Goal: Information Seeking & Learning: Learn about a topic

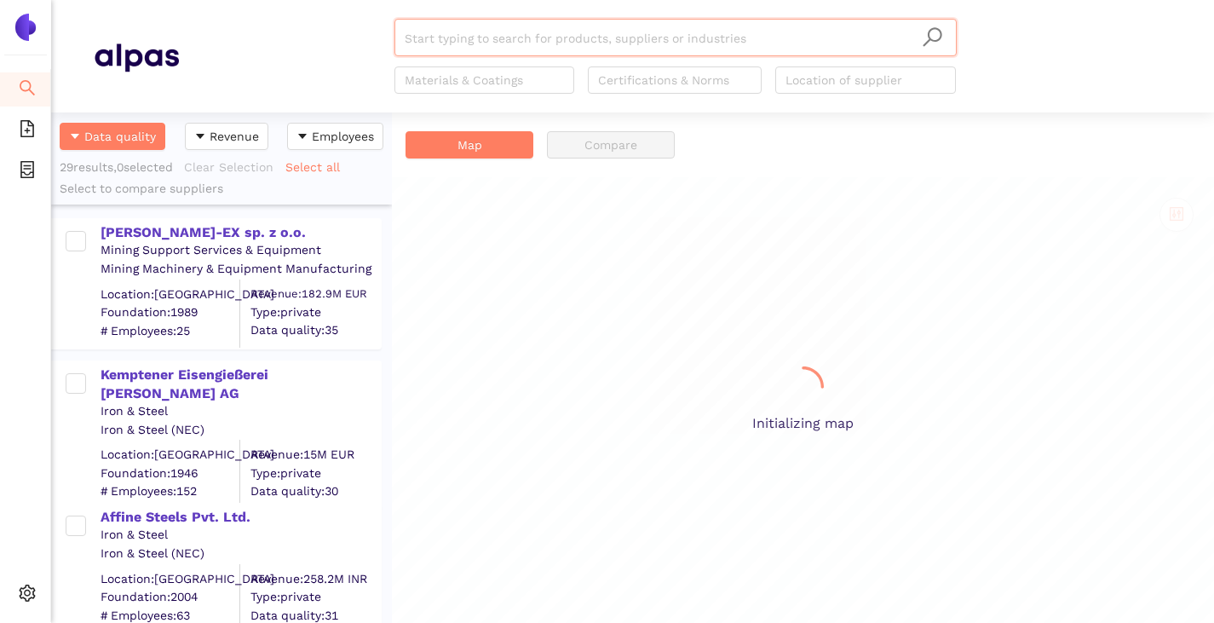
scroll to position [498, 328]
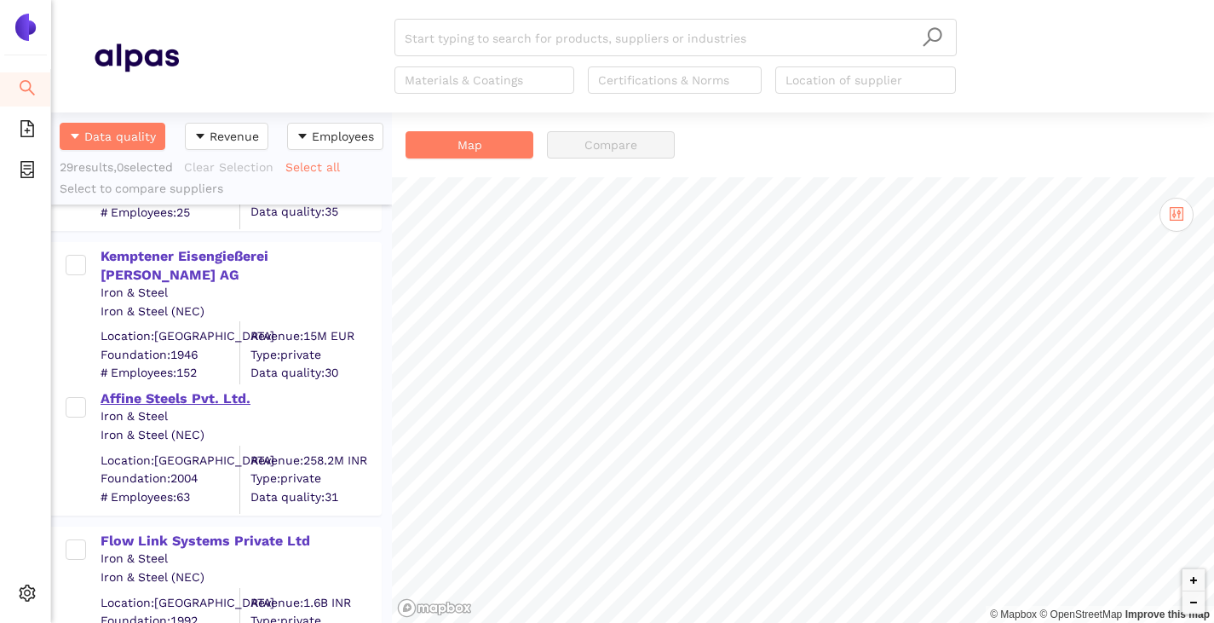
click at [188, 398] on div "Affine Steels Pvt. Ltd." at bounding box center [241, 398] width 280 height 19
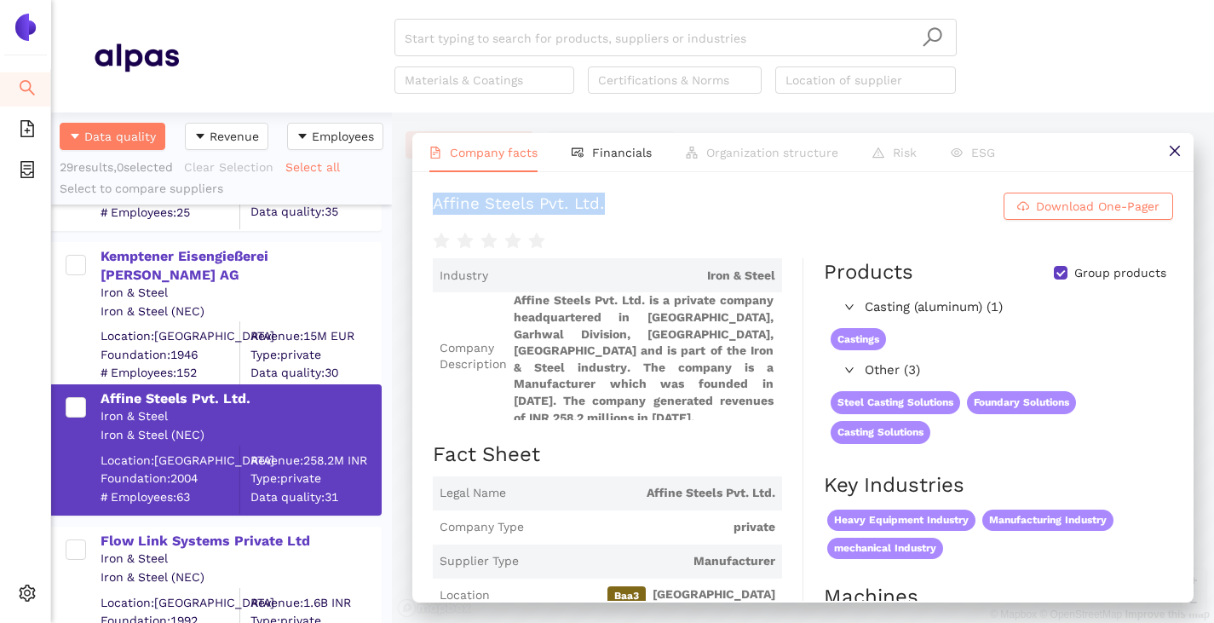
drag, startPoint x: 435, startPoint y: 215, endPoint x: 726, endPoint y: 222, distance: 290.7
click at [726, 220] on h1 "Affine Steels Pvt. Ltd. Download One-Pager" at bounding box center [803, 206] width 741 height 27
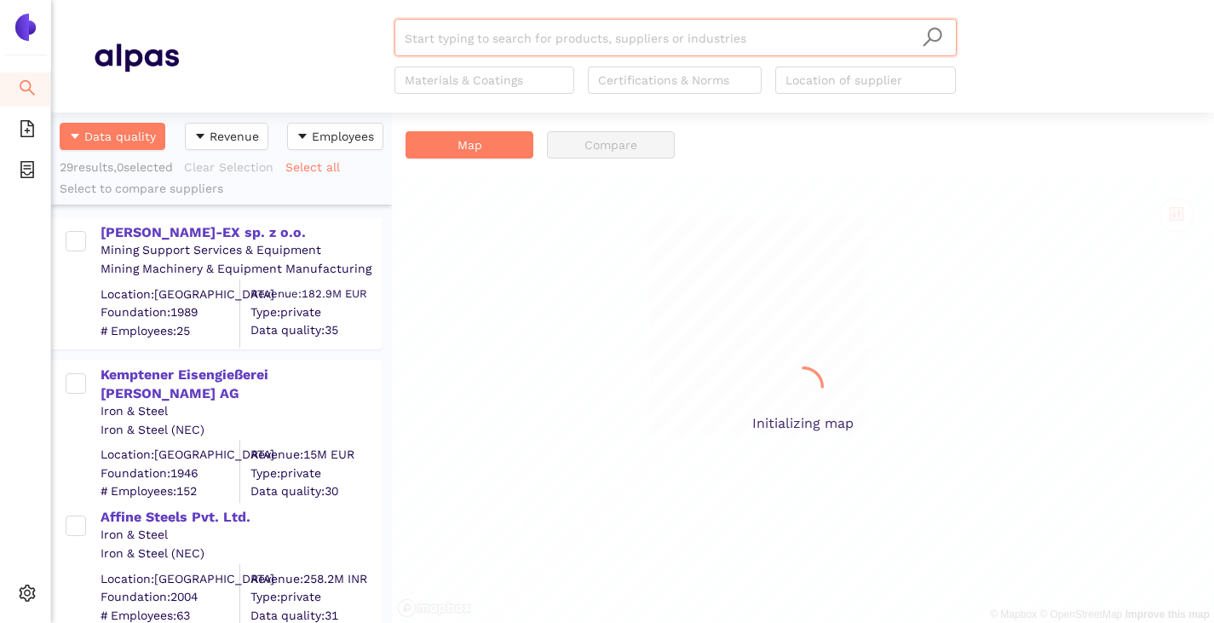
scroll to position [498, 328]
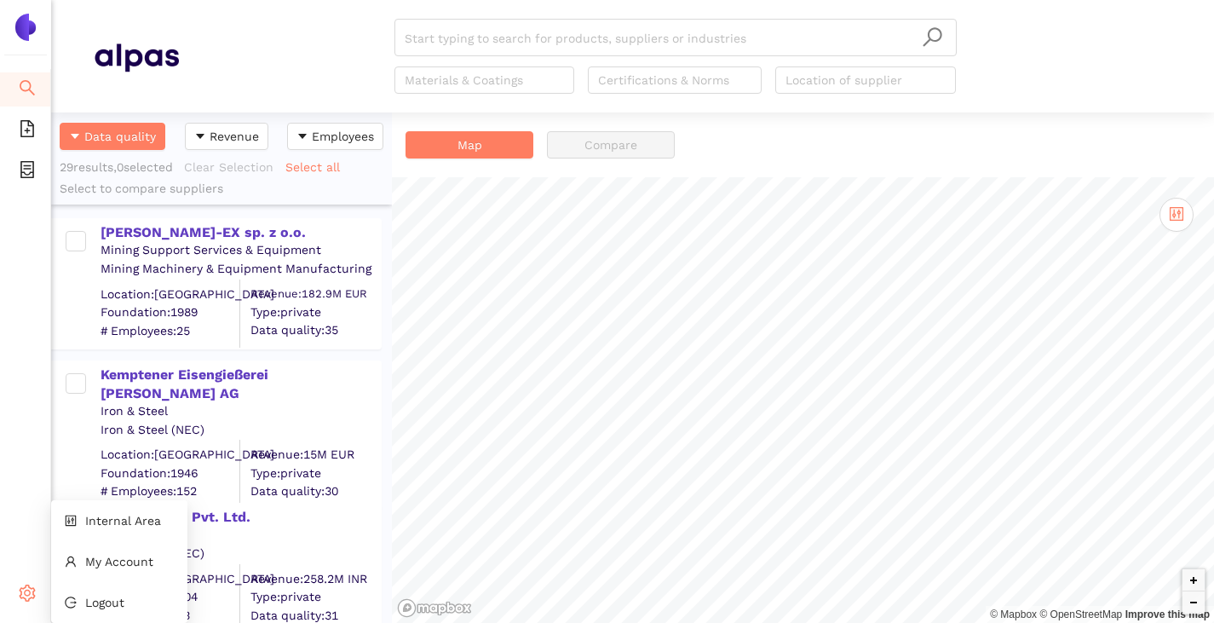
click at [26, 591] on icon "setting" at bounding box center [28, 593] width 16 height 17
click at [90, 524] on span "Internal Area" at bounding box center [123, 521] width 76 height 14
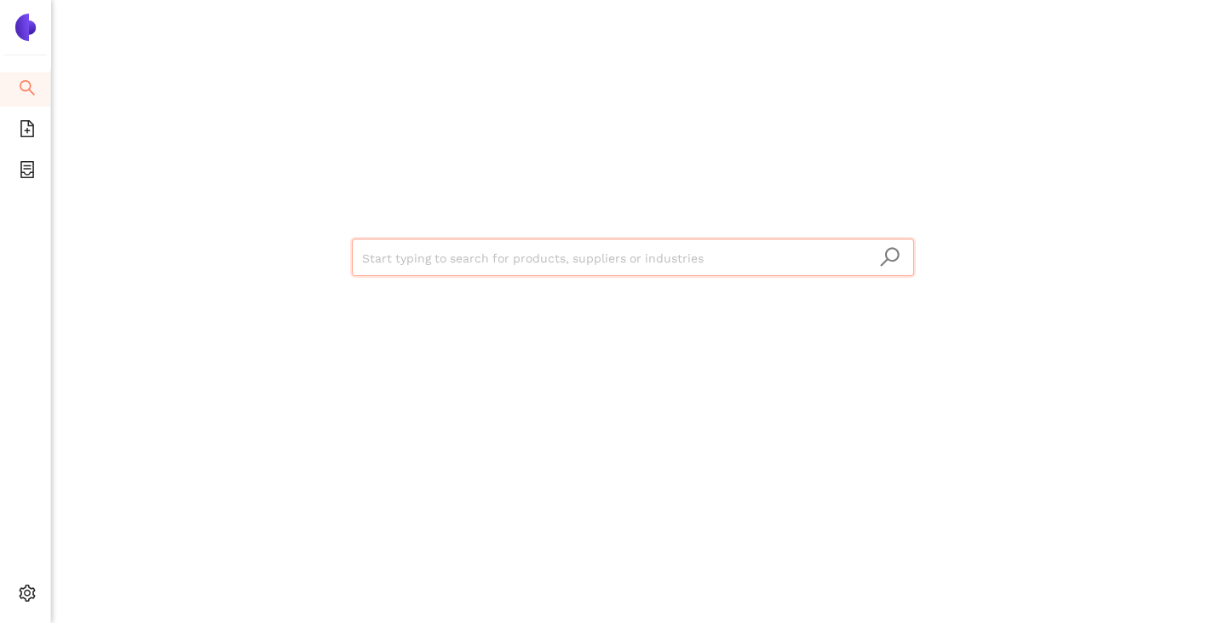
click at [378, 243] on input "search" at bounding box center [633, 257] width 542 height 37
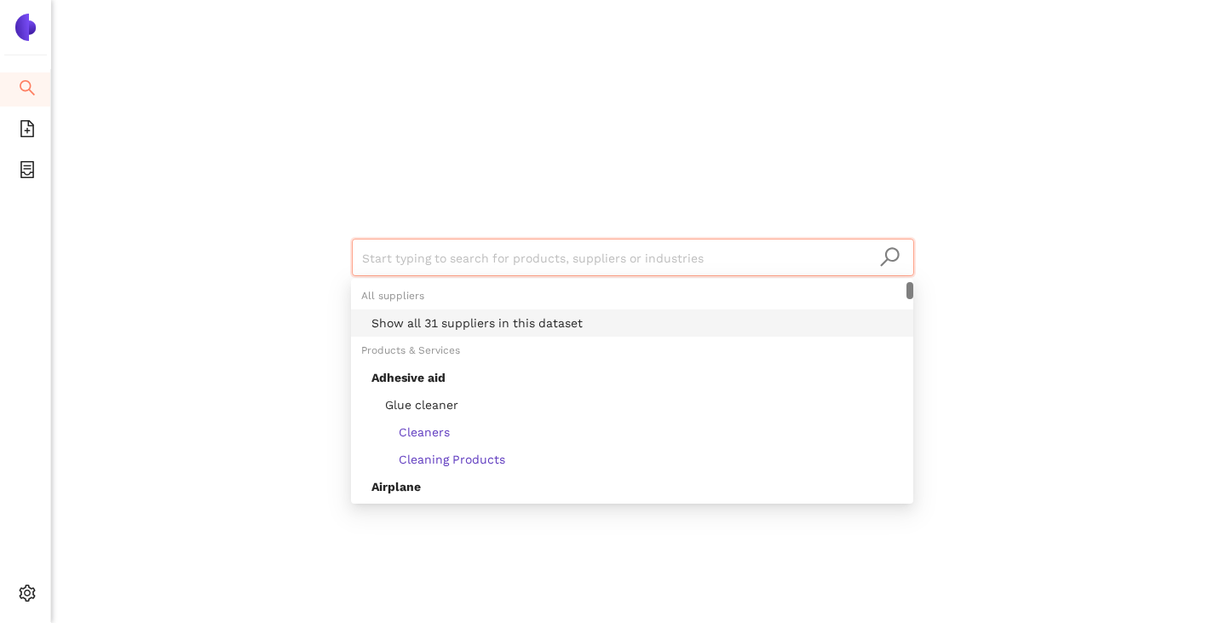
click at [422, 320] on div "Show all 31 suppliers in this dataset" at bounding box center [638, 323] width 532 height 19
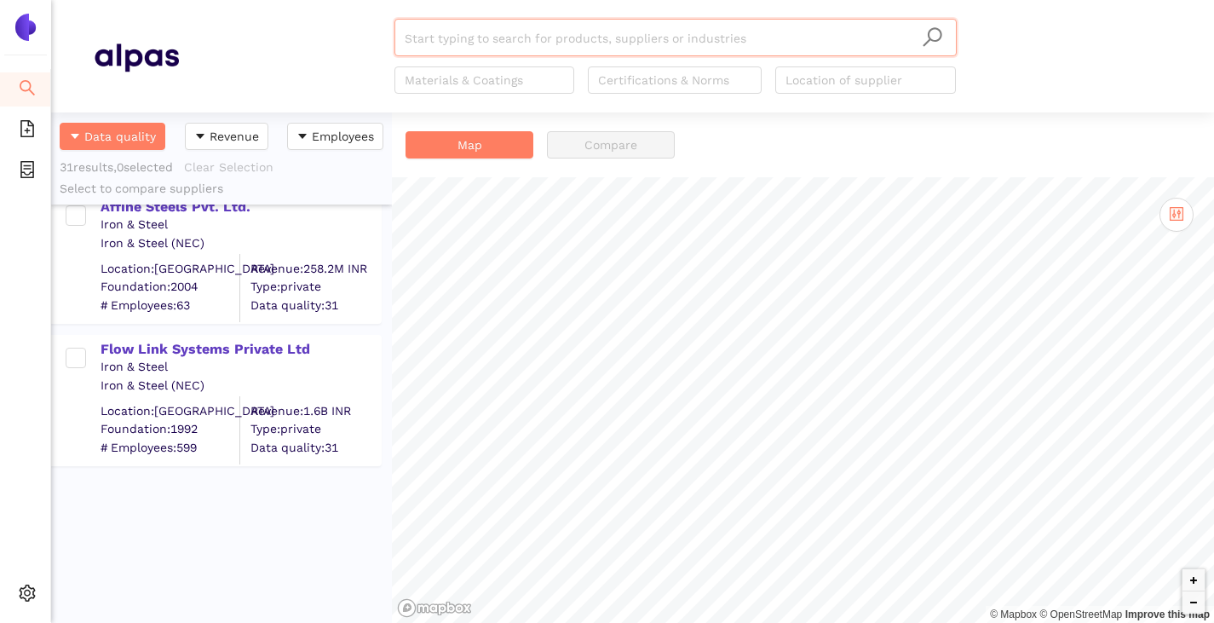
scroll to position [498, 0]
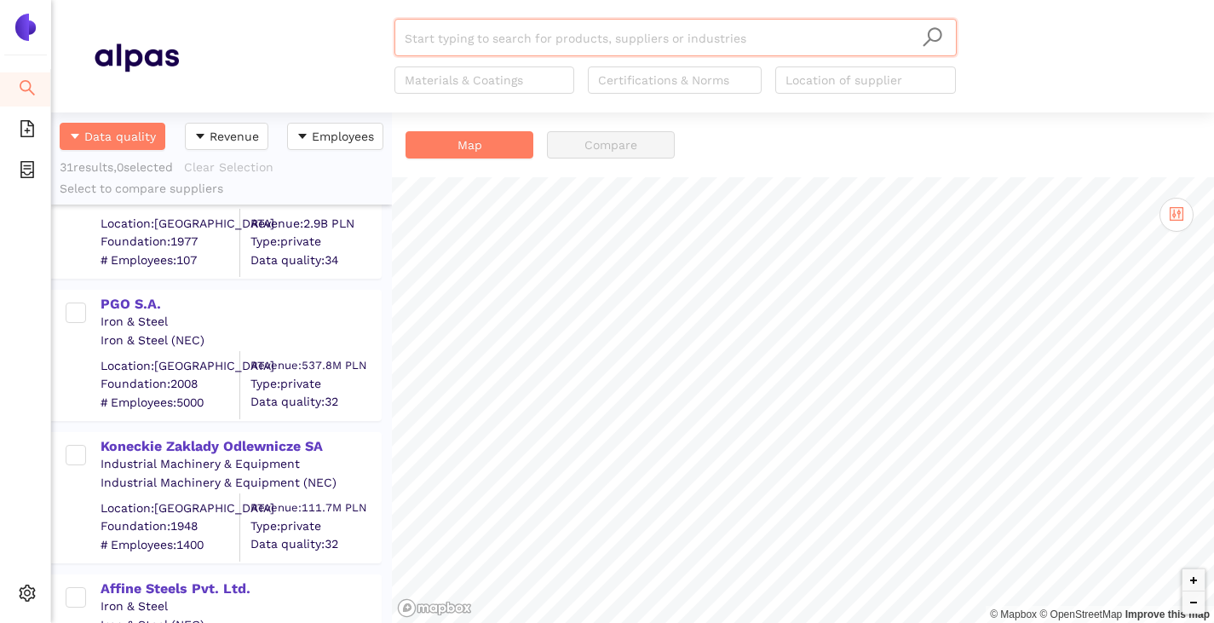
paste input "UCC Industry Co., LTD."
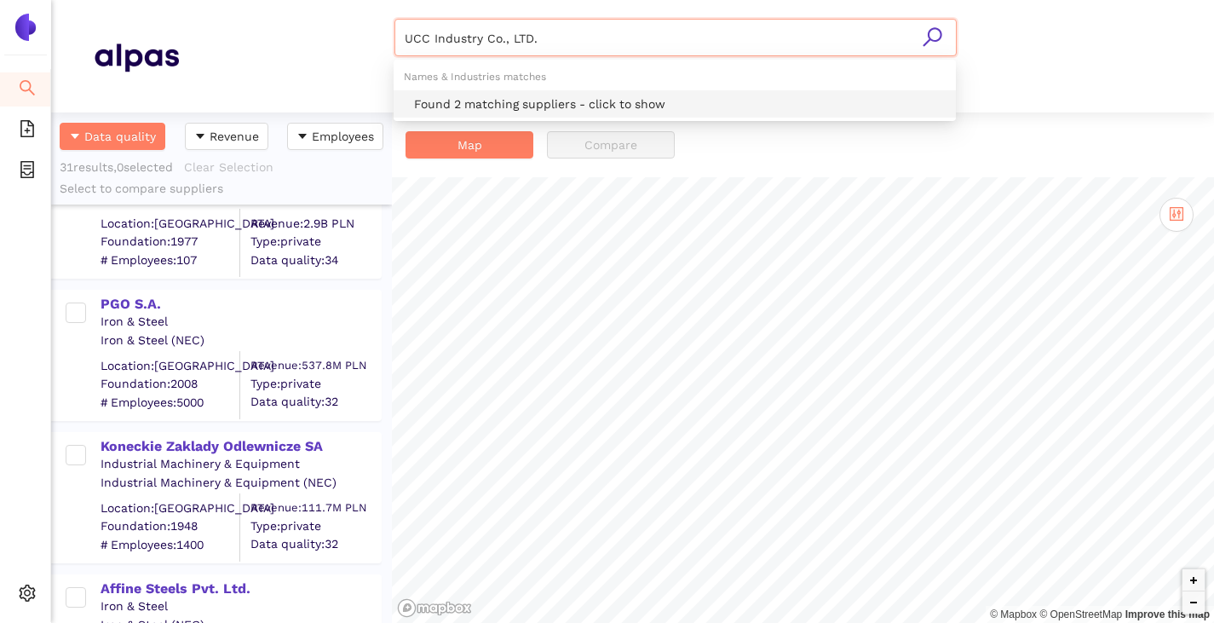
click at [444, 97] on div "Found 2 matching suppliers - click to show" at bounding box center [680, 104] width 532 height 19
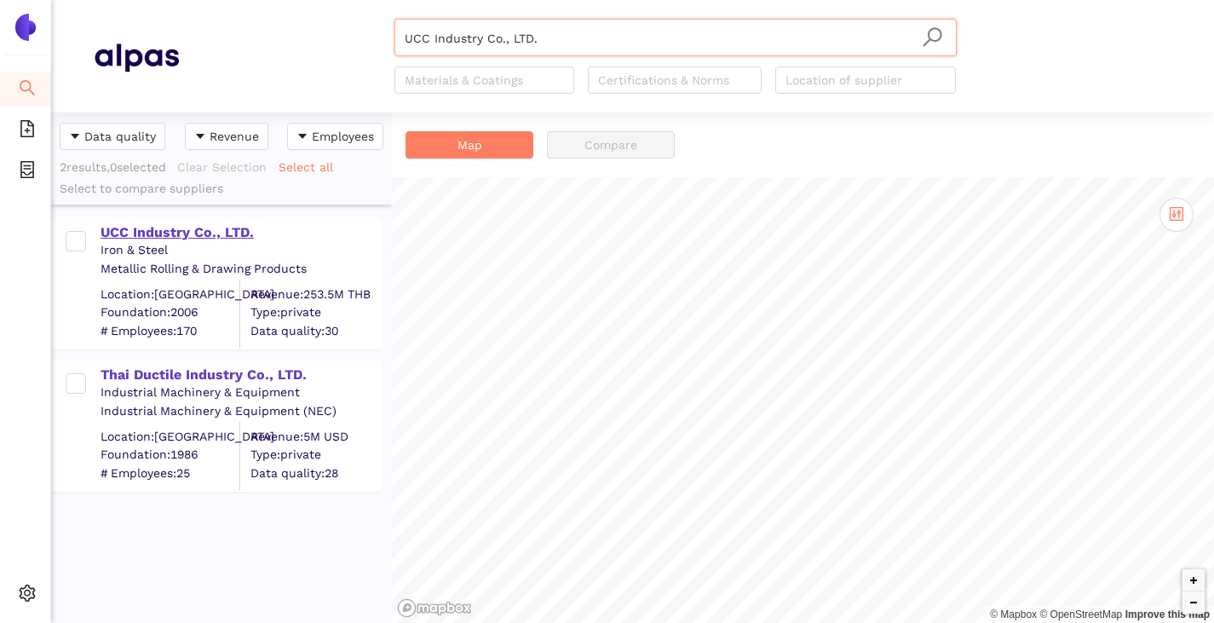
type input "UCC Industry Co., LTD."
click at [196, 231] on div "UCC Industry Co., LTD." at bounding box center [241, 232] width 280 height 19
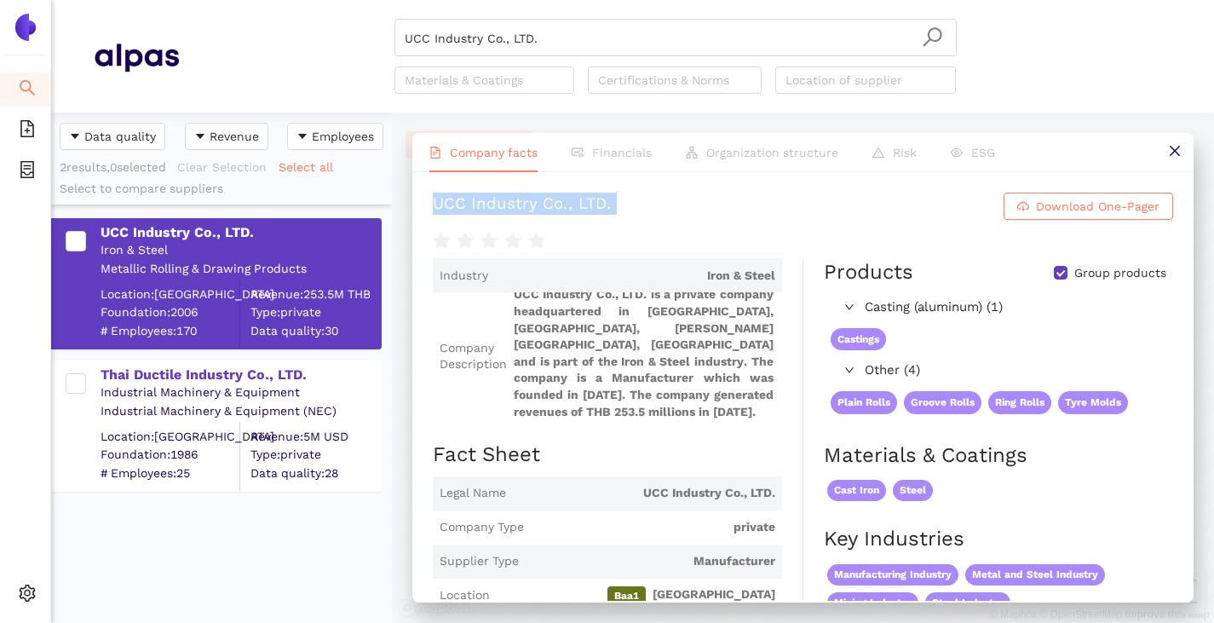
drag, startPoint x: 436, startPoint y: 216, endPoint x: 790, endPoint y: 251, distance: 355.4
click at [790, 251] on div "UCC Industry Co., LTD. Download One-Pager" at bounding box center [803, 222] width 741 height 59
copy div "UCC Industry Co., LTD. Download One-Pager"
click at [1054, 280] on input "Group products" at bounding box center [1061, 273] width 14 height 14
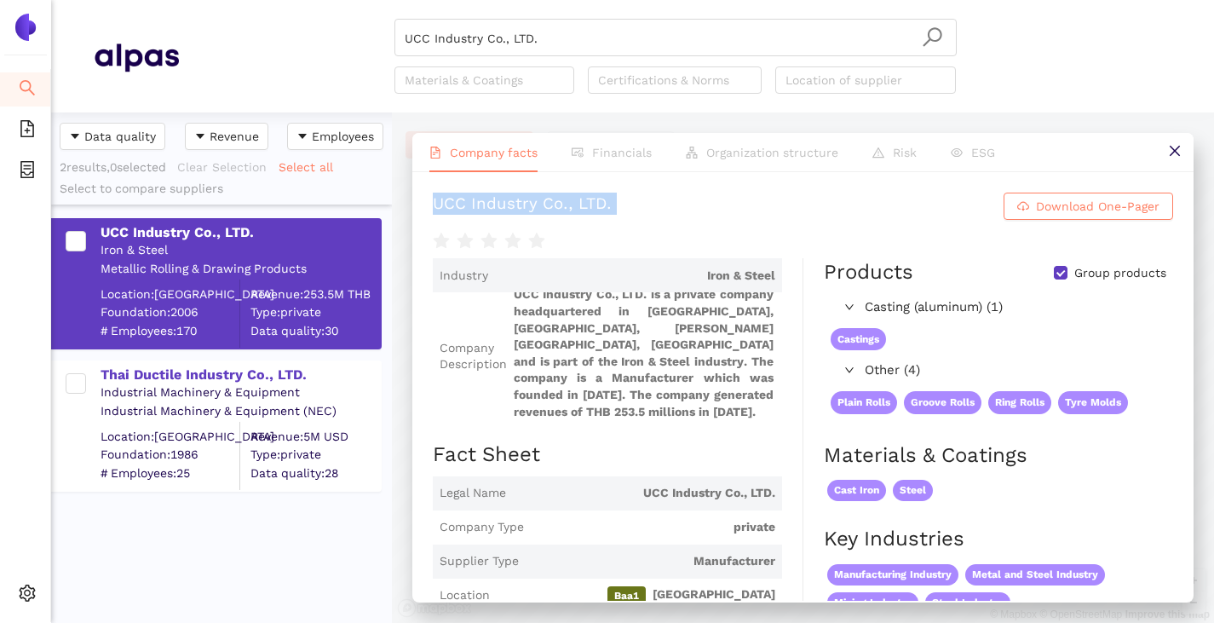
checkbox input "false"
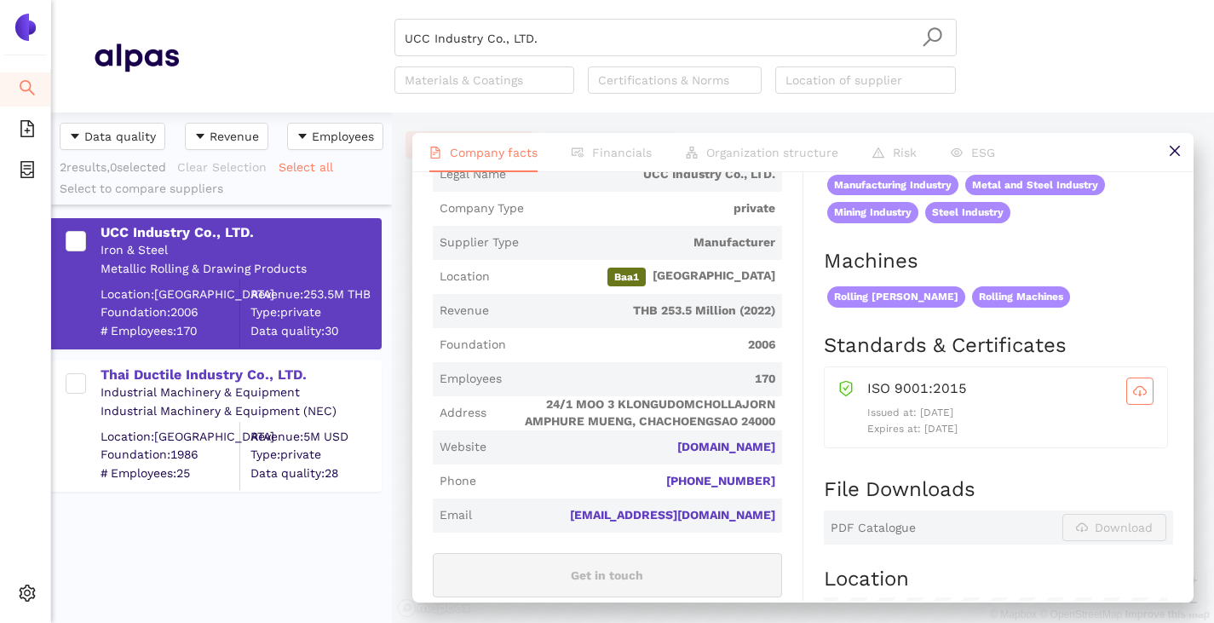
scroll to position [426, 0]
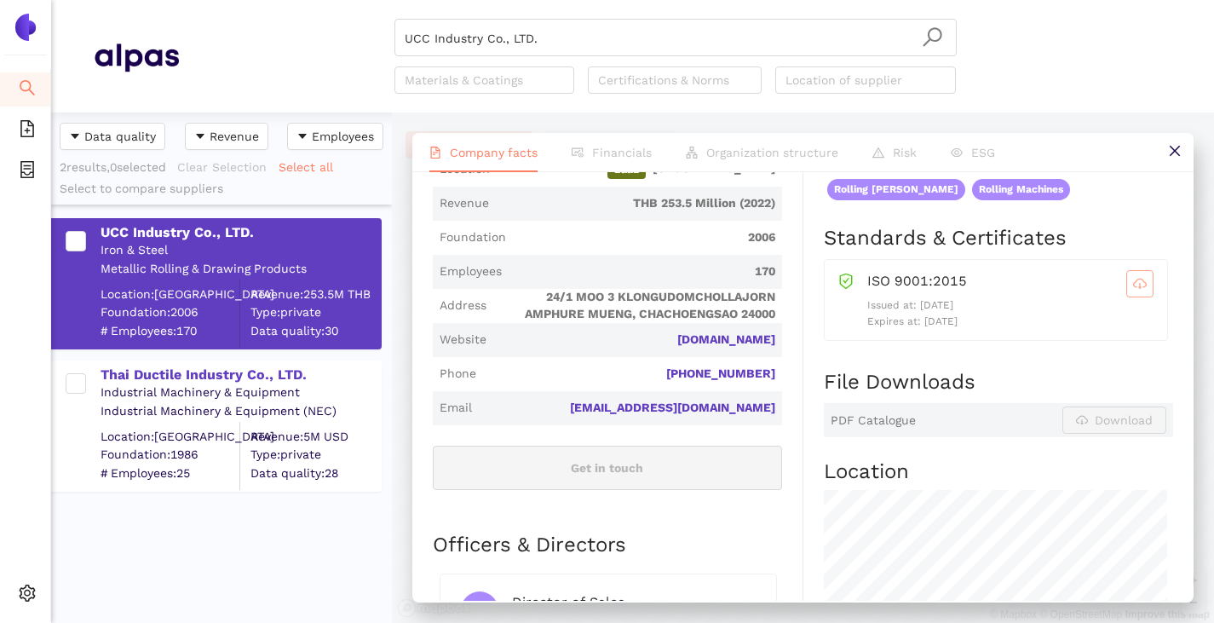
click at [1137, 291] on span "cloud-download" at bounding box center [1140, 284] width 26 height 14
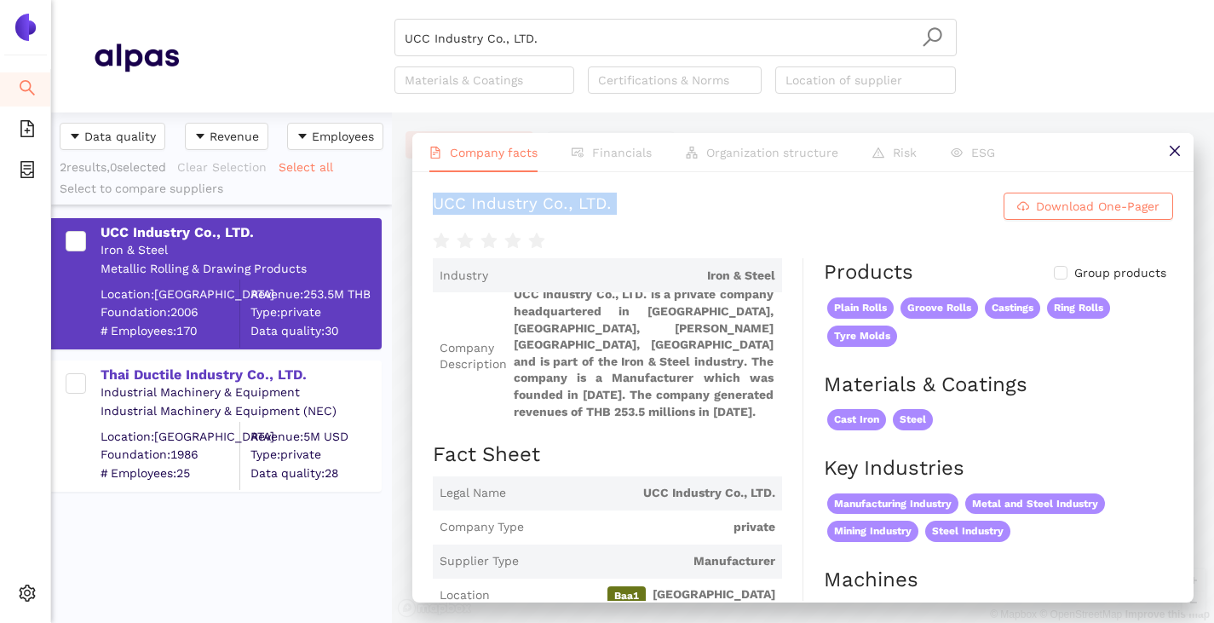
scroll to position [0, 0]
click at [540, 44] on input "UCC Industry Co., LTD." at bounding box center [676, 38] width 542 height 37
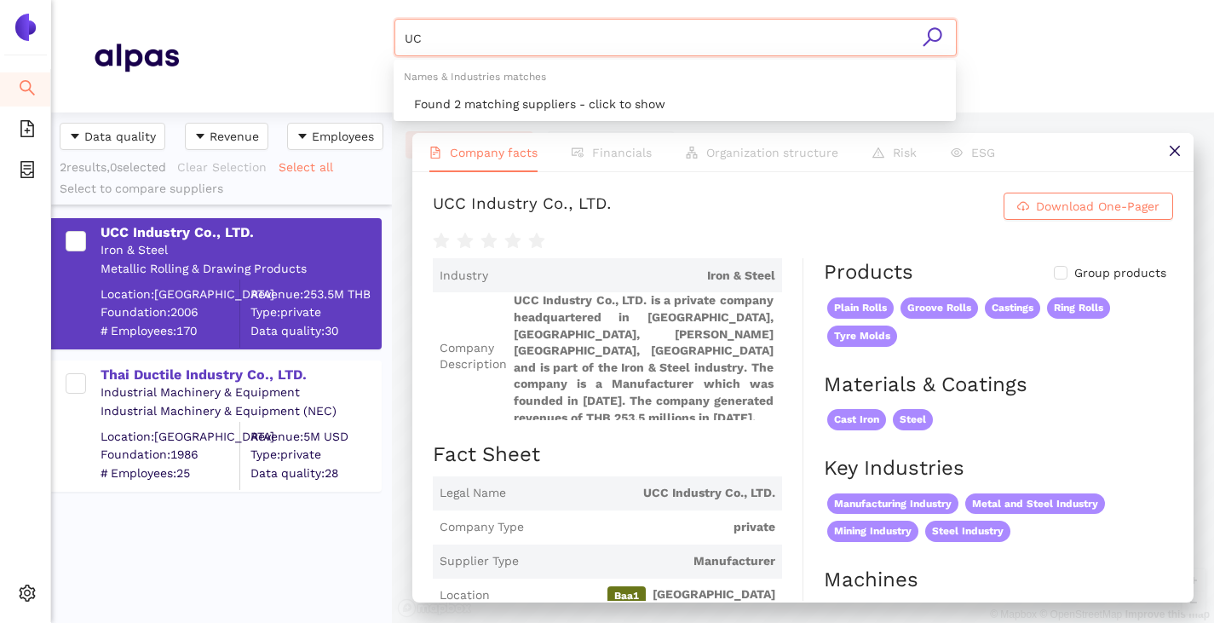
type input "U"
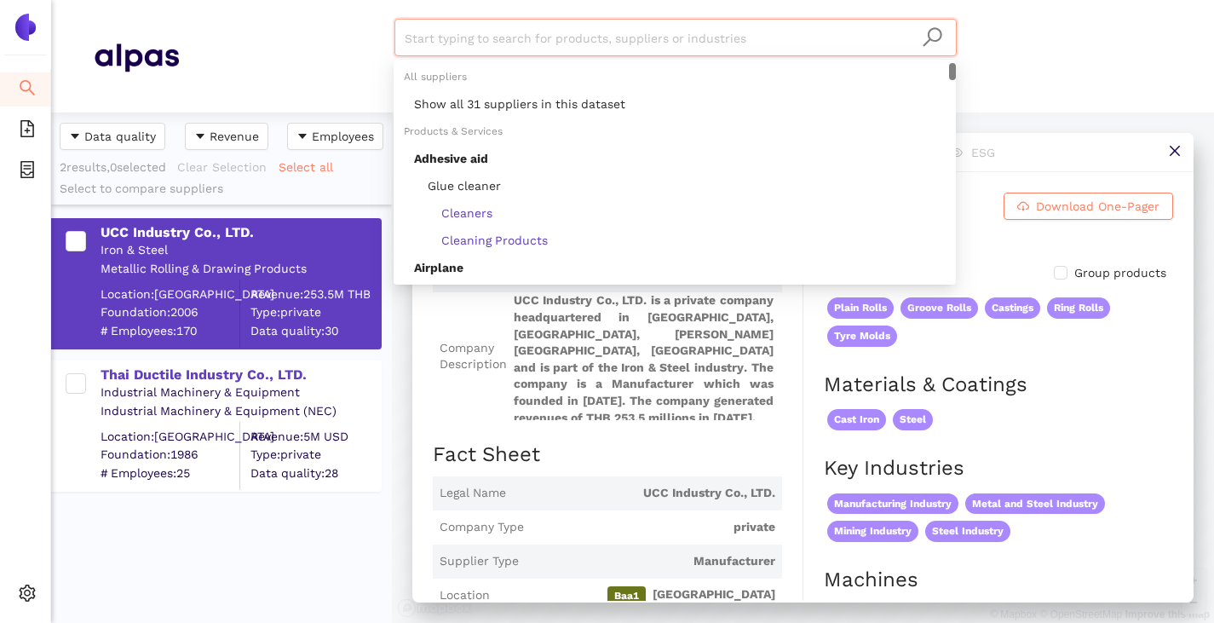
paste input "P.V. Casting & Machine Co., Ltd."
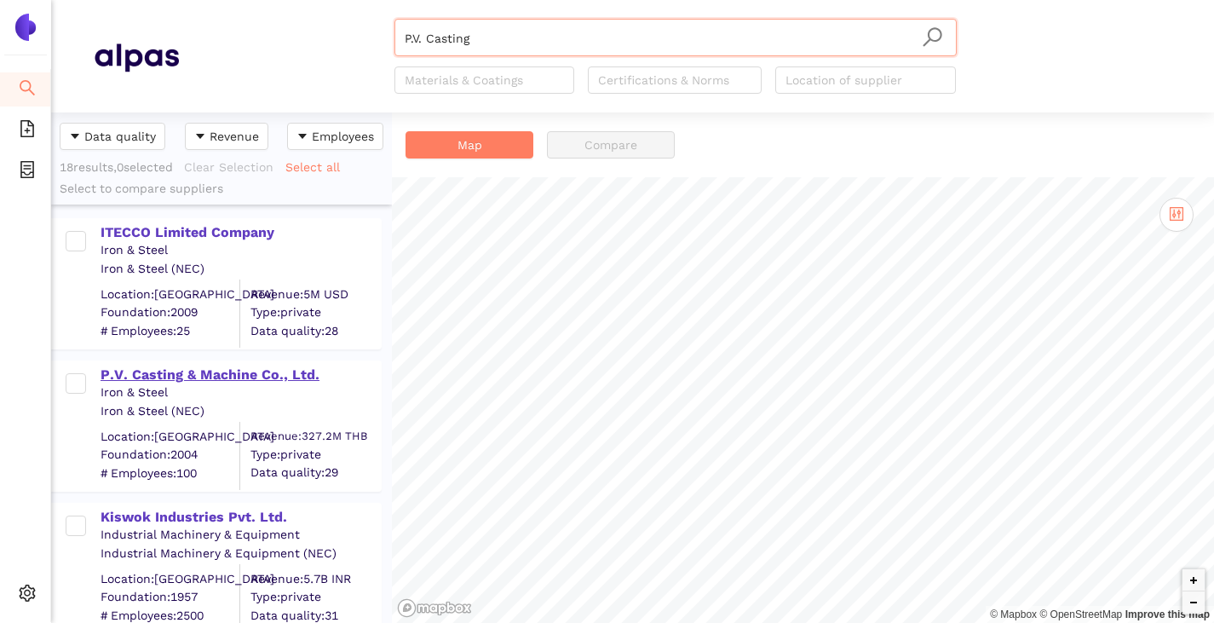
click at [251, 370] on div "P.V. Casting & Machine Co., Ltd." at bounding box center [241, 375] width 280 height 19
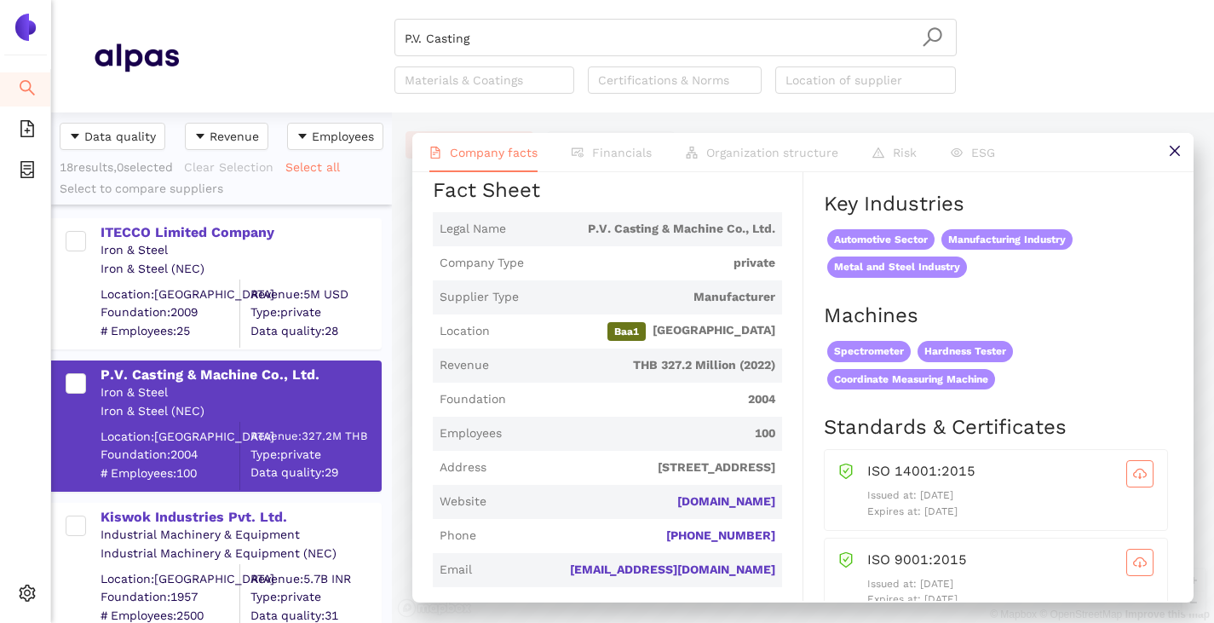
scroll to position [341, 0]
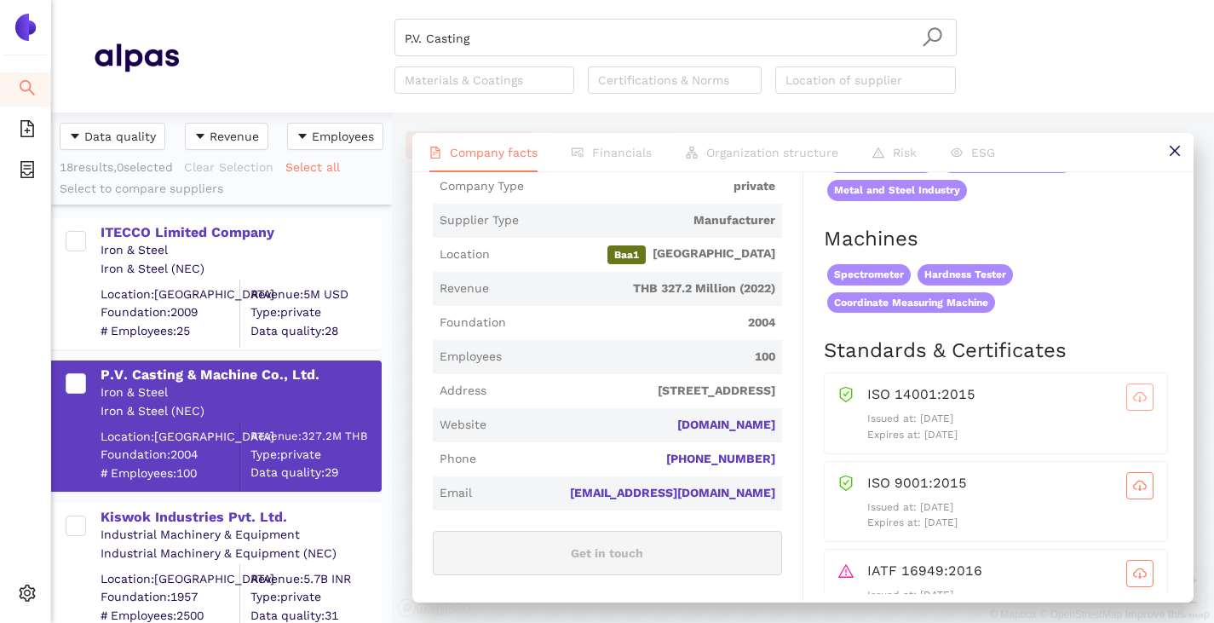
click at [1127, 411] on button "button" at bounding box center [1140, 396] width 27 height 27
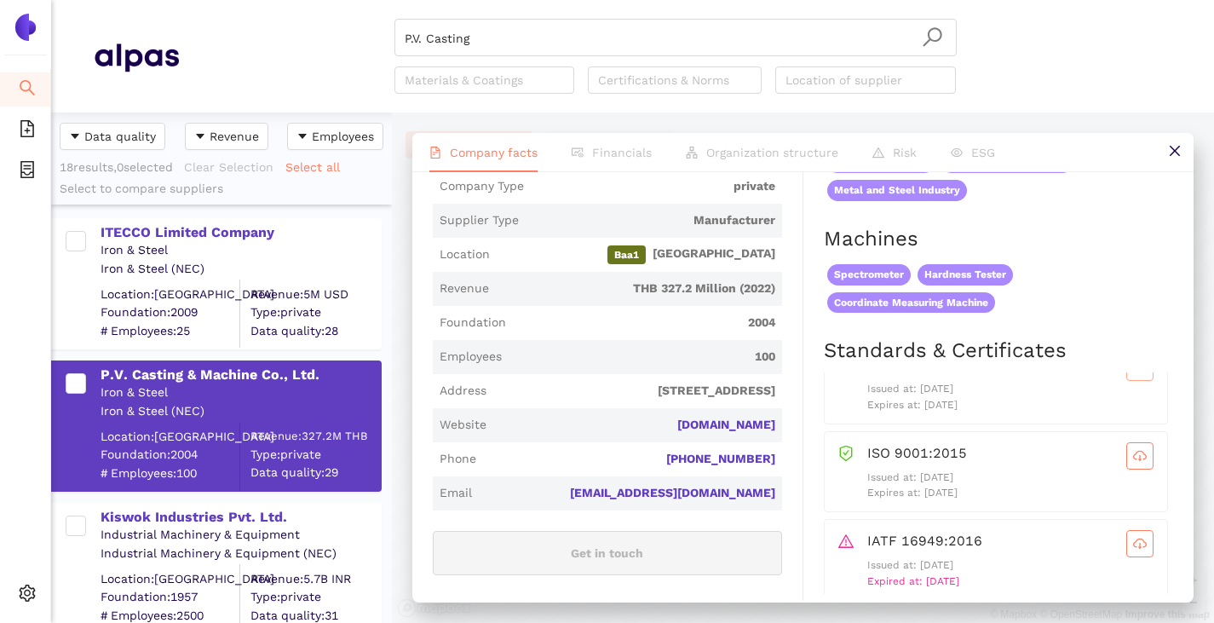
scroll to position [43, 0]
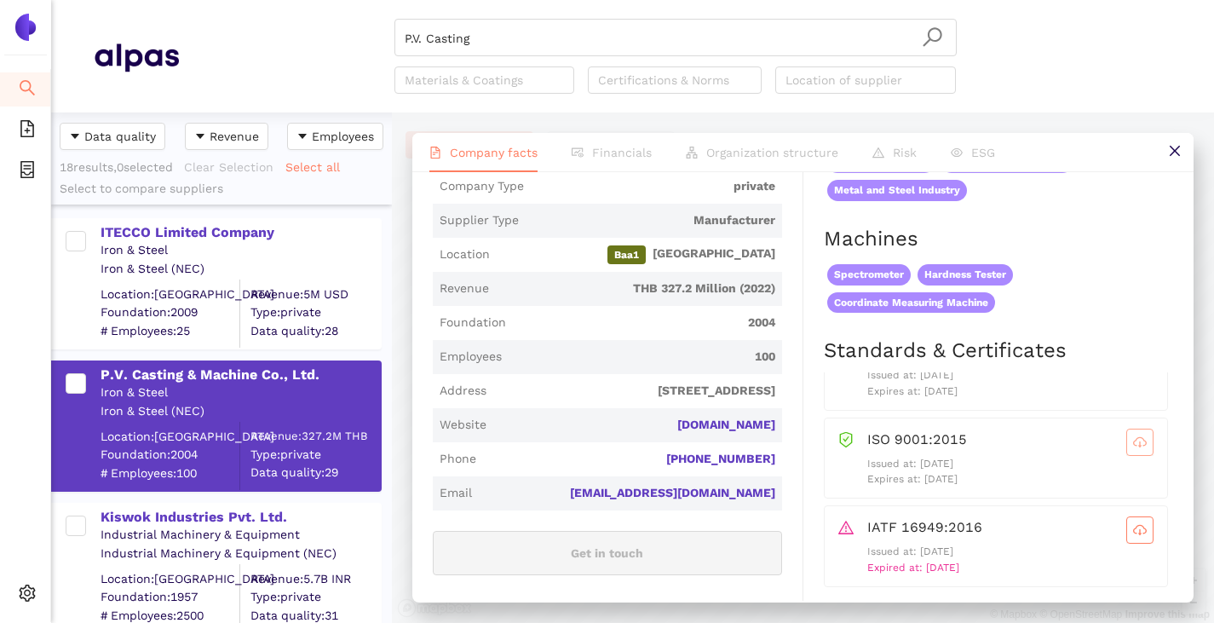
click at [1133, 449] on icon "cloud-download" at bounding box center [1140, 442] width 14 height 14
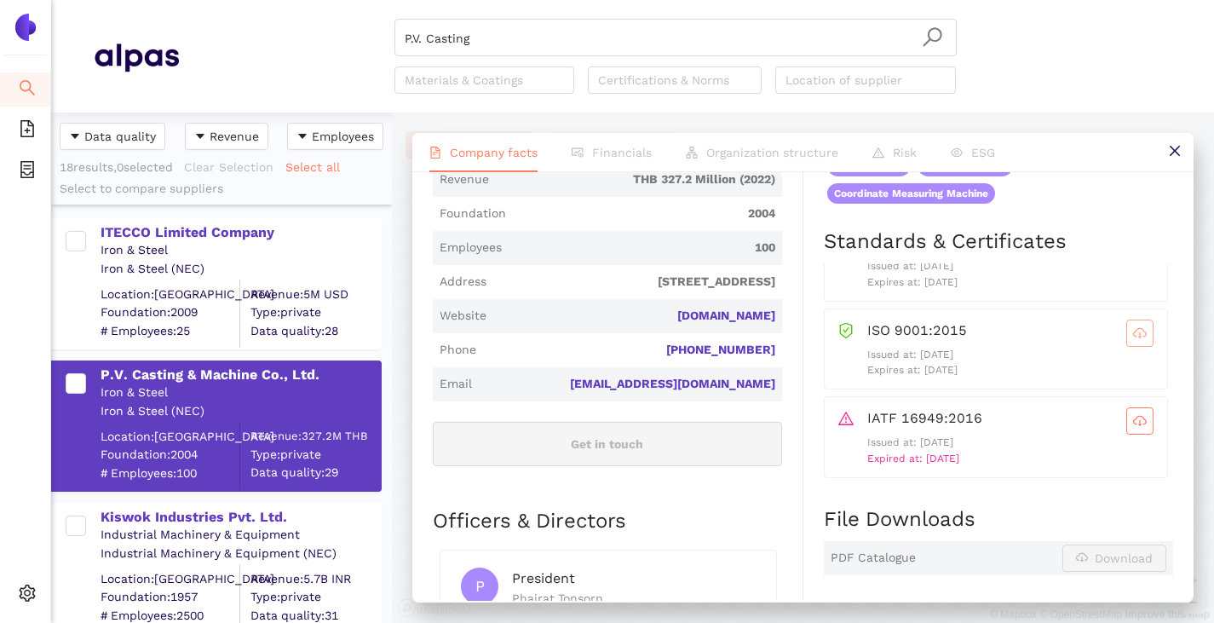
scroll to position [511, 0]
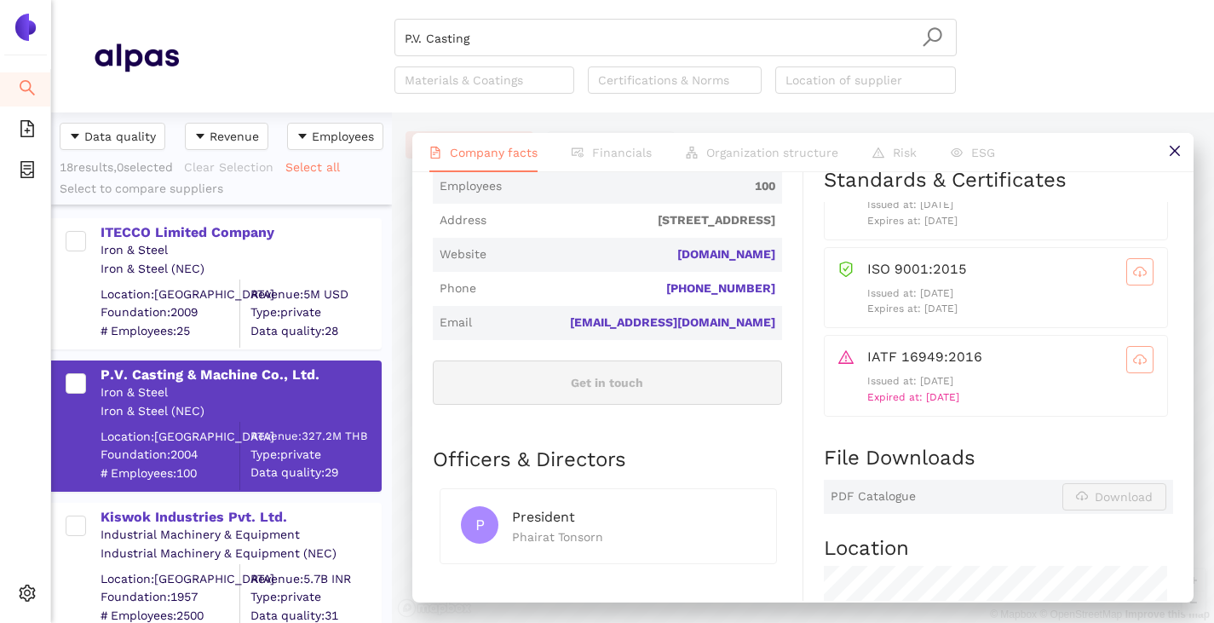
click at [1133, 366] on icon "cloud-download" at bounding box center [1140, 360] width 14 height 14
click at [0, 0] on link "[DOMAIN_NAME]" at bounding box center [0, 0] width 0 height 0
drag, startPoint x: 774, startPoint y: 285, endPoint x: 664, endPoint y: 281, distance: 110.0
click at [666, 272] on span "Website pv-casting.co.th" at bounding box center [607, 255] width 349 height 34
copy link "[DOMAIN_NAME]"
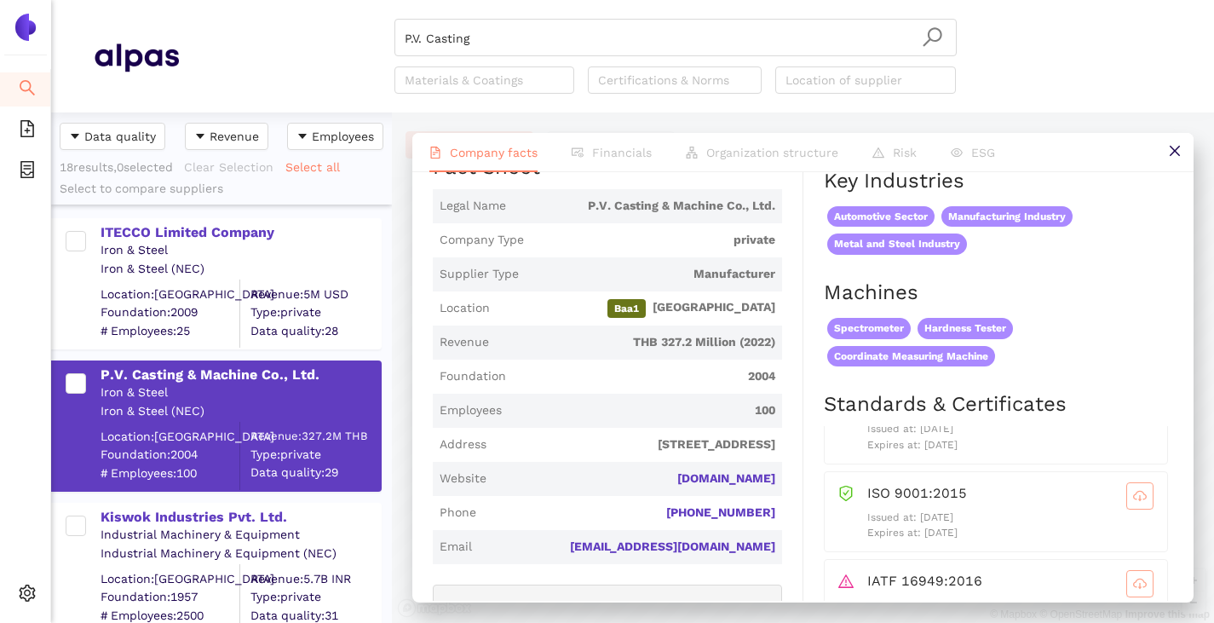
scroll to position [0, 0]
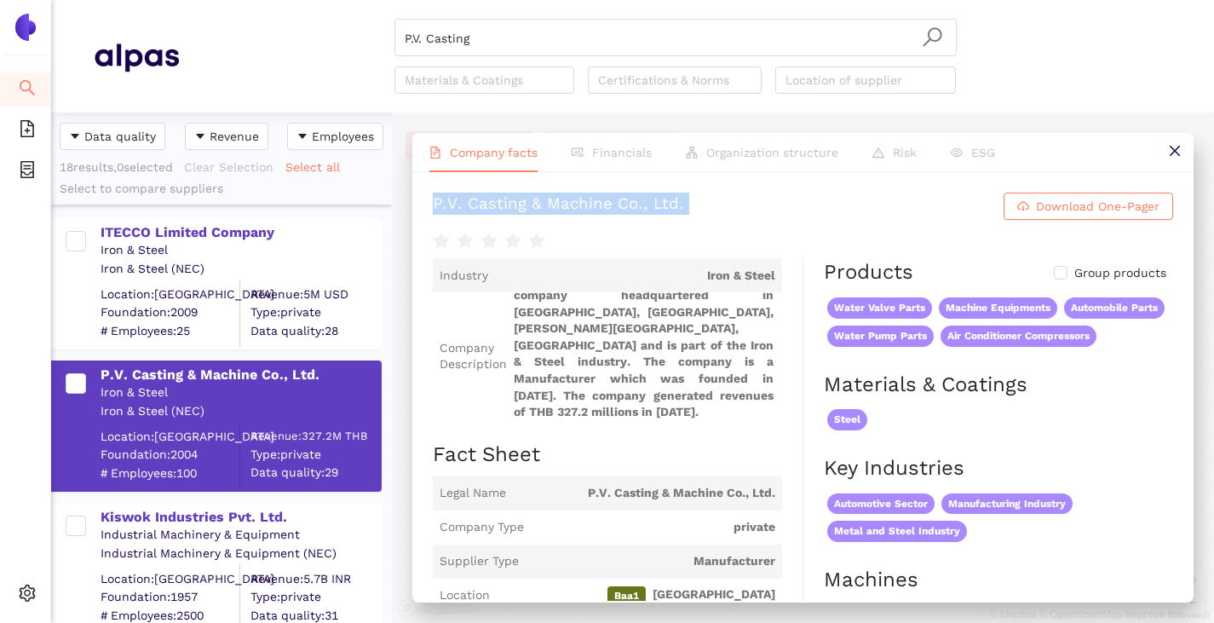
drag, startPoint x: 429, startPoint y: 204, endPoint x: 860, endPoint y: 244, distance: 433.0
click at [860, 244] on div "P.V. Casting & Machine Co., Ltd. Download One-Pager Industry Iron & Steel Compa…" at bounding box center [802, 386] width 781 height 429
copy div "P.V. Casting & Machine Co., Ltd. Download One-Pager"
click at [479, 41] on input "P.V. Casting" at bounding box center [676, 38] width 542 height 37
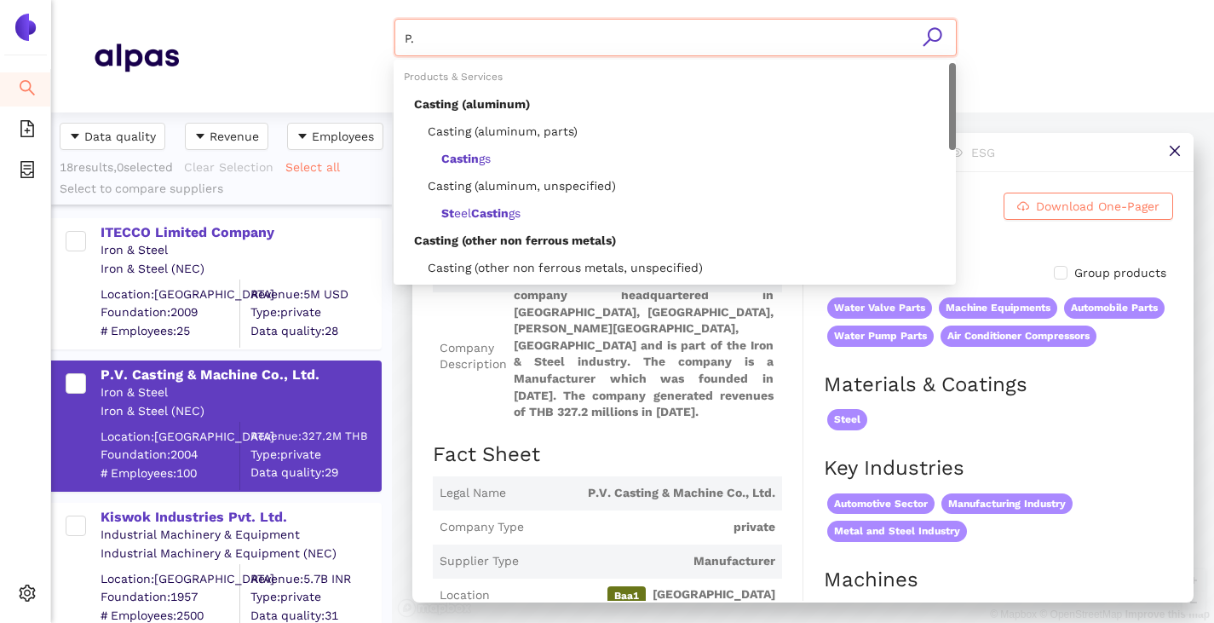
type input "P"
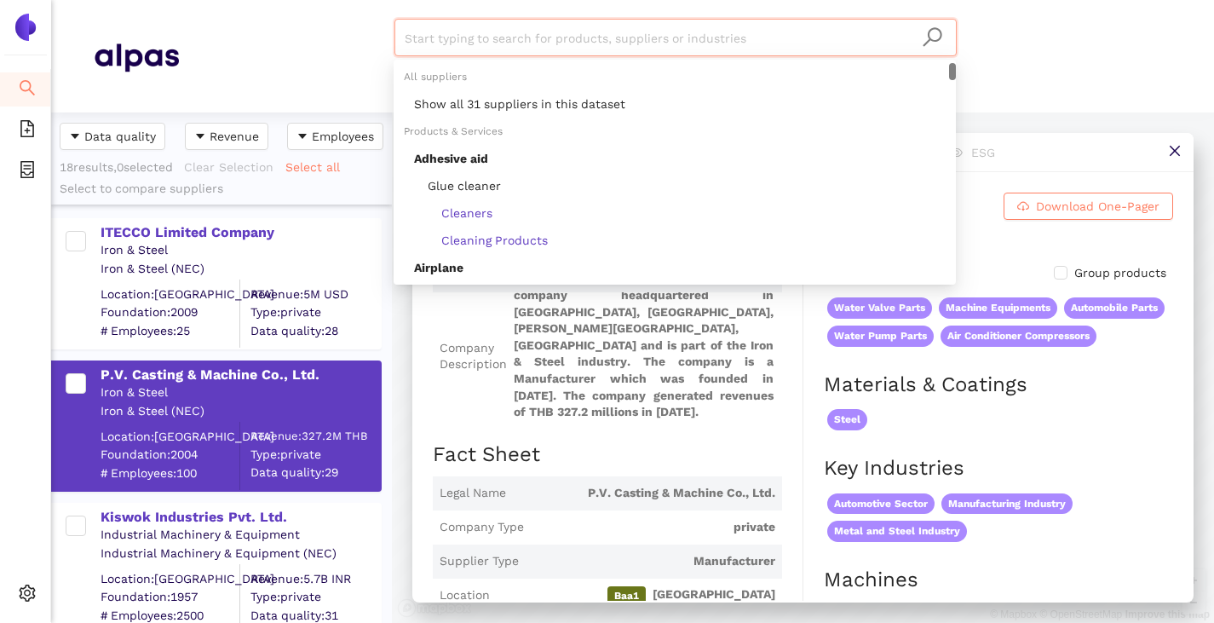
paste input "Hanoi Mechanical Company Limited"
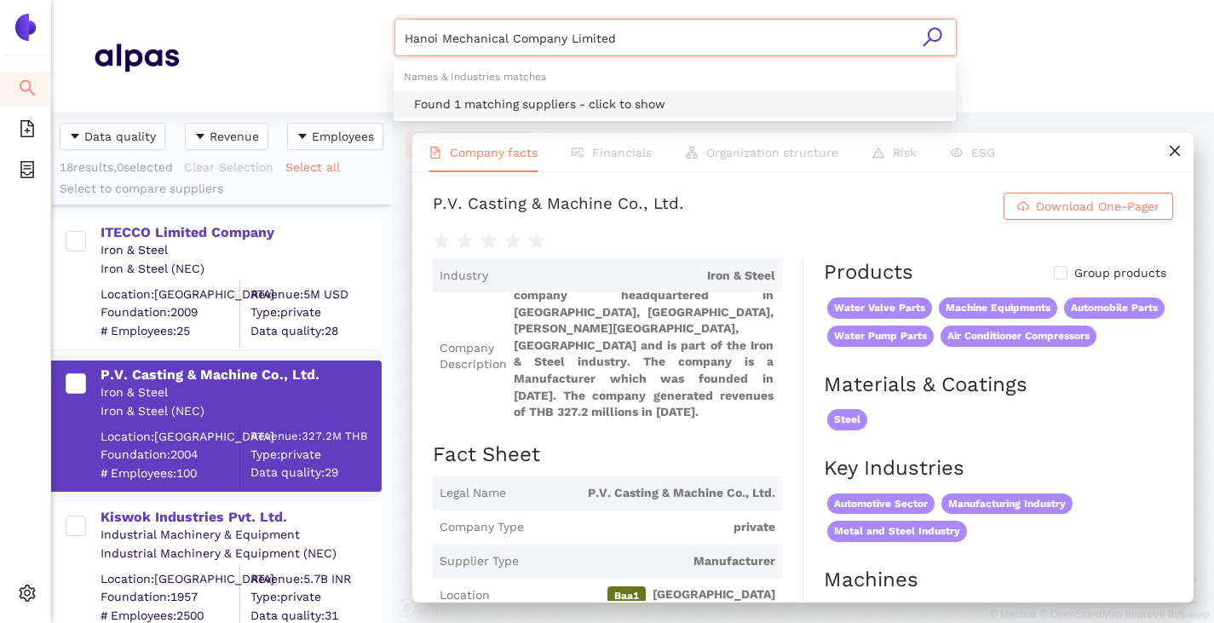
click at [506, 97] on div "Found 1 matching suppliers - click to show" at bounding box center [680, 104] width 532 height 19
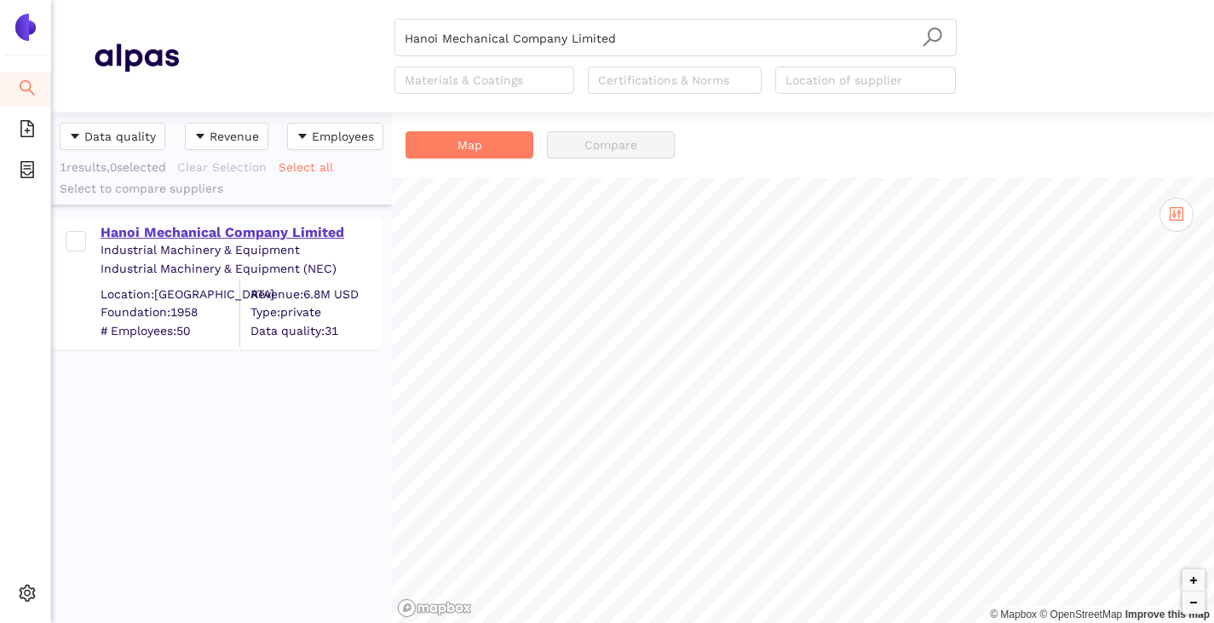
click at [292, 237] on div "Hanoi Mechanical Company Limited" at bounding box center [241, 232] width 280 height 19
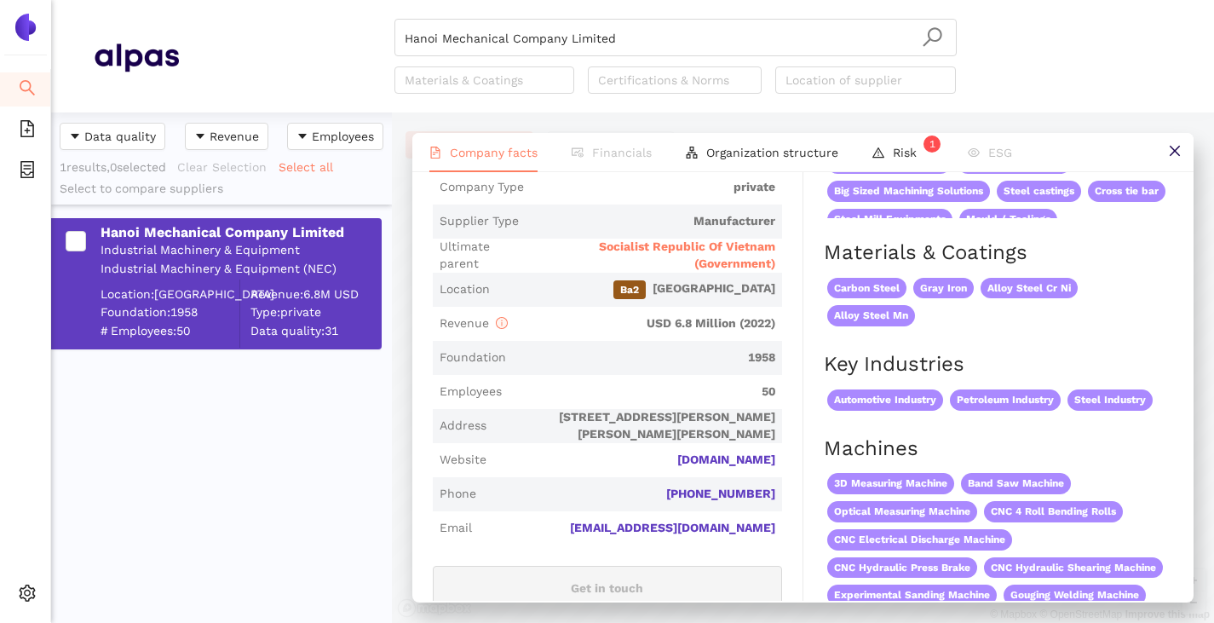
scroll to position [341, 0]
click at [660, 261] on span "Socialist Republic Of Vietnam (Government)" at bounding box center [654, 254] width 242 height 33
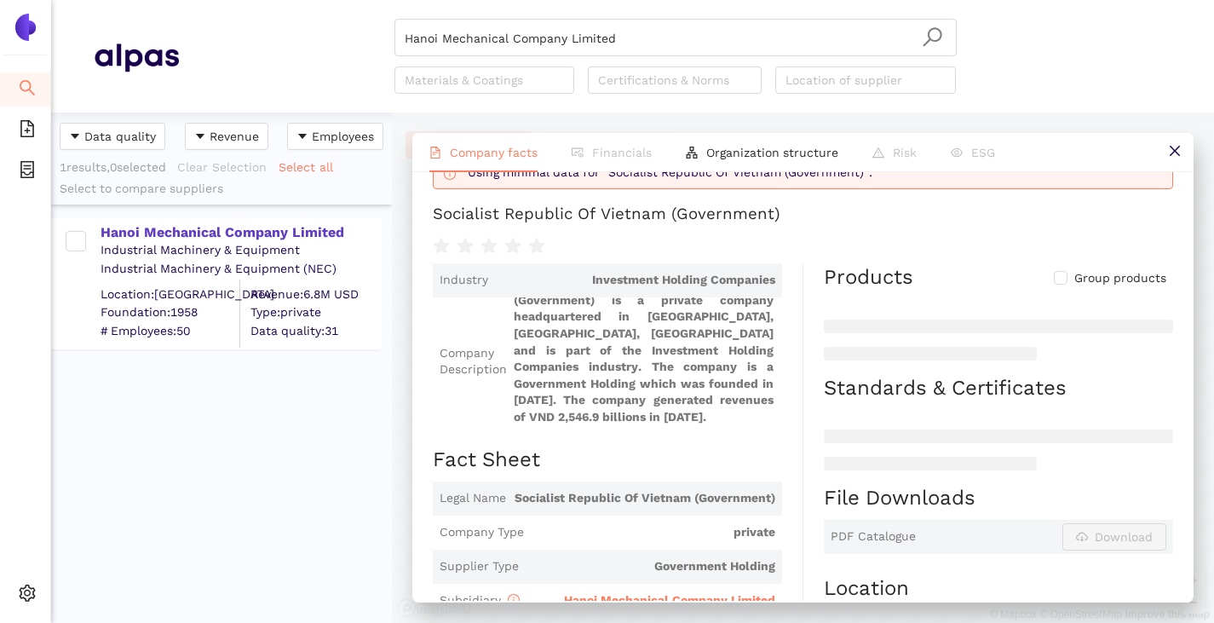
scroll to position [256, 0]
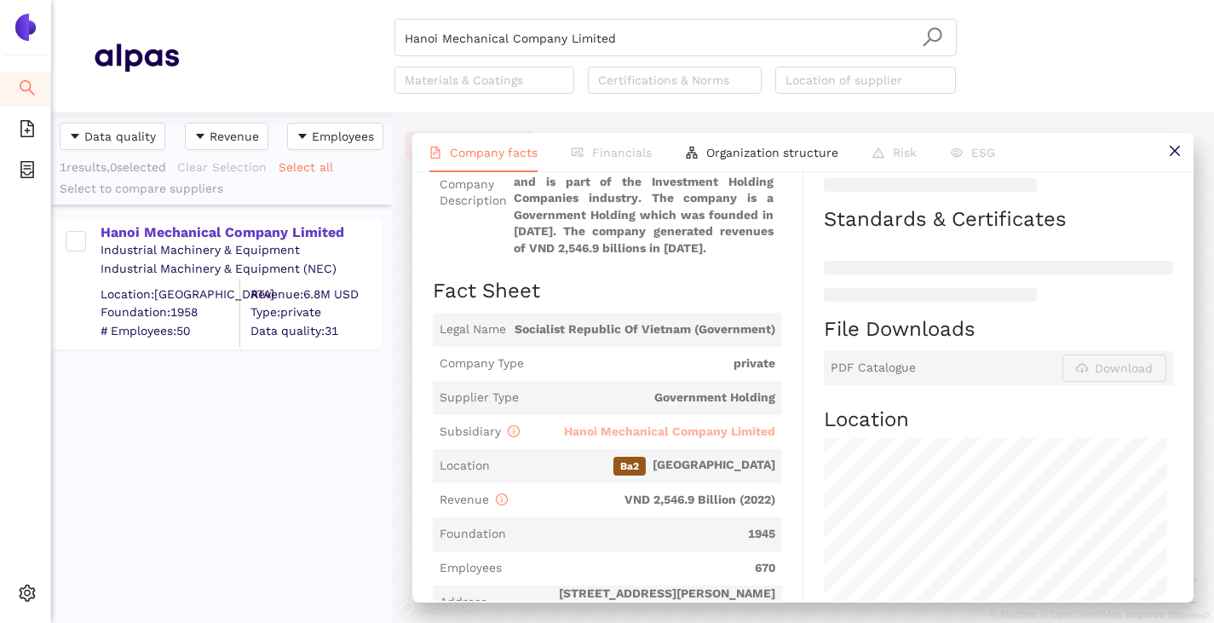
click at [701, 438] on span "Hanoi Mechanical Company Limited" at bounding box center [669, 431] width 211 height 14
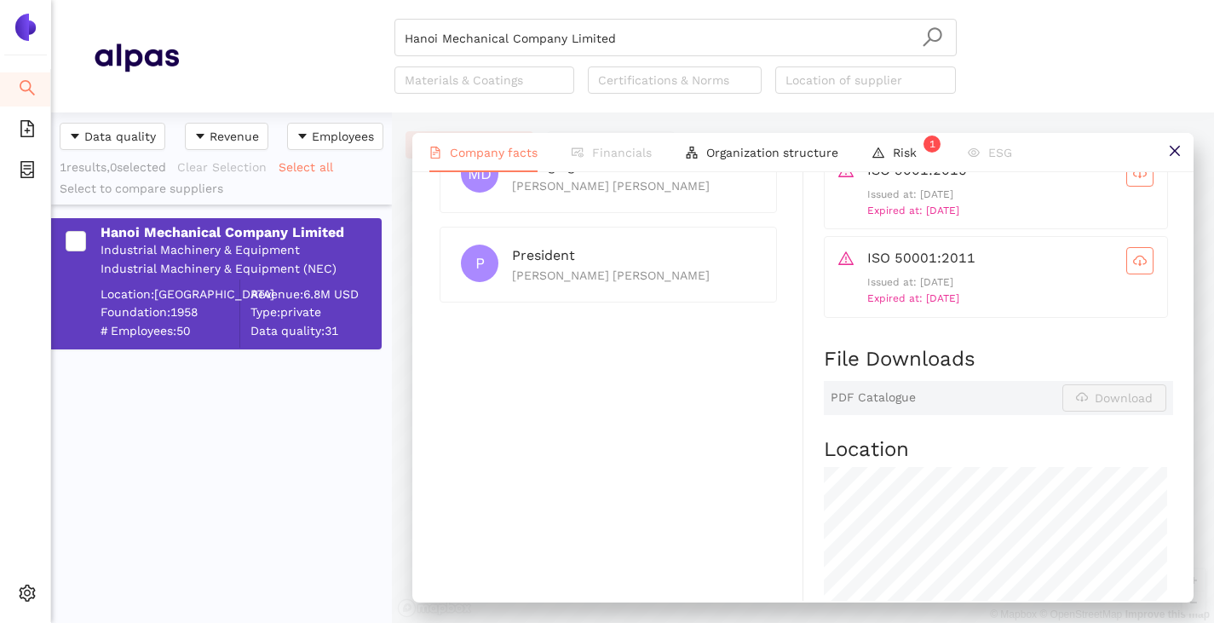
scroll to position [852, 0]
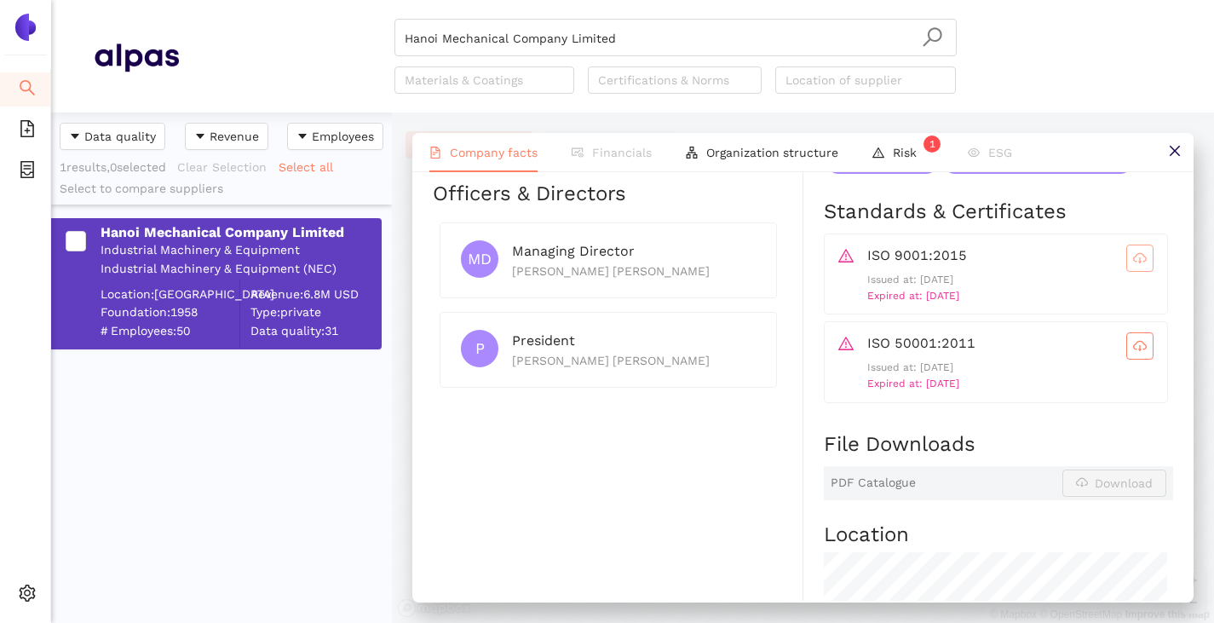
click at [1133, 265] on icon "cloud-download" at bounding box center [1140, 258] width 14 height 14
click at [1133, 353] on icon "cloud-download" at bounding box center [1140, 346] width 14 height 14
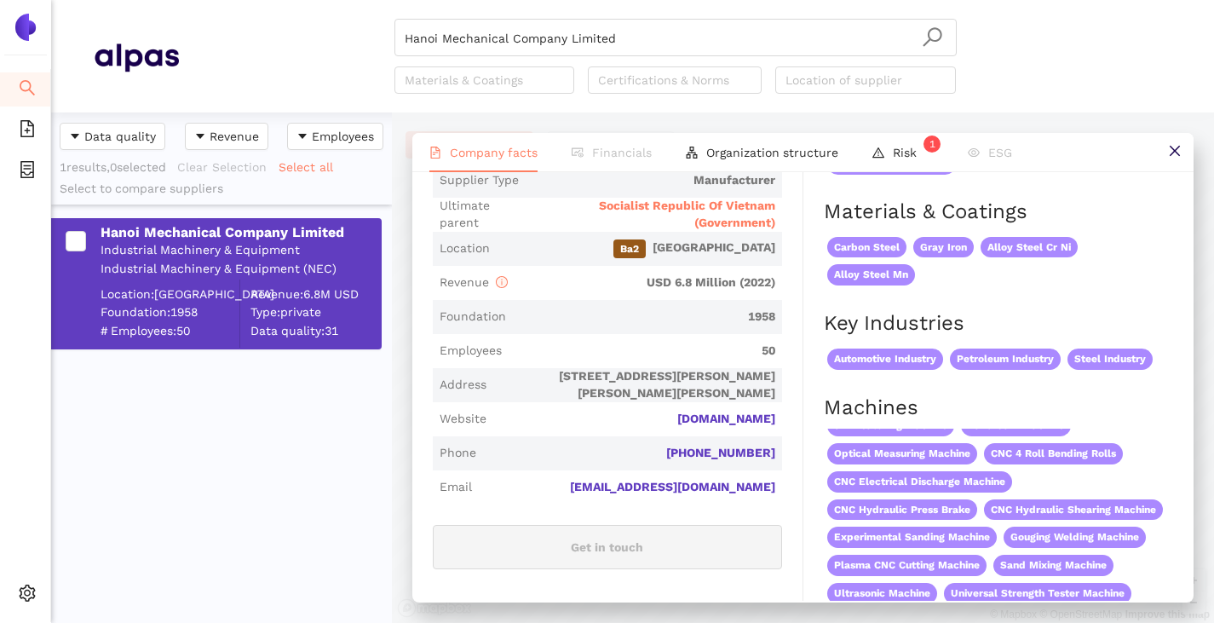
scroll to position [426, 0]
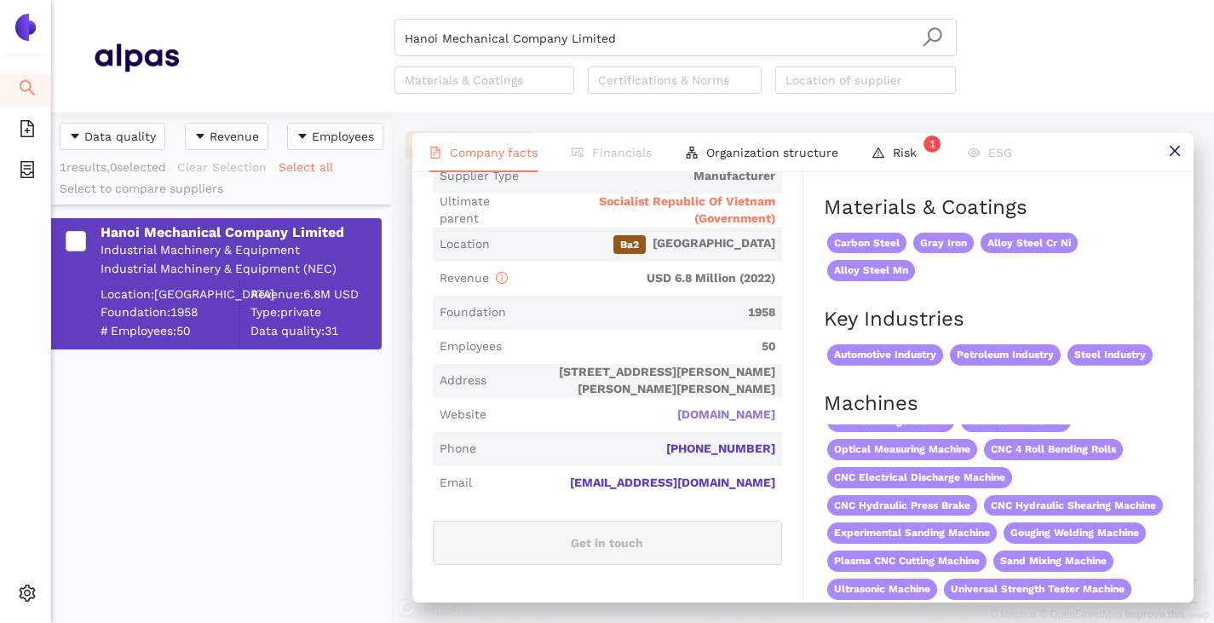
click at [0, 0] on link "[DOMAIN_NAME]" at bounding box center [0, 0] width 0 height 0
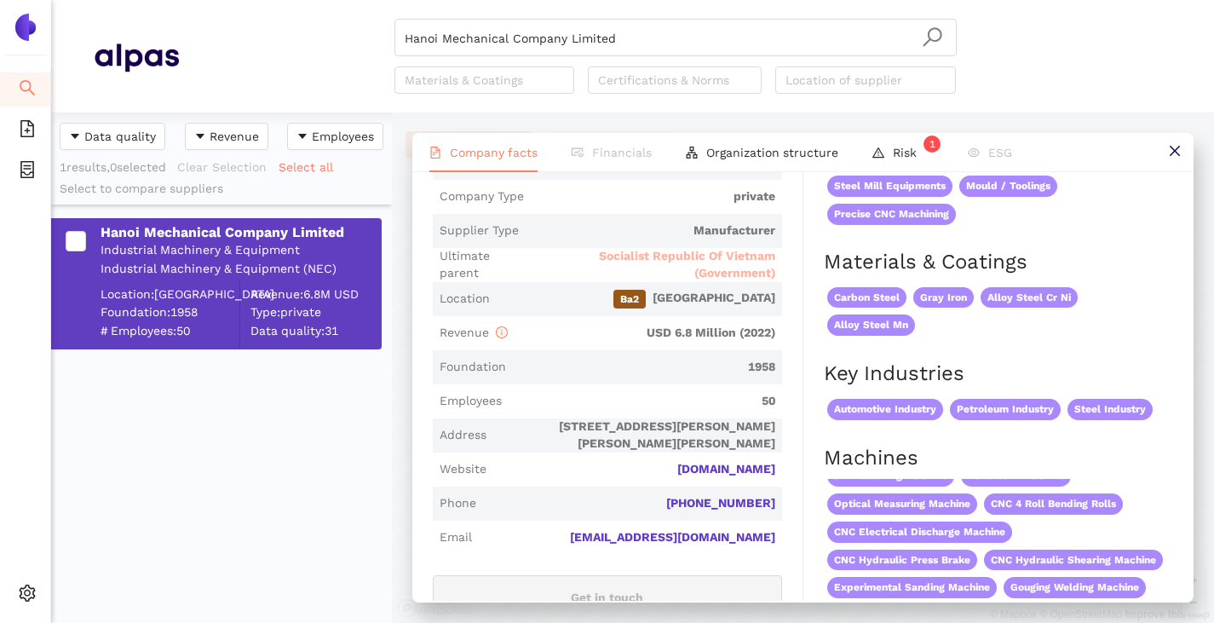
scroll to position [341, 0]
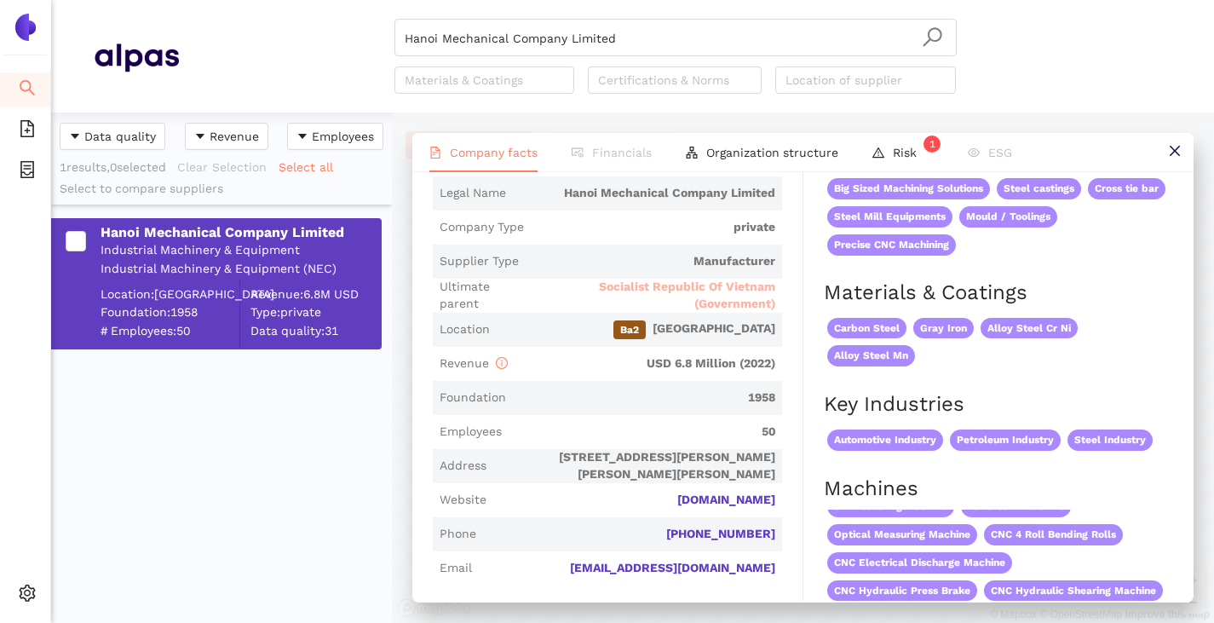
click at [699, 308] on span "Socialist Republic Of Vietnam (Government)" at bounding box center [654, 295] width 242 height 33
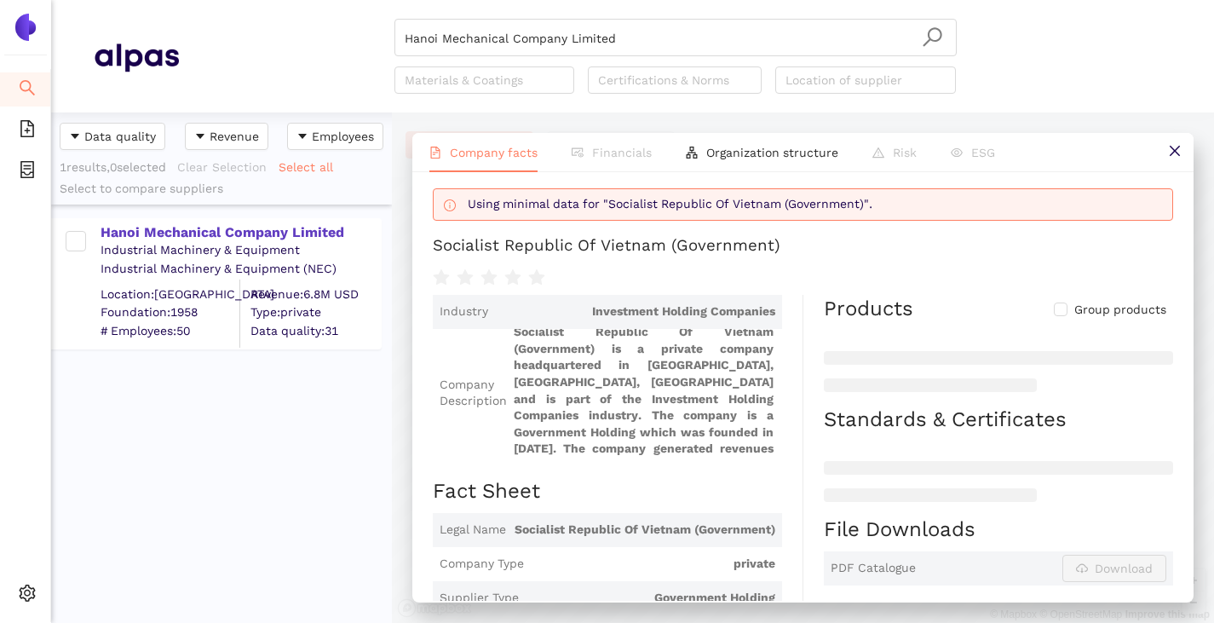
scroll to position [0, 0]
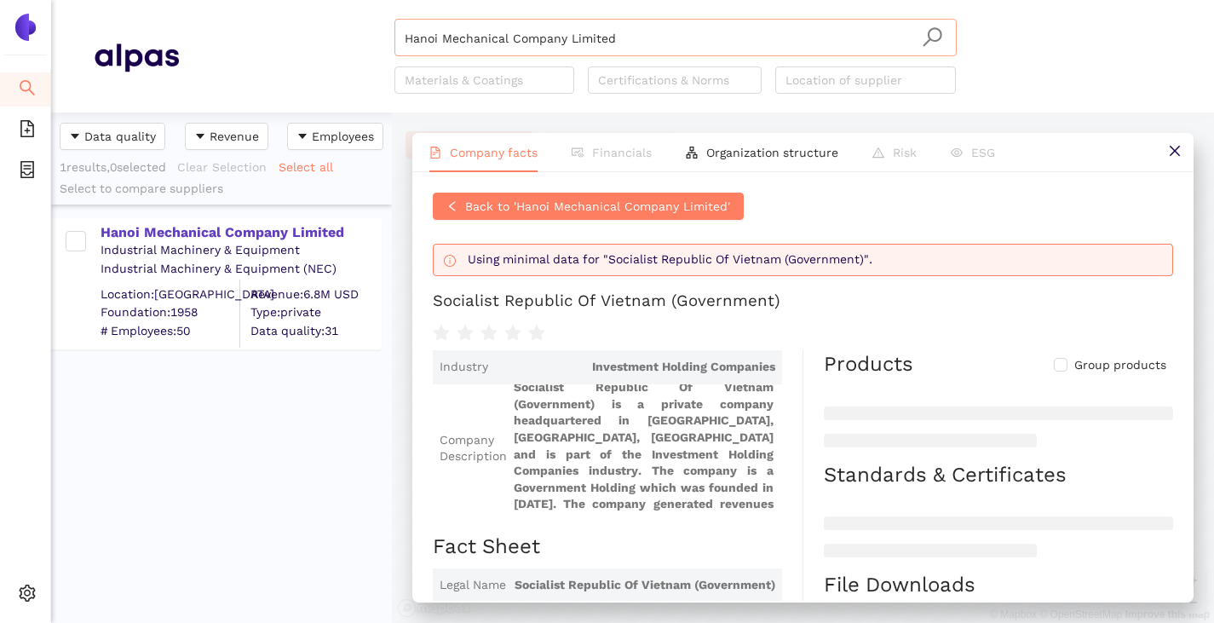
click at [615, 44] on input "Hanoi Mechanical Company Limited" at bounding box center [676, 38] width 542 height 37
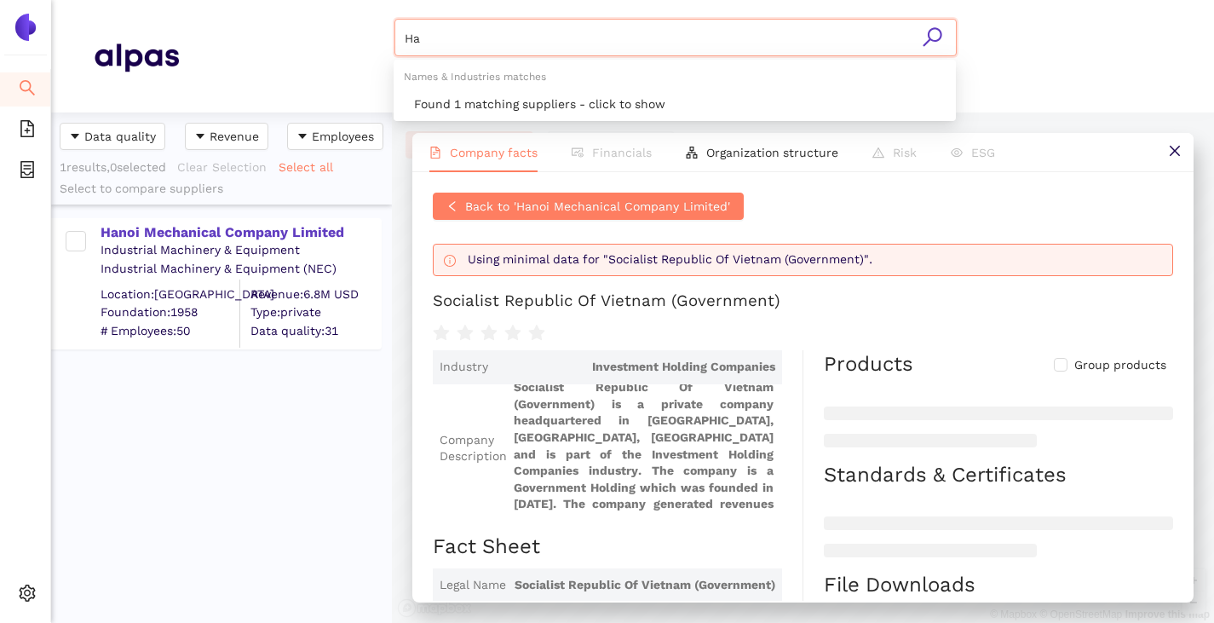
type input "H"
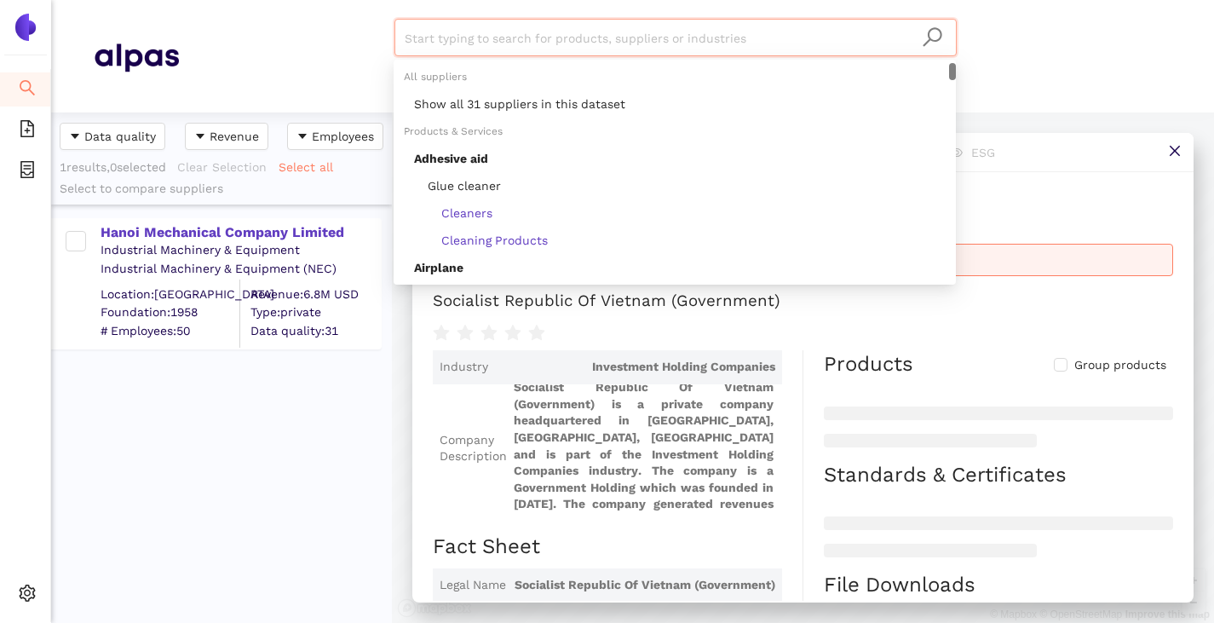
paste input "Ayutthaya Metal Co.,Ltd."
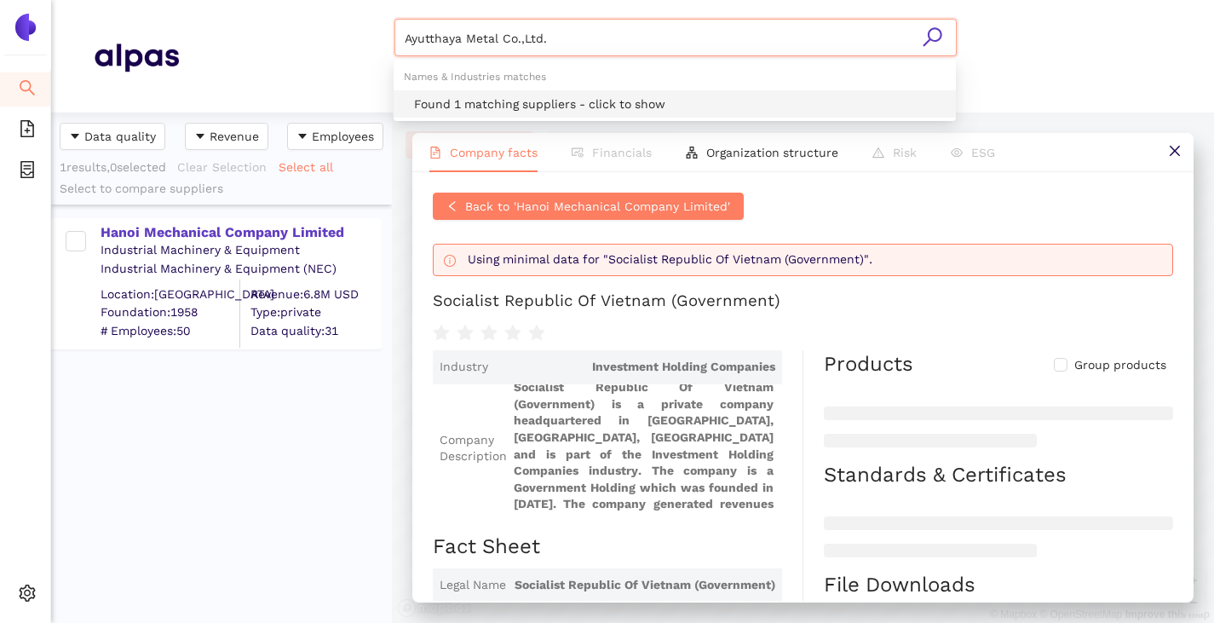
click at [571, 94] on div "Found 1 matching suppliers - click to show" at bounding box center [675, 103] width 562 height 27
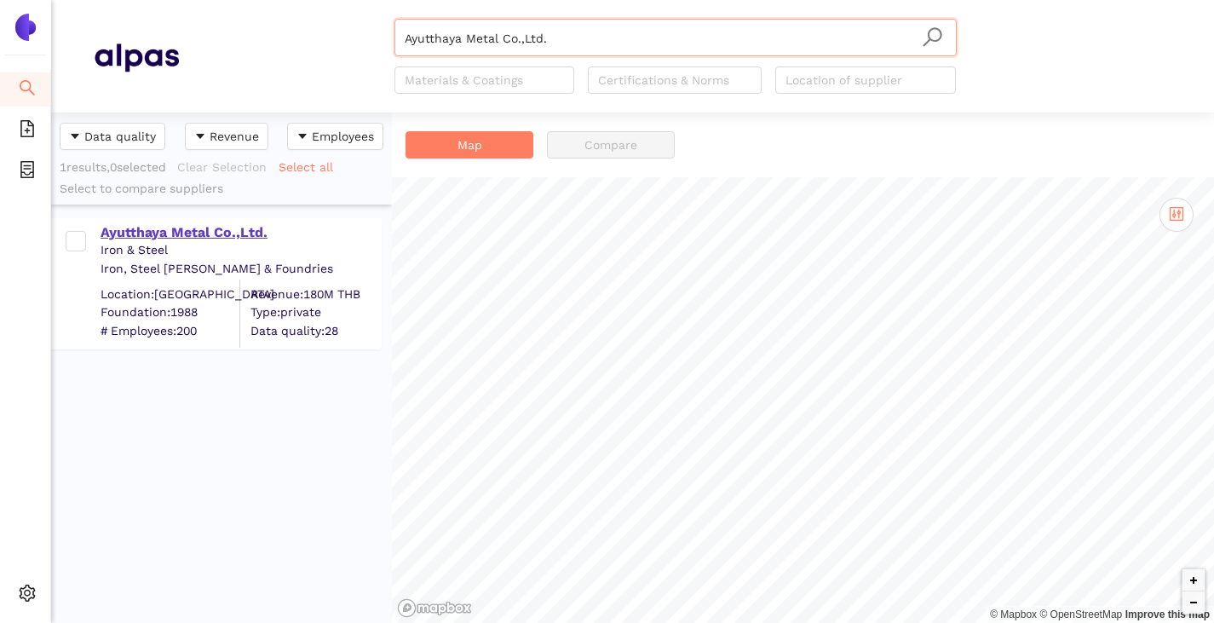
click at [214, 225] on div "Ayutthaya Metal Co.,Ltd." at bounding box center [241, 232] width 280 height 19
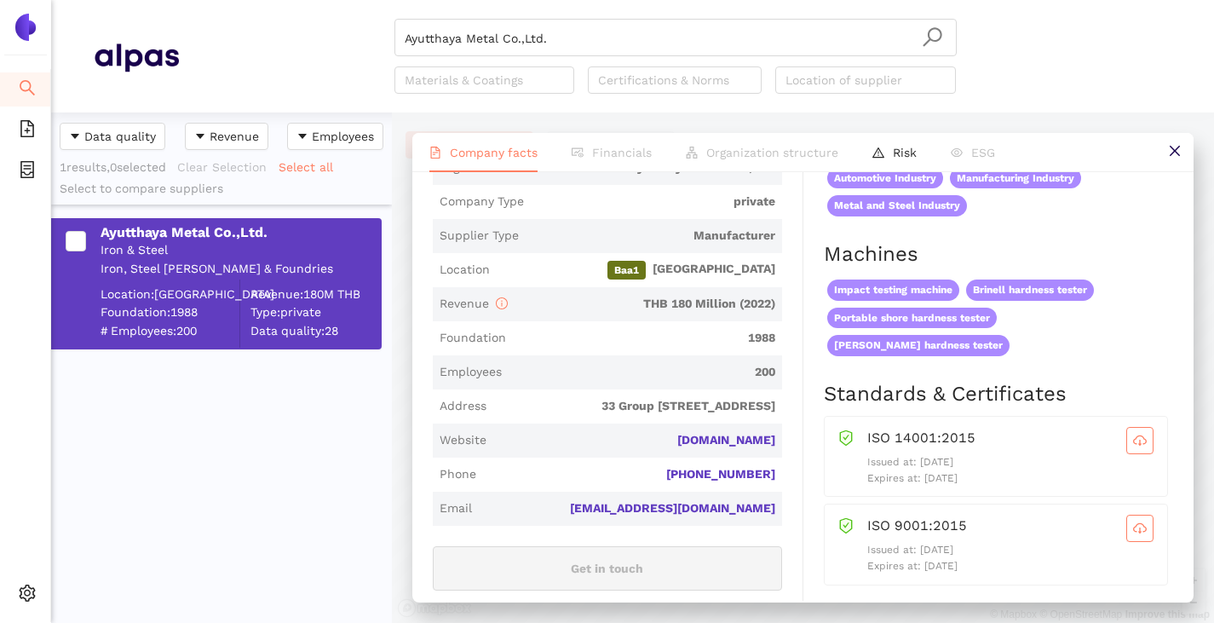
scroll to position [426, 0]
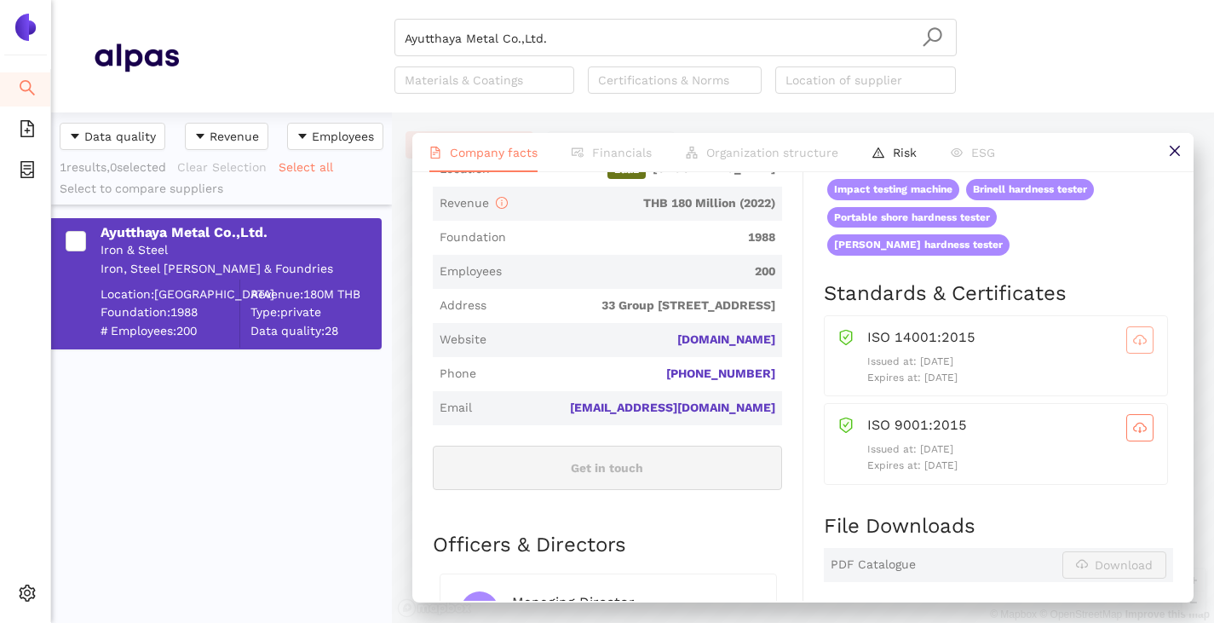
click at [1133, 333] on icon "cloud-download" at bounding box center [1140, 340] width 14 height 14
click at [1133, 421] on icon "cloud-download" at bounding box center [1140, 428] width 14 height 14
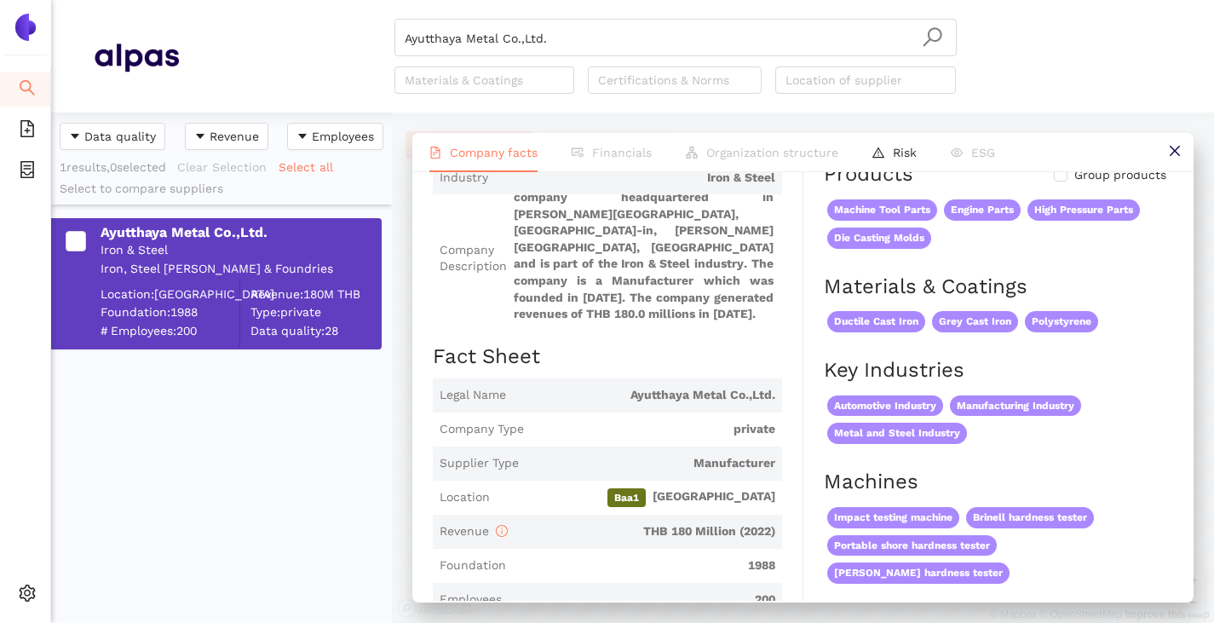
scroll to position [0, 0]
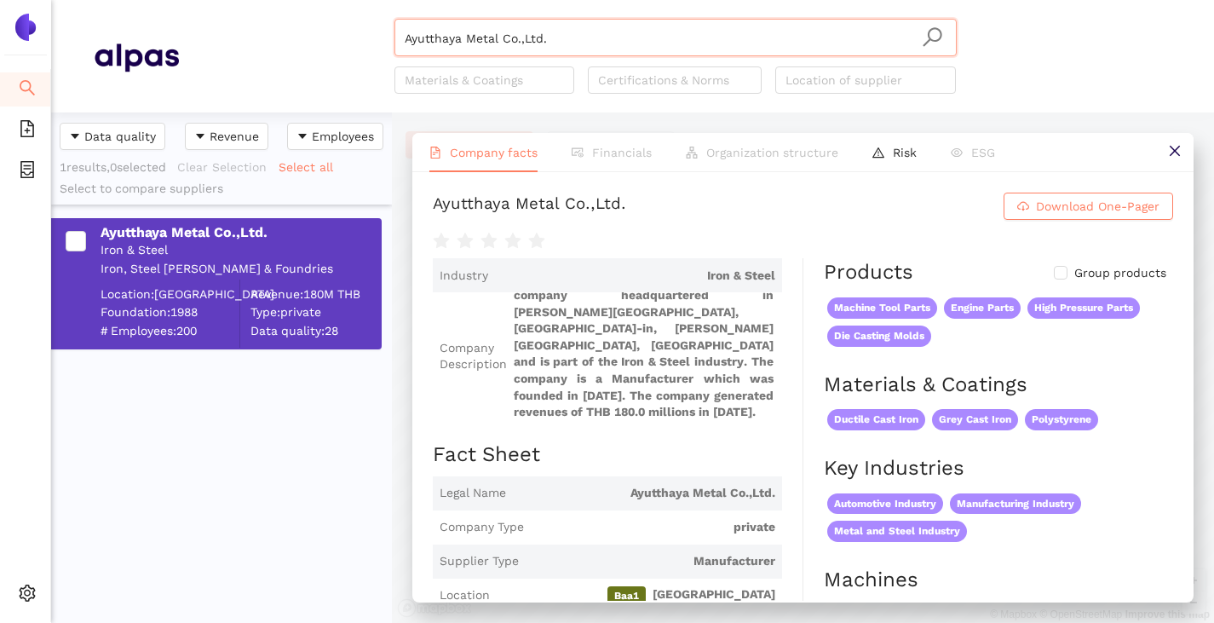
click at [592, 36] on input "Ayutthaya Metal Co.,Ltd." at bounding box center [676, 38] width 542 height 37
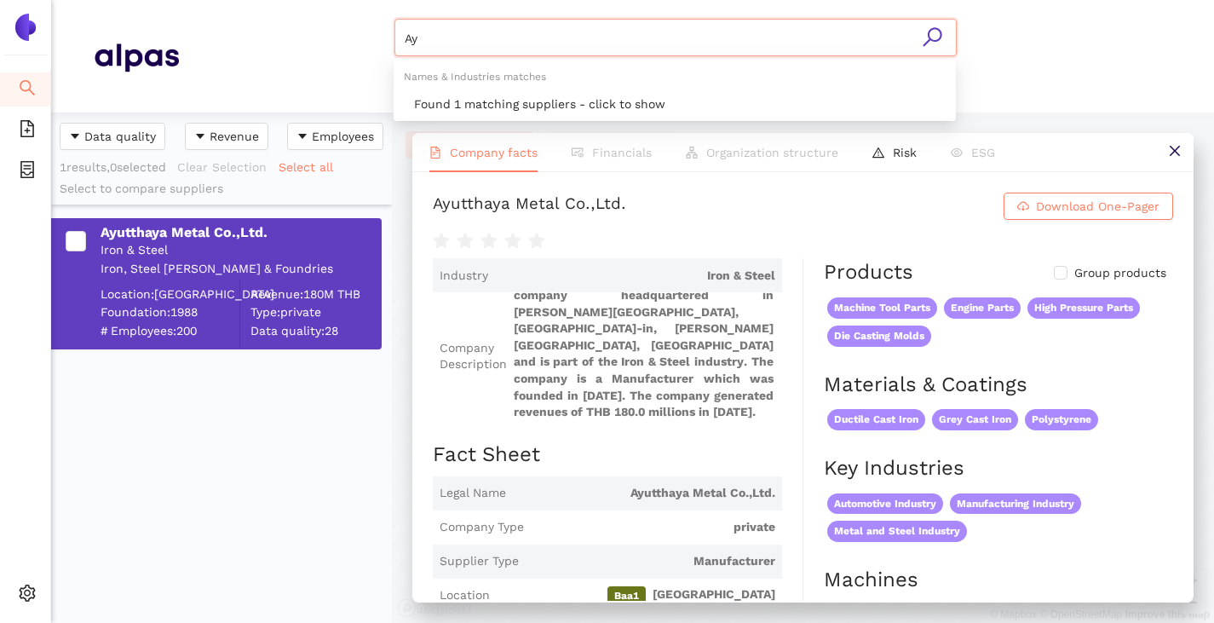
type input "A"
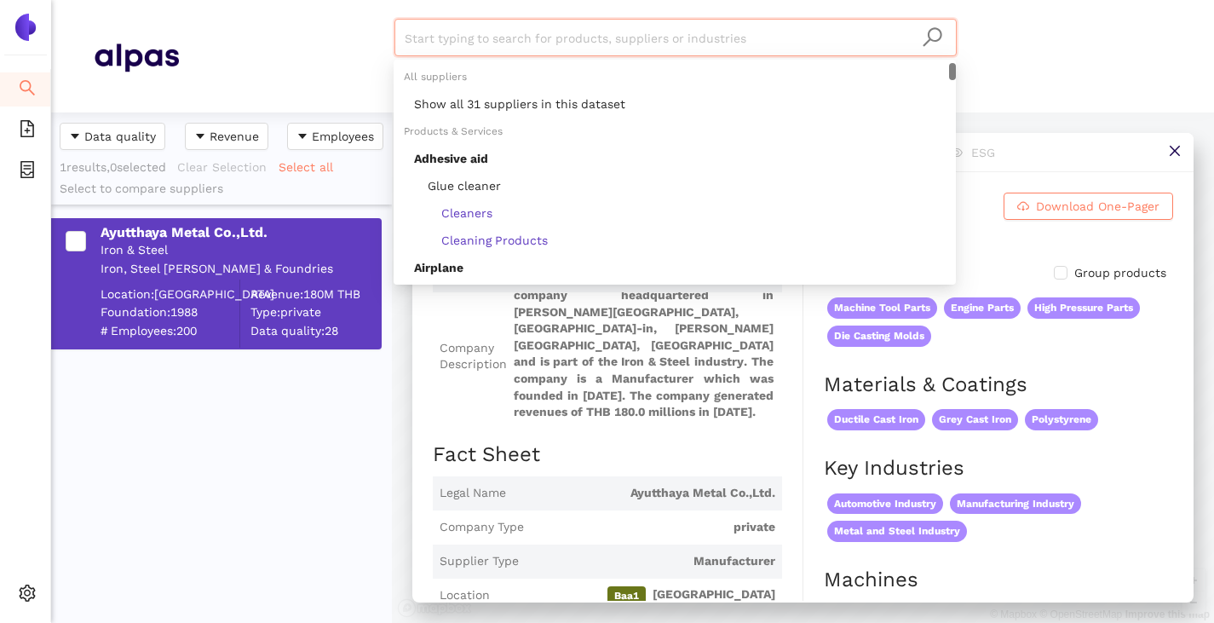
paste input "Align Manufacturing"
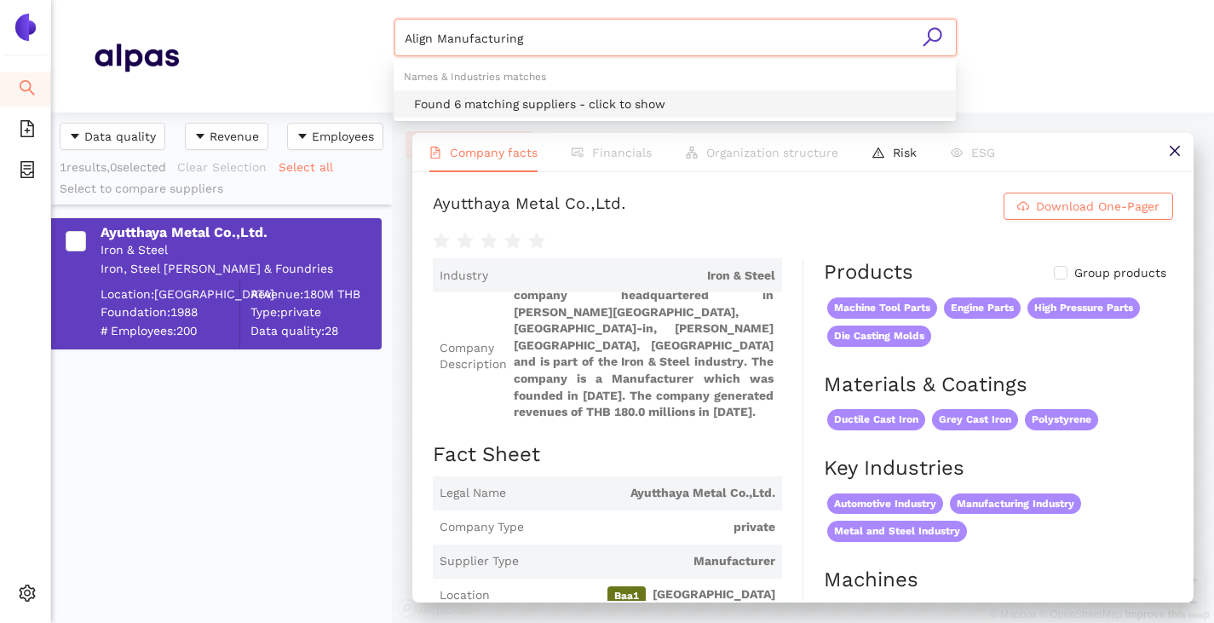
click at [550, 93] on div "Found 6 matching suppliers - click to show" at bounding box center [675, 103] width 562 height 27
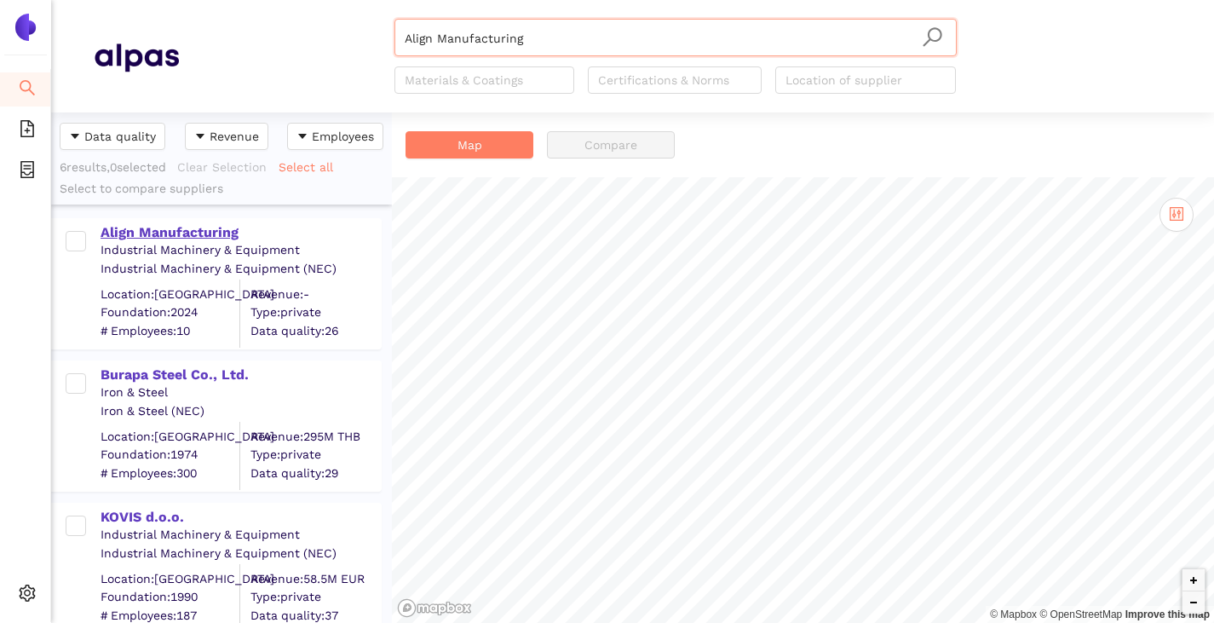
click at [182, 232] on div "Align Manufacturing" at bounding box center [241, 232] width 280 height 19
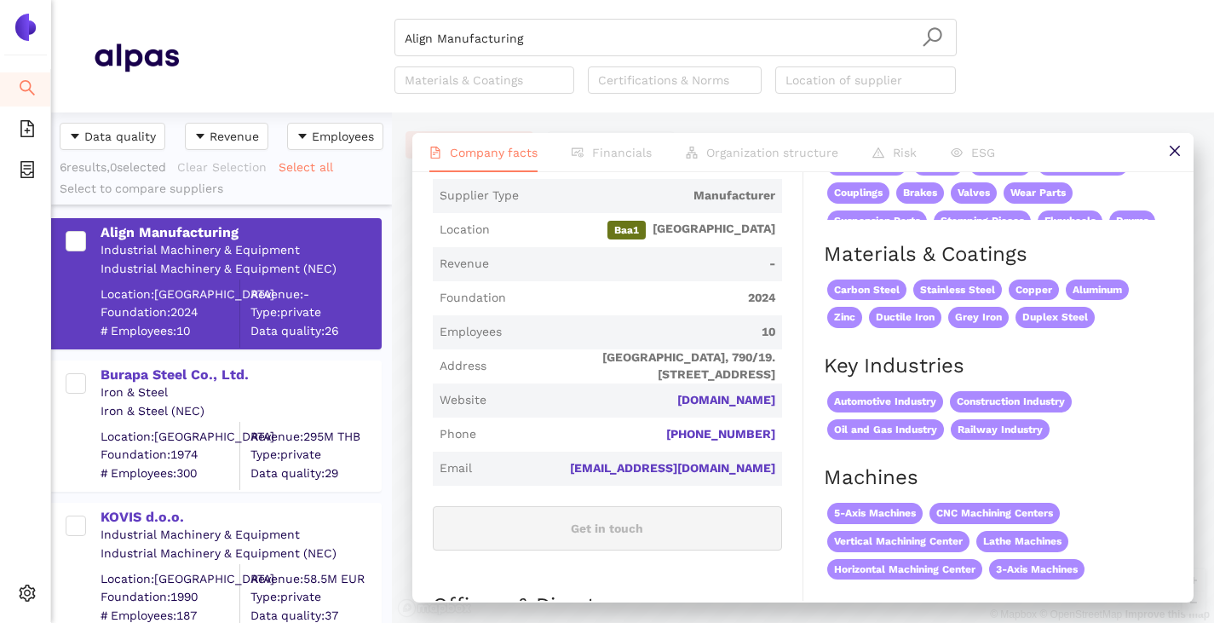
scroll to position [341, 0]
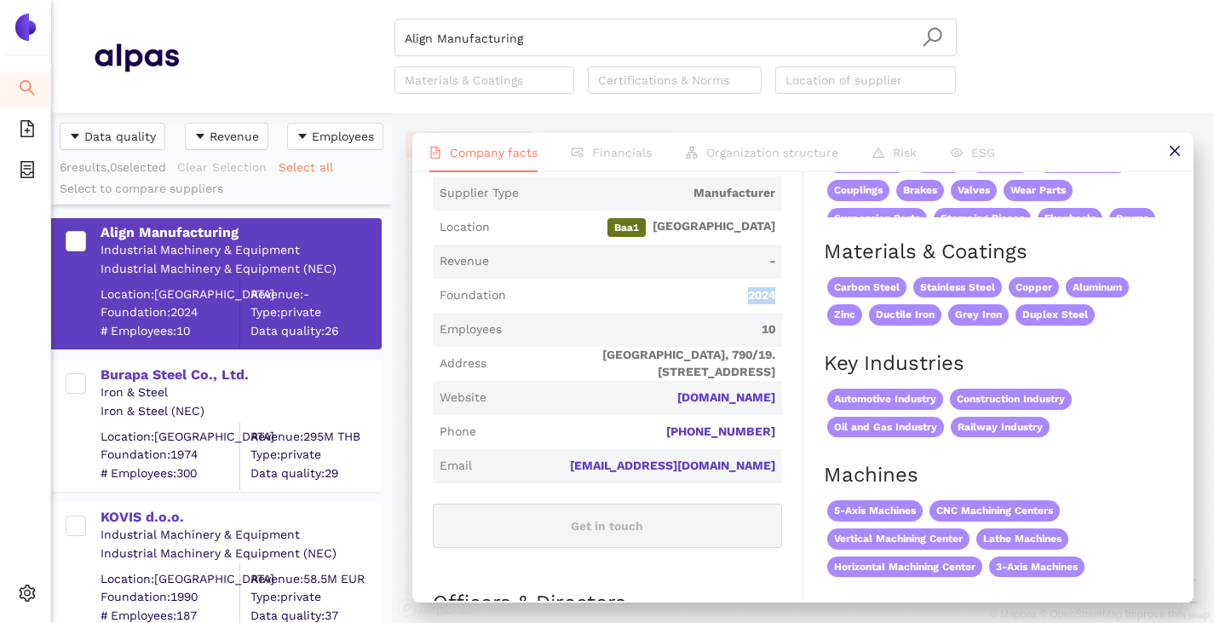
drag, startPoint x: 733, startPoint y: 308, endPoint x: 781, endPoint y: 316, distance: 48.5
click at [781, 316] on div "Industry Industrial Machinery & Equipment Company Description Align Manufacturi…" at bounding box center [618, 596] width 371 height 1358
drag, startPoint x: 741, startPoint y: 341, endPoint x: 778, endPoint y: 341, distance: 36.6
click at [778, 341] on div "Industry Industrial Machinery & Equipment Company Description Align Manufacturi…" at bounding box center [618, 596] width 371 height 1358
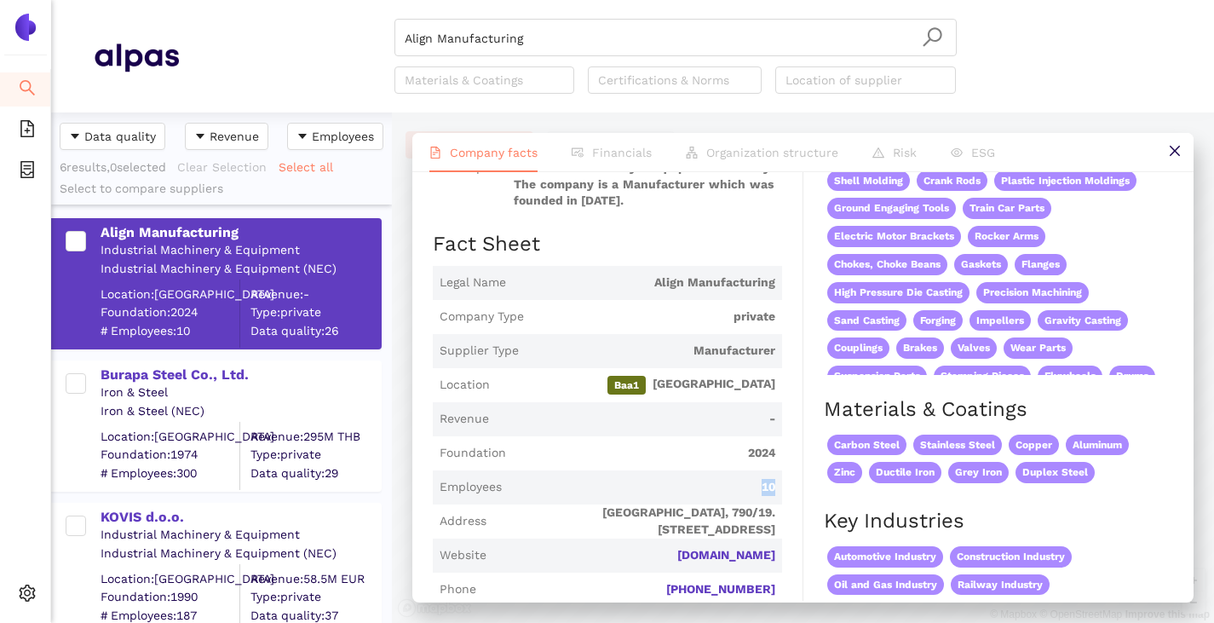
scroll to position [0, 0]
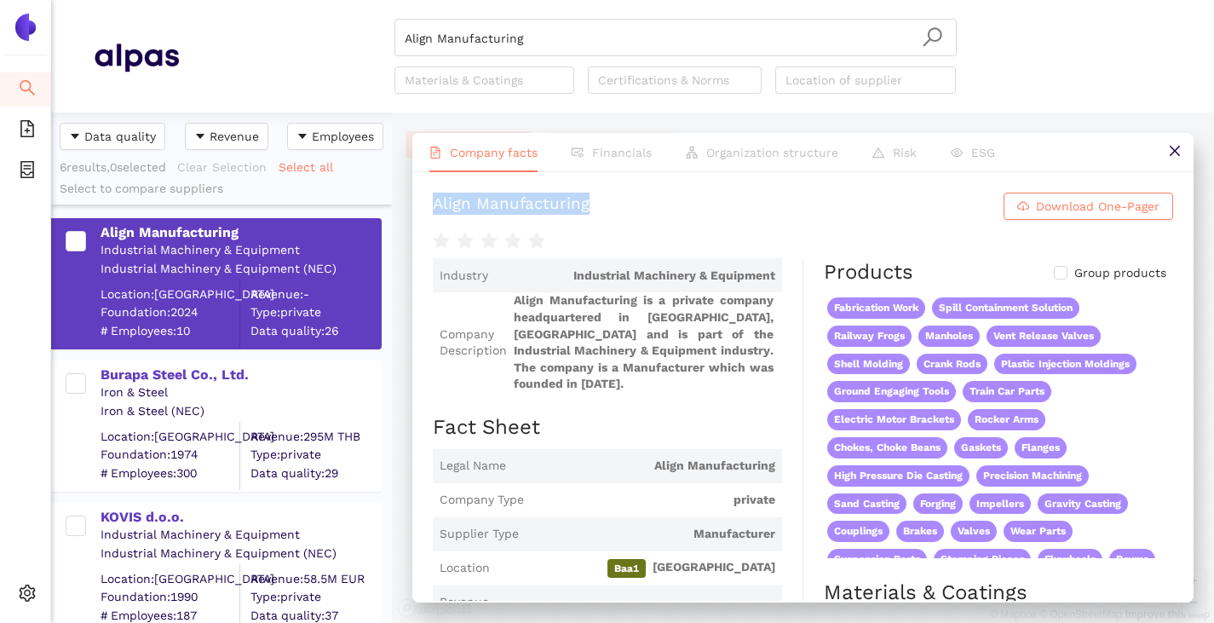
drag, startPoint x: 429, startPoint y: 208, endPoint x: 735, endPoint y: 225, distance: 307.2
click at [735, 225] on div "Align Manufacturing Download One-Pager Industry Industrial Machinery & Equipmen…" at bounding box center [802, 386] width 781 height 429
copy div "Align Manufacturing"
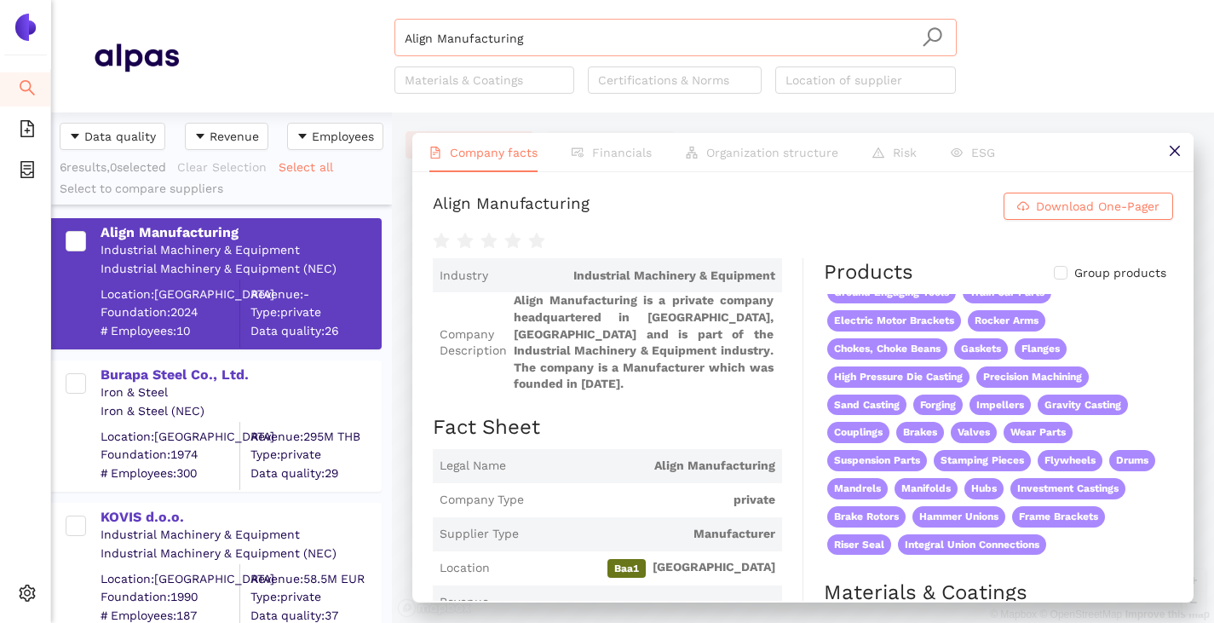
click at [532, 49] on input "Align Manufacturing" at bounding box center [676, 38] width 542 height 37
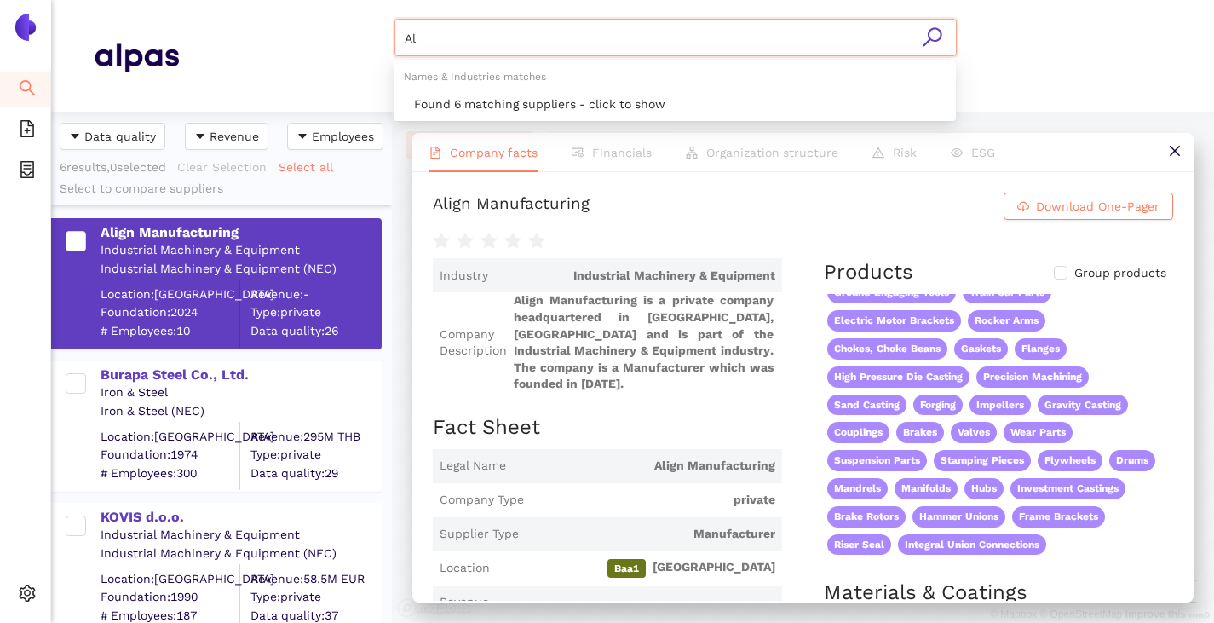
type input "A"
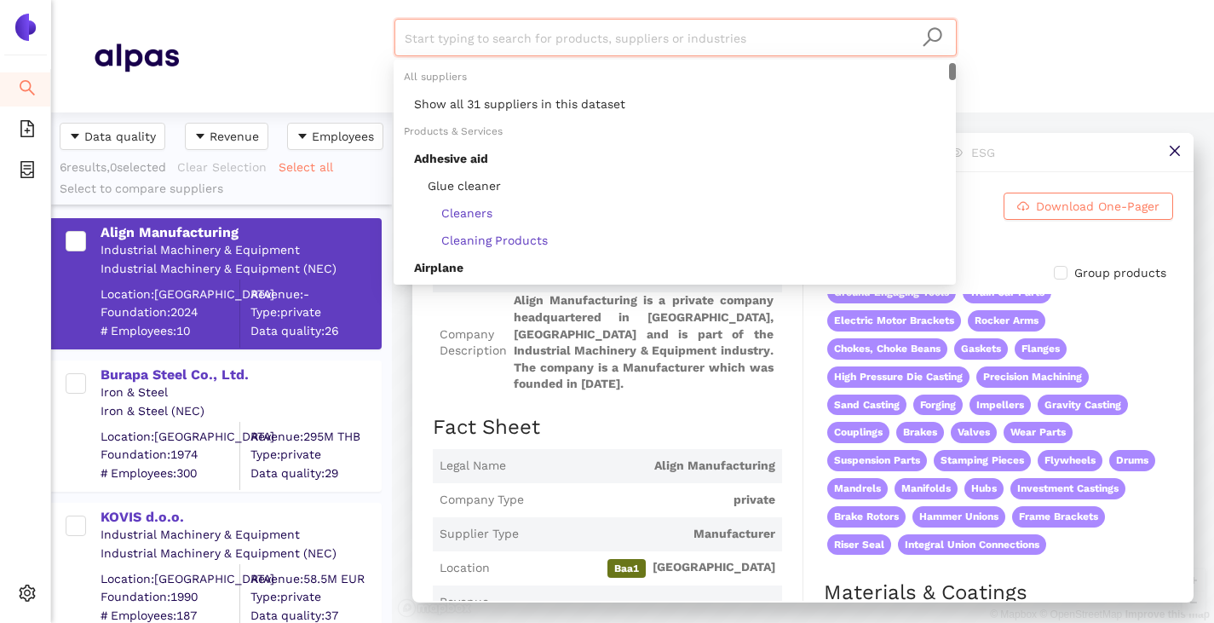
paste input "Koneckie Zaklady Odlewnicze SA"
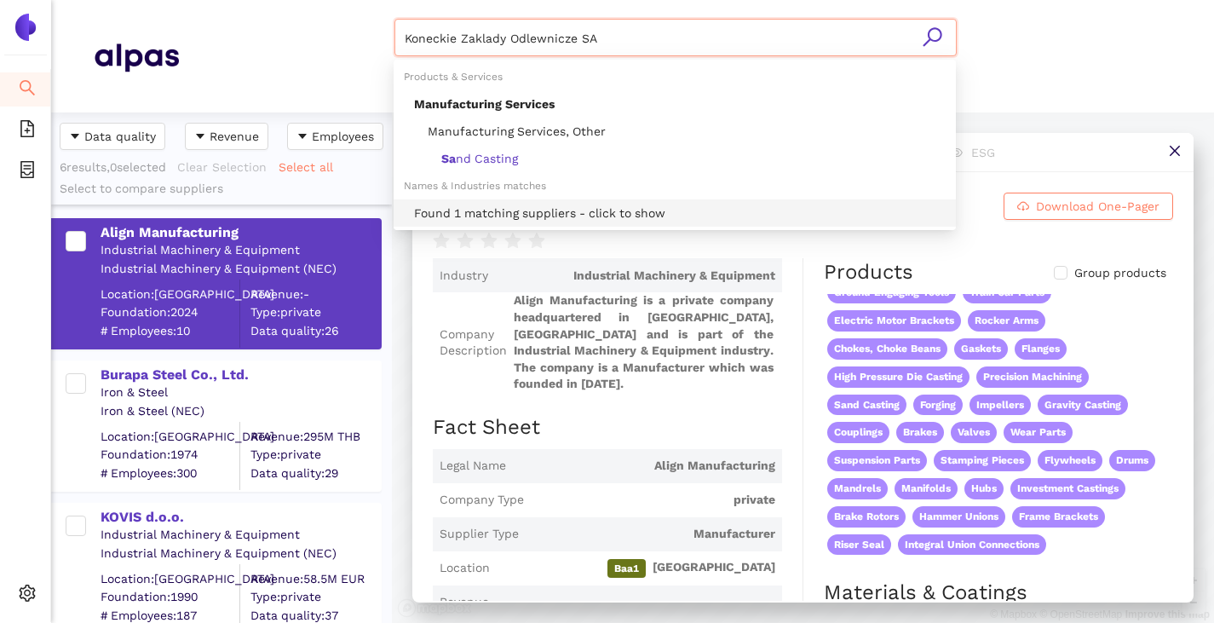
click at [536, 216] on div "Found 1 matching suppliers - click to show" at bounding box center [680, 213] width 532 height 19
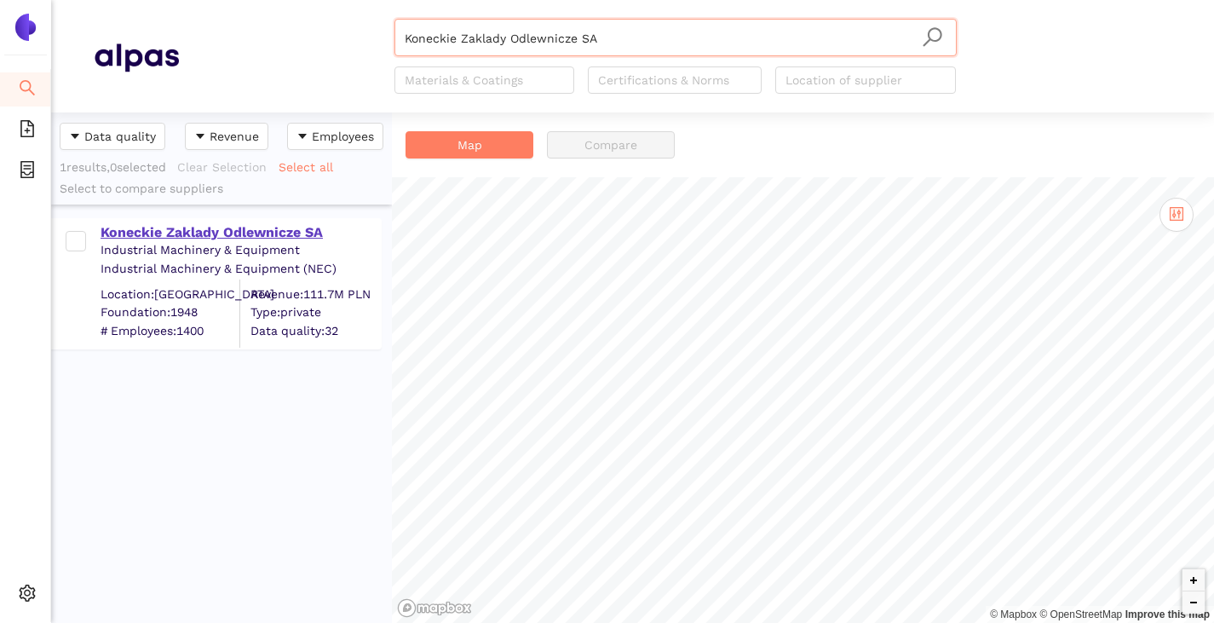
type input "Koneckie Zaklady Odlewnicze SA"
click at [205, 242] on div "Industrial Machinery & Equipment" at bounding box center [241, 250] width 280 height 17
click at [204, 230] on div "Koneckie Zaklady Odlewnicze SA" at bounding box center [241, 232] width 280 height 19
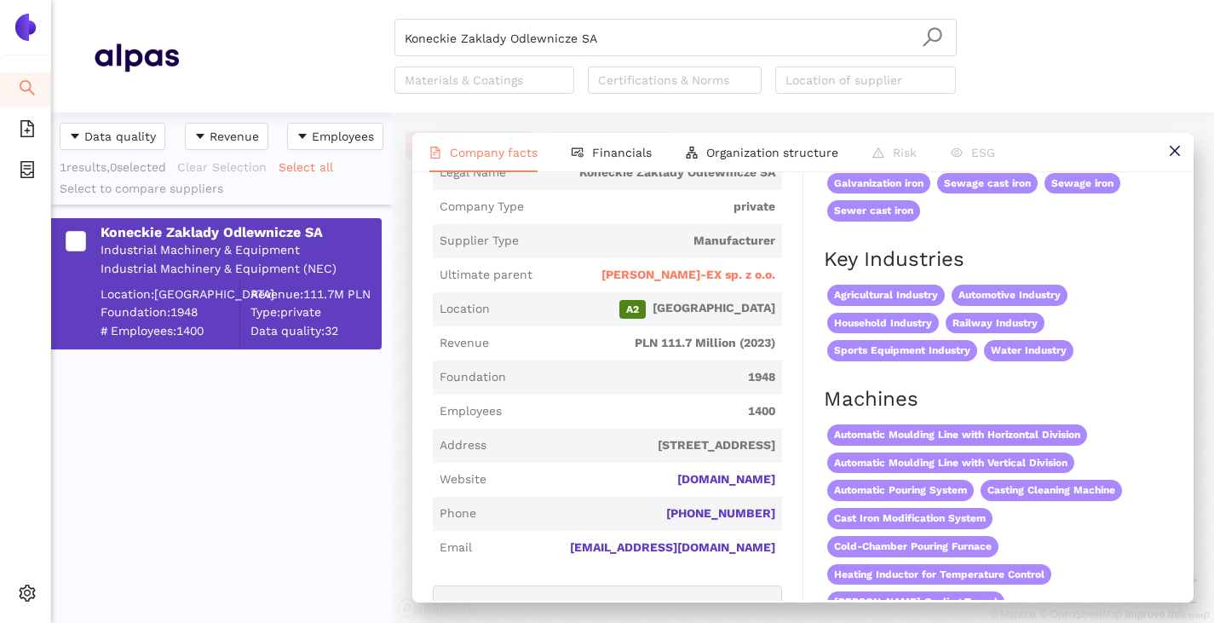
scroll to position [341, 0]
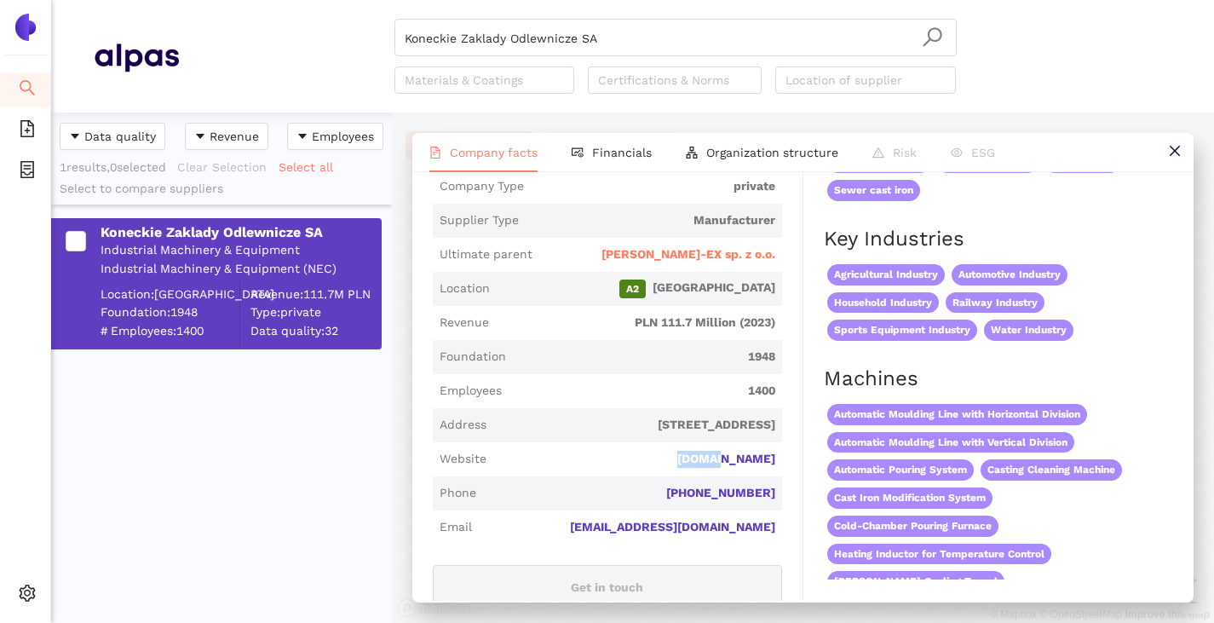
drag, startPoint x: 770, startPoint y: 474, endPoint x: 718, endPoint y: 470, distance: 53.0
click at [718, 470] on span "Website kzo.pl" at bounding box center [607, 459] width 349 height 34
copy link "[DOMAIN_NAME]"
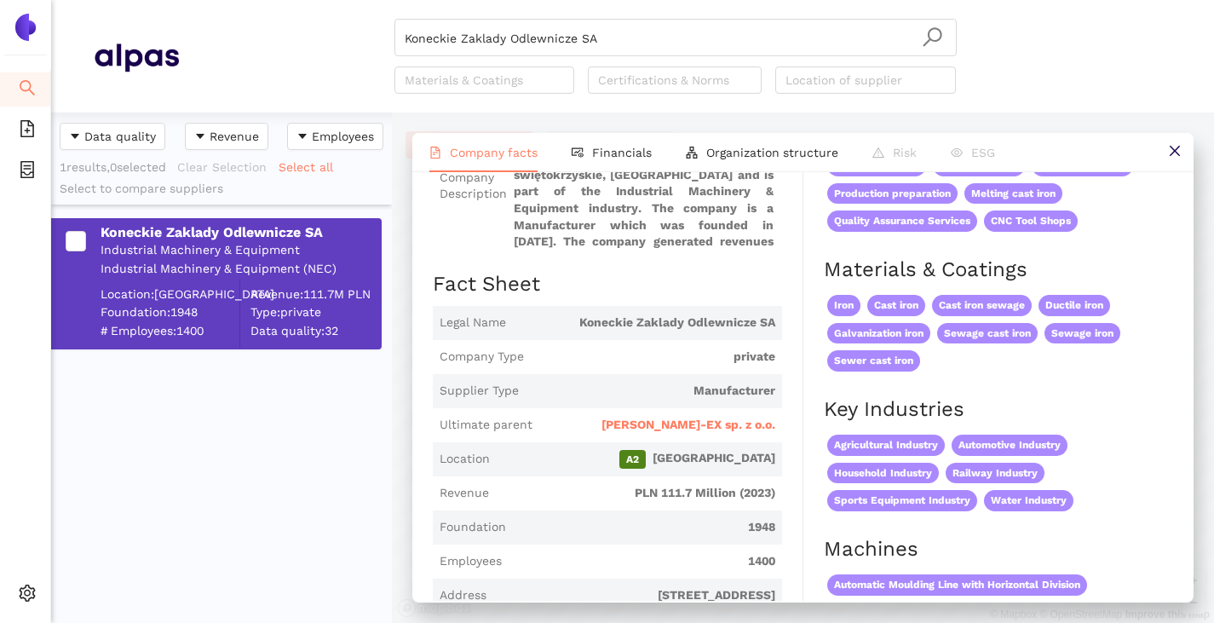
scroll to position [0, 0]
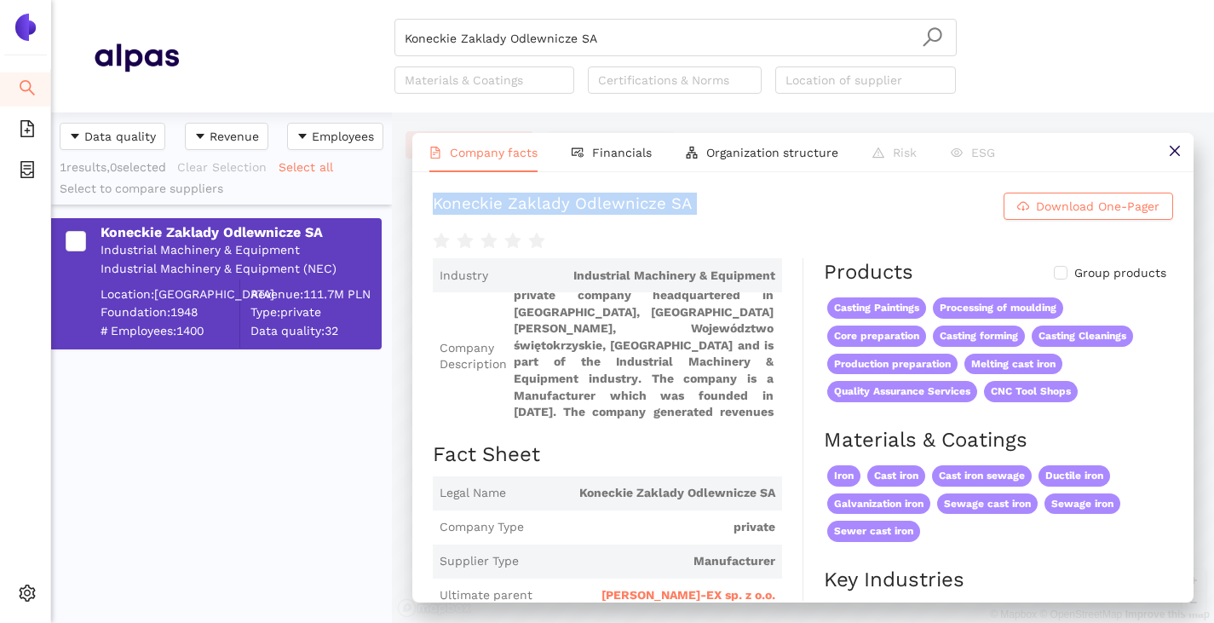
drag, startPoint x: 429, startPoint y: 213, endPoint x: 831, endPoint y: 246, distance: 402.7
click at [831, 246] on div "Koneckie Zaklady Odlewnicze SA Download One-Pager Industry Industrial Machinery…" at bounding box center [802, 386] width 781 height 429
copy div "Koneckie Zaklady Odlewnicze SA Download One-Pager"
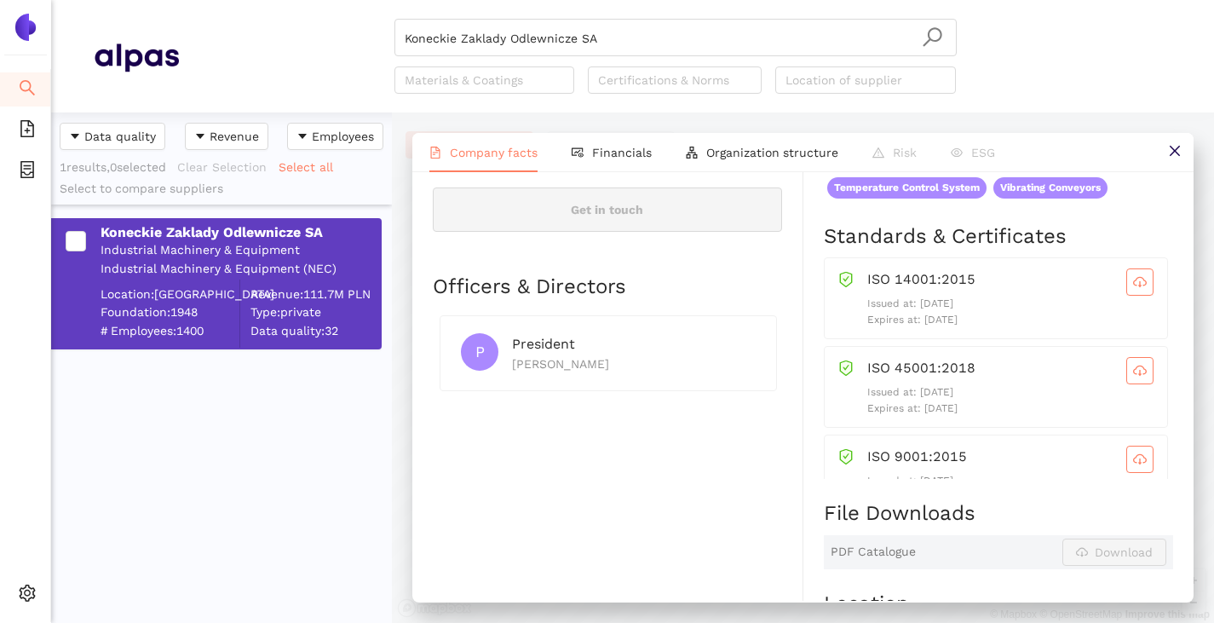
scroll to position [767, 0]
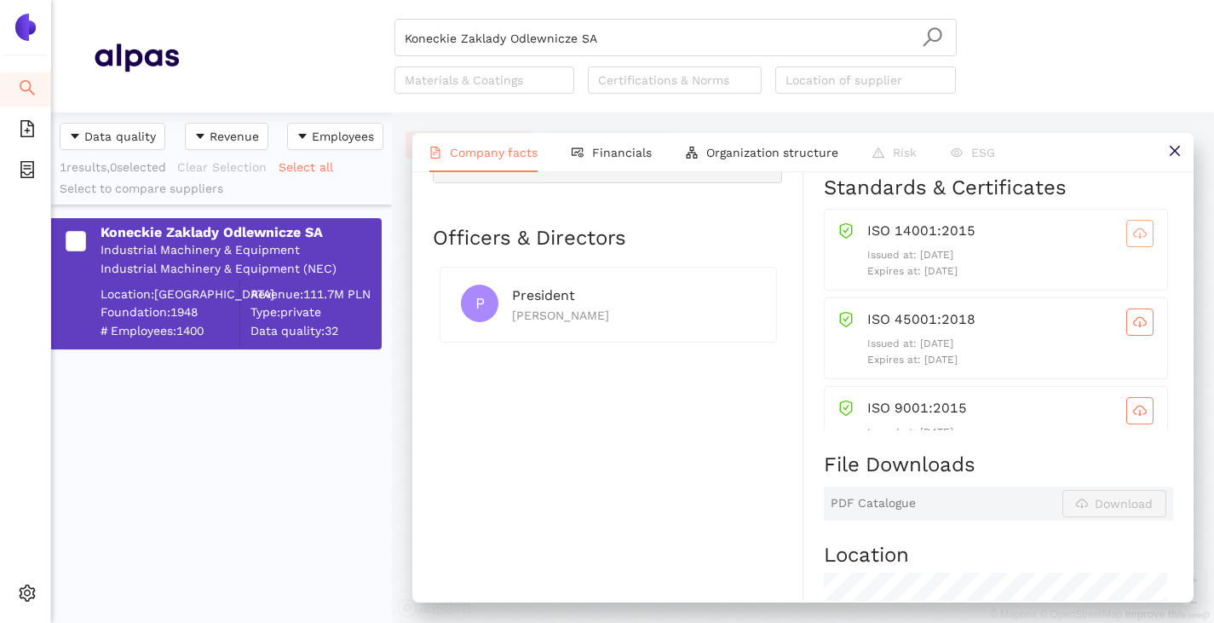
click at [1127, 240] on span "cloud-download" at bounding box center [1140, 234] width 26 height 14
click at [1133, 329] on icon "cloud-download" at bounding box center [1140, 322] width 14 height 14
click at [1127, 417] on button "button" at bounding box center [1140, 410] width 27 height 27
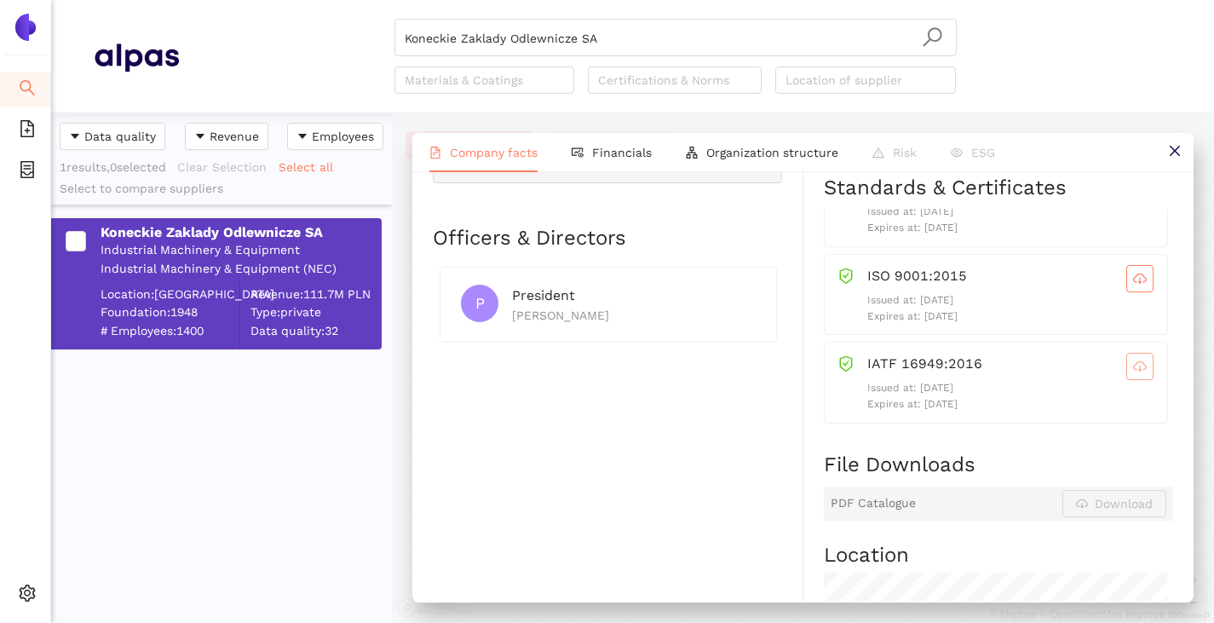
click at [1133, 373] on icon "cloud-download" at bounding box center [1140, 367] width 14 height 14
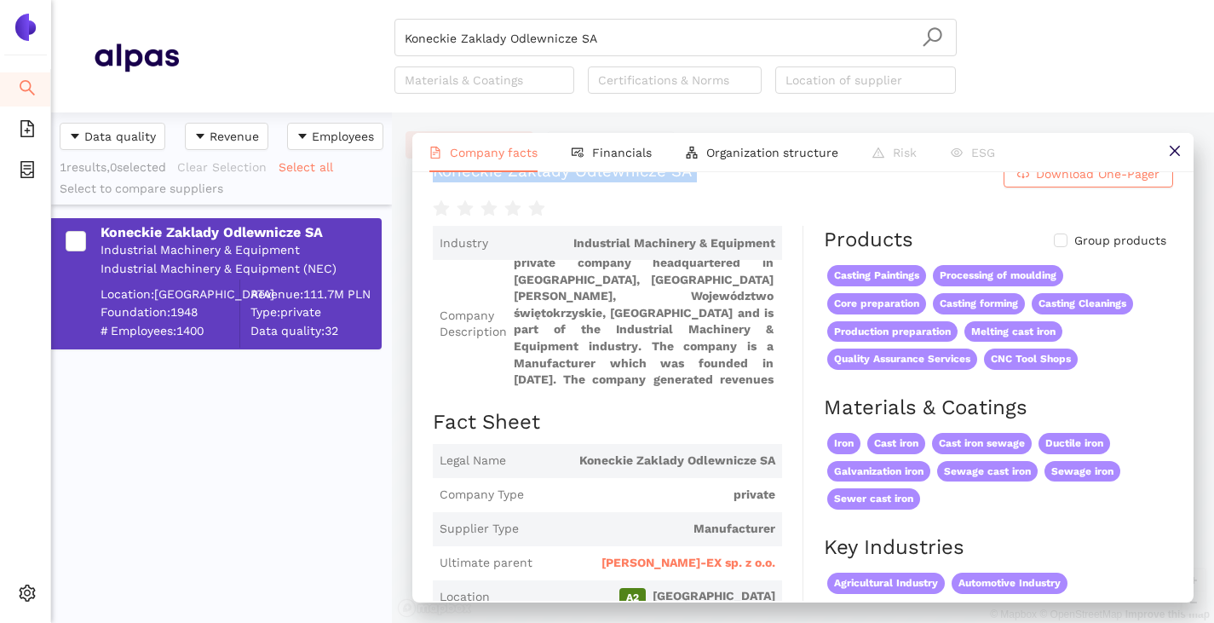
scroll to position [0, 0]
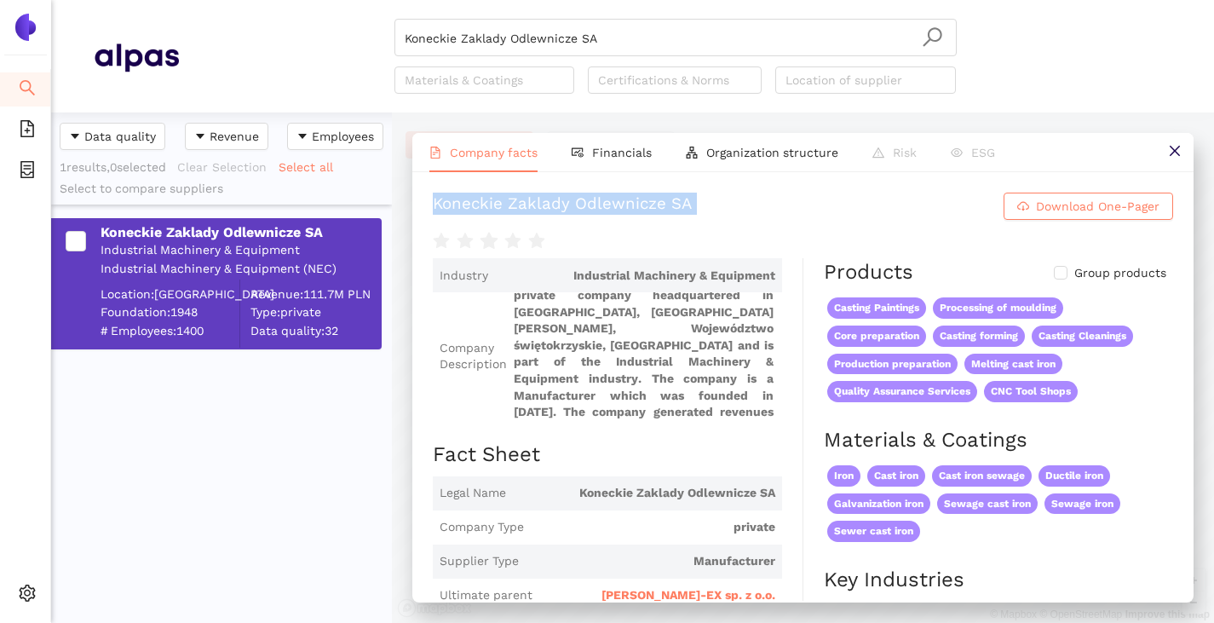
copy div "Koneckie Zaklady Odlewnicze SA Download One-Pager"
click at [613, 38] on input "Koneckie Zaklady Odlewnicze SA" at bounding box center [676, 38] width 542 height 37
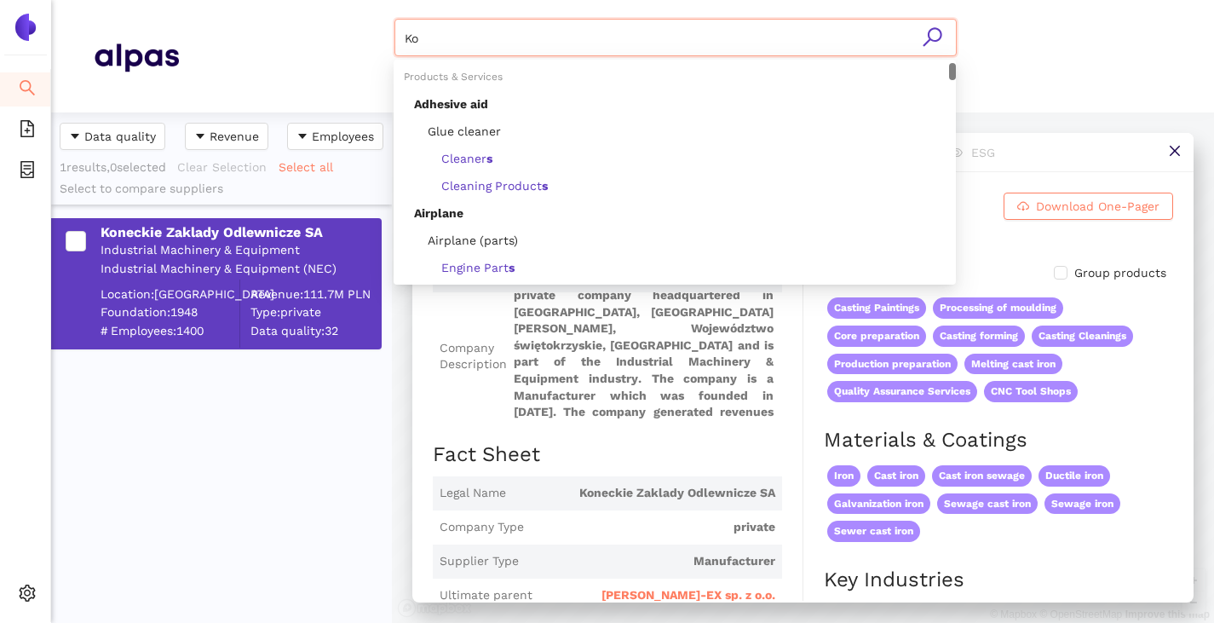
type input "K"
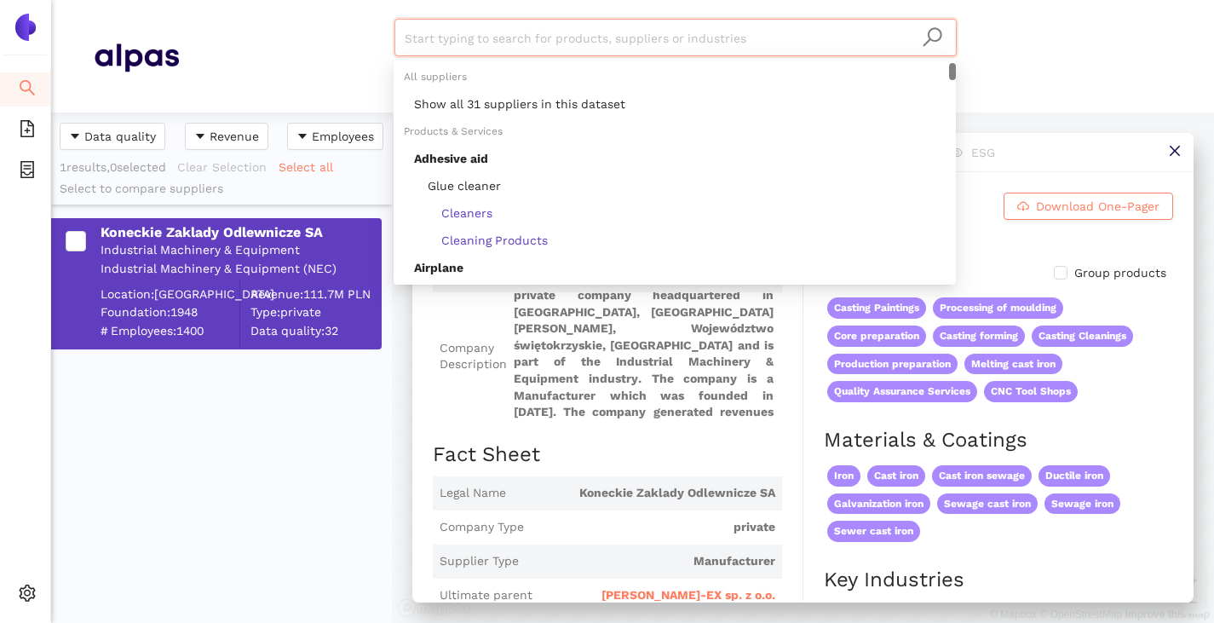
paste input "ITECCO Limited Company"
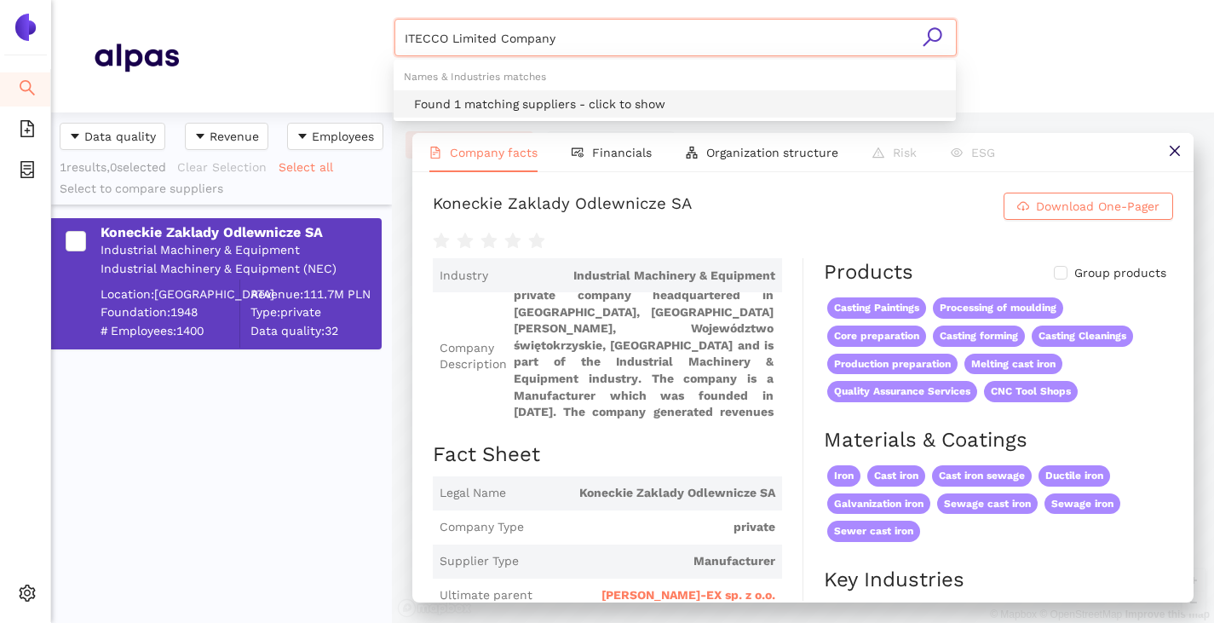
click at [556, 99] on div "Found 1 matching suppliers - click to show" at bounding box center [680, 104] width 532 height 19
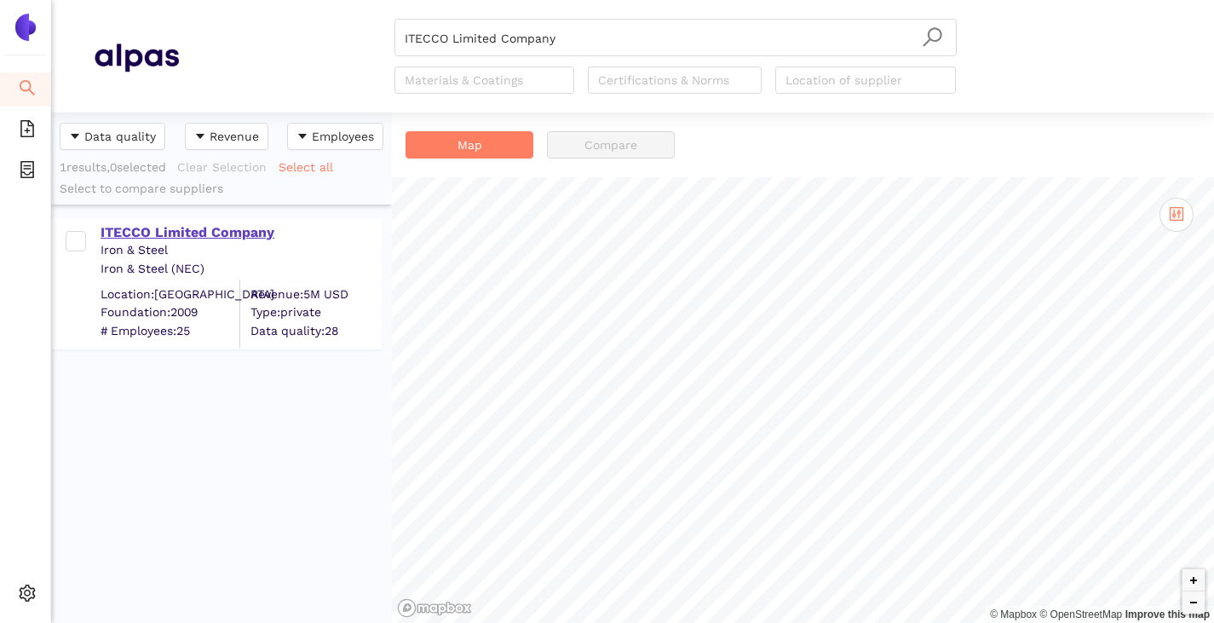
click at [225, 231] on div "ITECCO Limited Company" at bounding box center [241, 232] width 280 height 19
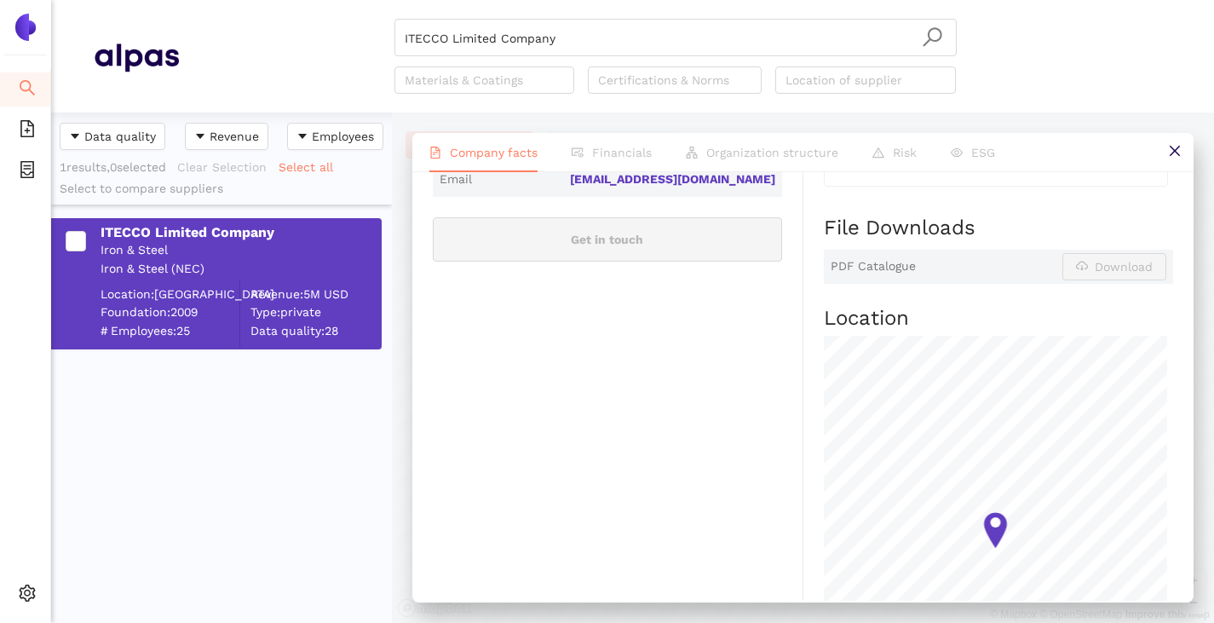
scroll to position [426, 0]
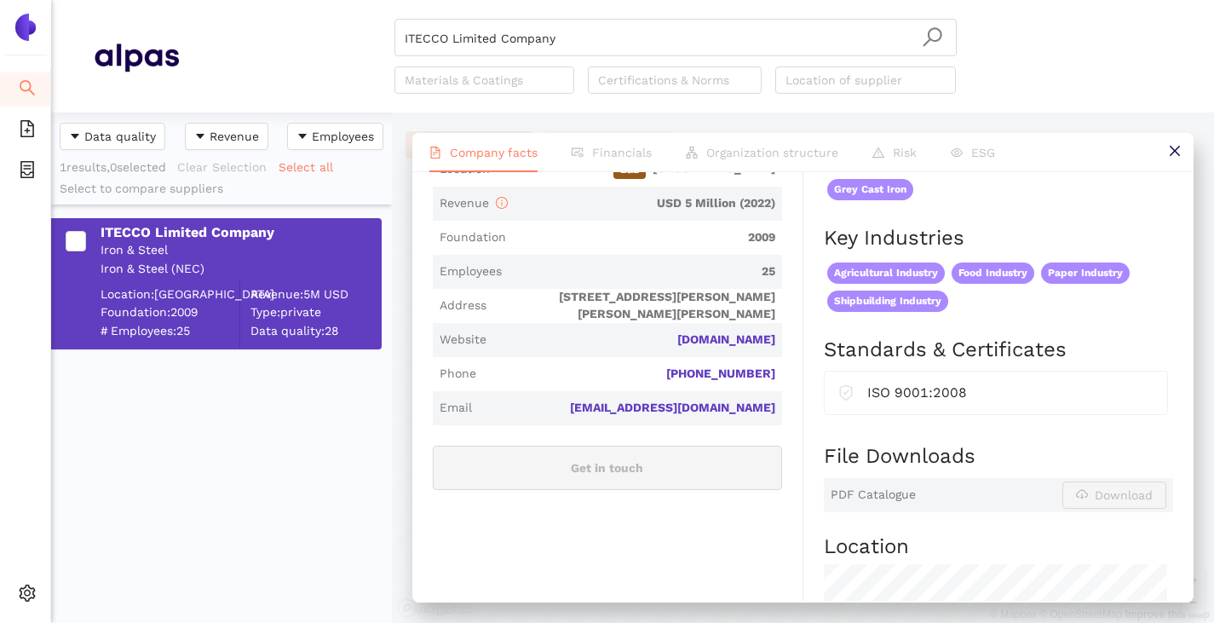
drag, startPoint x: 772, startPoint y: 343, endPoint x: 637, endPoint y: 347, distance: 134.7
click at [637, 347] on span "Website vn-castings.com.vn" at bounding box center [607, 340] width 349 height 34
copy link "[DOMAIN_NAME]"
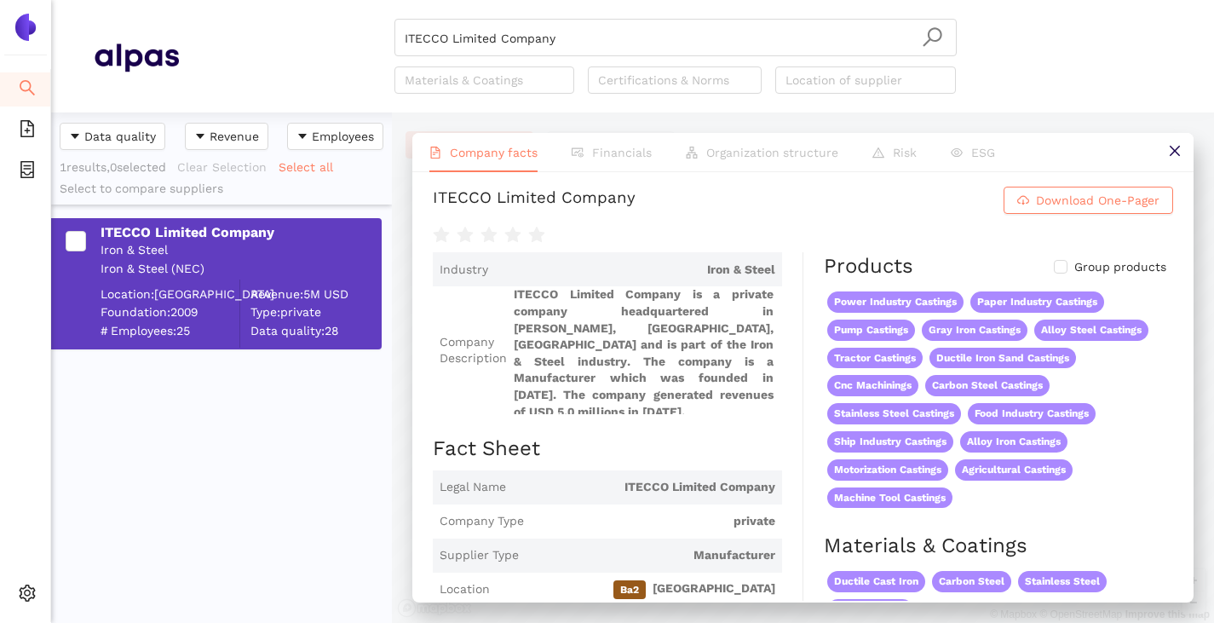
scroll to position [0, 0]
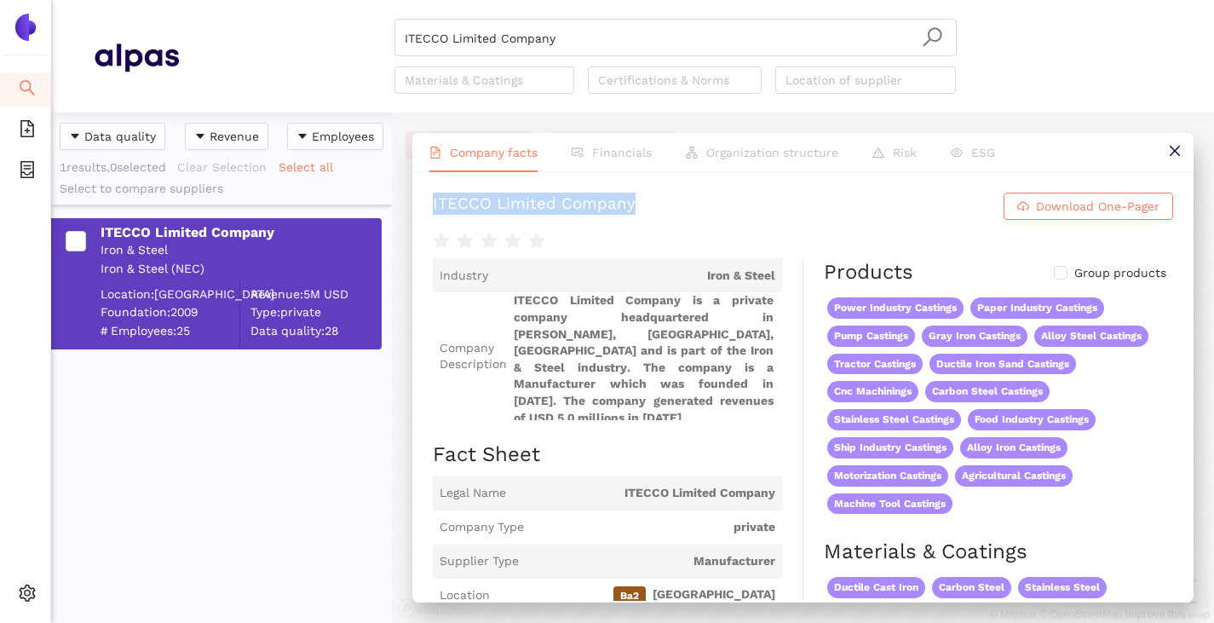
drag, startPoint x: 424, startPoint y: 221, endPoint x: 769, endPoint y: 224, distance: 345.1
click at [769, 224] on div "ITECCO Limited Company Download One-Pager Industry Iron & Steel Company Descrip…" at bounding box center [802, 386] width 781 height 429
click at [634, 219] on div "ITECCO Limited Company" at bounding box center [534, 206] width 203 height 27
drag, startPoint x: 438, startPoint y: 211, endPoint x: 774, endPoint y: 210, distance: 335.7
click at [774, 210] on h1 "ITECCO Limited Company Download One-Pager" at bounding box center [803, 206] width 741 height 27
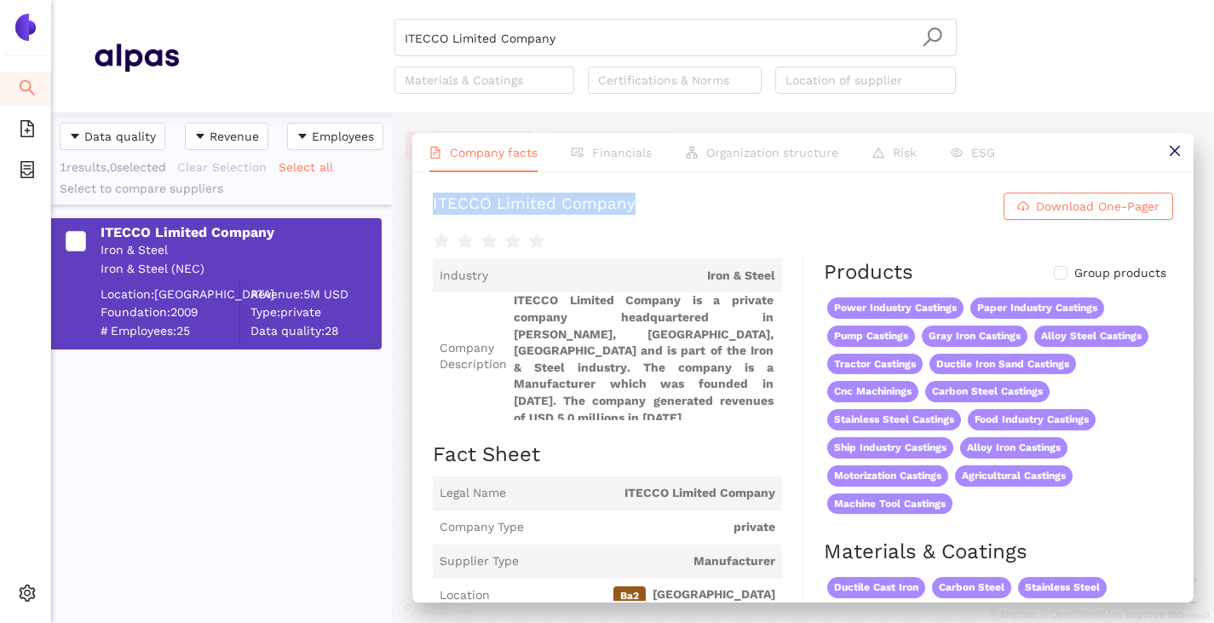
drag, startPoint x: 435, startPoint y: 210, endPoint x: 781, endPoint y: 215, distance: 346.8
click at [781, 215] on h1 "ITECCO Limited Company Download One-Pager" at bounding box center [803, 206] width 741 height 27
click at [586, 55] on input "ITECCO Limited Company" at bounding box center [676, 38] width 542 height 37
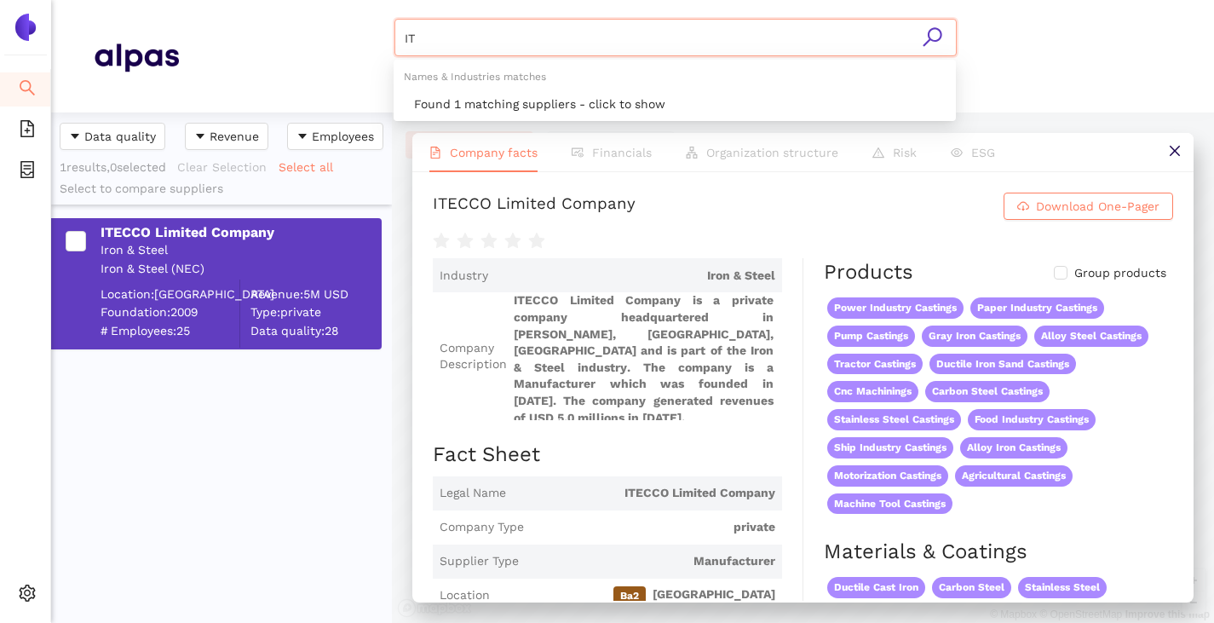
type input "I"
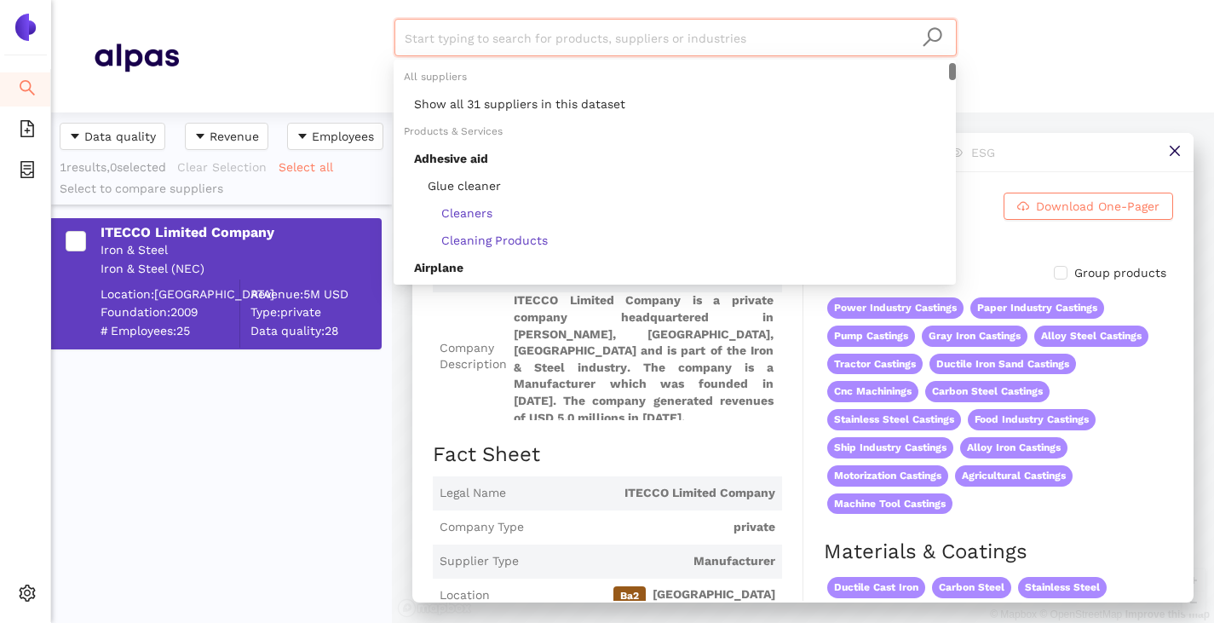
paste input "Koneckie Zaklady Odlewnicze SA"
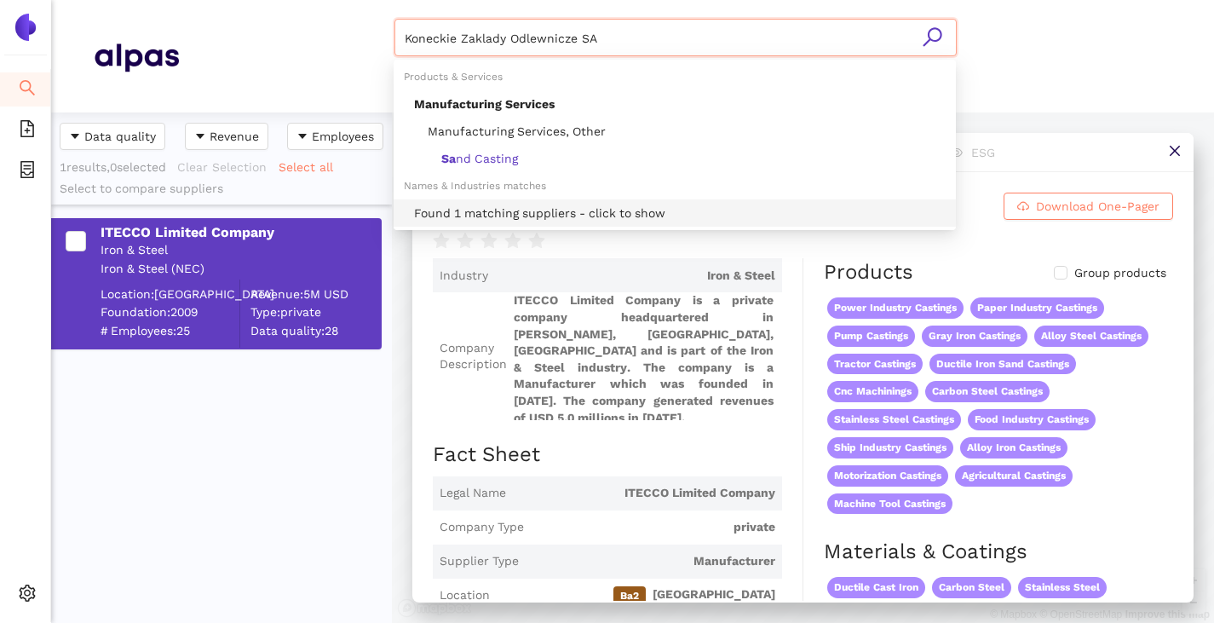
click at [504, 208] on div "Found 1 matching suppliers - click to show" at bounding box center [680, 213] width 532 height 19
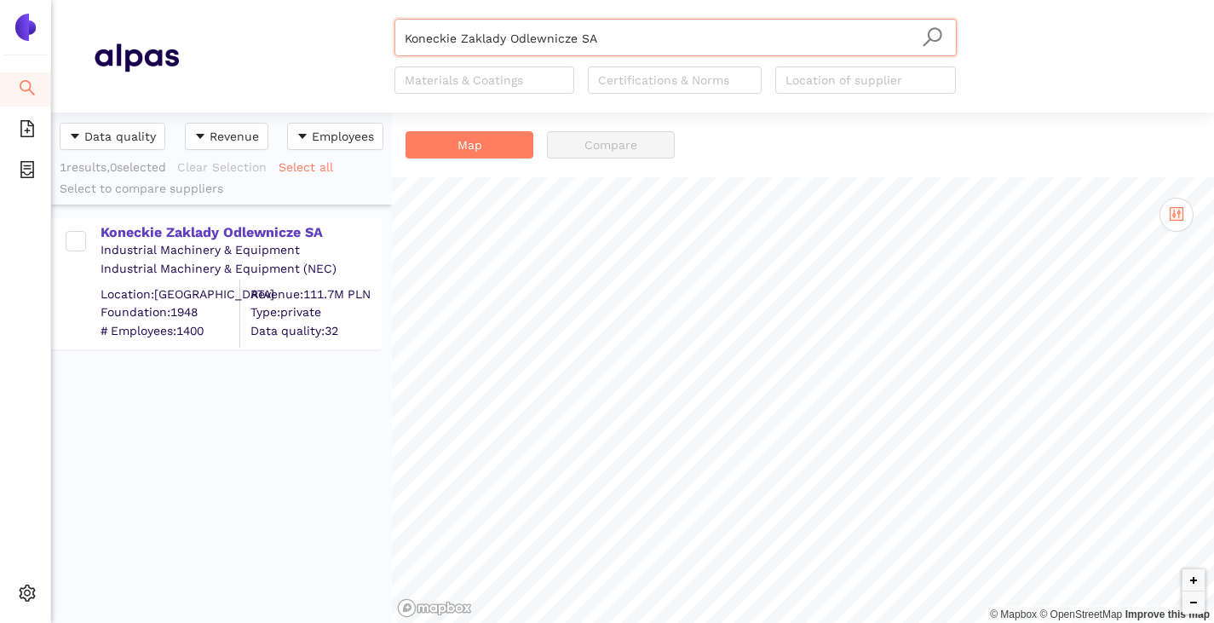
click at [233, 219] on div "Koneckie Zaklady Odlewnicze SA Industrial Machinery & Equipment Industrial Mach…" at bounding box center [216, 283] width 331 height 131
click at [233, 230] on div "Koneckie Zaklady Odlewnicze SA" at bounding box center [241, 232] width 280 height 19
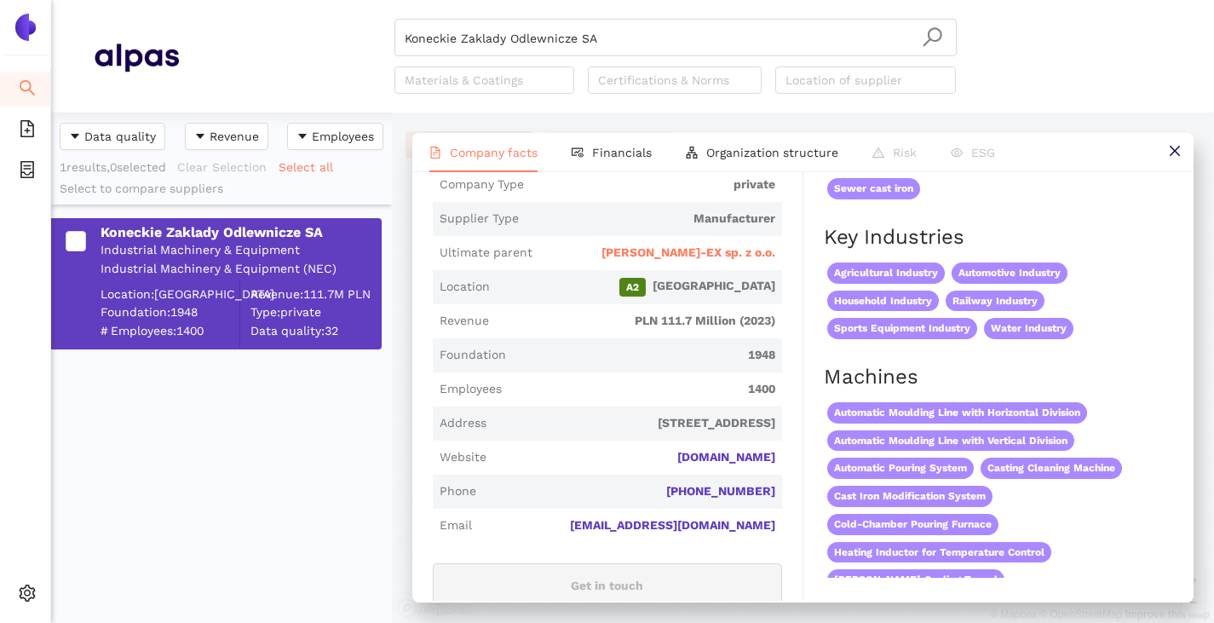
scroll to position [256, 0]
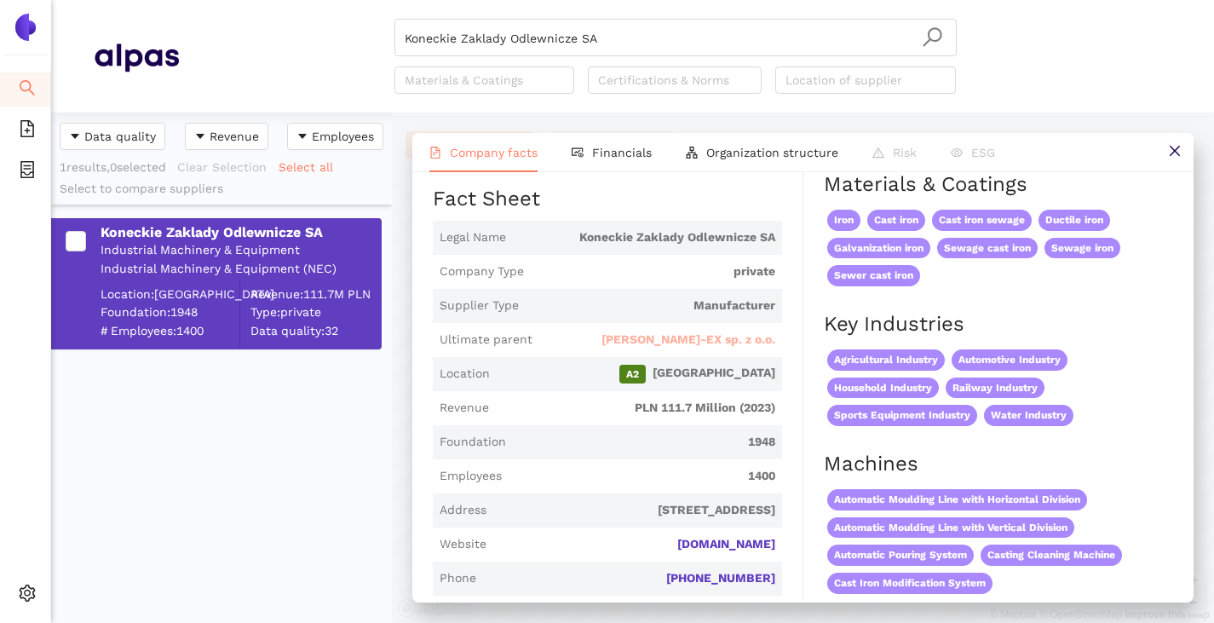
click at [705, 349] on span "[PERSON_NAME]-EX sp. z o.o." at bounding box center [689, 339] width 174 height 17
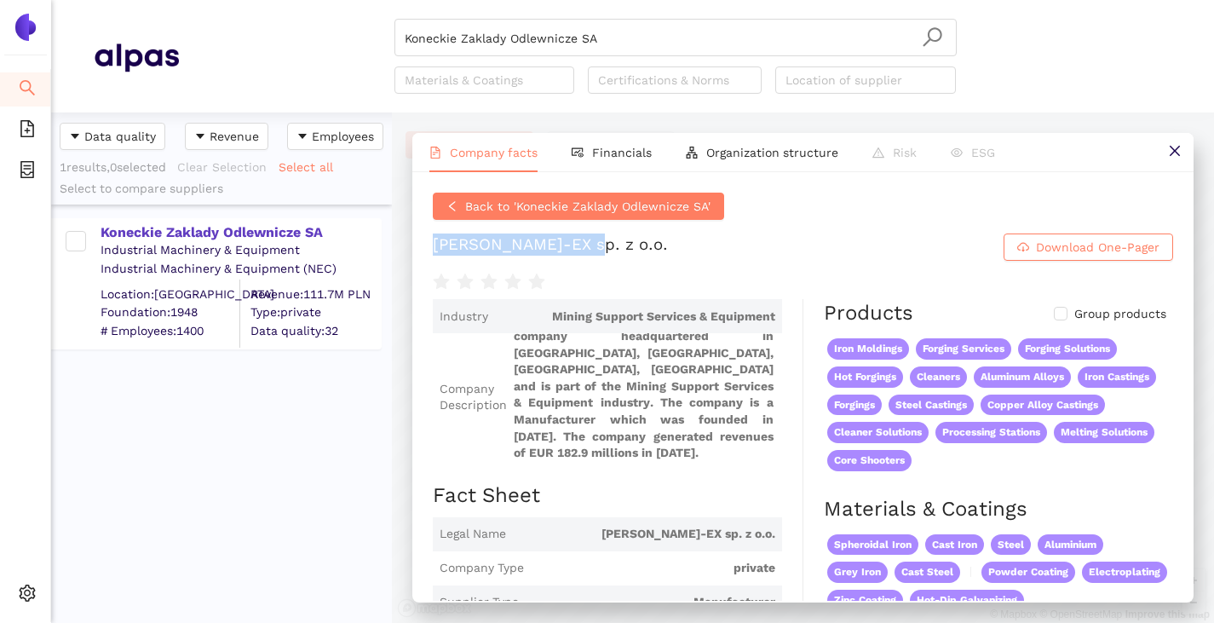
drag, startPoint x: 437, startPoint y: 249, endPoint x: 678, endPoint y: 257, distance: 241.3
click at [678, 257] on h1 "Guss-EX sp. z o.o. Download One-Pager" at bounding box center [803, 246] width 741 height 27
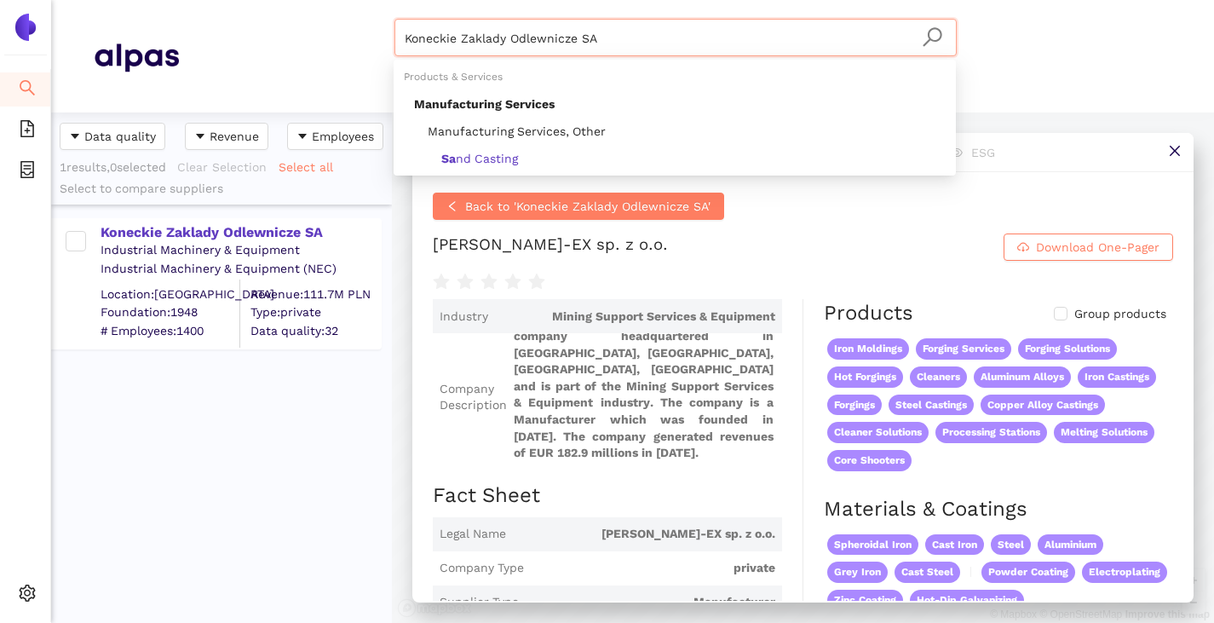
click at [620, 46] on input "Koneckie Zaklady Odlewnicze SA" at bounding box center [676, 38] width 542 height 37
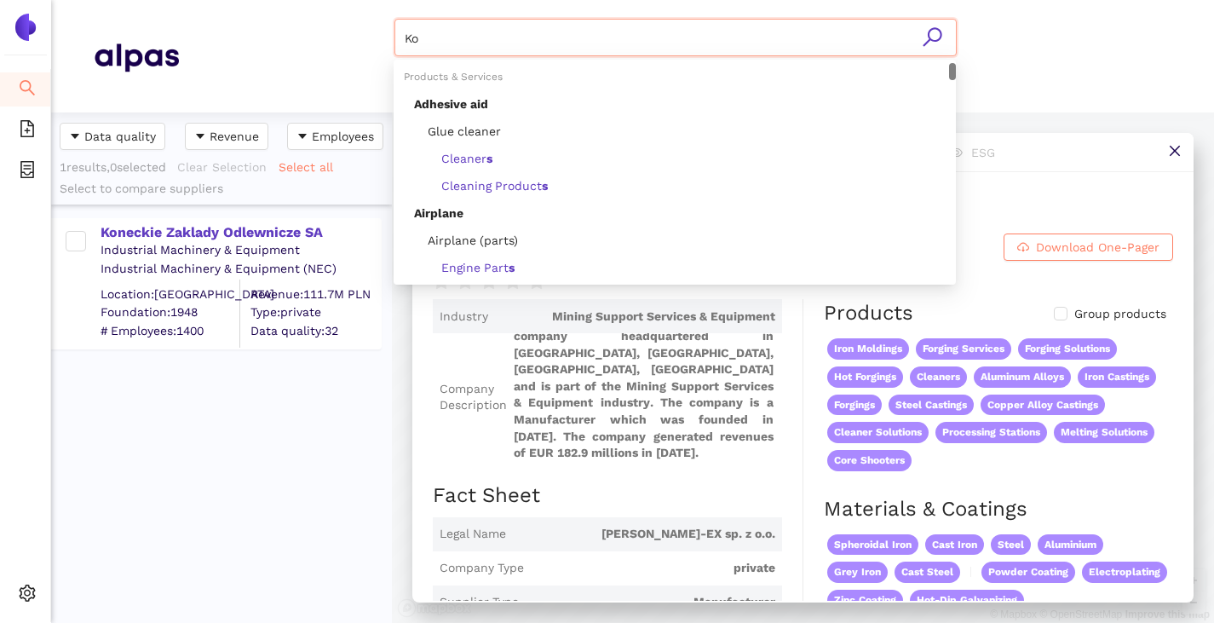
type input "K"
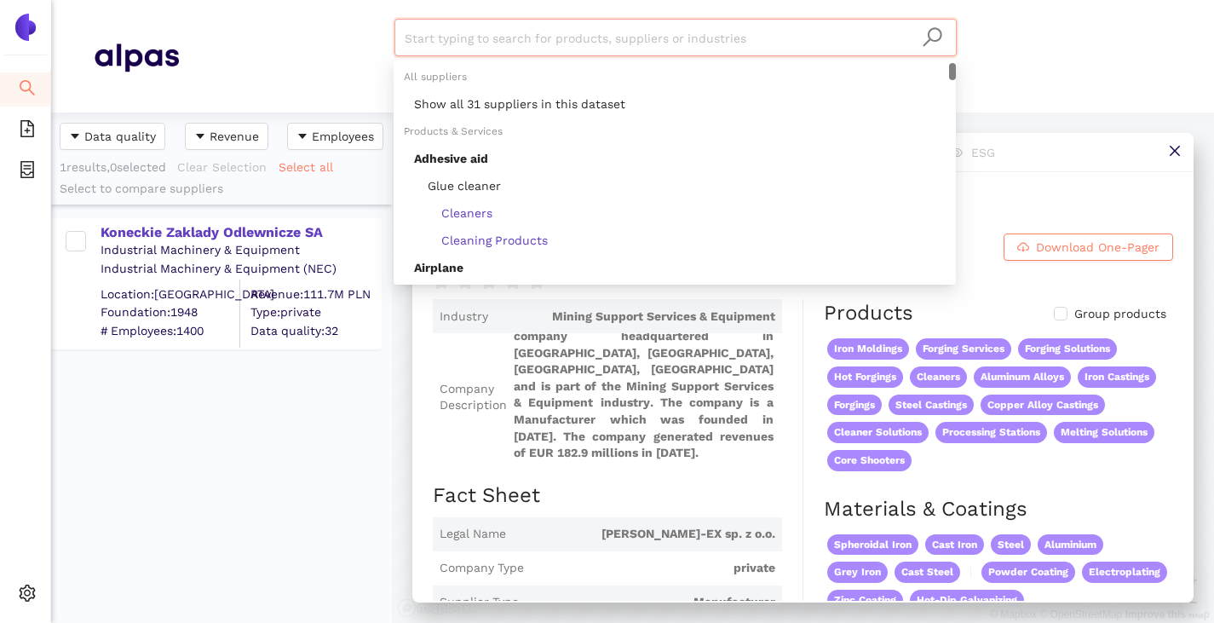
paste input "PGO S.A."
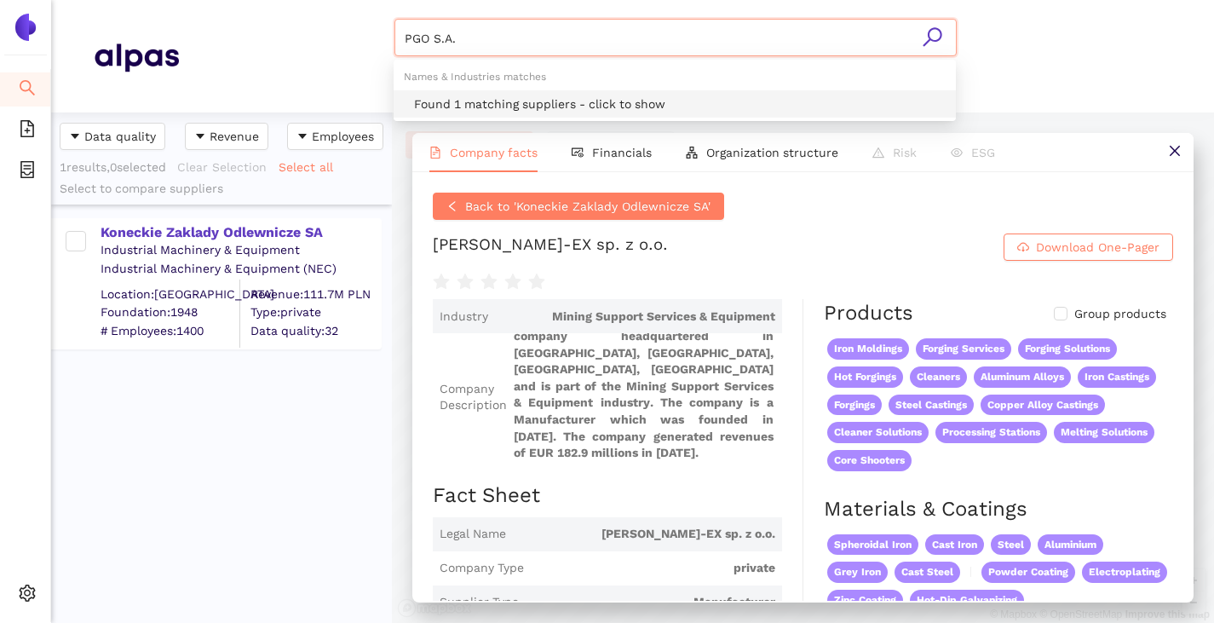
click at [545, 107] on div "Found 1 matching suppliers - click to show" at bounding box center [680, 104] width 532 height 19
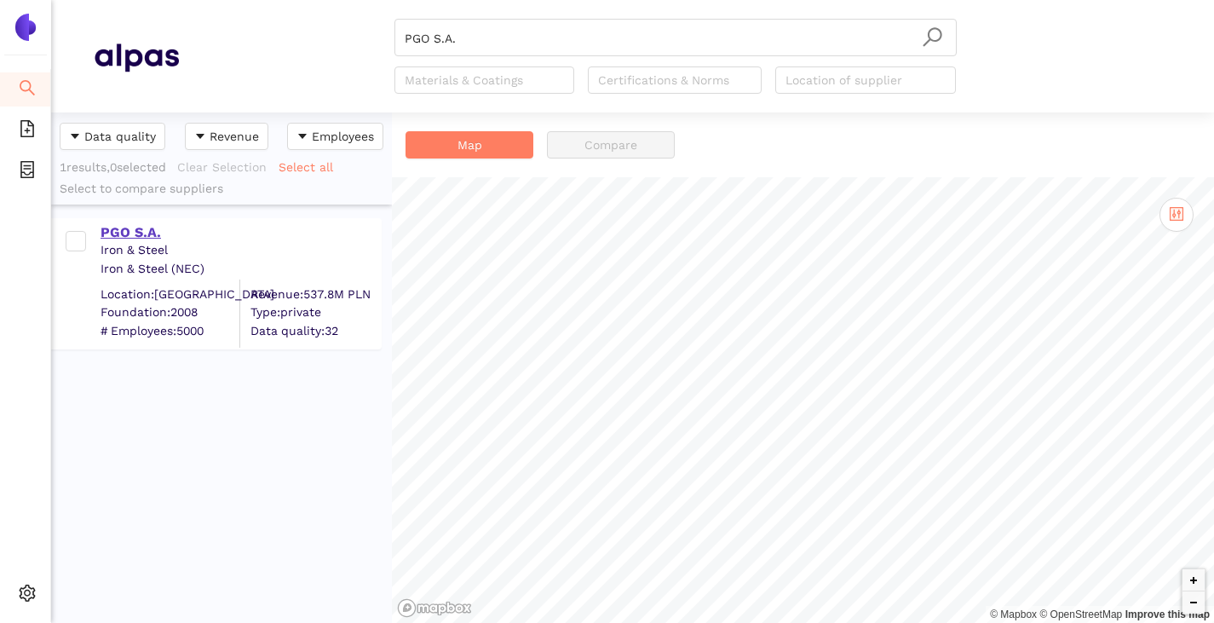
click at [134, 232] on div "PGO S.A." at bounding box center [241, 232] width 280 height 19
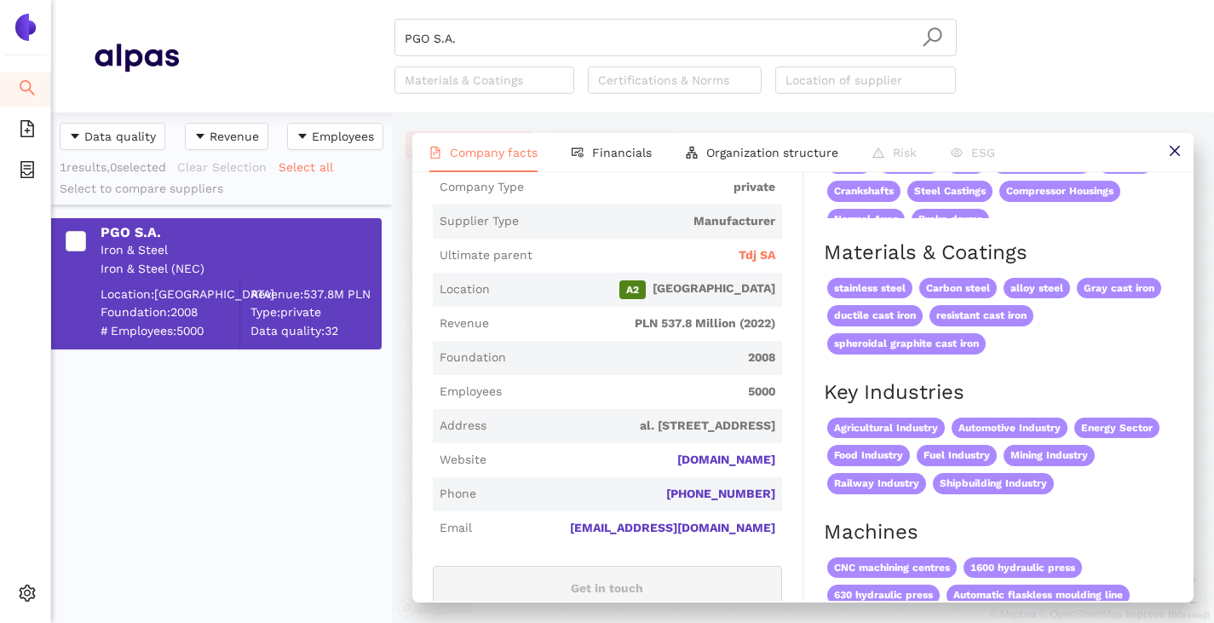
scroll to position [341, 0]
drag, startPoint x: 776, startPoint y: 460, endPoint x: 706, endPoint y: 463, distance: 69.9
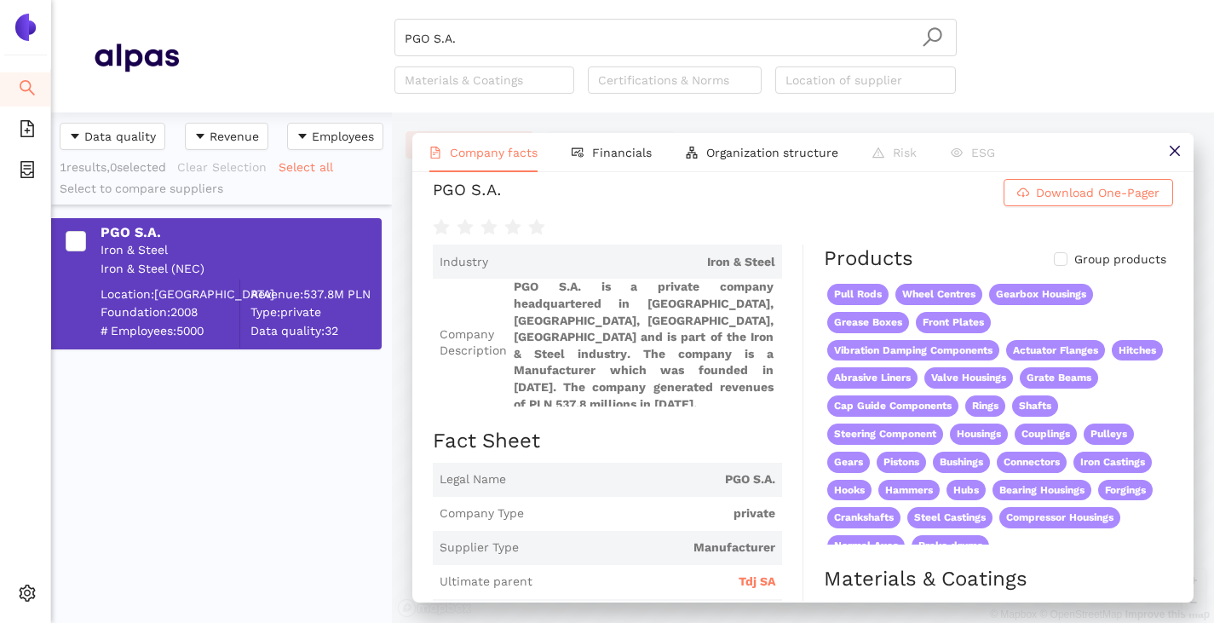
scroll to position [0, 0]
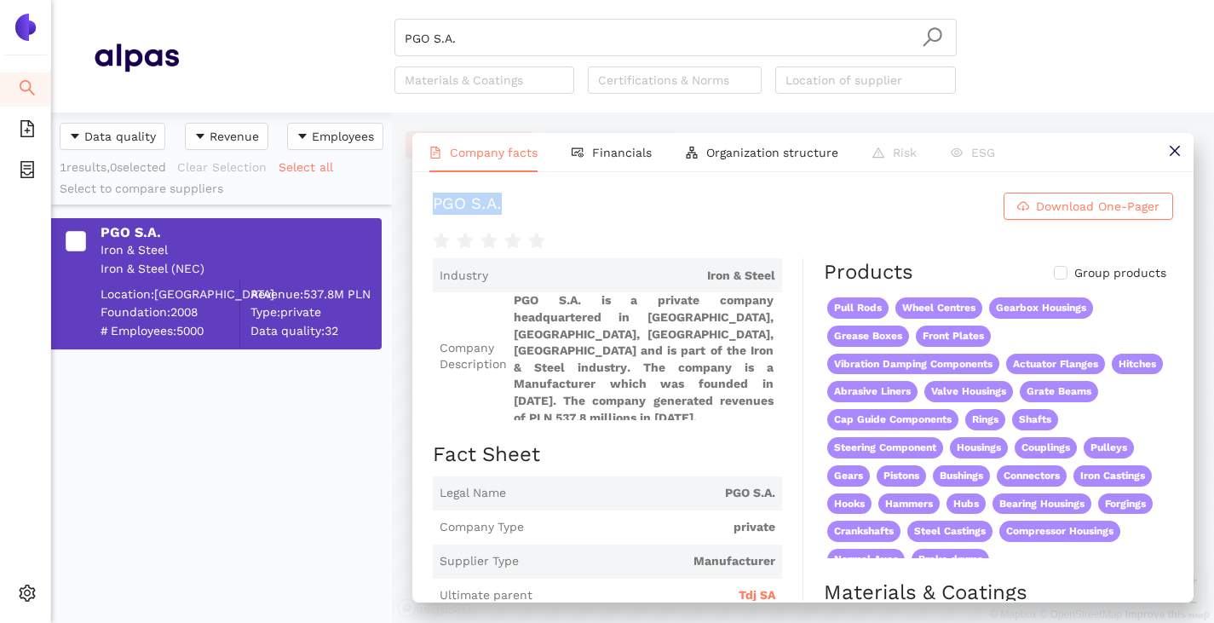
drag, startPoint x: 545, startPoint y: 210, endPoint x: 427, endPoint y: 215, distance: 118.5
click at [427, 215] on div "PGO S.A. Download One-Pager Industry Iron & Steel Company Description PGO S.A. …" at bounding box center [802, 386] width 781 height 429
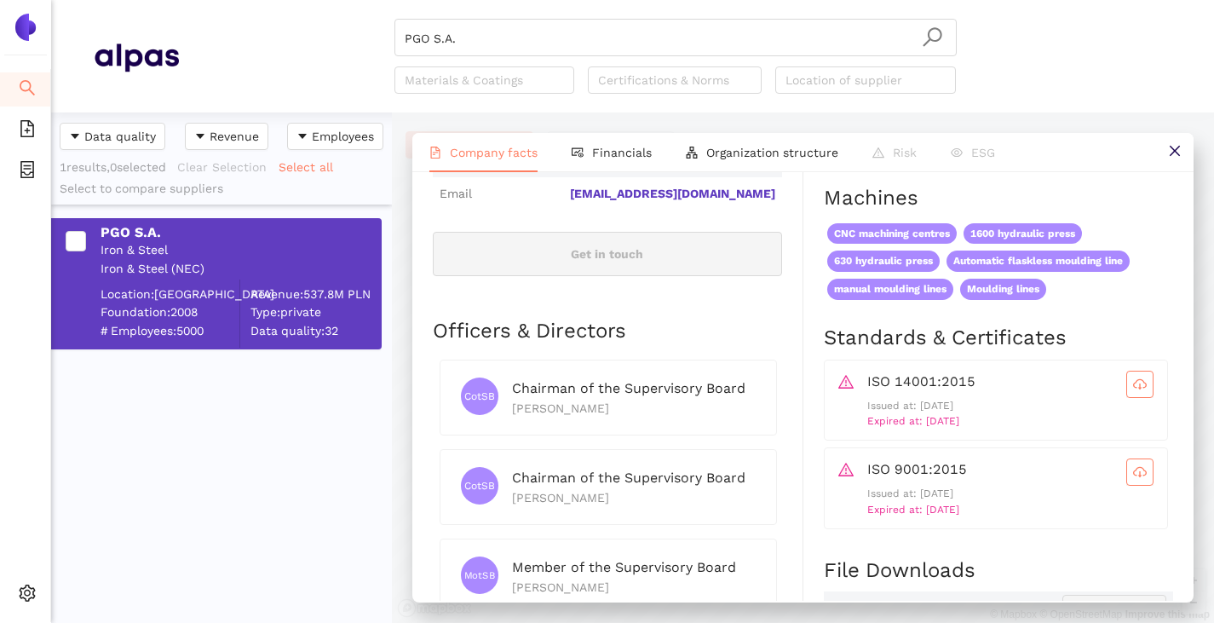
scroll to position [767, 0]
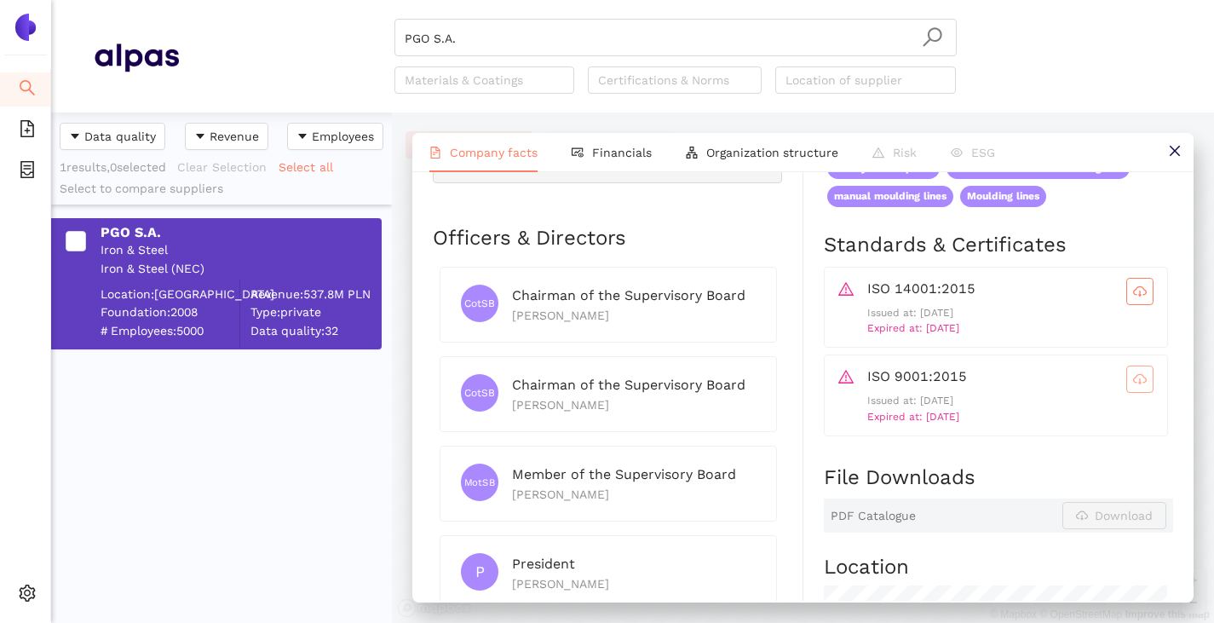
click at [1133, 386] on icon "cloud-download" at bounding box center [1140, 379] width 14 height 14
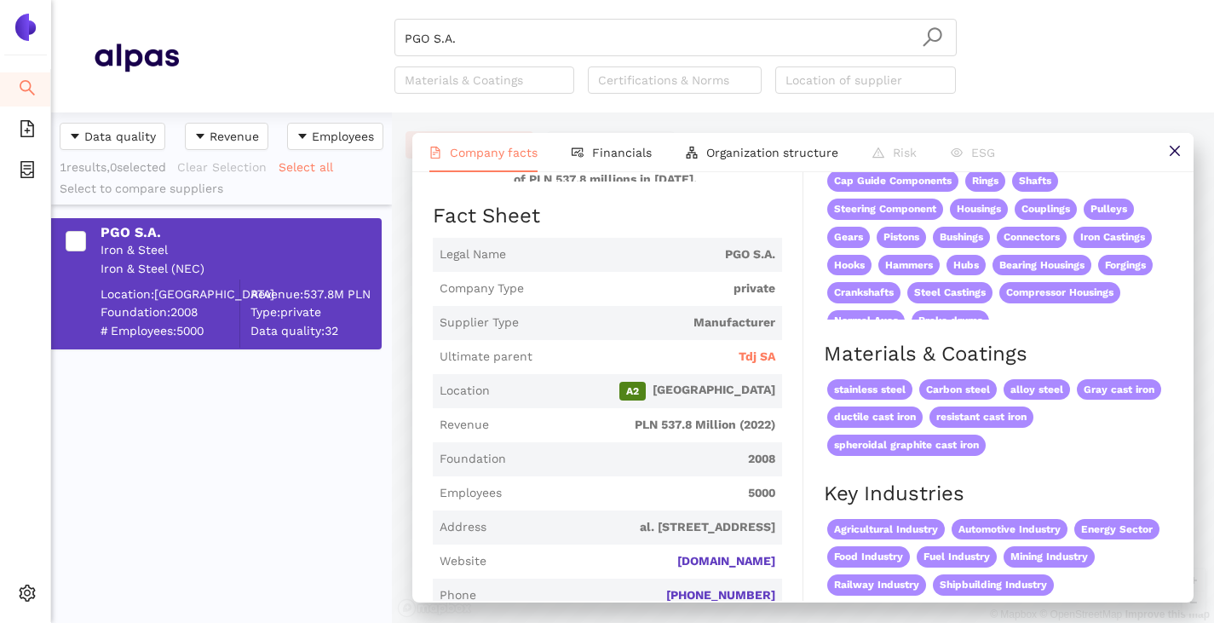
scroll to position [256, 0]
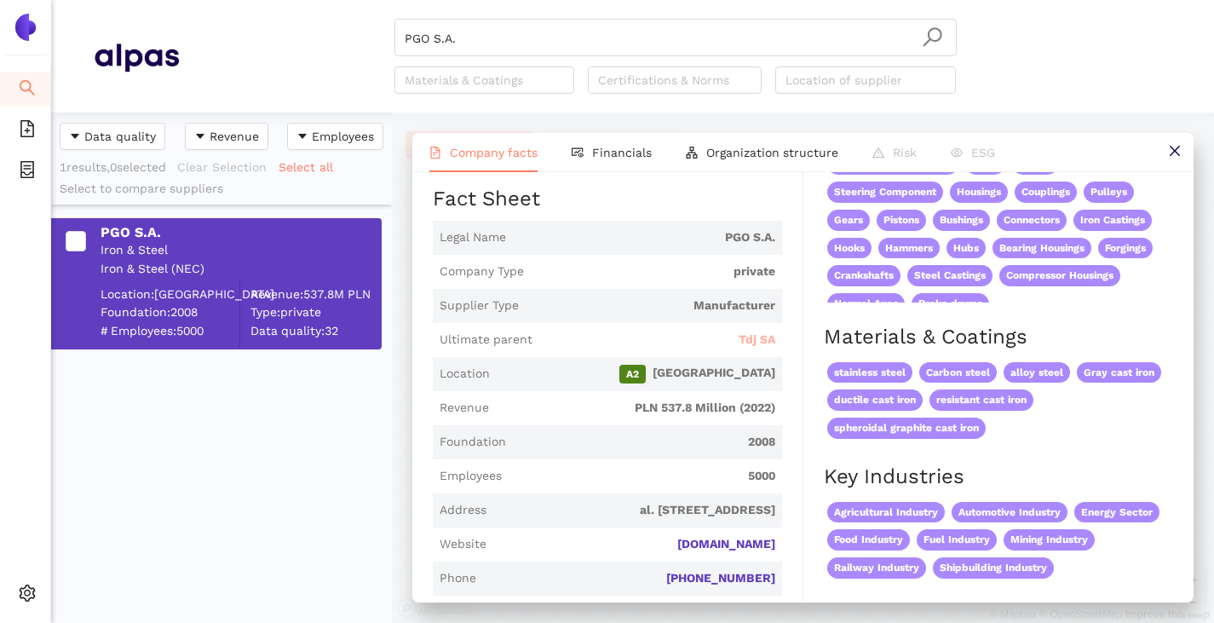
click at [742, 343] on span "Tdj SA" at bounding box center [757, 339] width 37 height 17
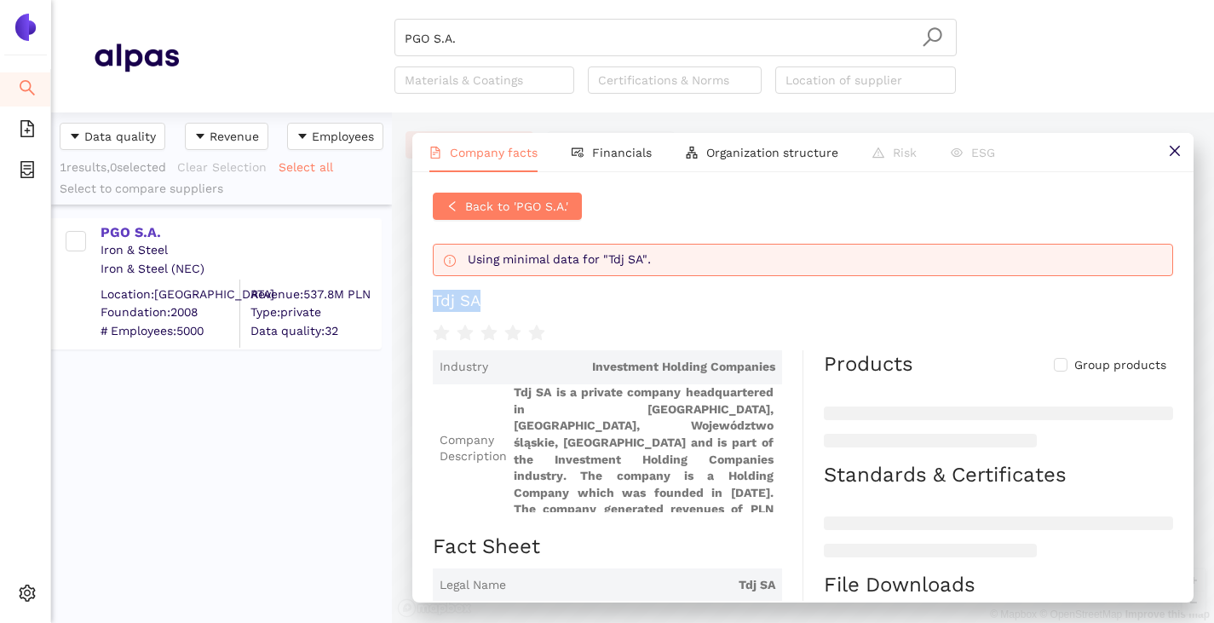
drag, startPoint x: 431, startPoint y: 306, endPoint x: 530, endPoint y: 326, distance: 100.8
click at [530, 326] on div "Back to 'PGO S.A.' Using minimal data for "Tdj SA". Tdj SA Industry Investment …" at bounding box center [802, 386] width 781 height 429
click at [468, 43] on input "PGO S.A." at bounding box center [676, 38] width 542 height 37
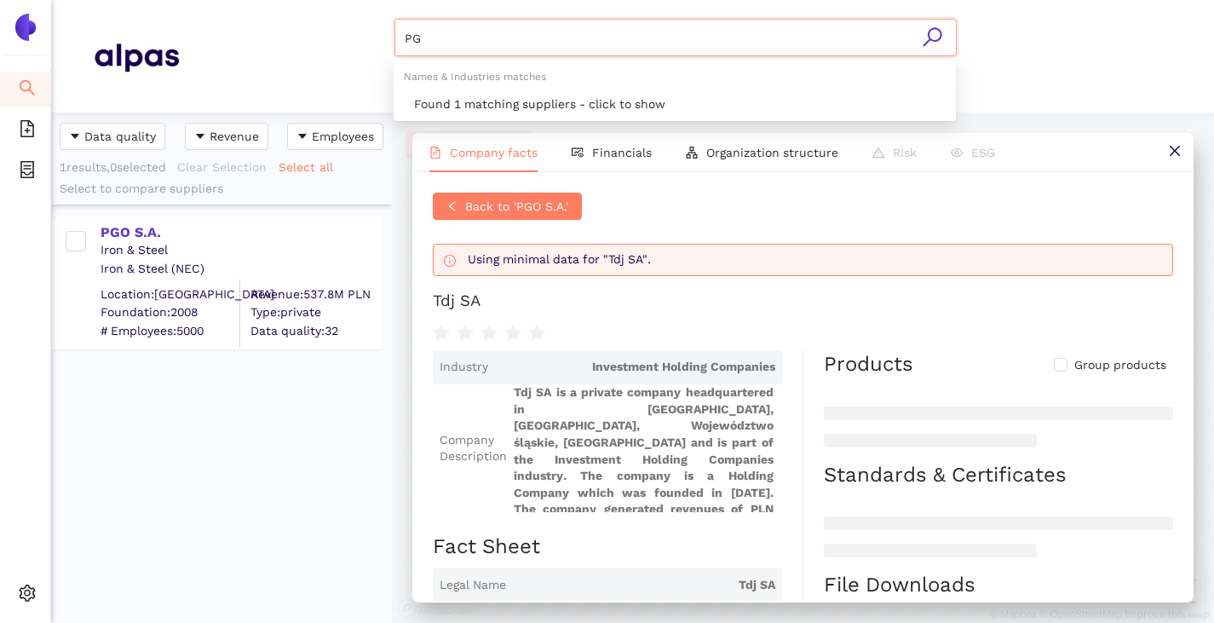
type input "P"
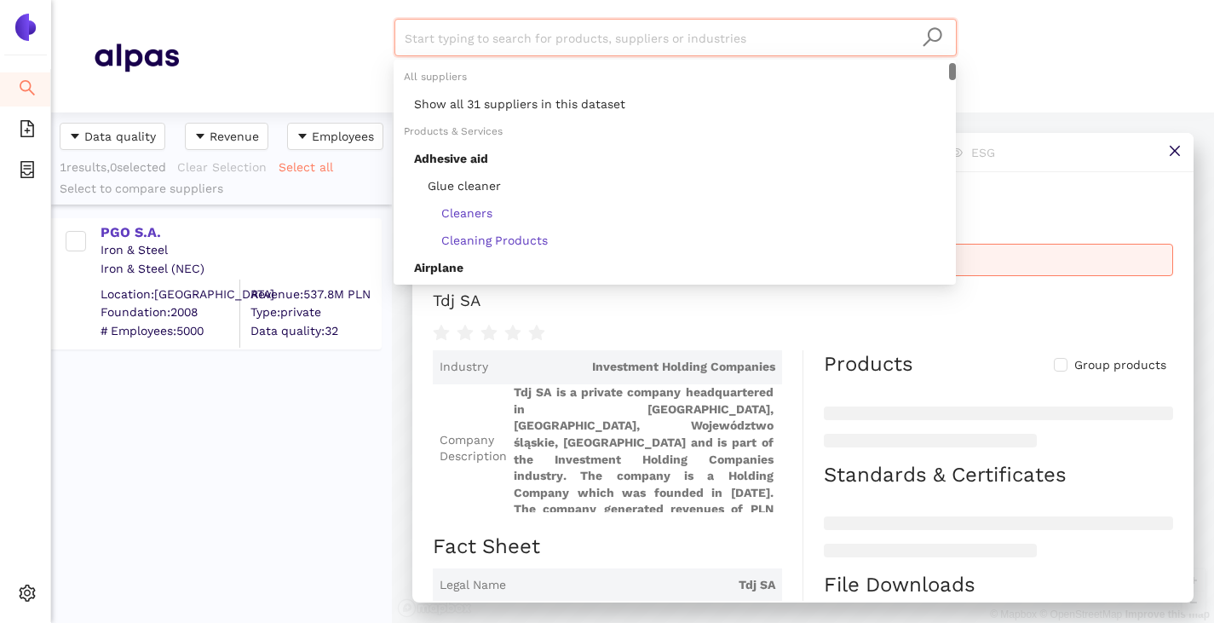
paste input "ZPS - Slevarna, a.s."
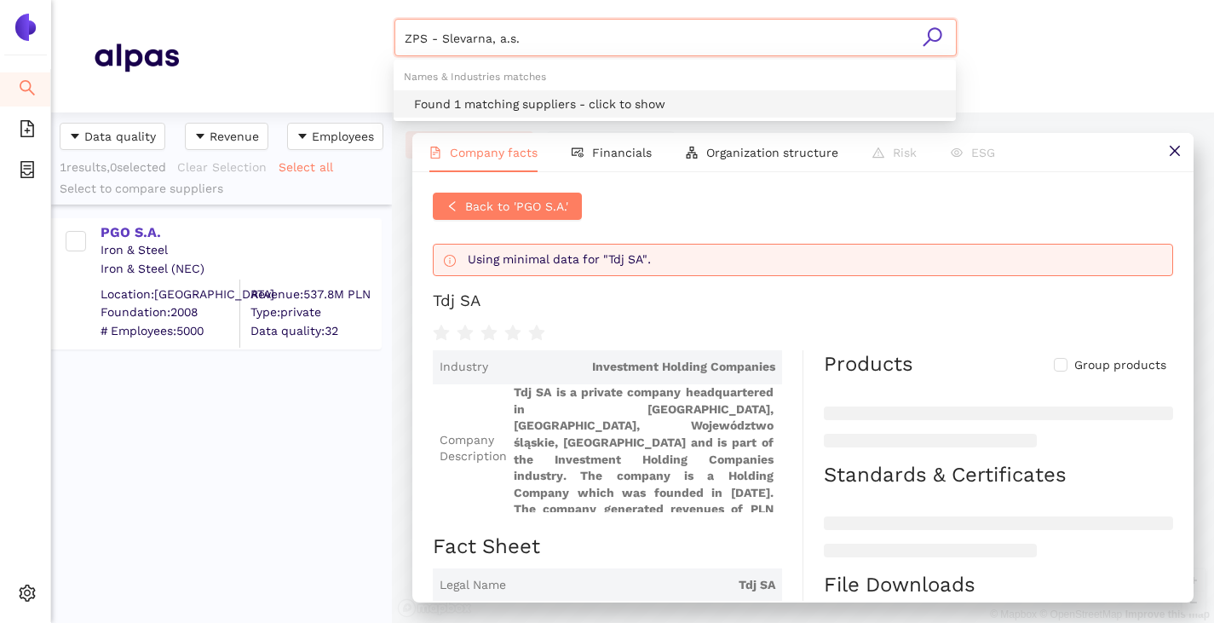
click at [475, 97] on div "Found 1 matching suppliers - click to show" at bounding box center [680, 104] width 532 height 19
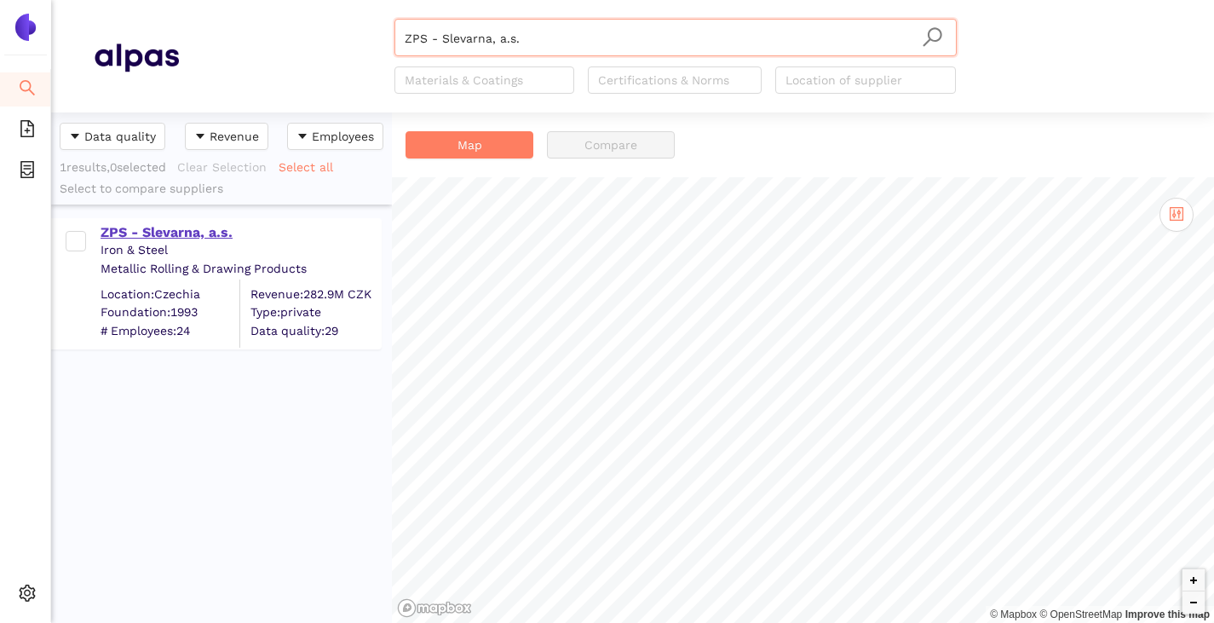
type input "ZPS - Slevarna, a.s."
click at [220, 231] on div "ZPS - Slevarna, a.s." at bounding box center [241, 232] width 280 height 19
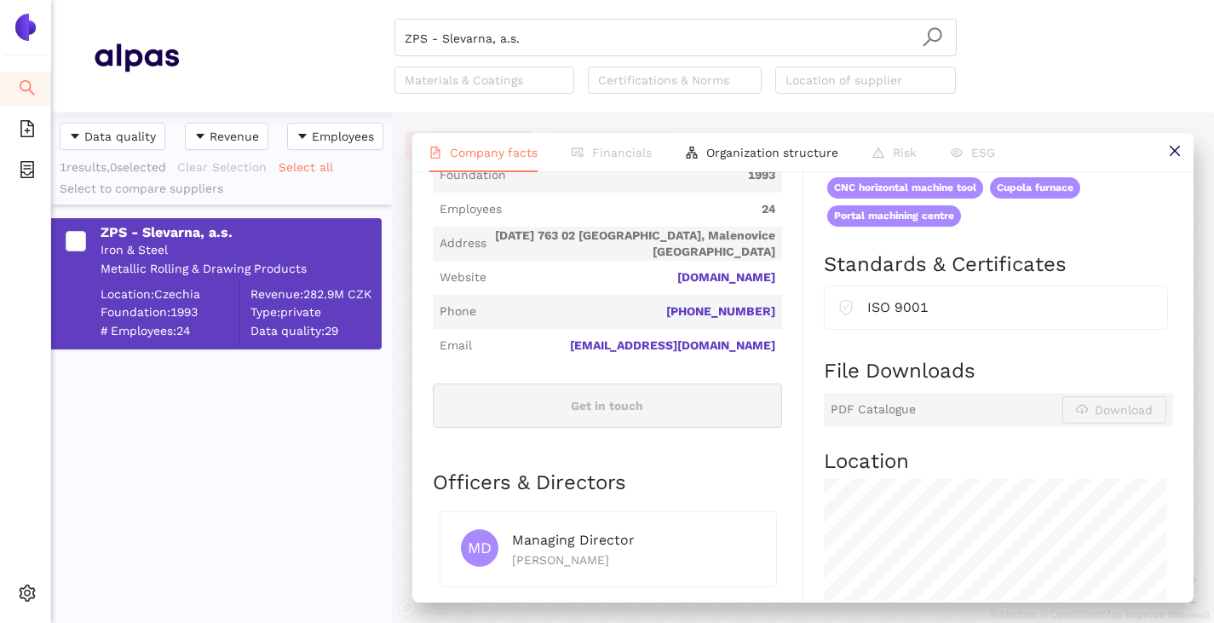
scroll to position [426, 0]
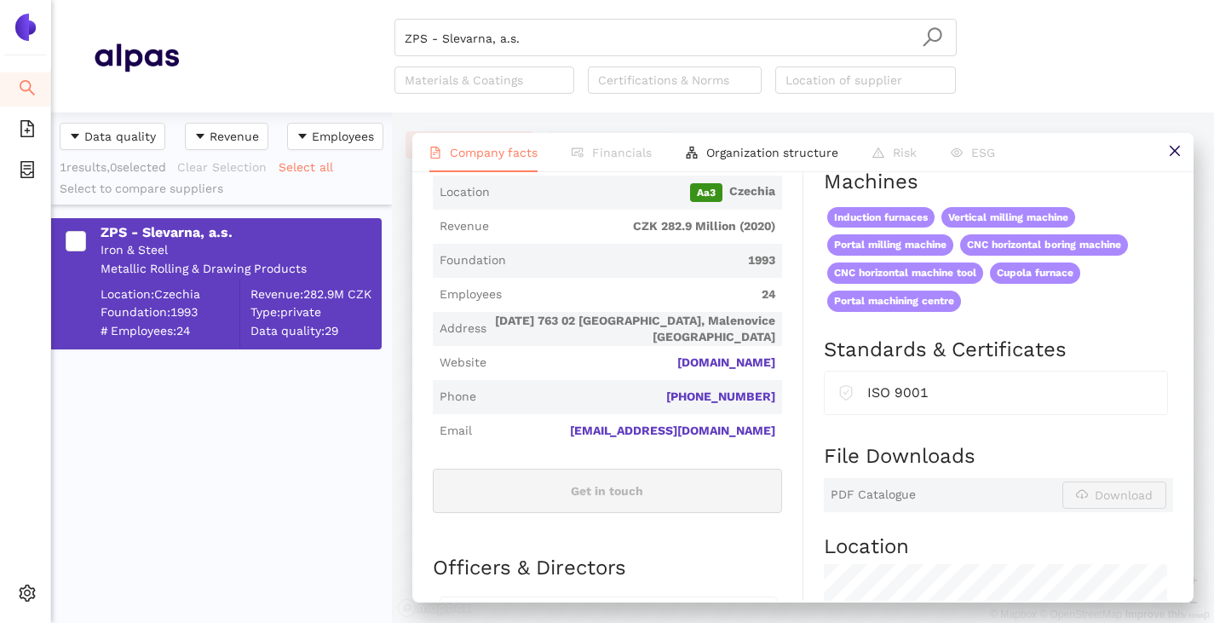
drag, startPoint x: 781, startPoint y: 379, endPoint x: 670, endPoint y: 389, distance: 111.2
click at [670, 389] on div "Industry Iron & Steel Company Description ZPS - Slevarna, a.s. is a private com…" at bounding box center [618, 421] width 371 height 1179
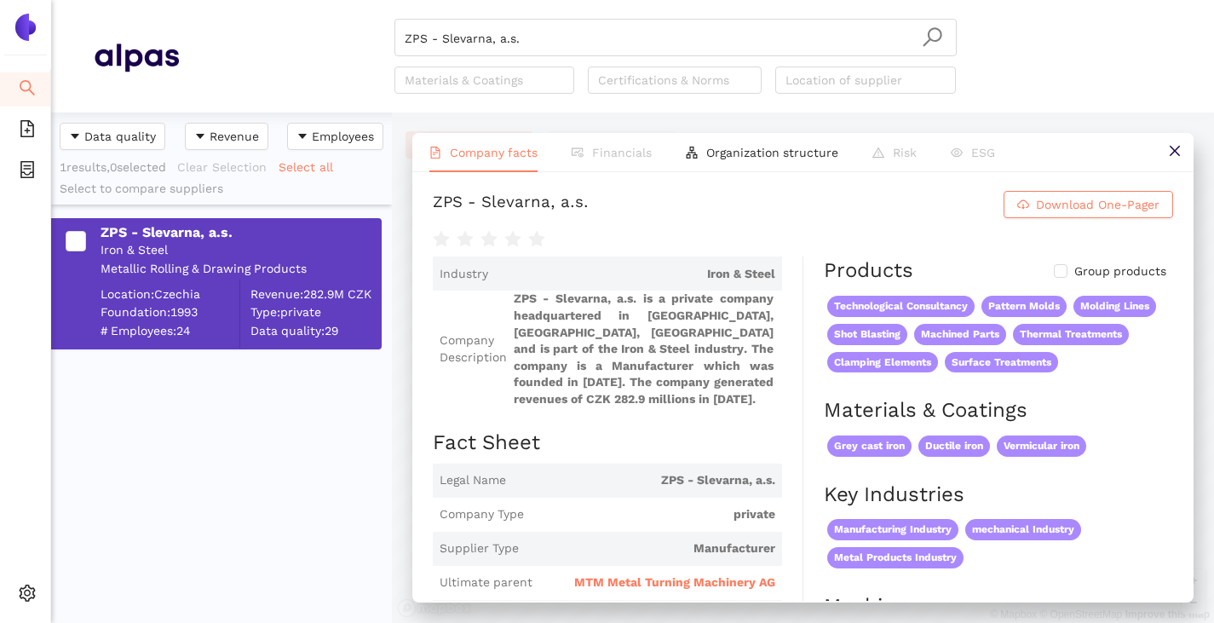
scroll to position [0, 0]
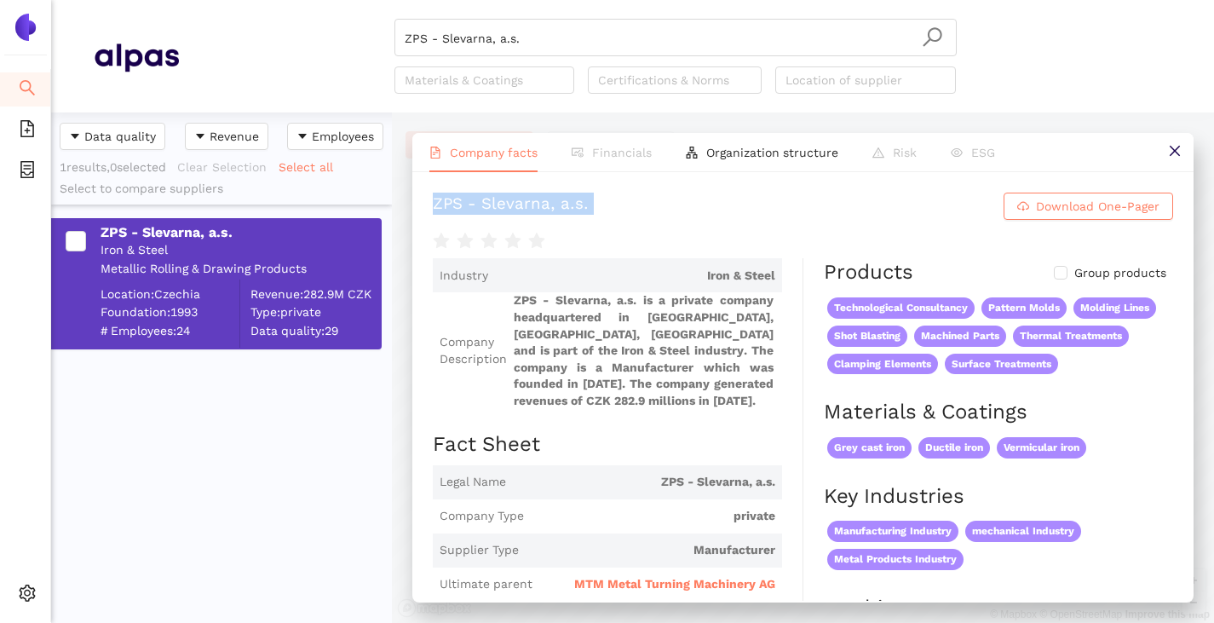
drag, startPoint x: 433, startPoint y: 203, endPoint x: 712, endPoint y: 234, distance: 280.4
click at [712, 234] on div "ZPS - Slevarna, a.s. Download One-Pager" at bounding box center [803, 222] width 741 height 59
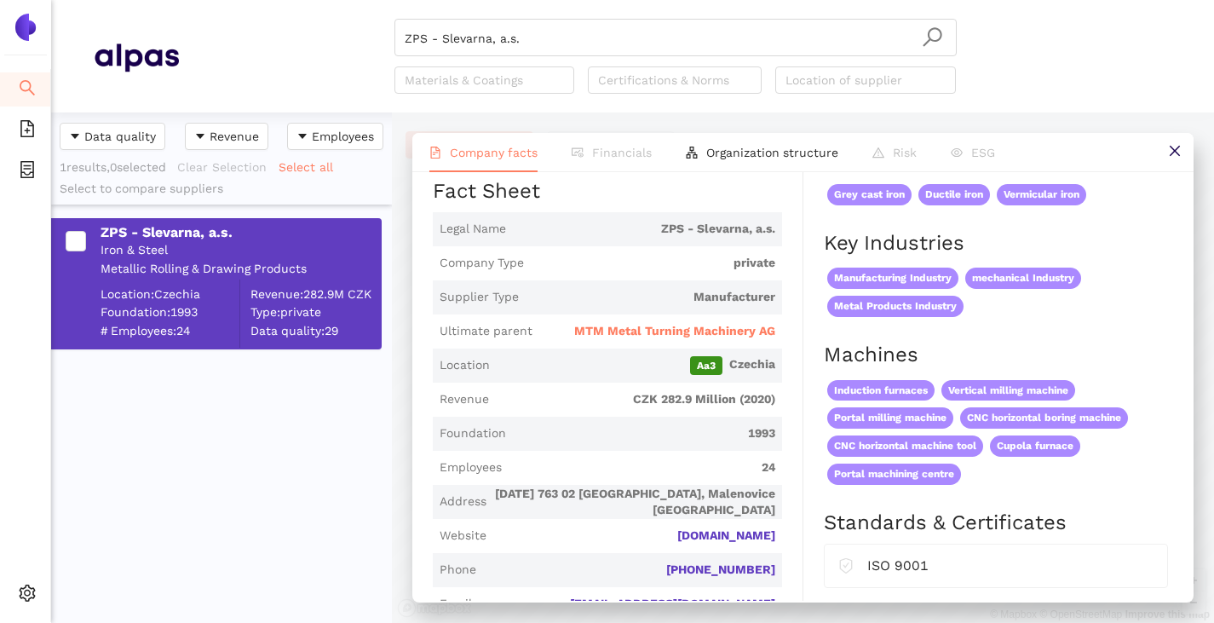
scroll to position [256, 0]
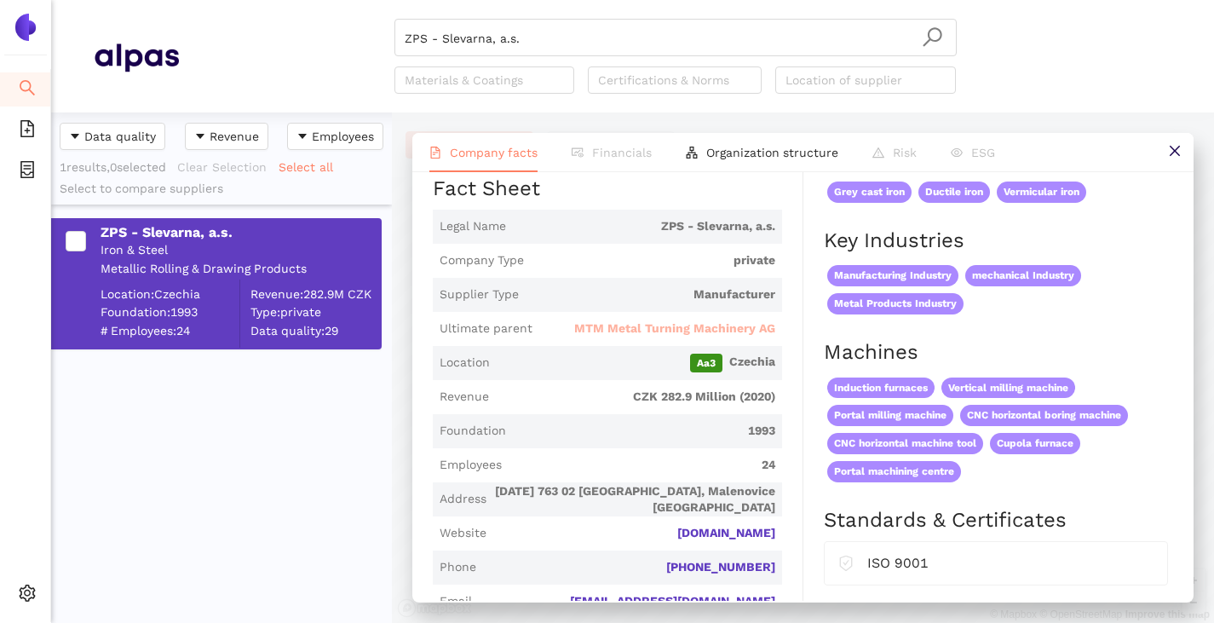
click at [603, 337] on span "MTM Metal Turning Machinery AG" at bounding box center [674, 328] width 201 height 17
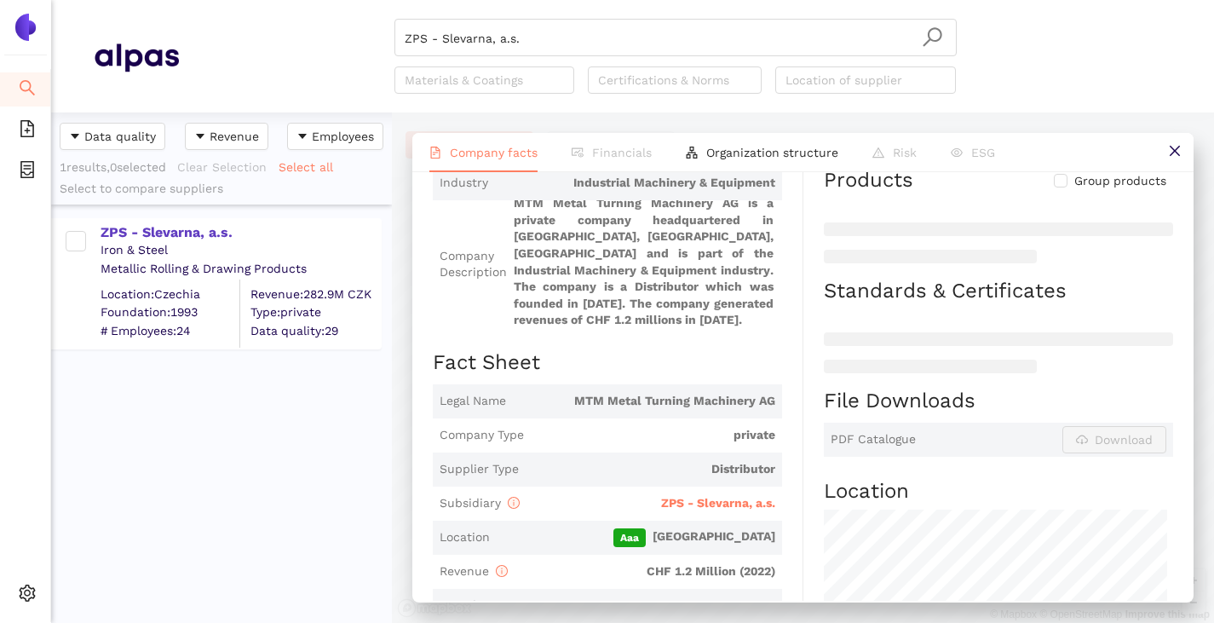
scroll to position [170, 0]
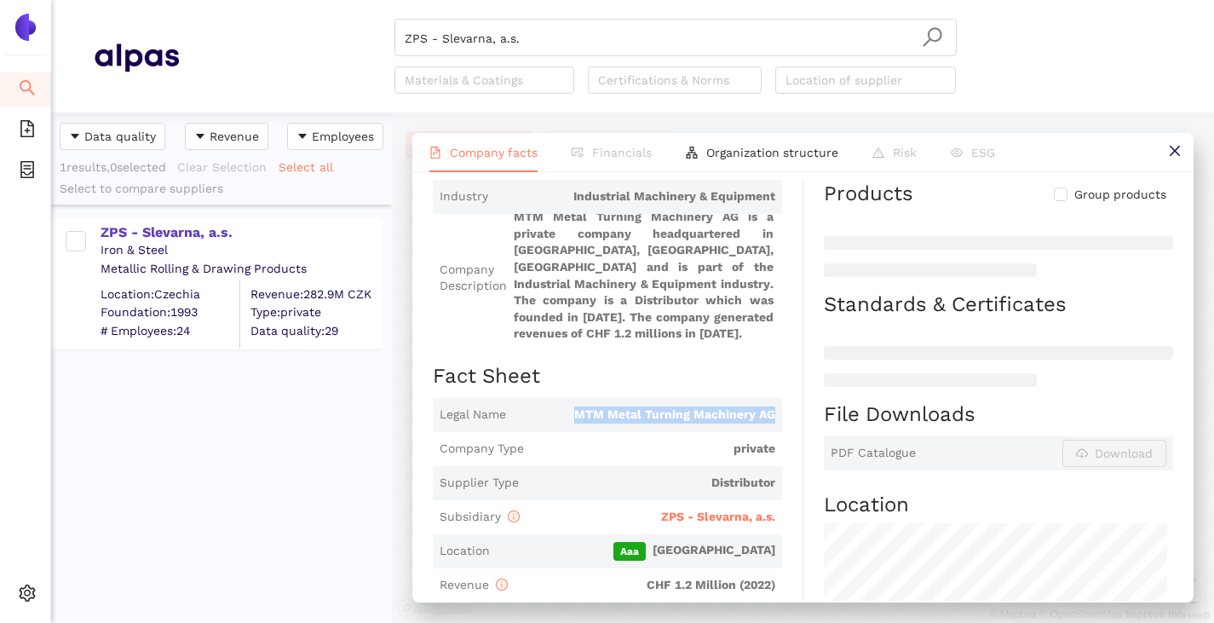
drag, startPoint x: 566, startPoint y: 435, endPoint x: 773, endPoint y: 441, distance: 207.2
click at [773, 432] on span "Legal Name MTM Metal Turning Machinery AG" at bounding box center [607, 415] width 349 height 34
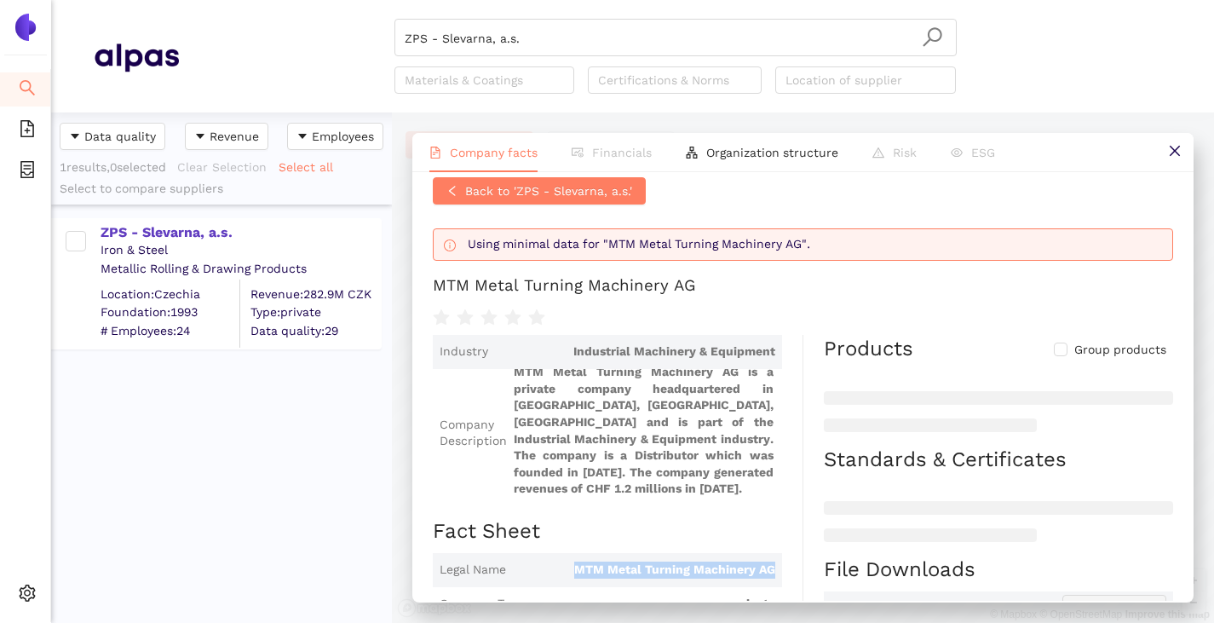
scroll to position [0, 0]
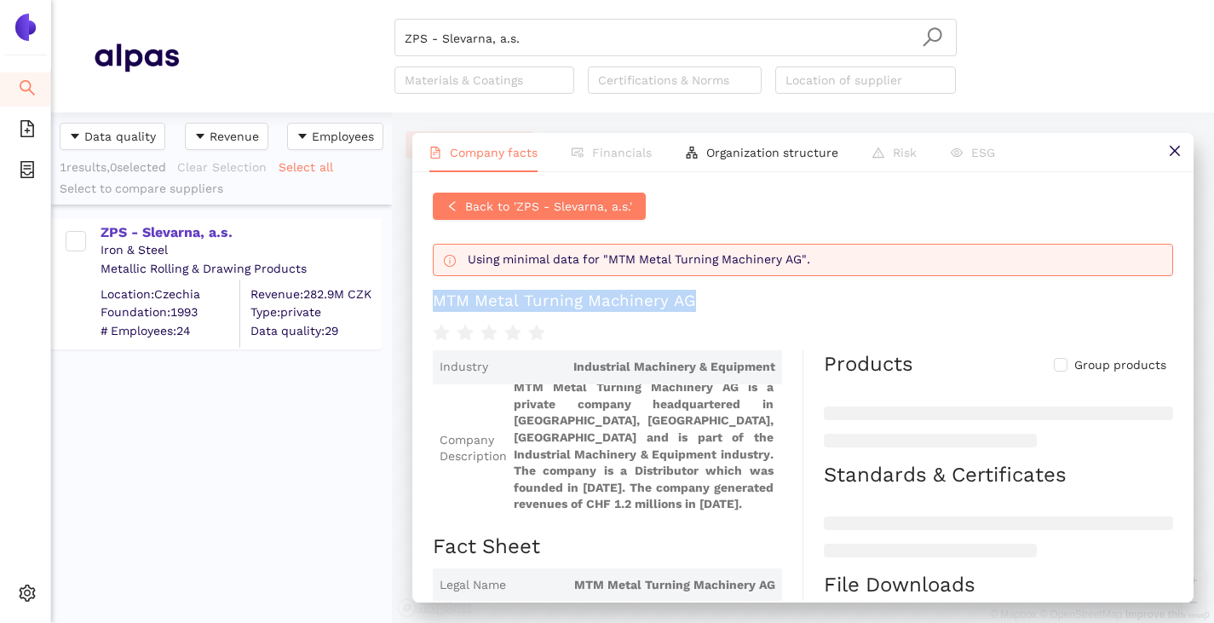
drag, startPoint x: 441, startPoint y: 307, endPoint x: 892, endPoint y: 319, distance: 451.8
click at [892, 312] on h1 "MTM Metal Turning Machinery AG" at bounding box center [803, 301] width 741 height 22
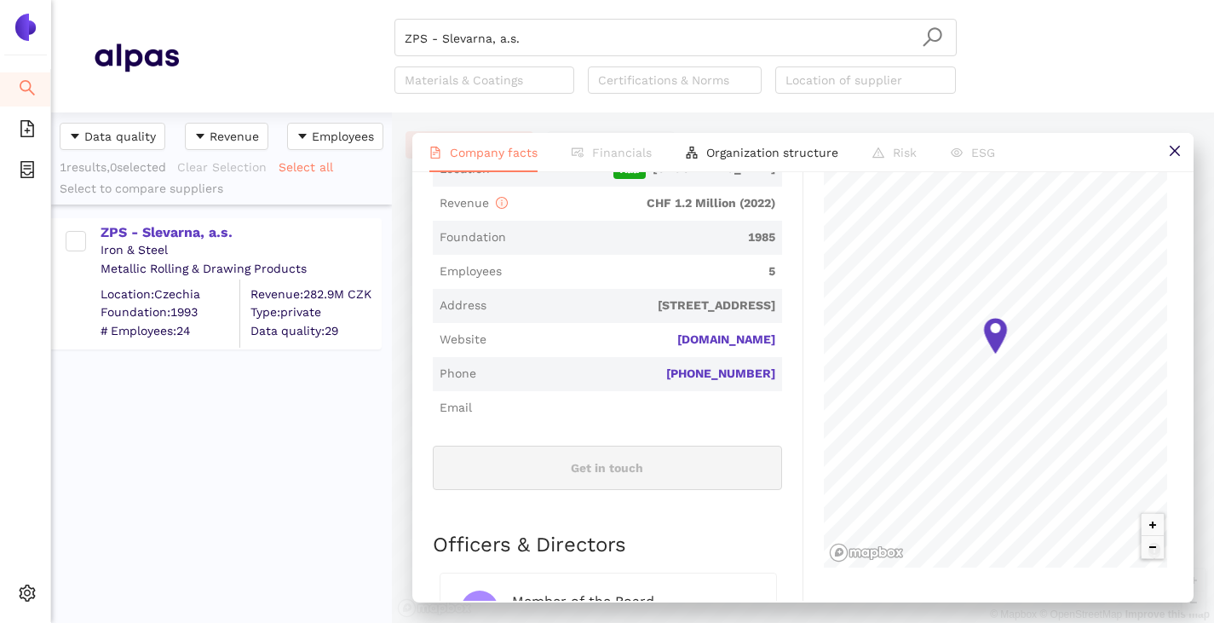
scroll to position [297, 0]
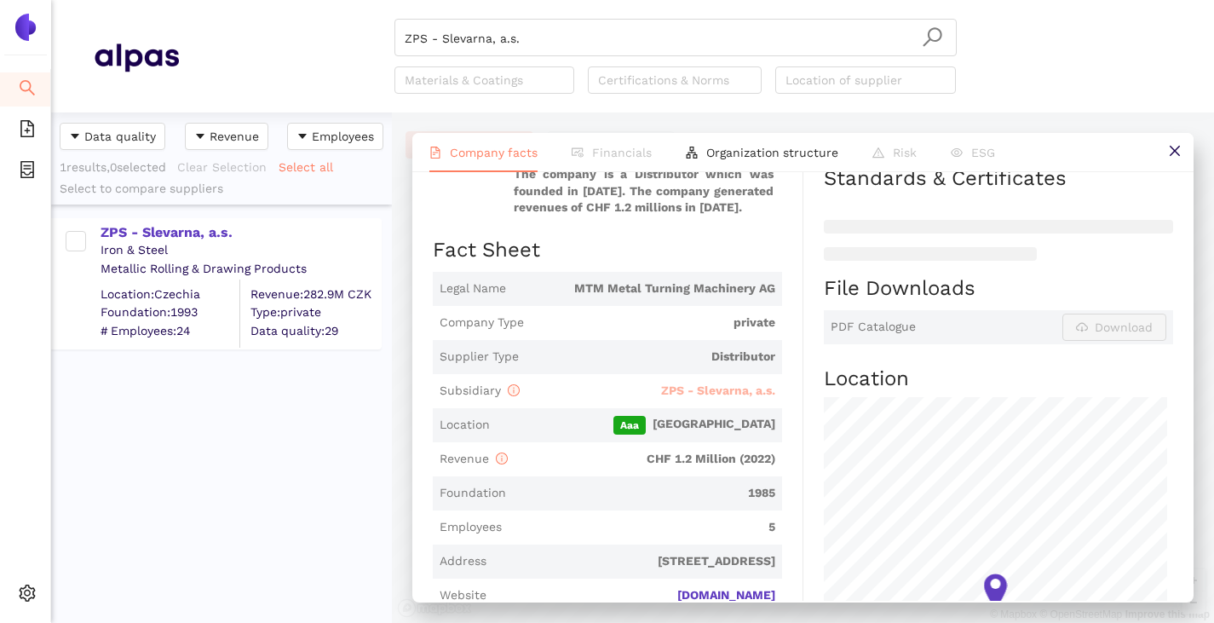
click at [689, 397] on span "ZPS - Slevarna, a.s." at bounding box center [718, 390] width 114 height 14
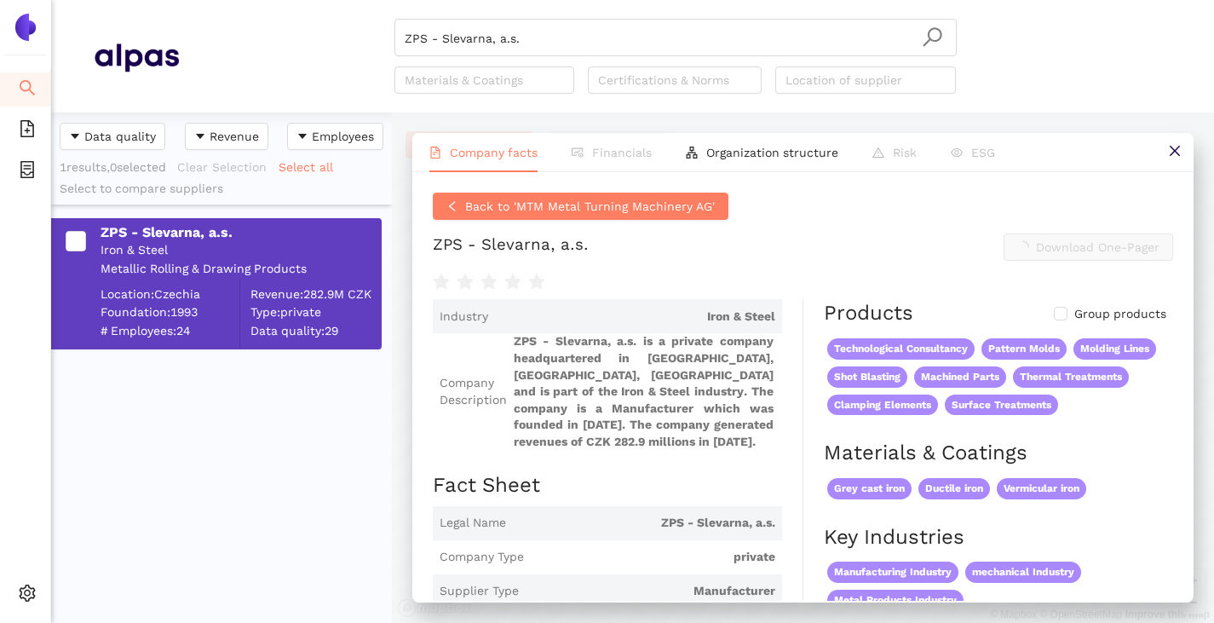
scroll to position [0, 0]
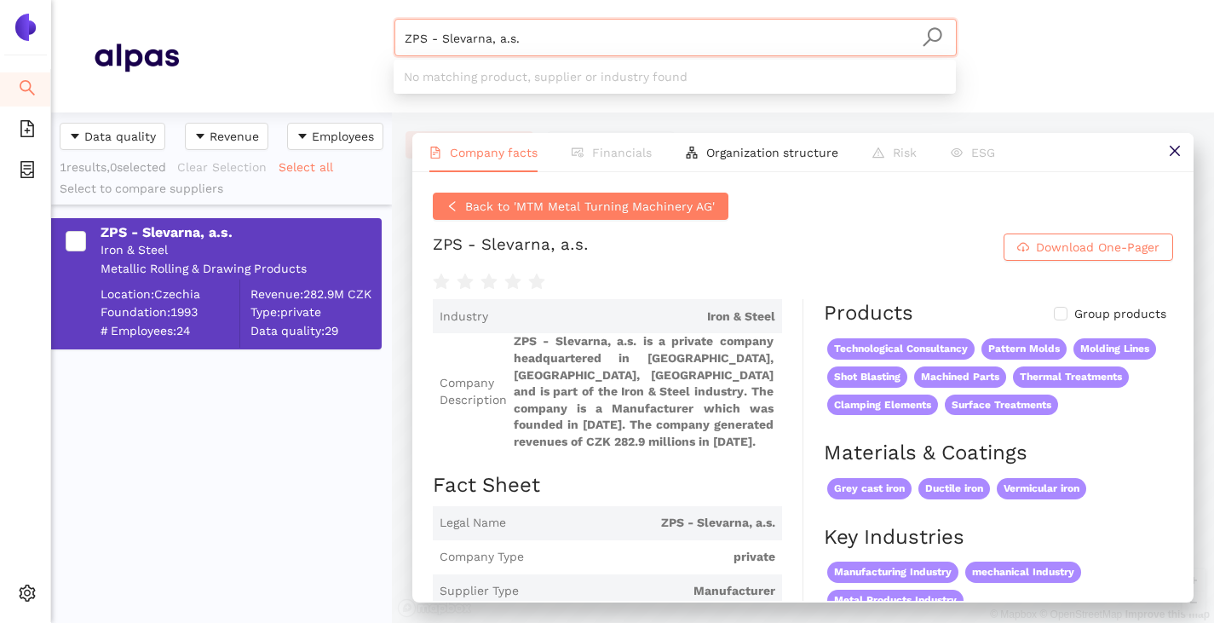
drag, startPoint x: 527, startPoint y: 38, endPoint x: 401, endPoint y: 54, distance: 126.2
click at [401, 54] on div "ZPS - Slevarna, a.s." at bounding box center [676, 37] width 562 height 37
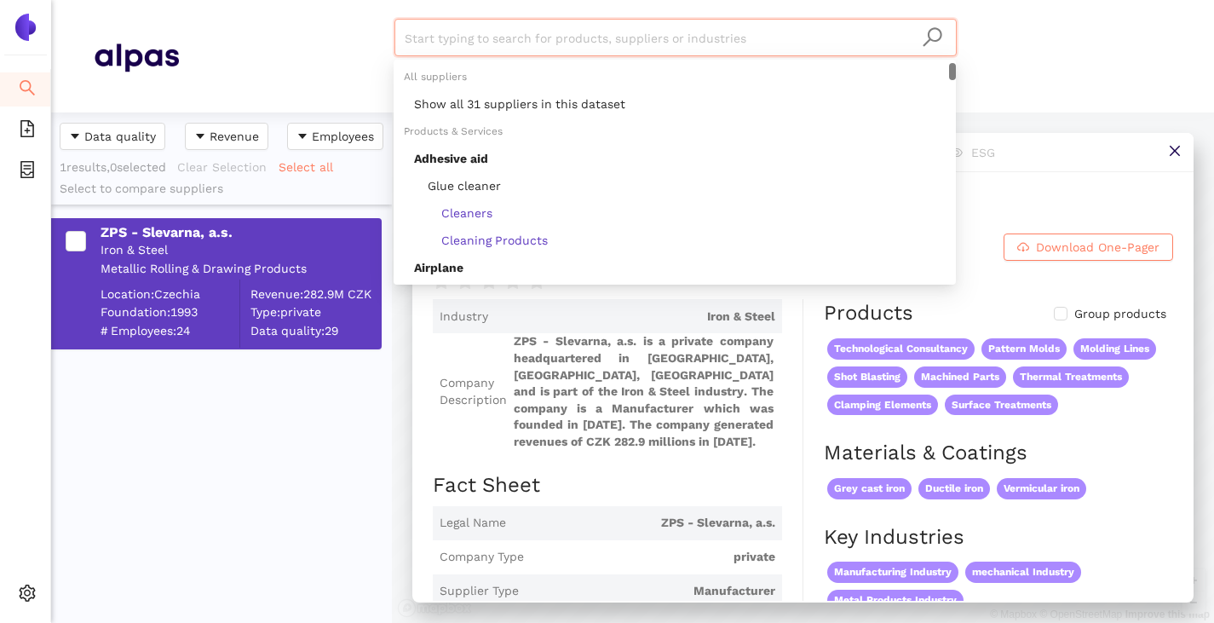
paste input "MET-CHEM Zaklady Metalowo Chemiczne [PERSON_NAME]"
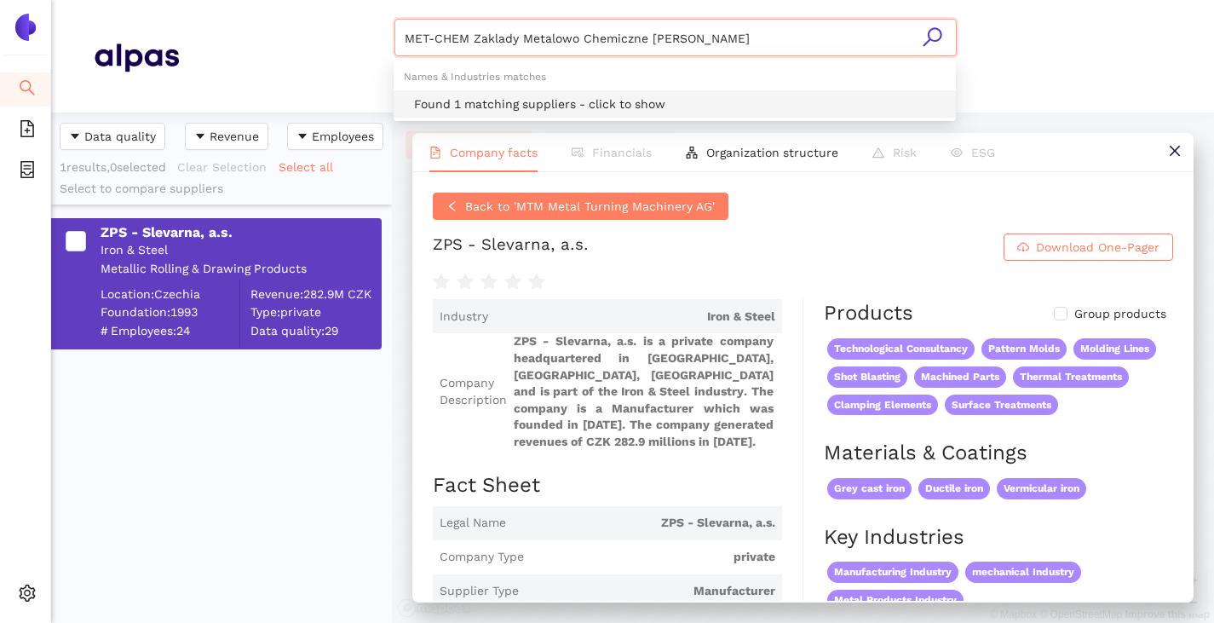
click at [432, 100] on div "Found 1 matching suppliers - click to show" at bounding box center [680, 104] width 532 height 19
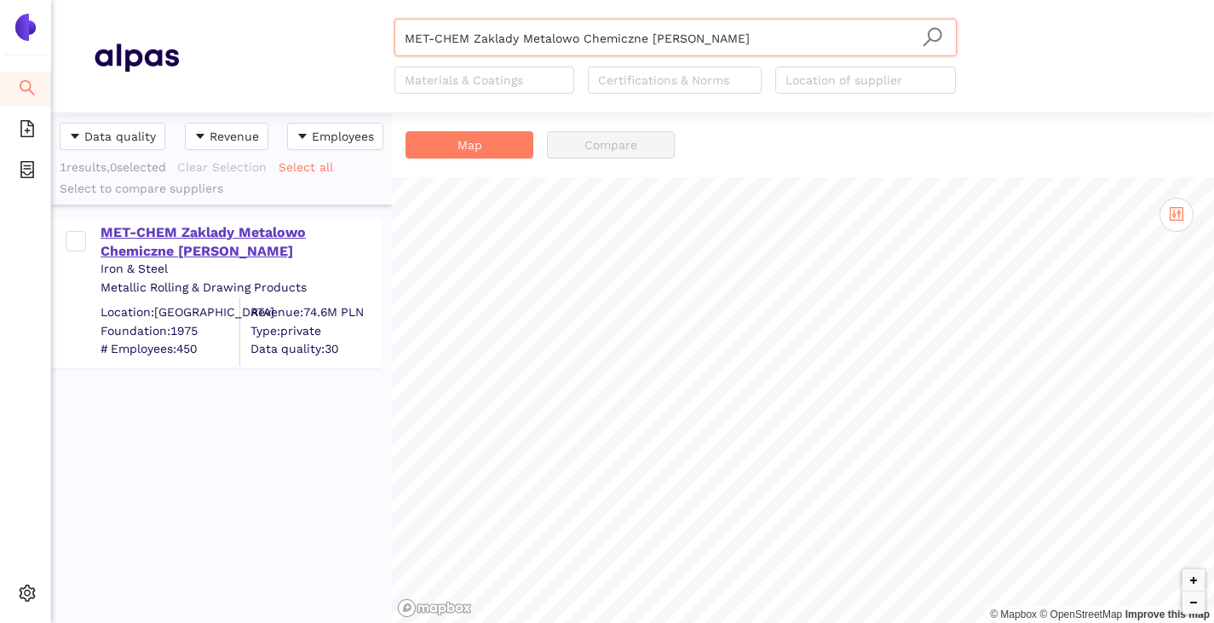
type input "MET-CHEM Zaklady Metalowo Chemiczne [PERSON_NAME]"
click at [194, 234] on div "MET-CHEM Zaklady Metalowo Chemiczne [PERSON_NAME]" at bounding box center [241, 242] width 280 height 38
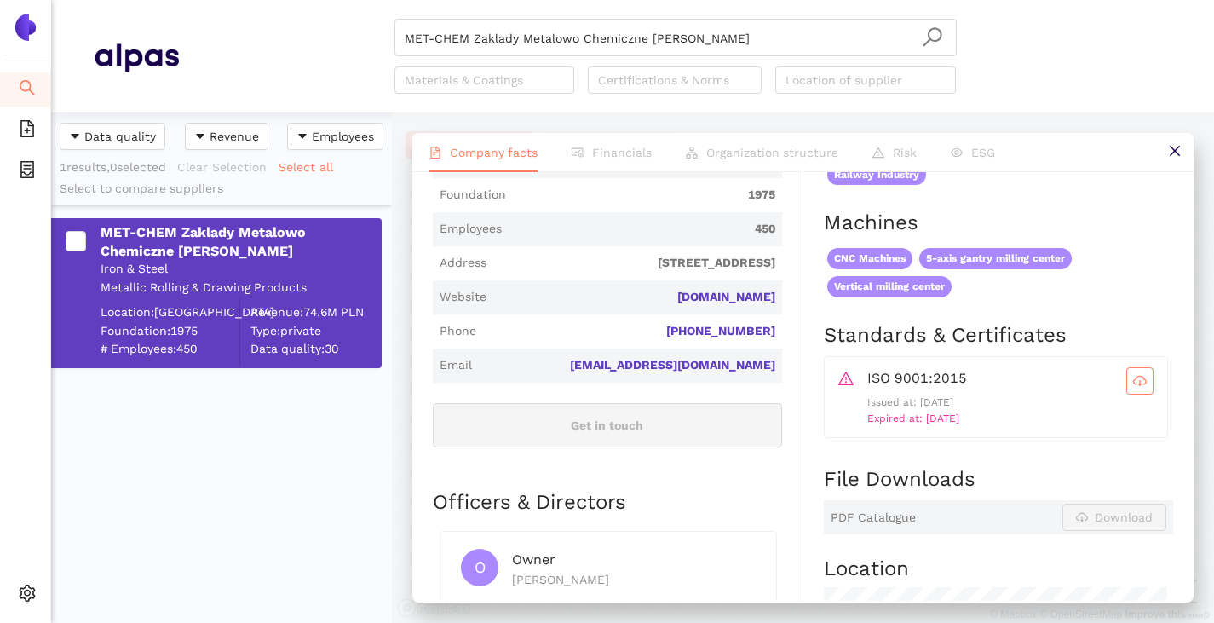
scroll to position [511, 0]
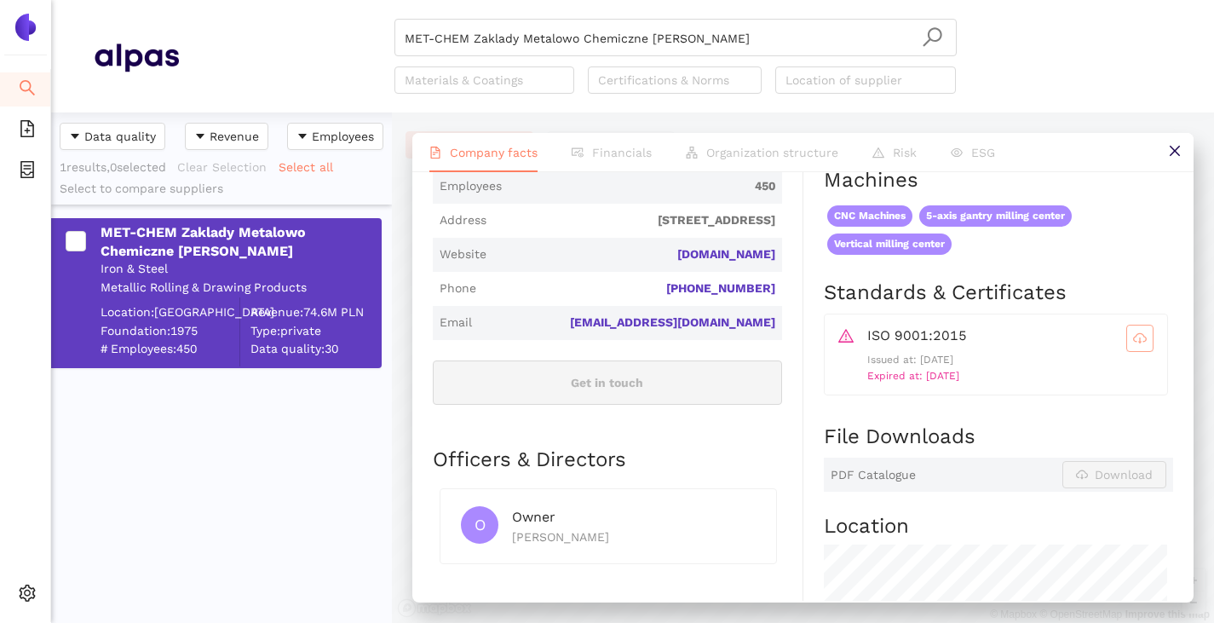
click at [1133, 343] on icon "cloud-download" at bounding box center [1140, 337] width 14 height 9
drag, startPoint x: 774, startPoint y: 308, endPoint x: 690, endPoint y: 310, distance: 83.5
click at [690, 272] on span "Website met-chem.eu" at bounding box center [607, 255] width 349 height 34
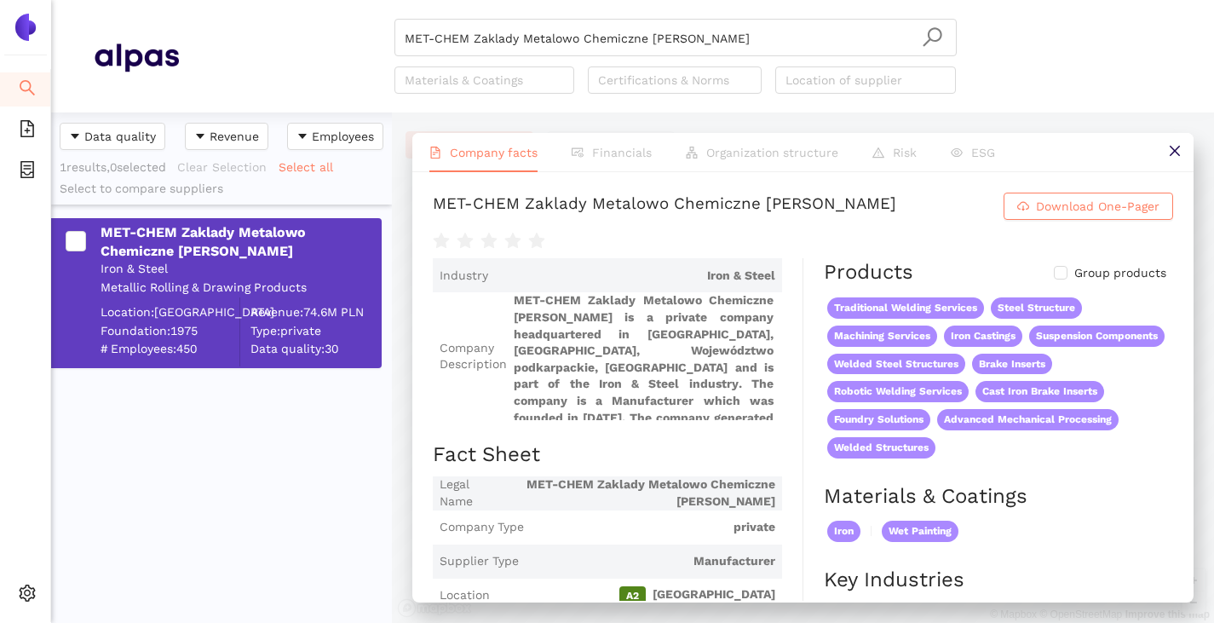
drag, startPoint x: 428, startPoint y: 205, endPoint x: 665, endPoint y: 256, distance: 242.5
click at [665, 256] on div "MET-CHEM Zaklady Metalowo Chemiczne Halina Swierczek Download One-Pager Industr…" at bounding box center [802, 386] width 781 height 429
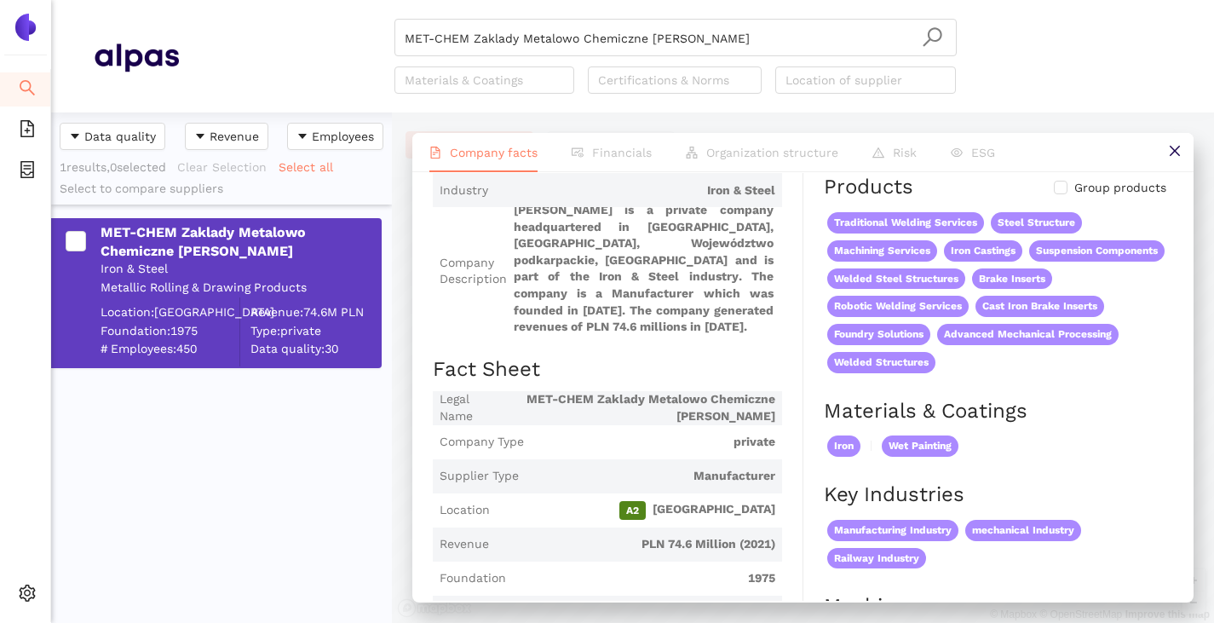
scroll to position [341, 0]
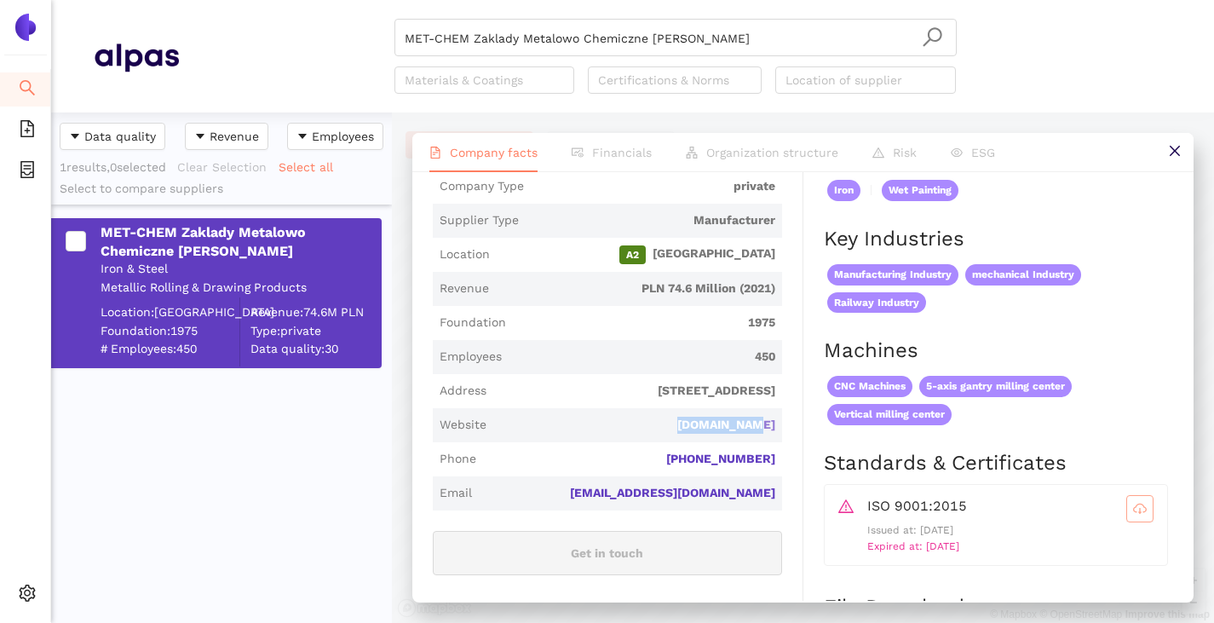
click at [0, 0] on link "[DOMAIN_NAME]" at bounding box center [0, 0] width 0 height 0
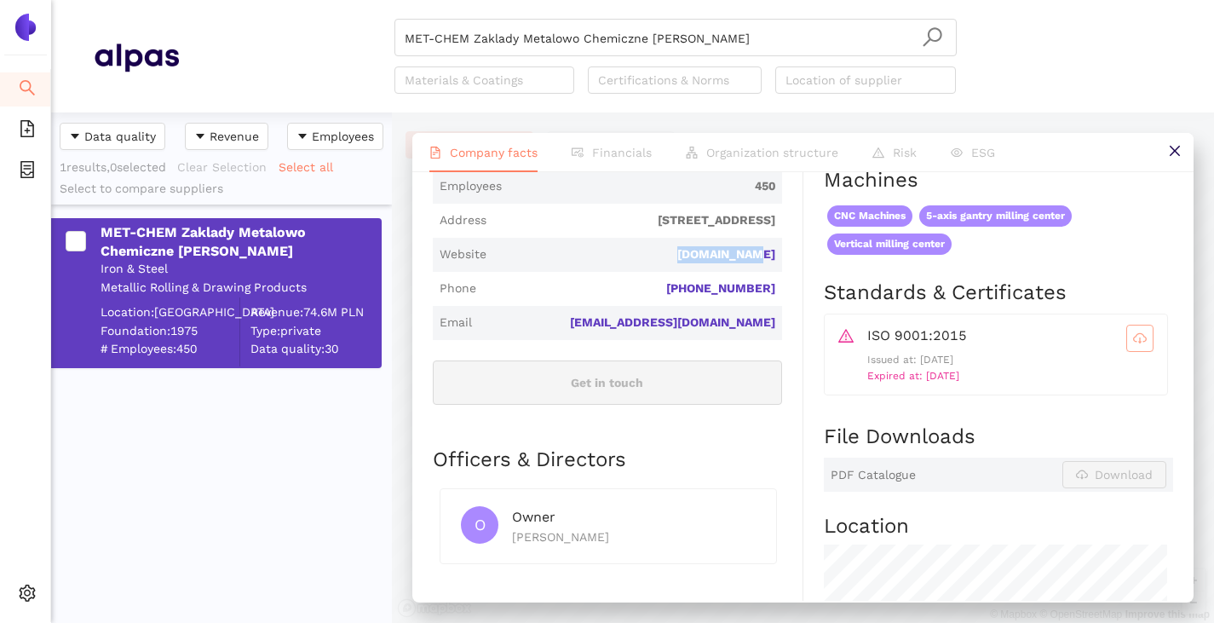
click at [1133, 345] on icon "cloud-download" at bounding box center [1140, 338] width 14 height 14
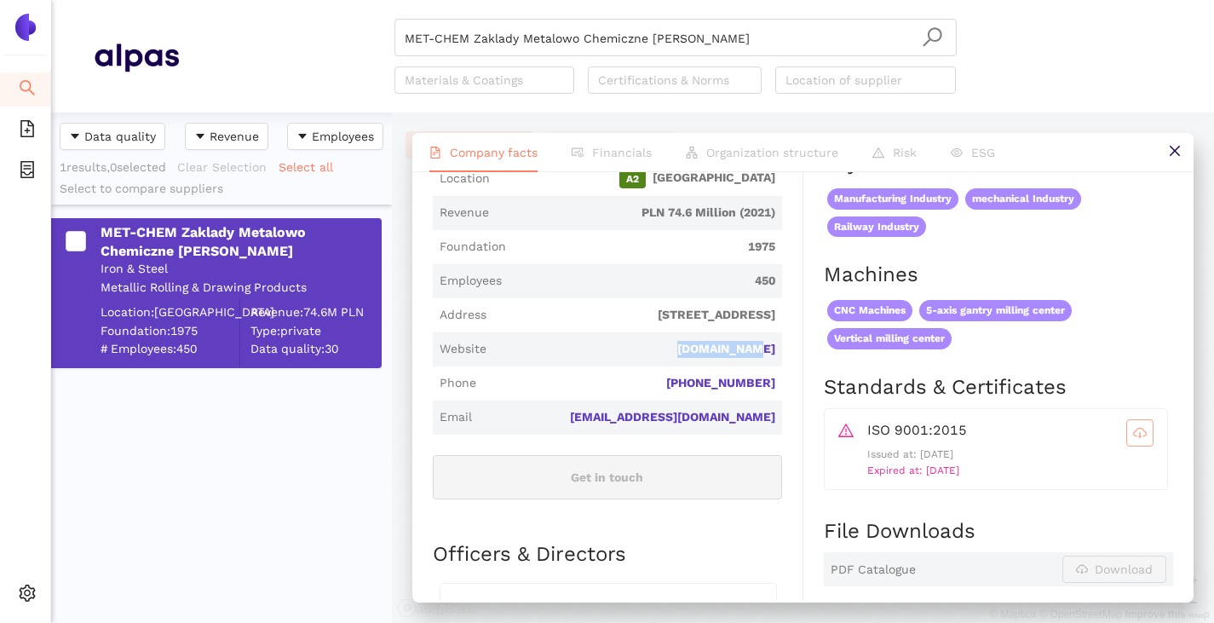
scroll to position [0, 0]
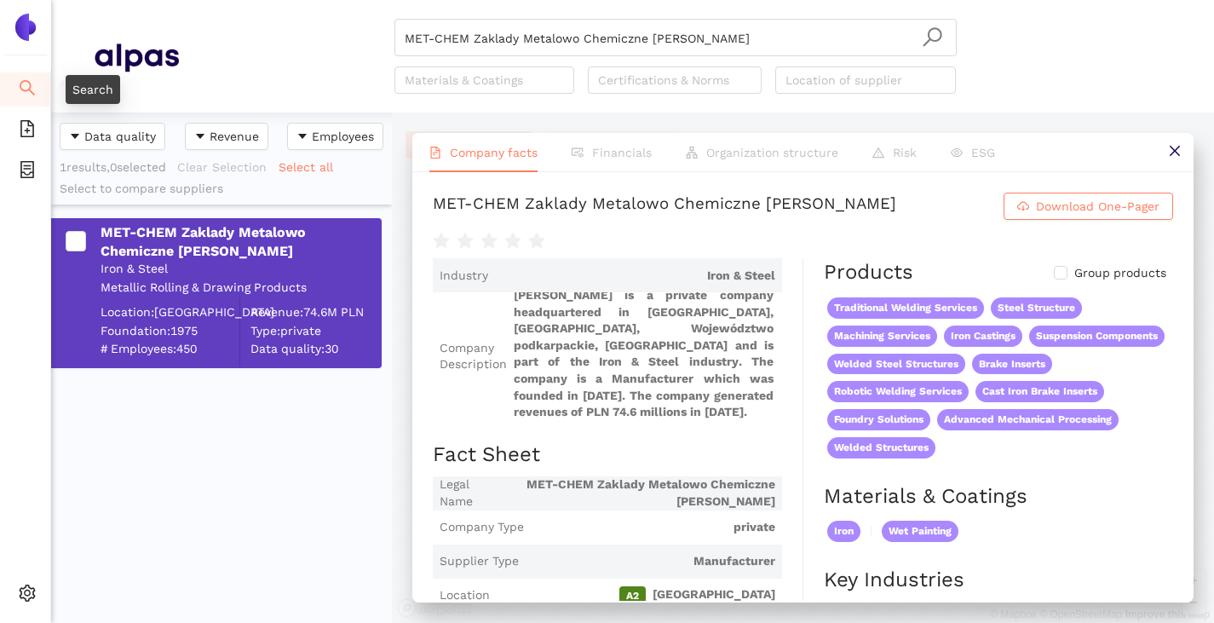
click at [29, 84] on icon "search" at bounding box center [27, 87] width 15 height 15
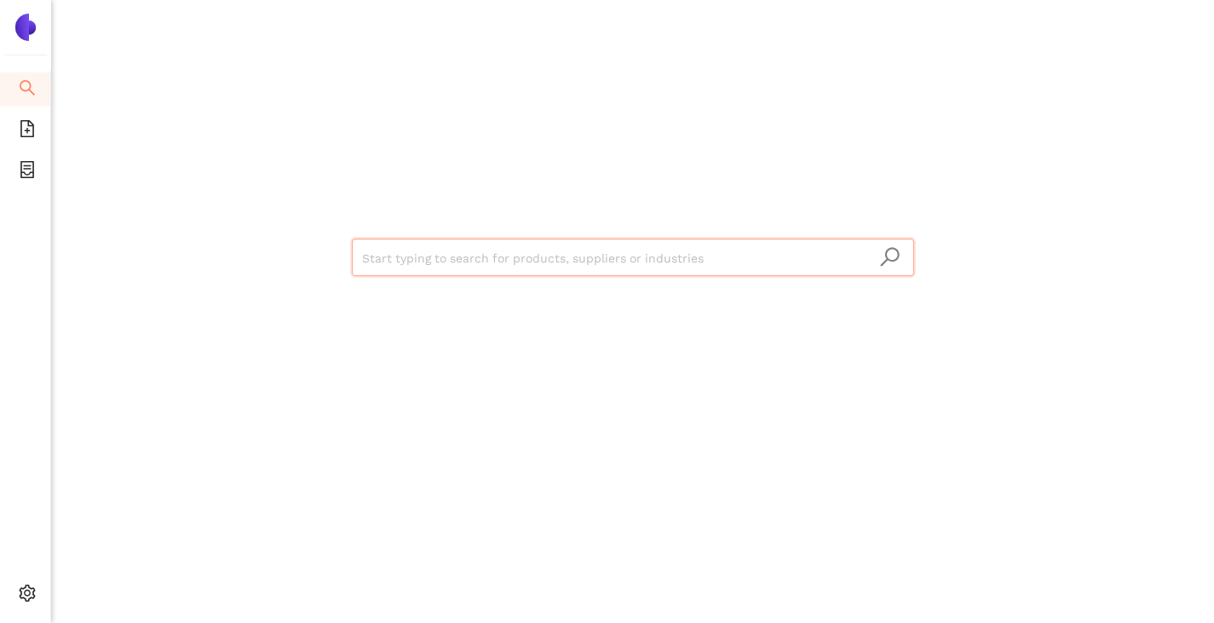
click at [409, 267] on input "search" at bounding box center [633, 257] width 542 height 37
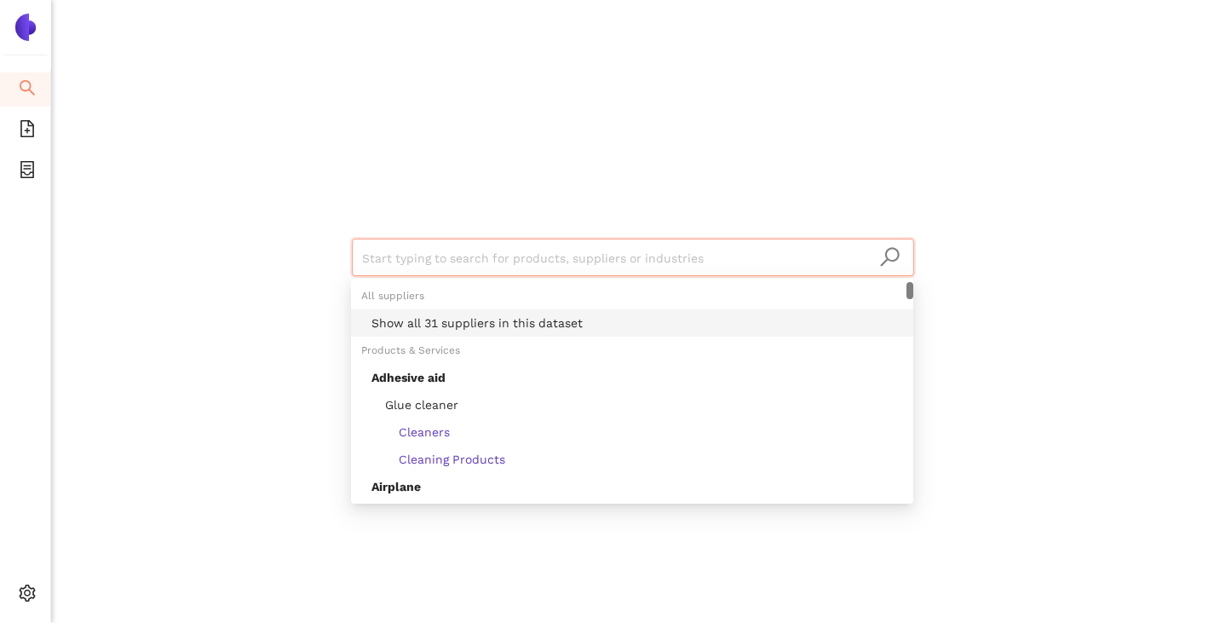
click at [422, 319] on div "Show all 31 suppliers in this dataset" at bounding box center [638, 323] width 532 height 19
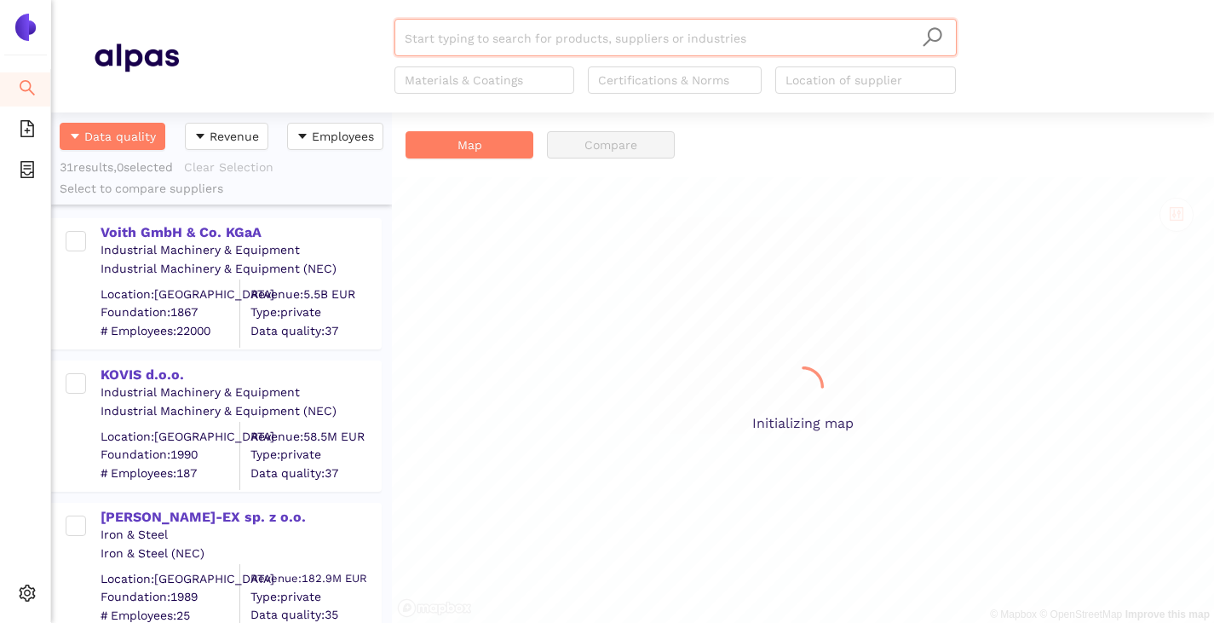
scroll to position [498, 328]
click at [436, 43] on input "search" at bounding box center [676, 38] width 542 height 37
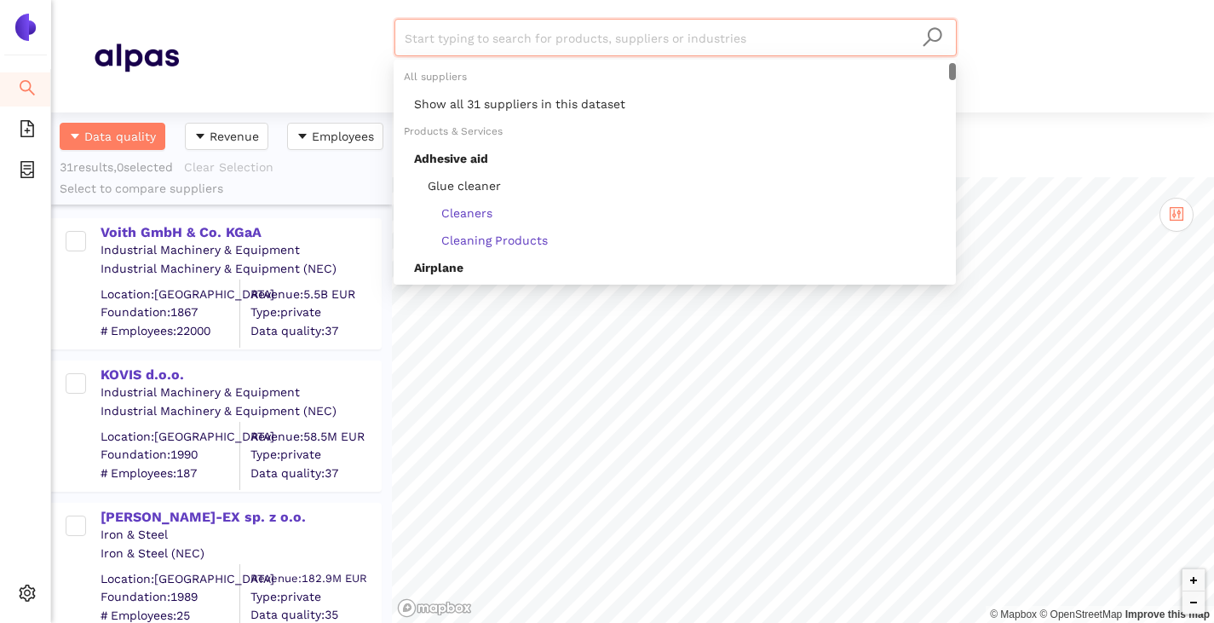
paste input "UCC Industry Co., LTD."
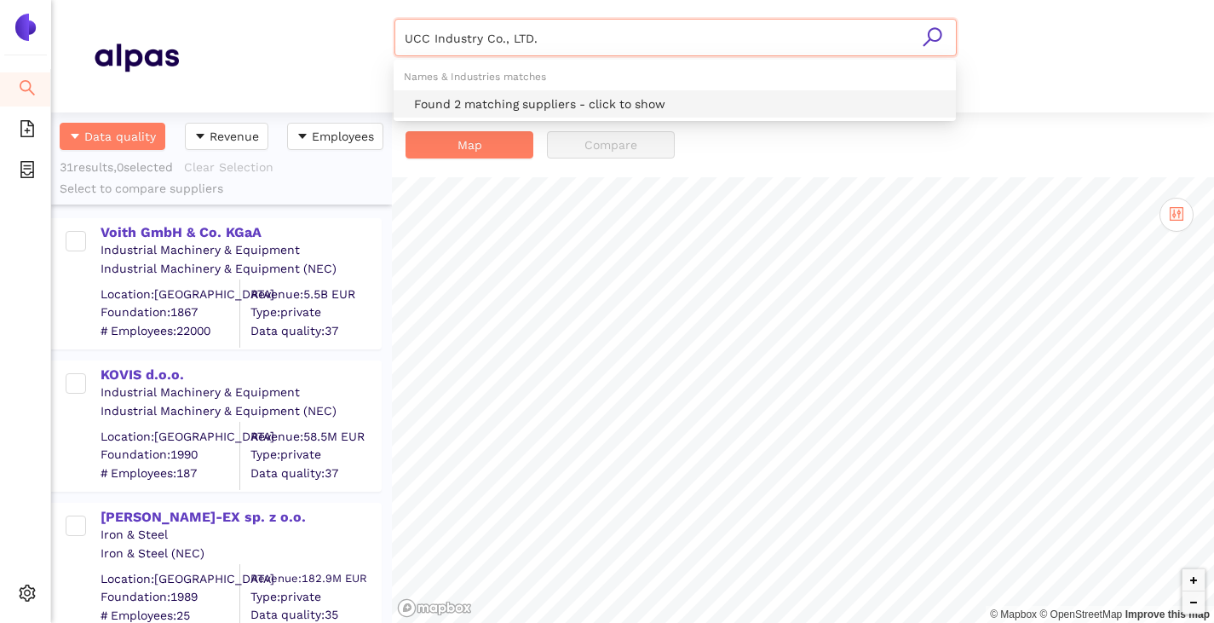
click at [466, 98] on div "Found 2 matching suppliers - click to show" at bounding box center [680, 104] width 532 height 19
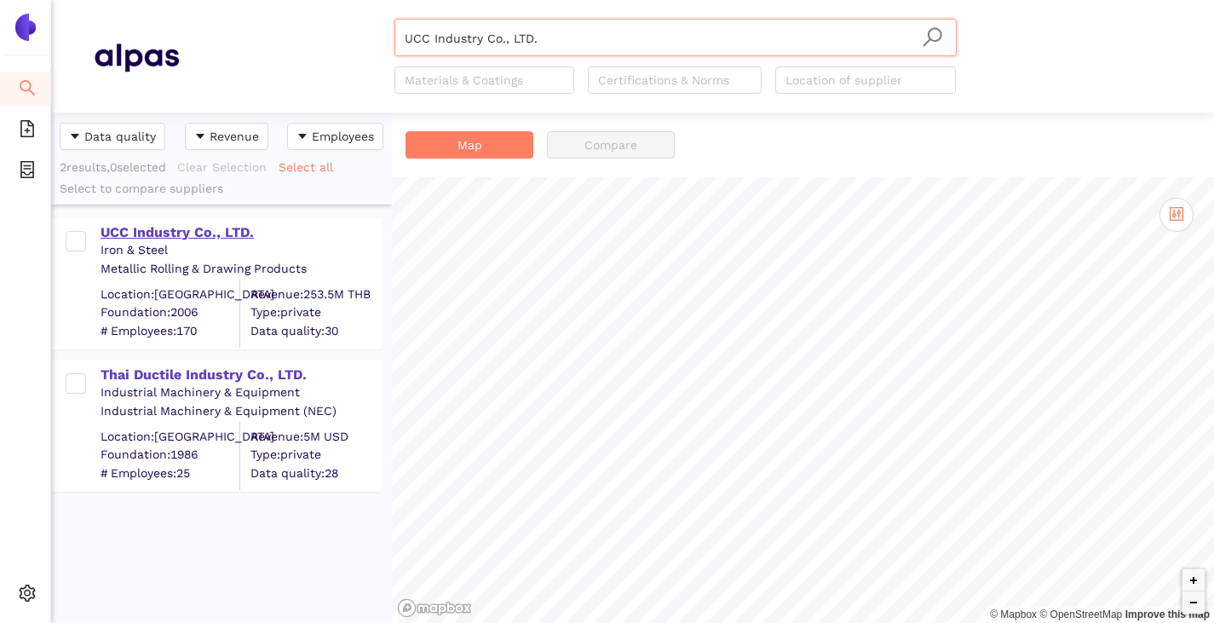
click at [119, 239] on div "UCC Industry Co., LTD." at bounding box center [241, 232] width 280 height 19
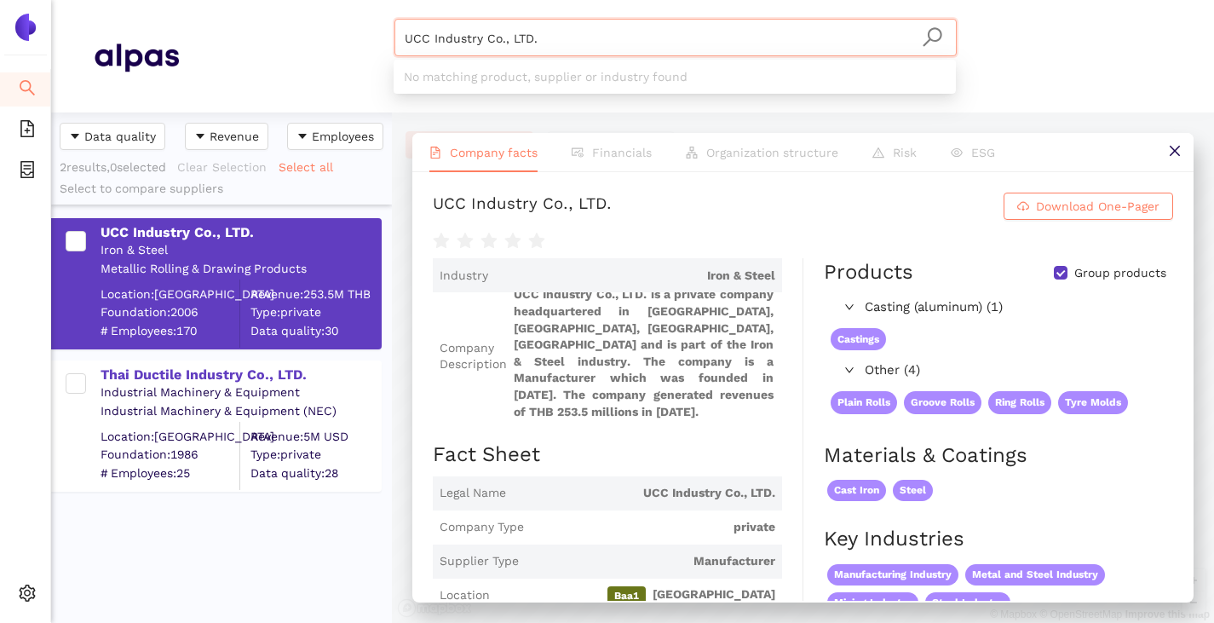
click at [562, 50] on input "UCC Industry Co., LTD." at bounding box center [676, 38] width 542 height 37
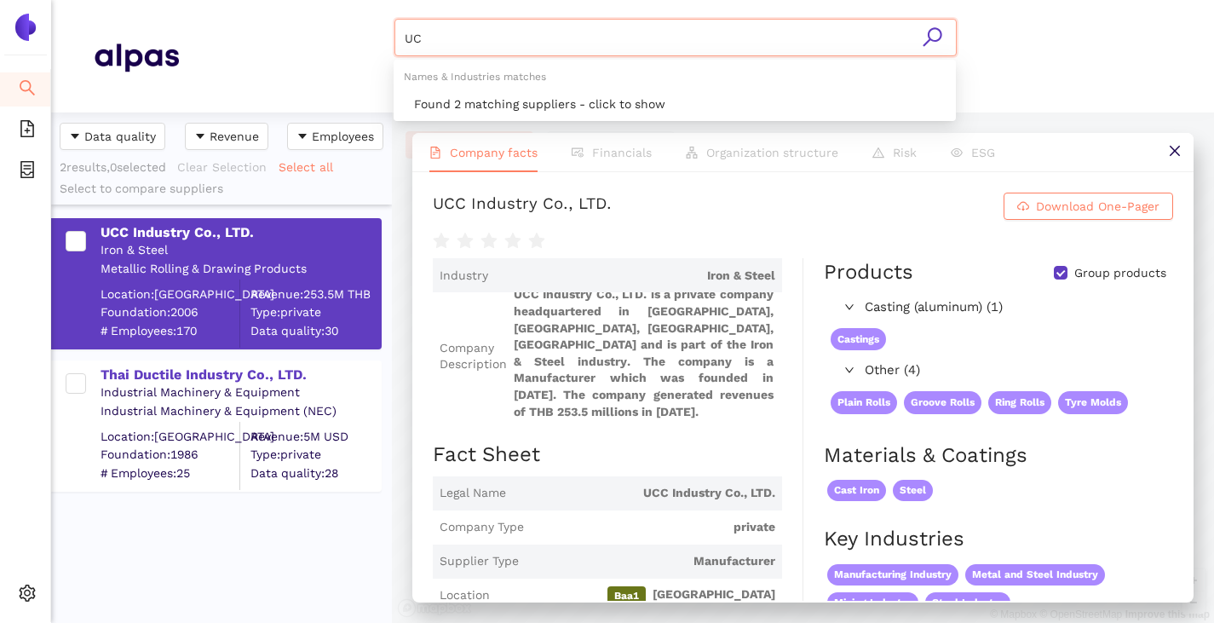
type input "U"
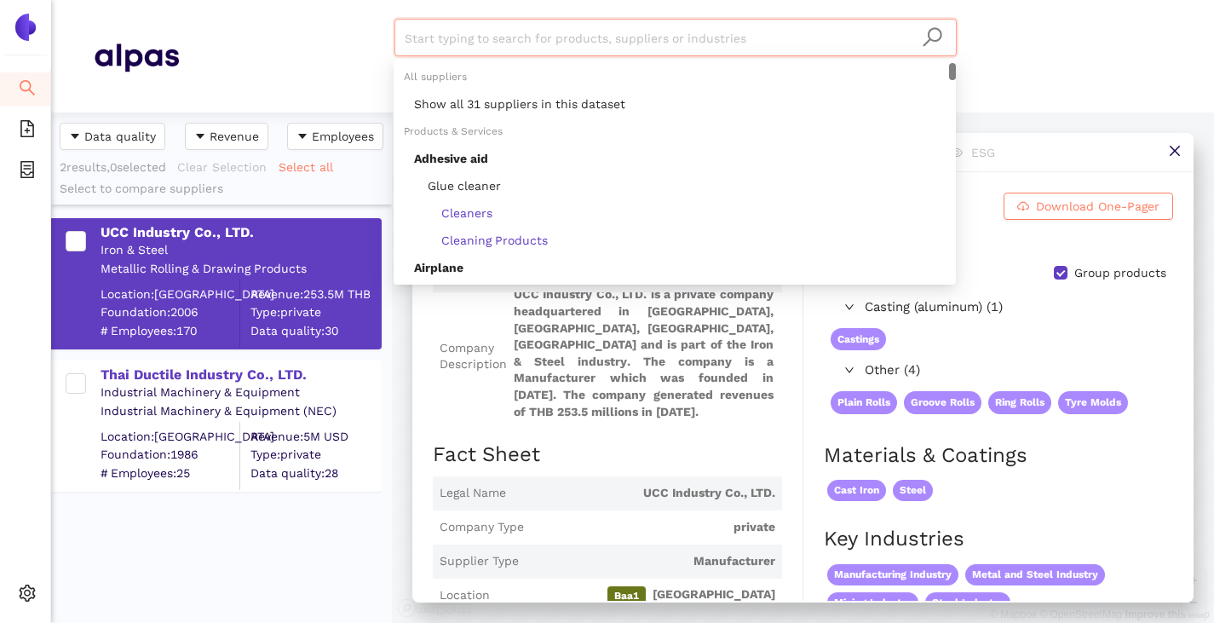
paste input "P.V. Casting & Machine Co., Ltd."
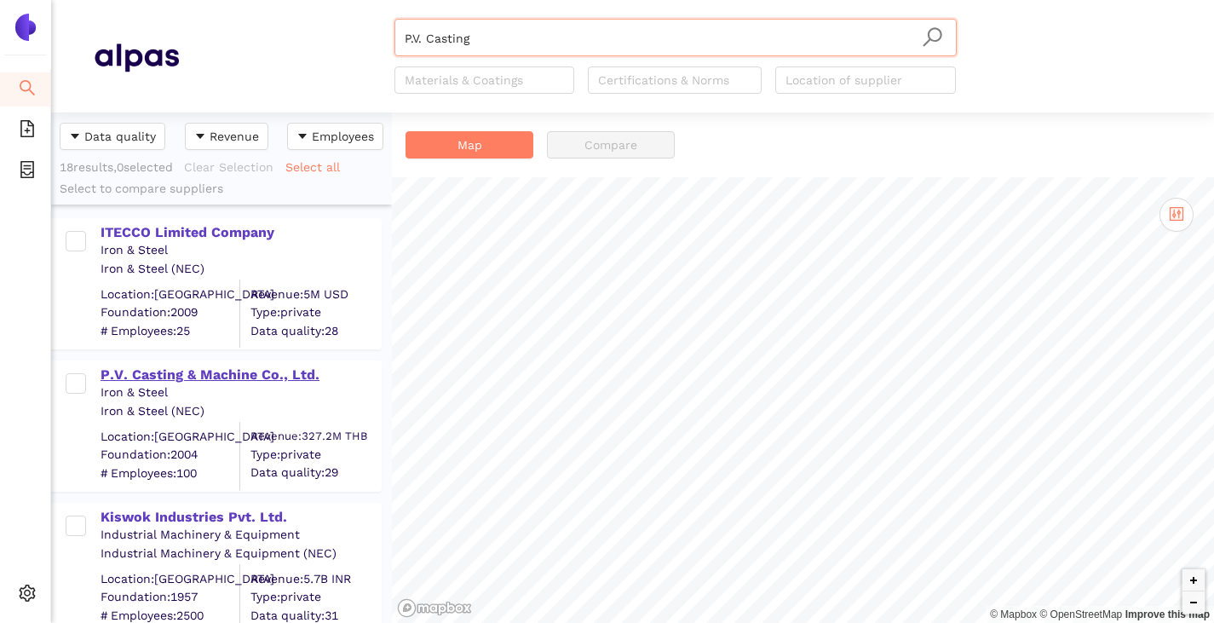
click at [167, 370] on div "P.V. Casting & Machine Co., Ltd." at bounding box center [241, 375] width 280 height 19
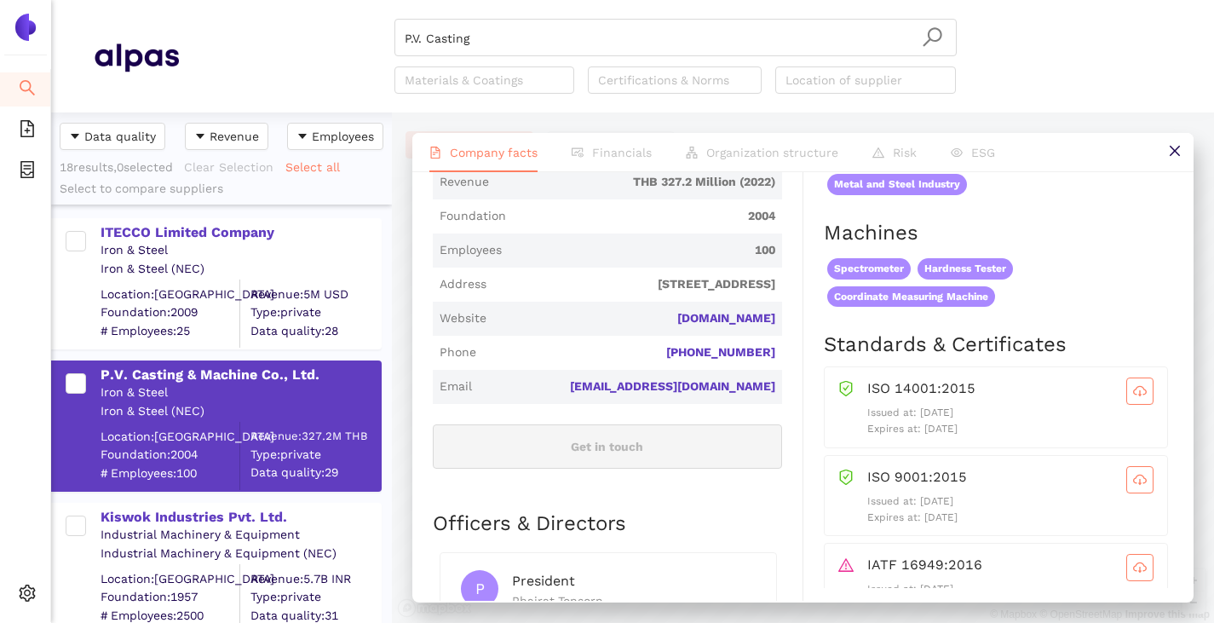
scroll to position [596, 0]
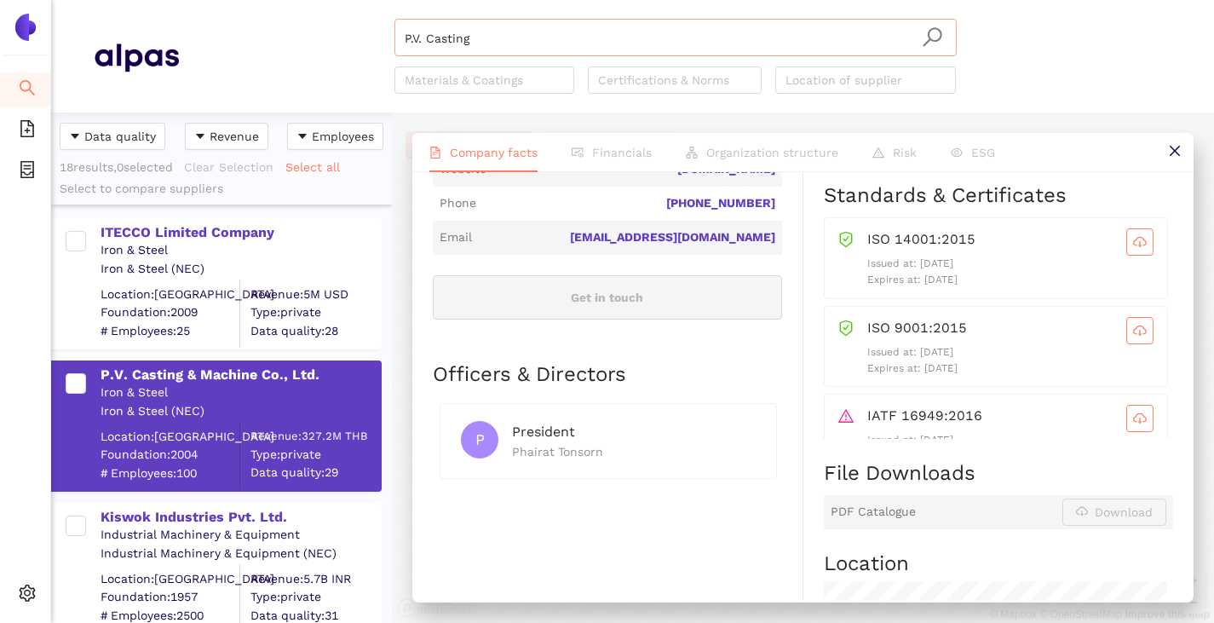
click at [481, 32] on input "P.V. Casting" at bounding box center [676, 38] width 542 height 37
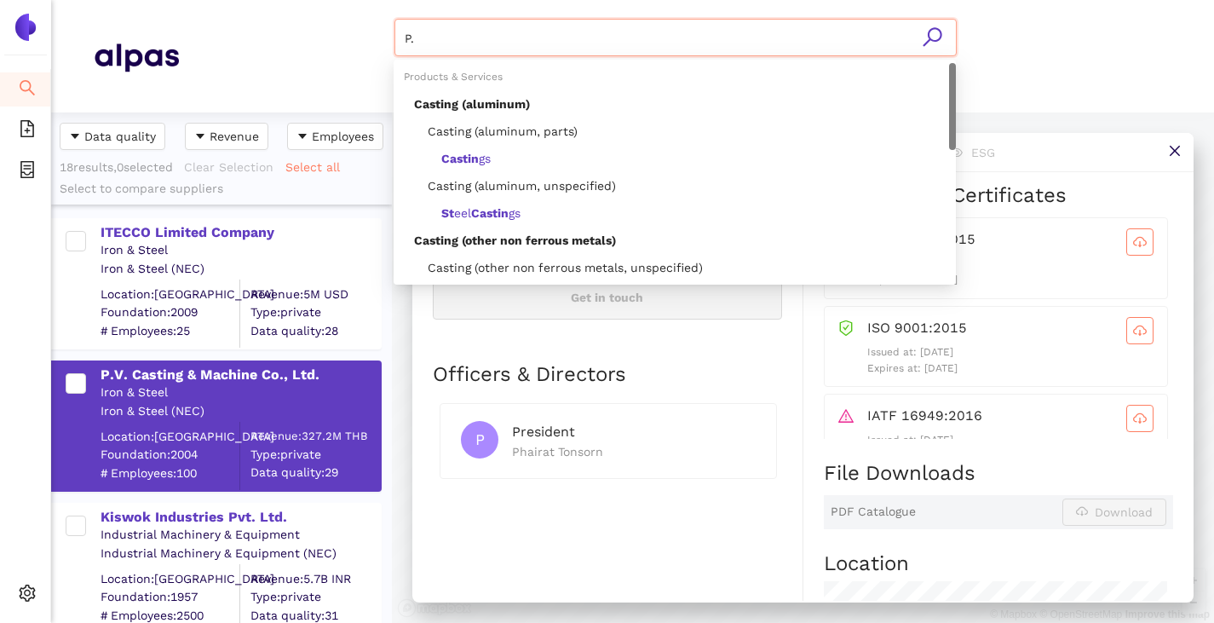
type input "P"
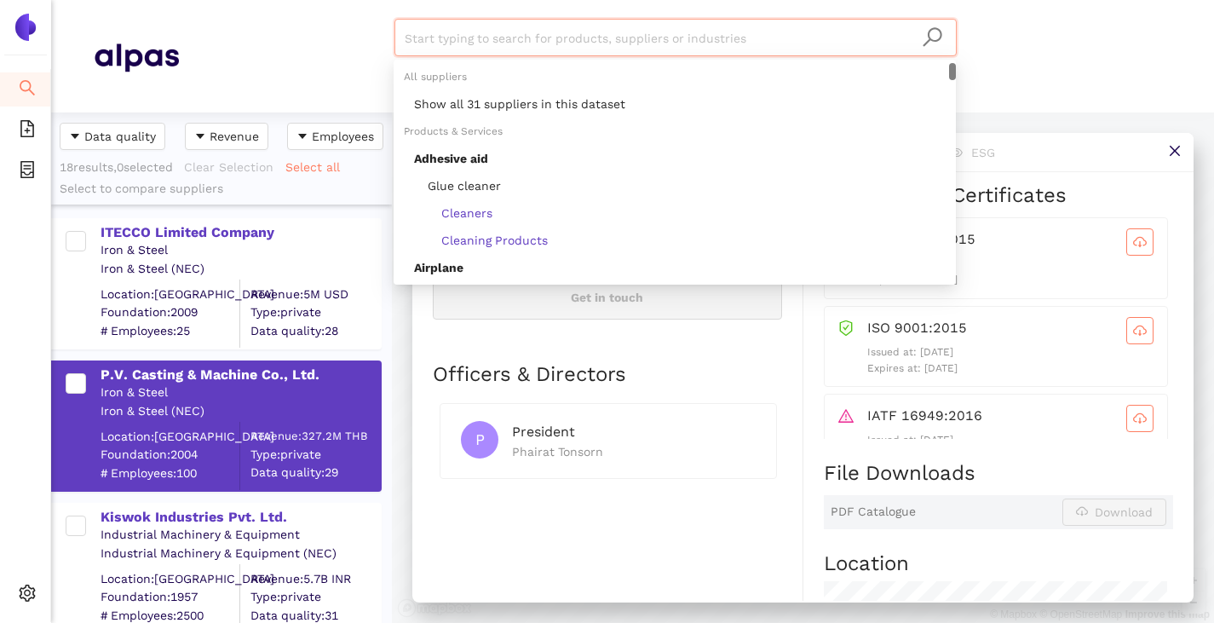
paste input "Hanoi Mechanical Company Limited"
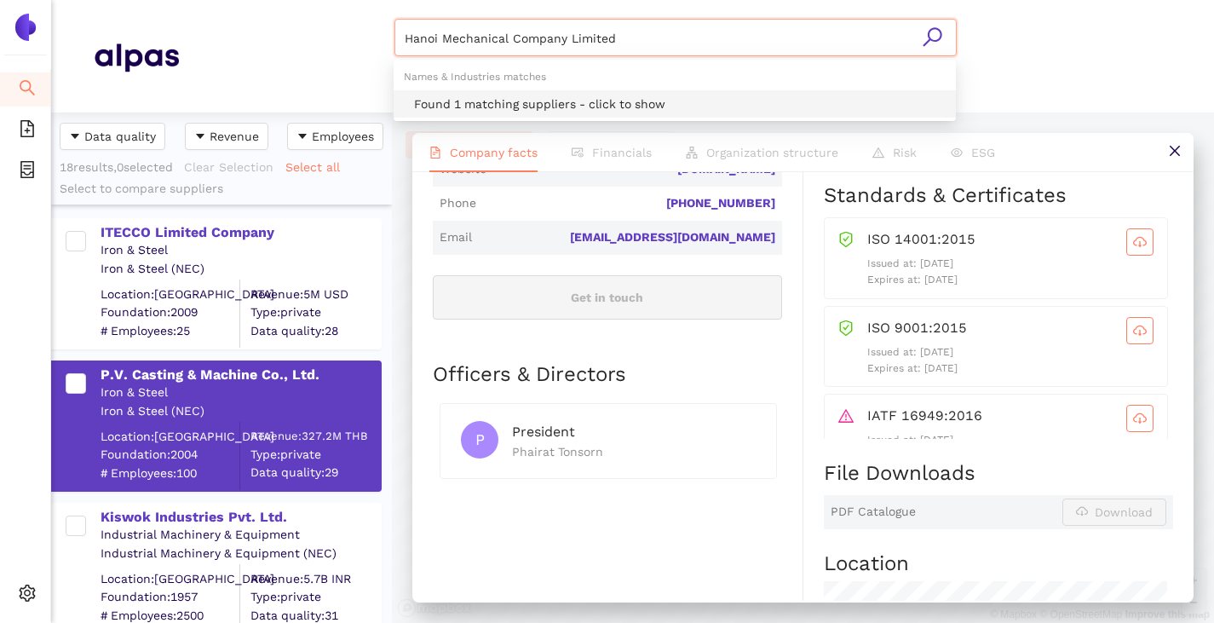
click at [472, 107] on div "Found 1 matching suppliers - click to show" at bounding box center [680, 104] width 532 height 19
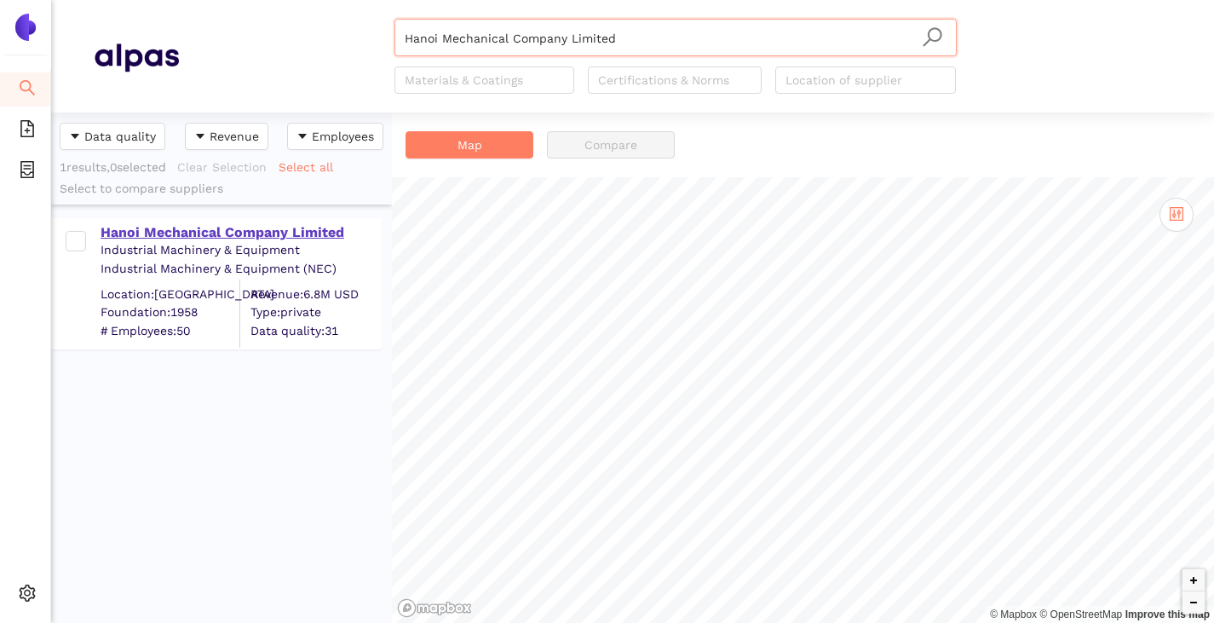
type input "Hanoi Mechanical Company Limited"
click at [243, 230] on div "Hanoi Mechanical Company Limited" at bounding box center [241, 232] width 280 height 19
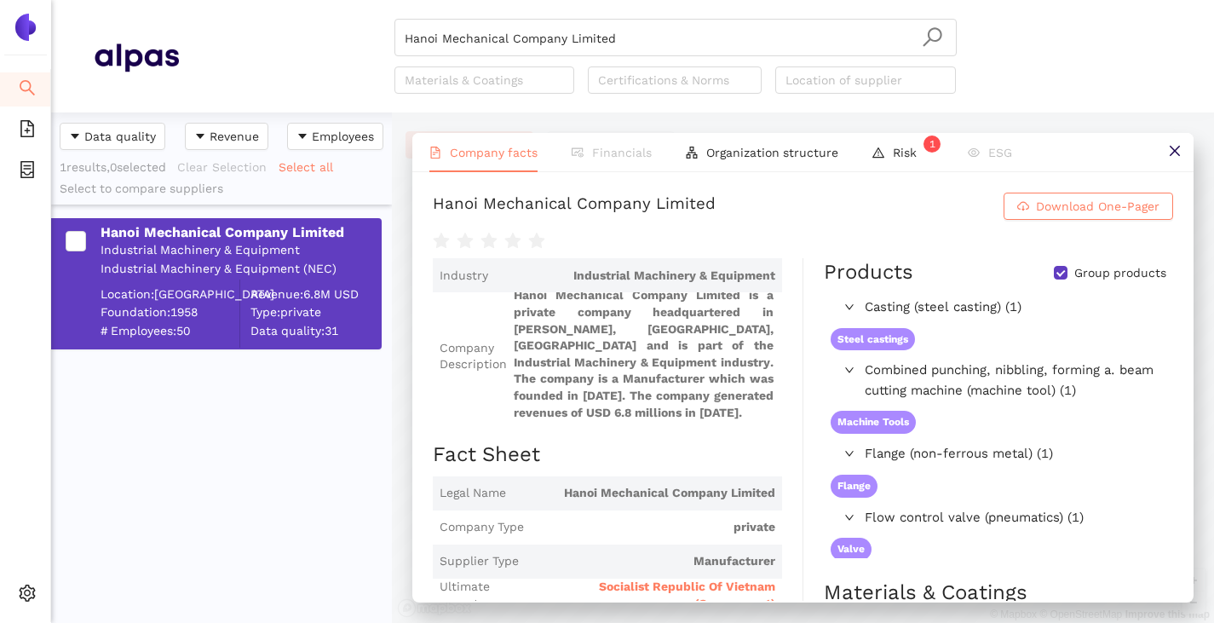
click at [1054, 280] on input "Group products" at bounding box center [1061, 273] width 14 height 14
checkbox input "false"
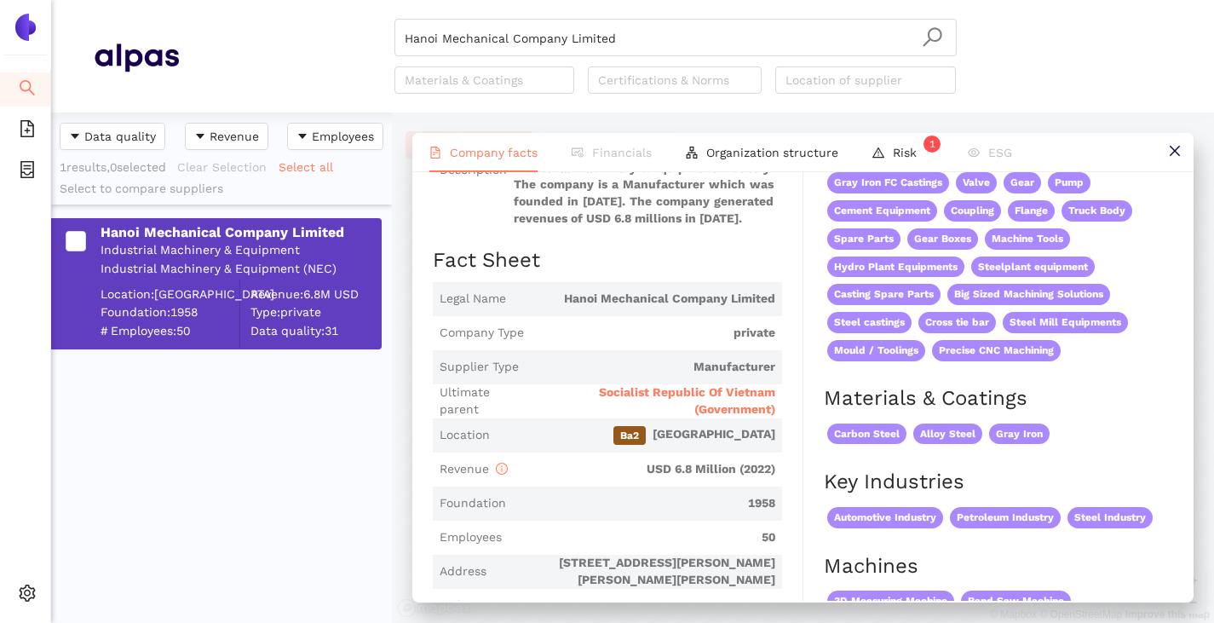
scroll to position [170, 0]
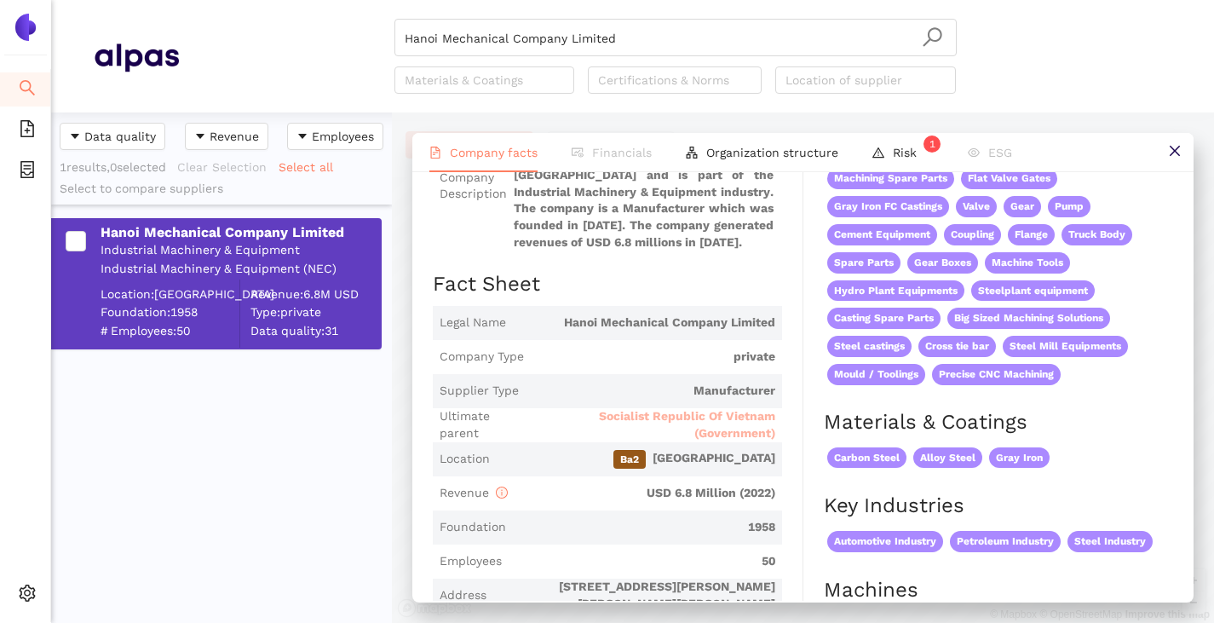
click at [742, 436] on span "Socialist Republic Of Vietnam (Government)" at bounding box center [654, 424] width 242 height 33
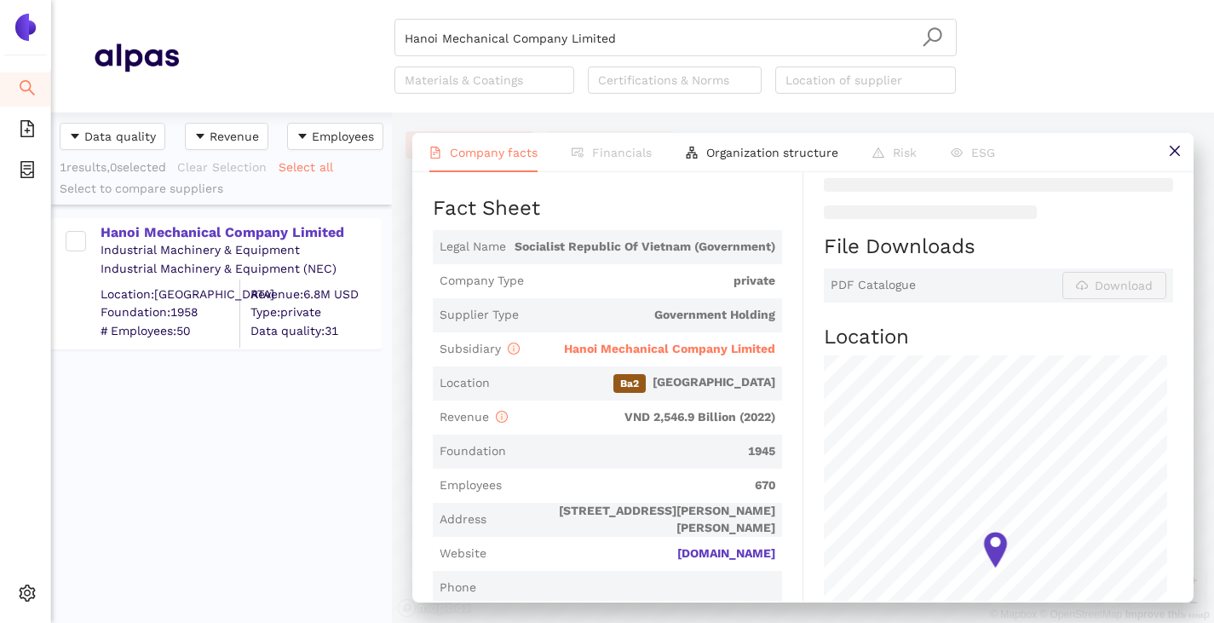
scroll to position [341, 0]
click at [634, 353] on span "Hanoi Mechanical Company Limited" at bounding box center [669, 346] width 211 height 14
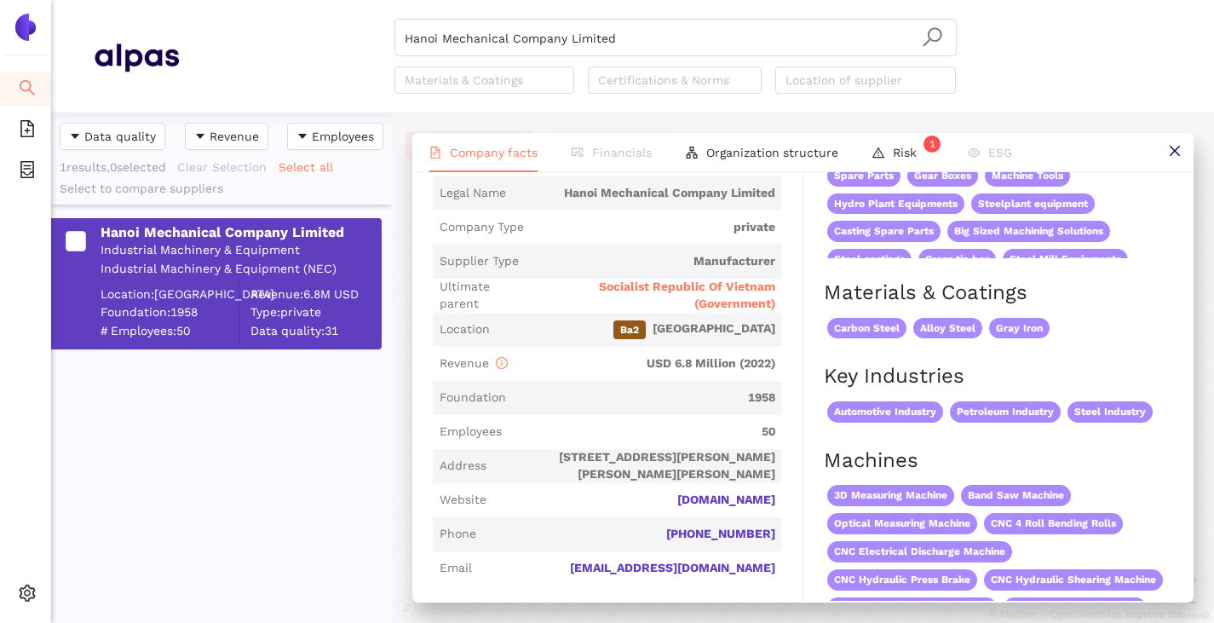
scroll to position [6, 0]
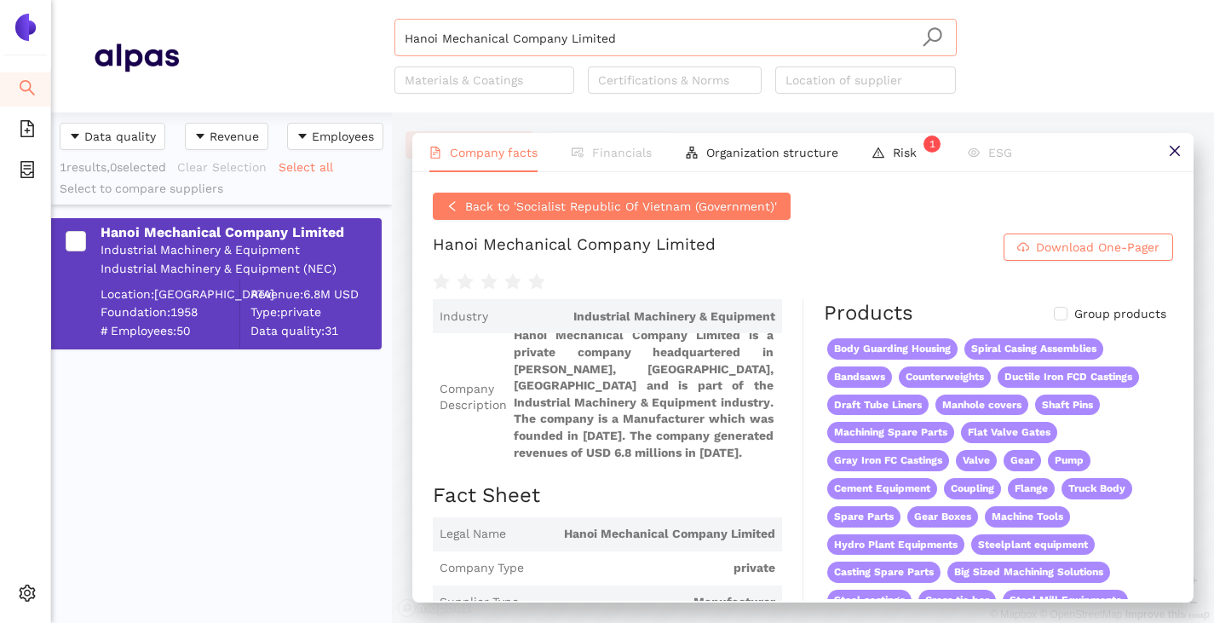
click at [614, 45] on input "Hanoi Mechanical Company Limited" at bounding box center [676, 38] width 542 height 37
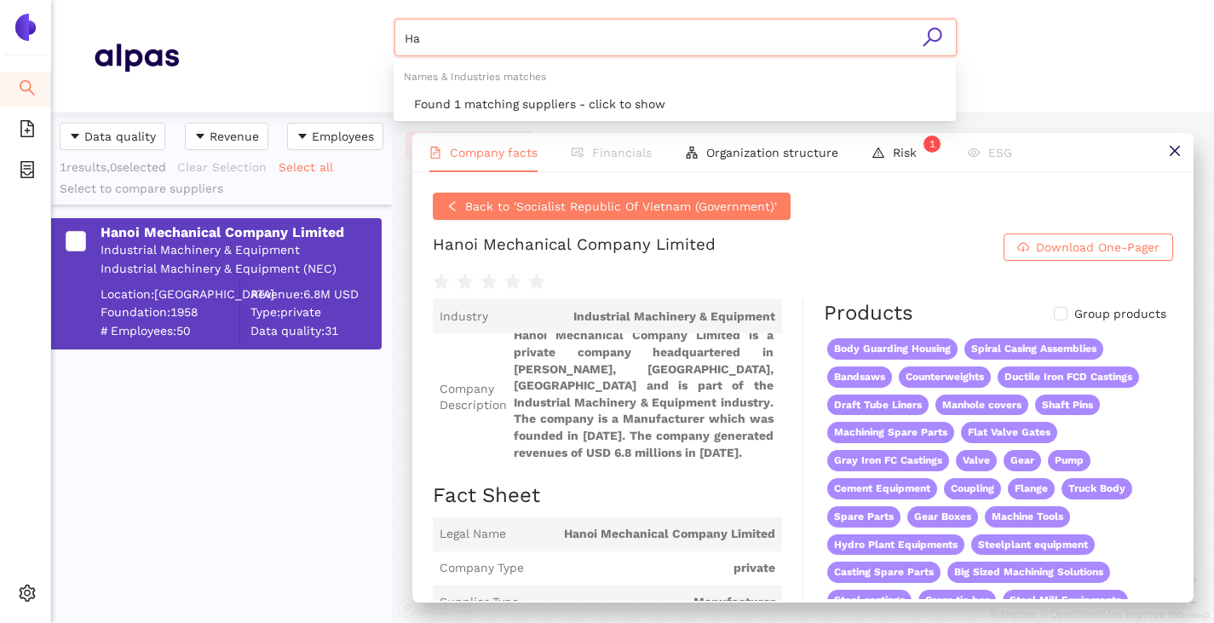
type input "H"
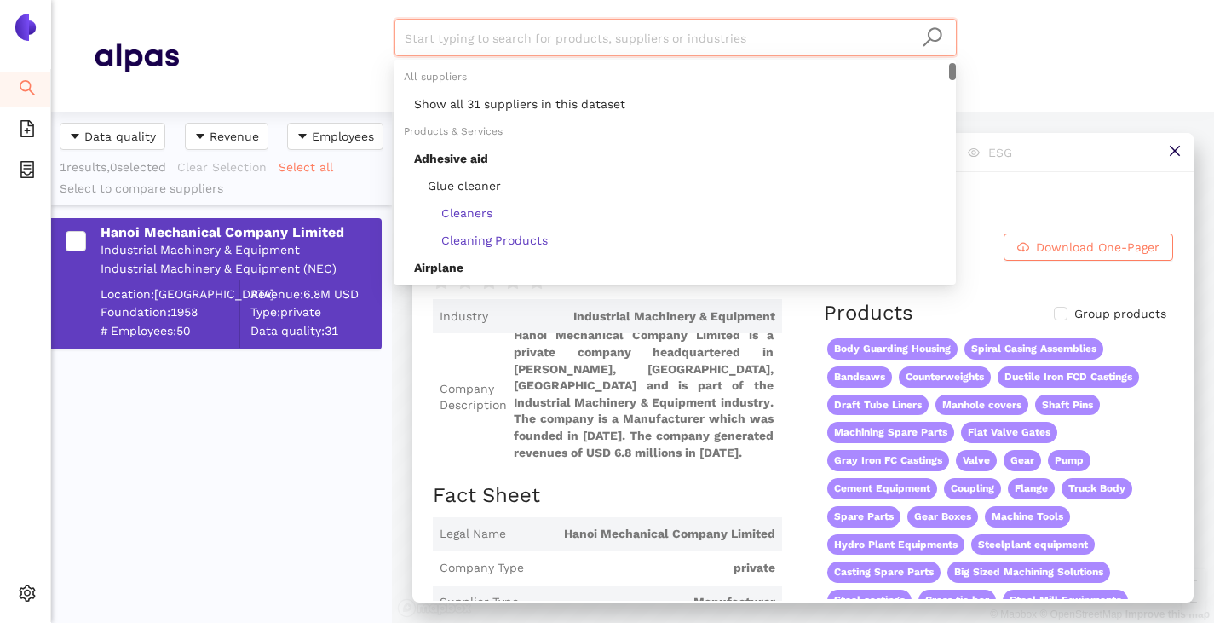
paste input "Ayutthaya Metal Co.,Ltd."
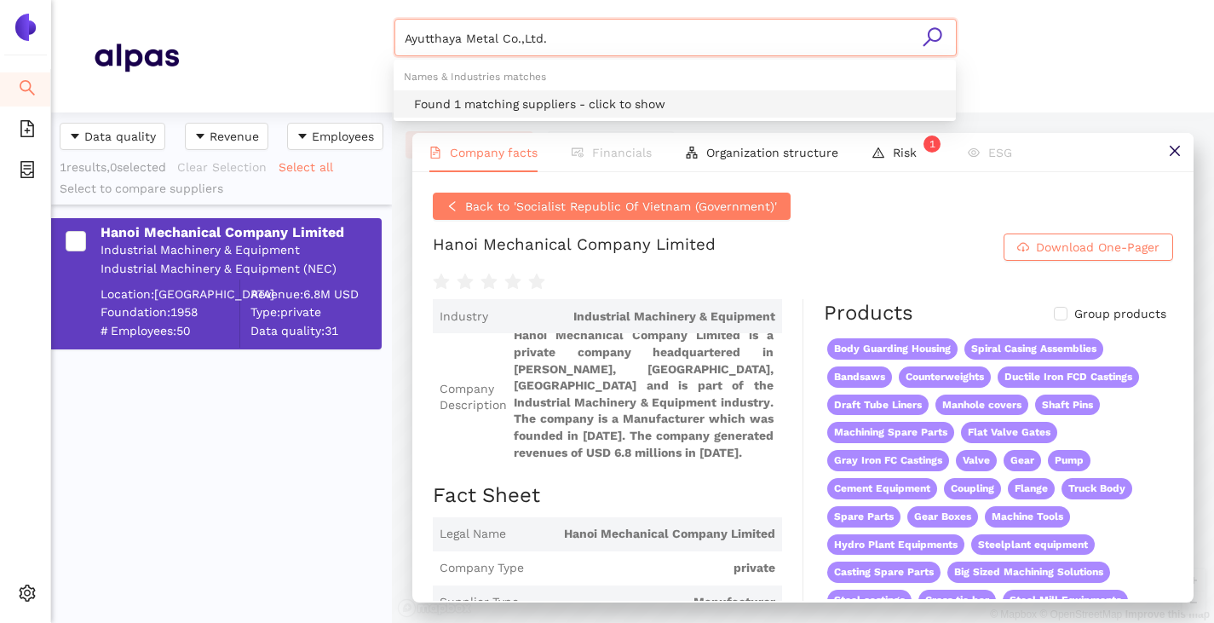
click at [507, 96] on div "Found 1 matching suppliers - click to show" at bounding box center [680, 104] width 532 height 19
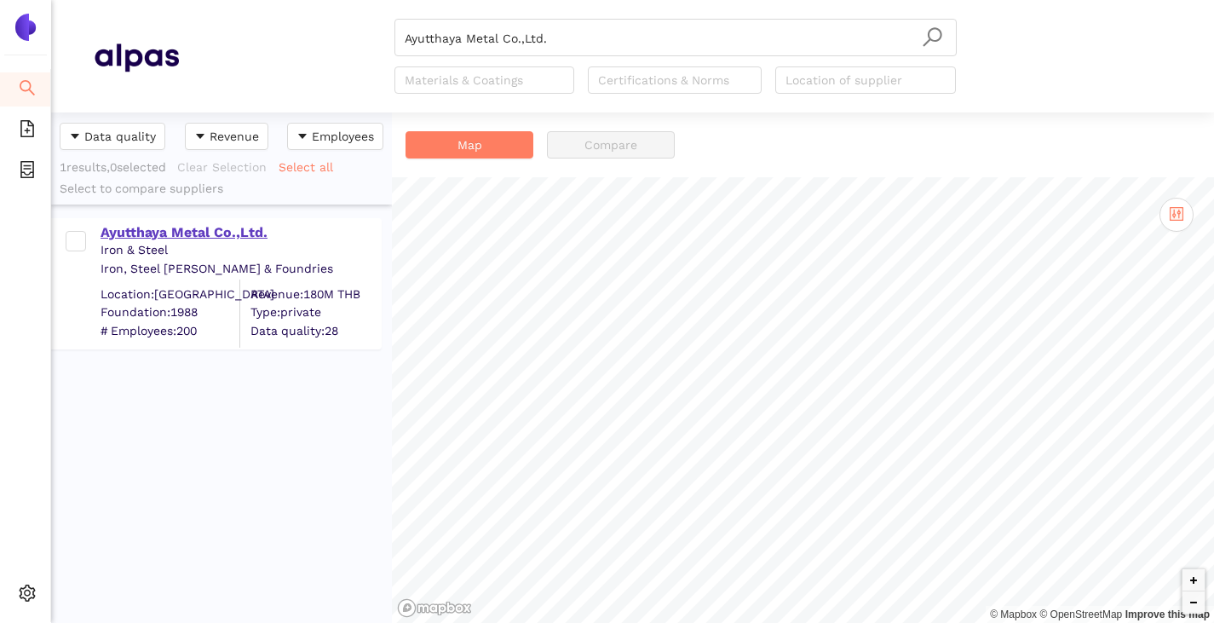
click at [186, 228] on div "Ayutthaya Metal Co.,Ltd." at bounding box center [241, 232] width 280 height 19
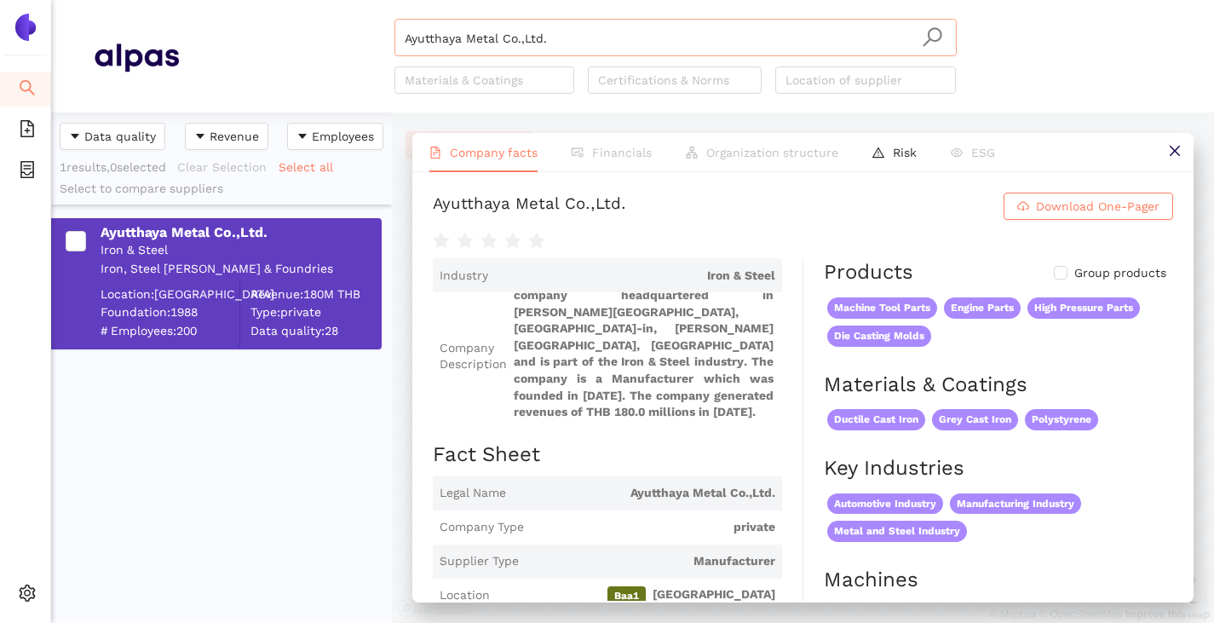
click at [555, 50] on input "Ayutthaya Metal Co.,Ltd." at bounding box center [676, 38] width 542 height 37
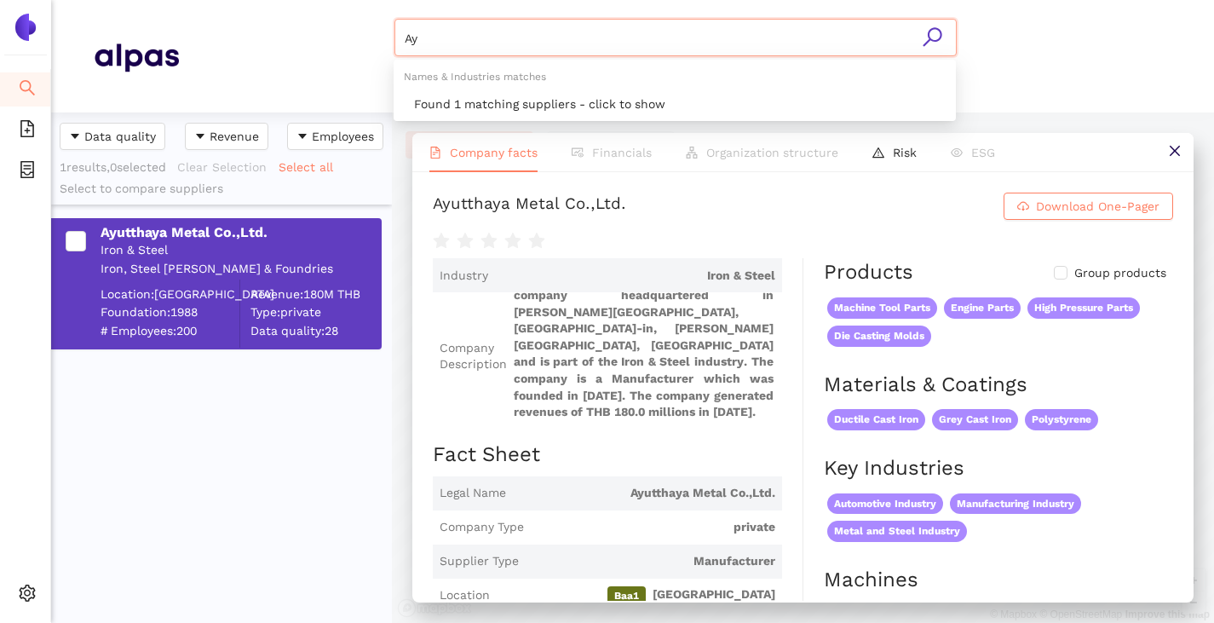
type input "A"
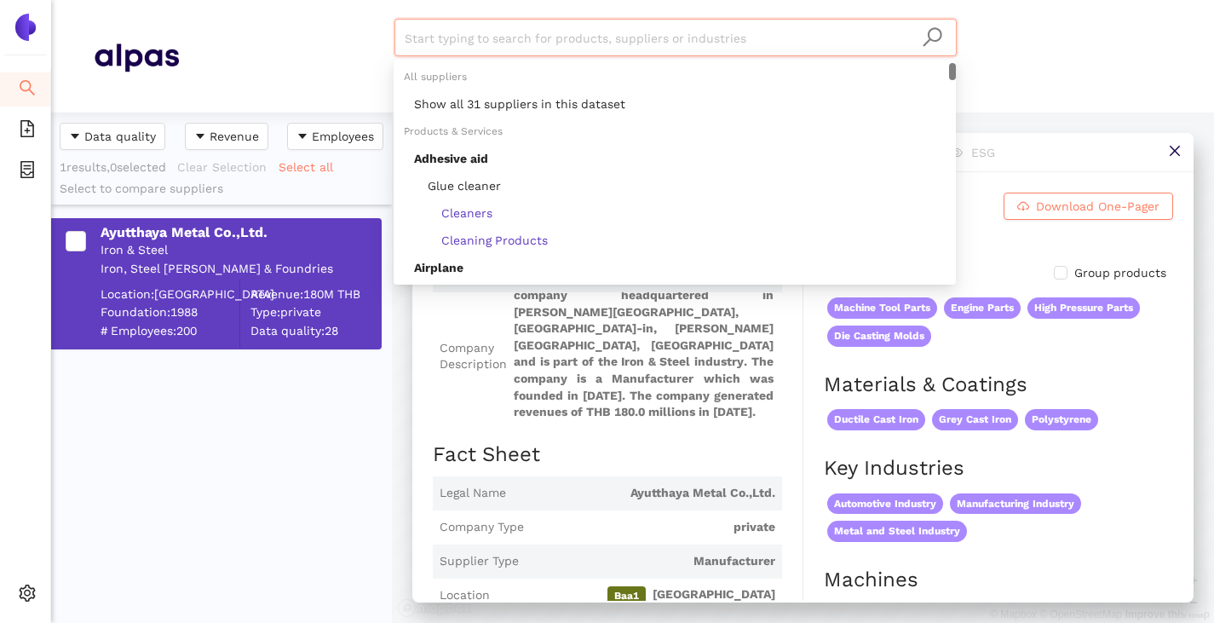
paste input "Align Manufacturing"
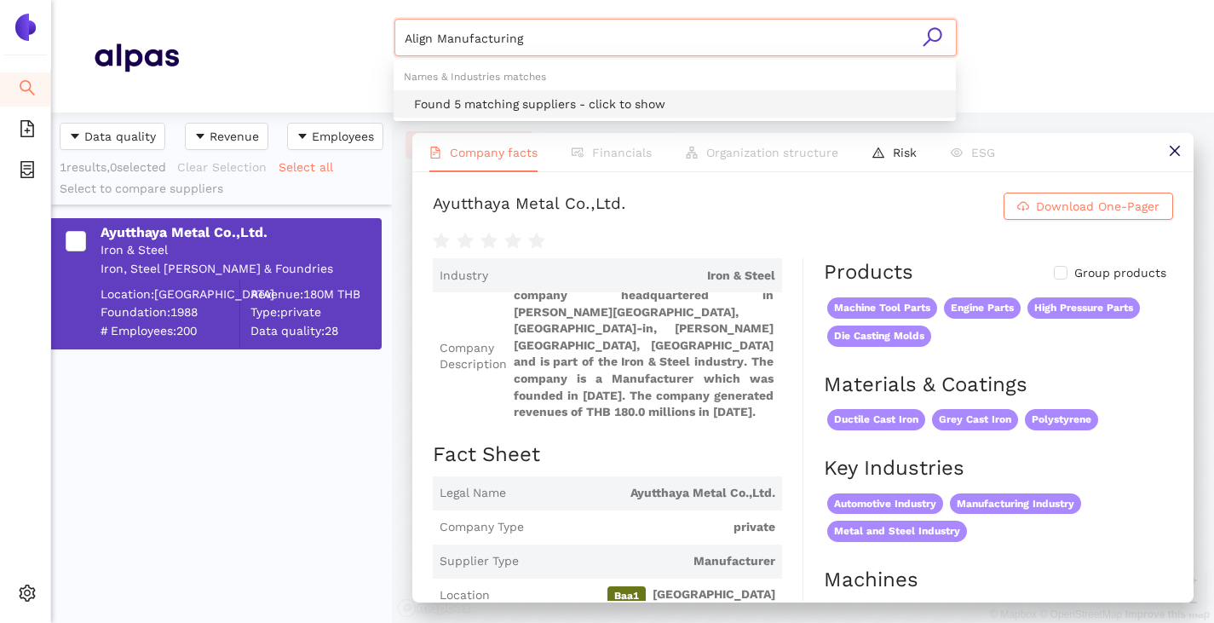
click at [499, 99] on div "Found 5 matching suppliers - click to show" at bounding box center [680, 104] width 532 height 19
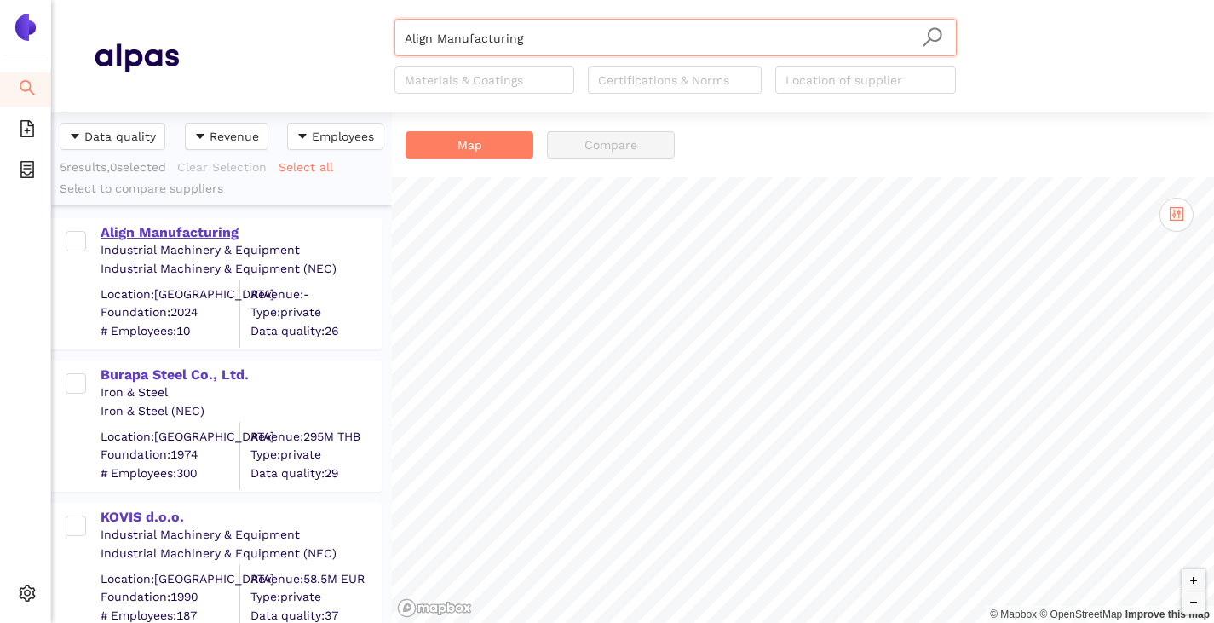
click at [155, 235] on div "Align Manufacturing" at bounding box center [241, 232] width 280 height 19
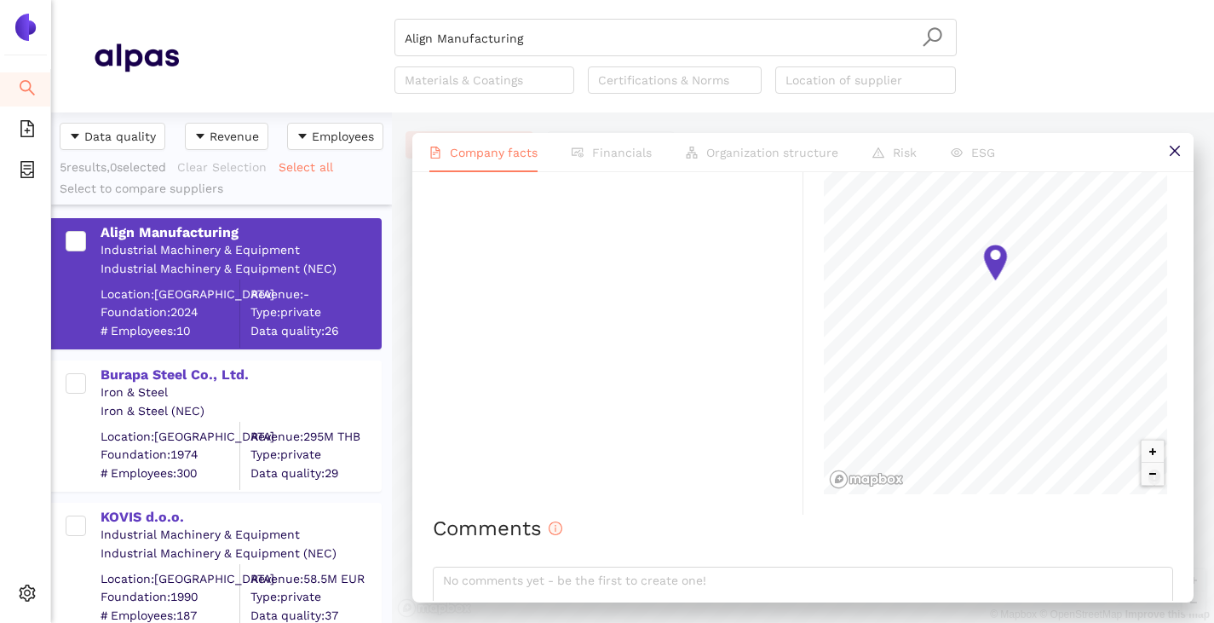
scroll to position [1108, 0]
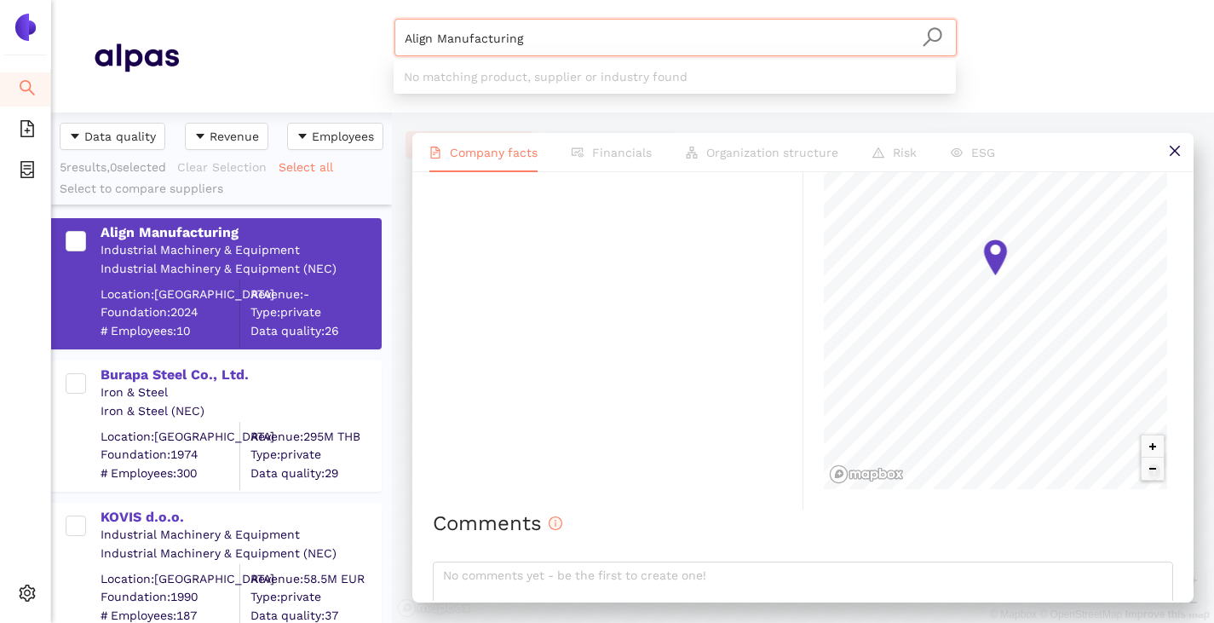
click at [547, 44] on input "Align Manufacturing" at bounding box center [676, 38] width 542 height 37
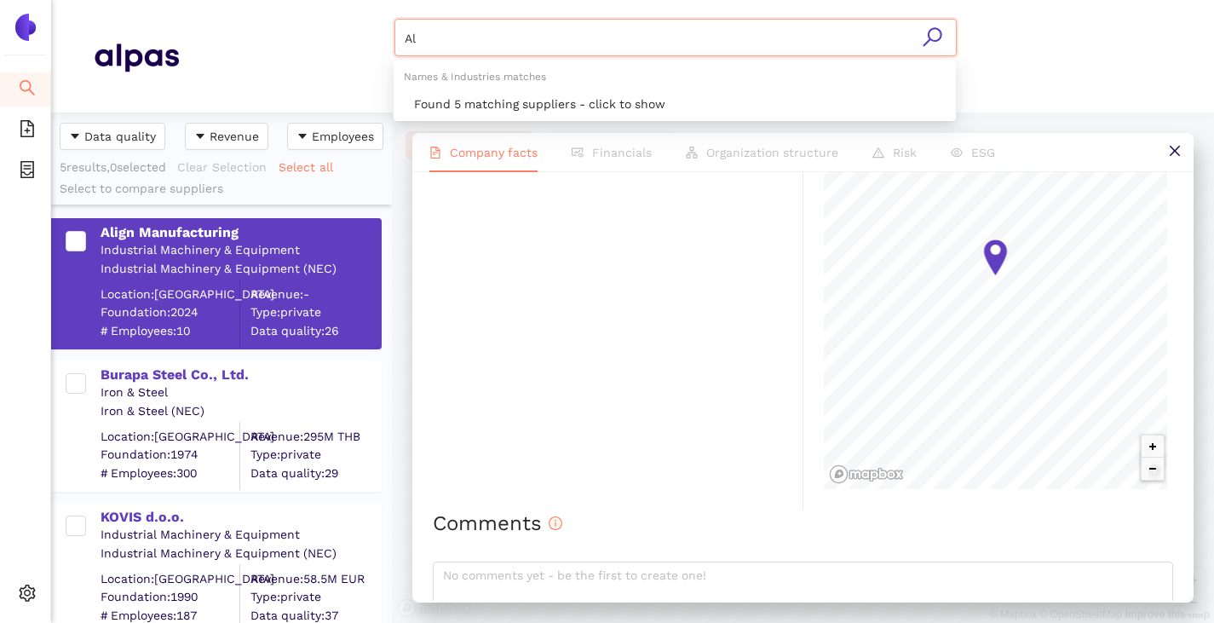
type input "A"
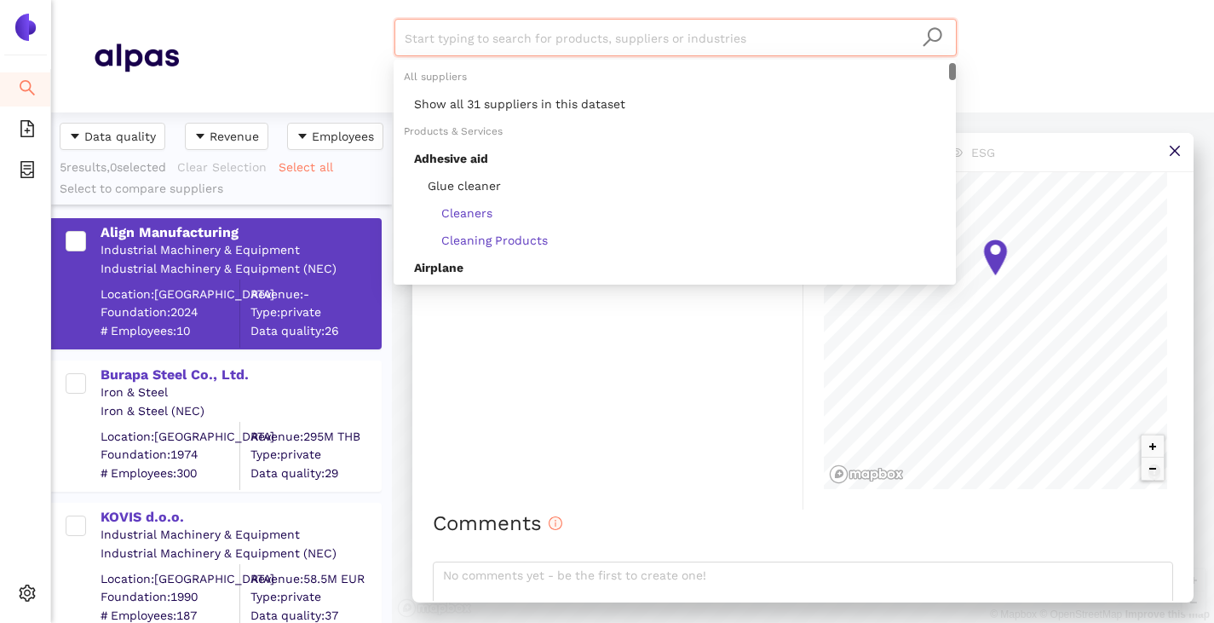
paste input "Koneckie Zaklady Odlewnicze SA"
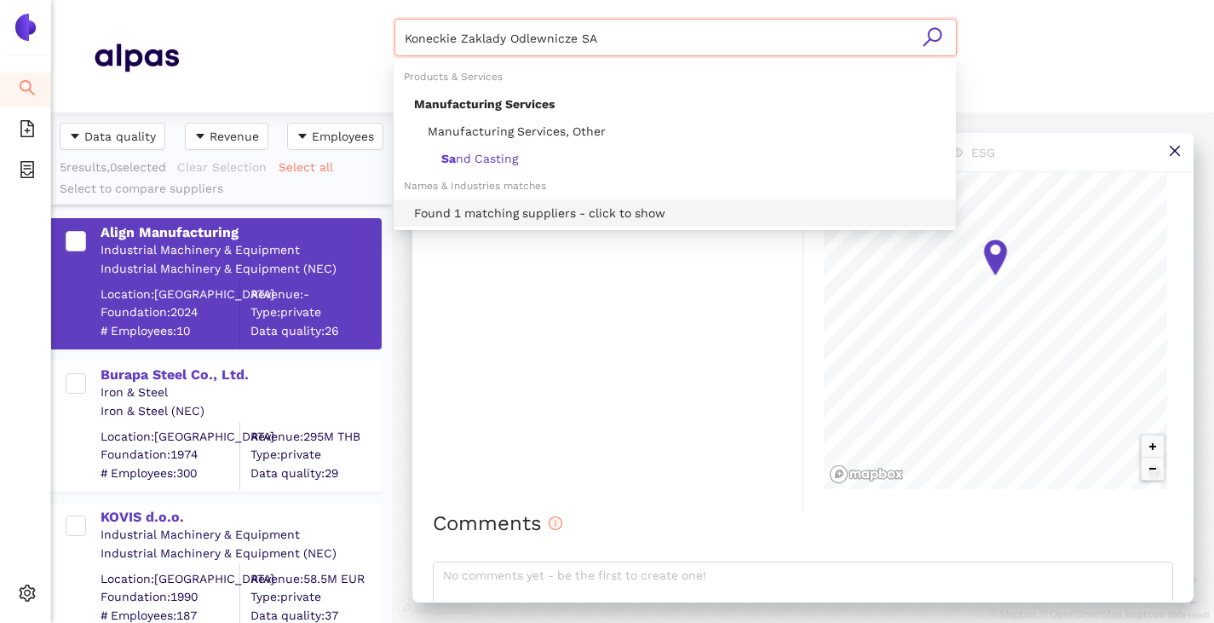
click at [472, 220] on div "Found 1 matching suppliers - click to show" at bounding box center [680, 213] width 532 height 19
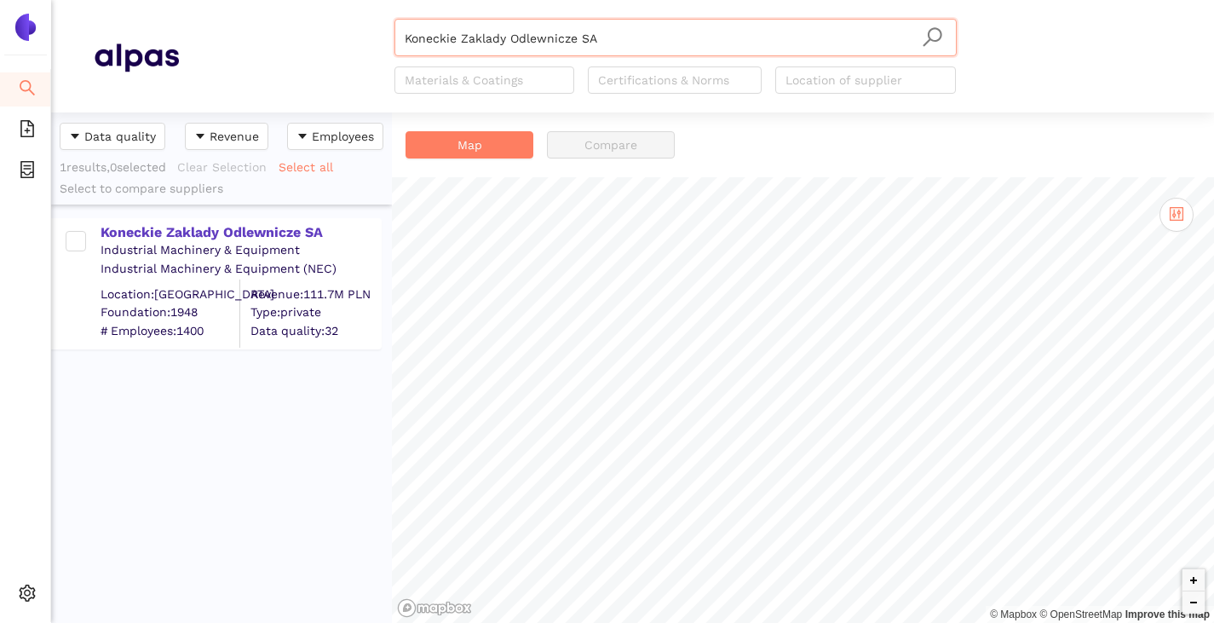
type input "Koneckie Zaklady Odlewnicze SA"
click at [167, 243] on div "Industrial Machinery & Equipment" at bounding box center [241, 250] width 280 height 17
click at [168, 235] on div "Koneckie Zaklady Odlewnicze SA" at bounding box center [241, 232] width 280 height 19
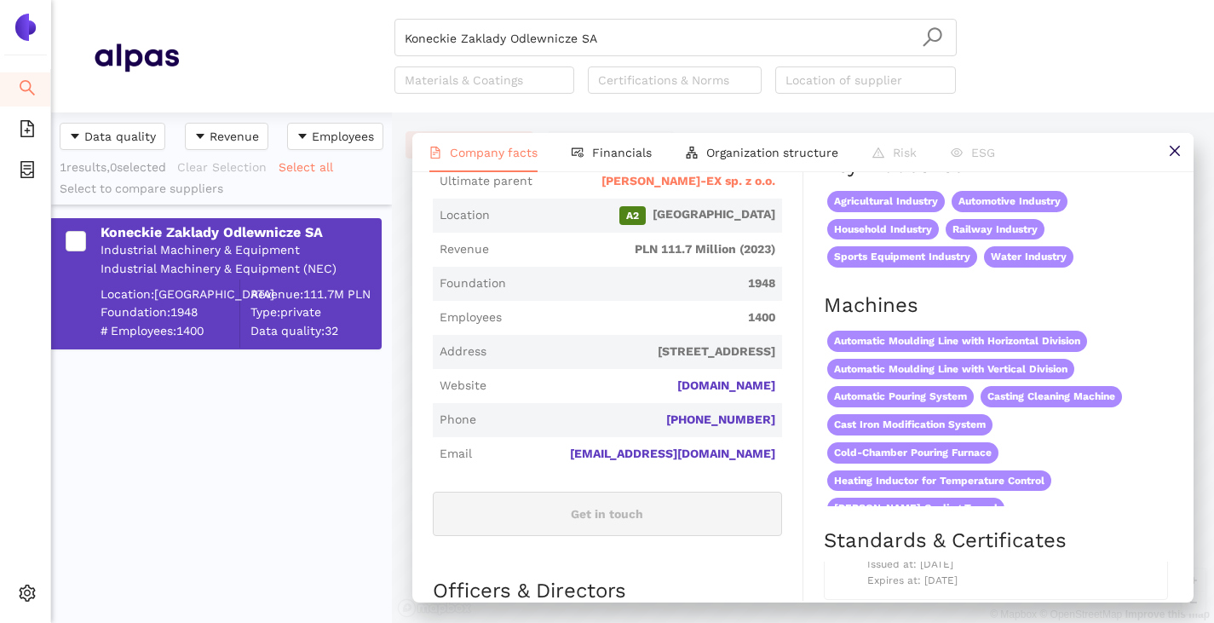
scroll to position [426, 0]
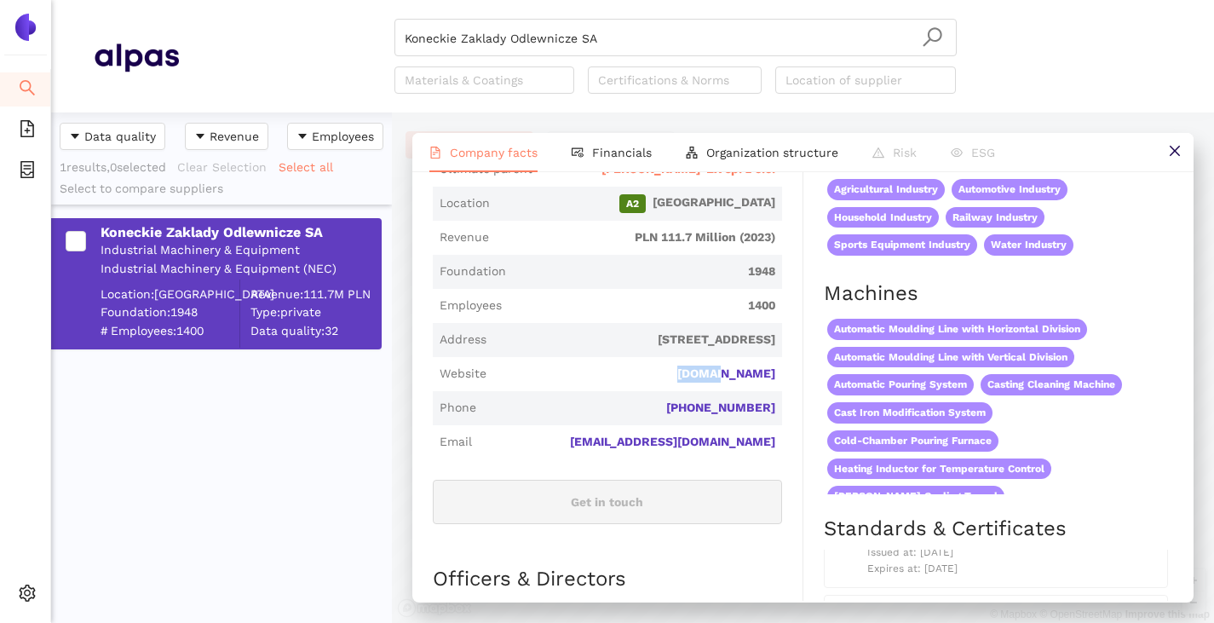
drag, startPoint x: 778, startPoint y: 391, endPoint x: 721, endPoint y: 396, distance: 57.3
click at [721, 396] on div "Industry Industrial Machinery & Equipment Company Description Koneckie Zaklady …" at bounding box center [618, 596] width 371 height 1528
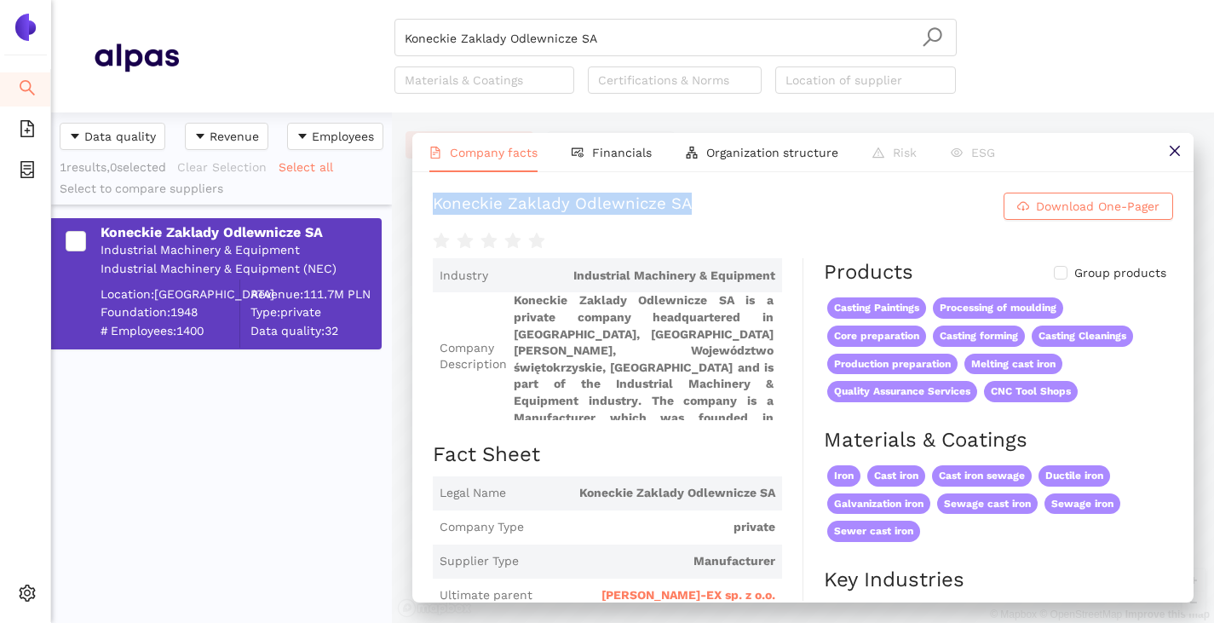
drag, startPoint x: 427, startPoint y: 216, endPoint x: 905, endPoint y: 218, distance: 478.1
click at [905, 218] on div "Koneckie Zaklady Odlewnicze SA Download One-Pager Industry Industrial Machinery…" at bounding box center [802, 386] width 781 height 429
copy div "Koneckie Zaklady Odlewnicze SA"
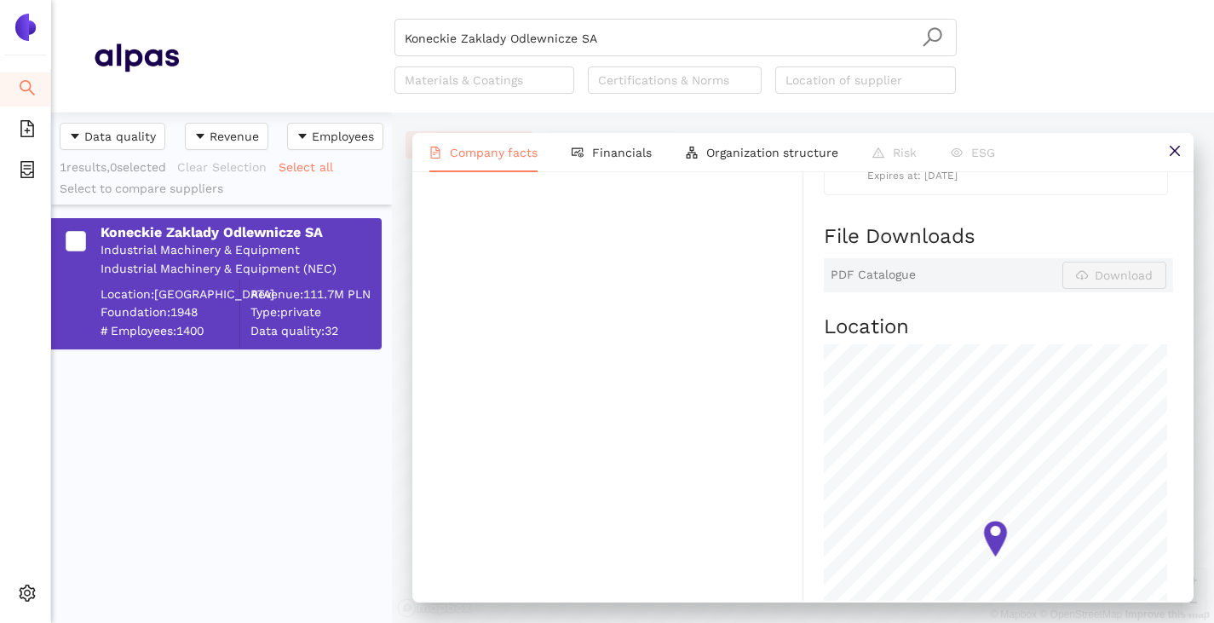
scroll to position [682, 0]
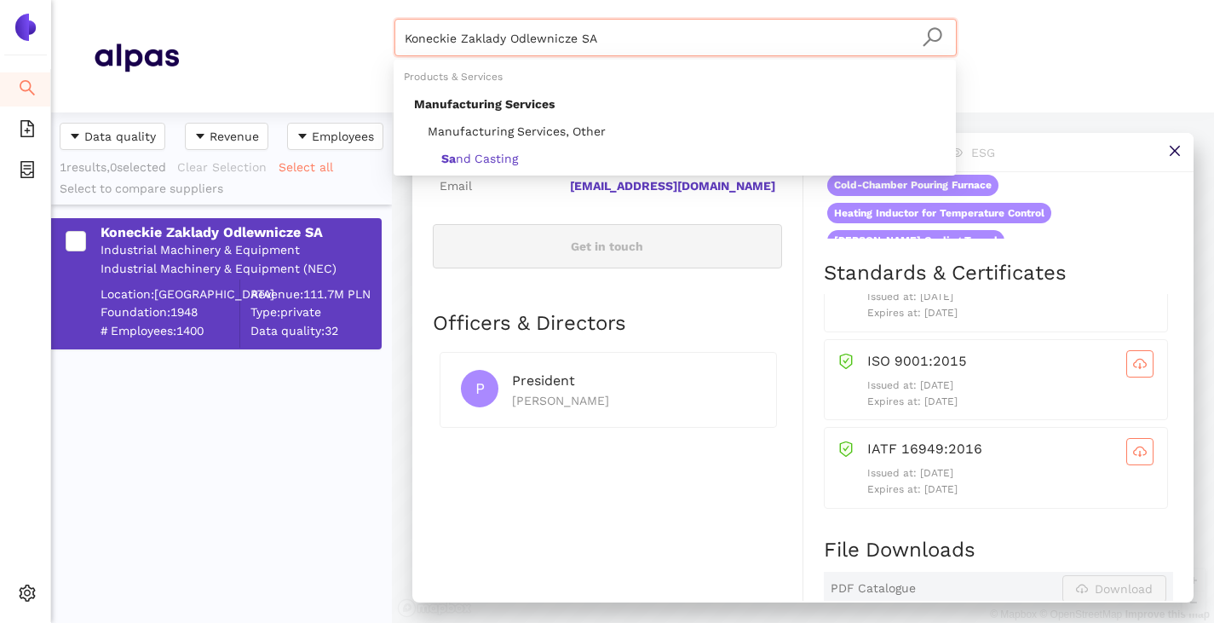
drag, startPoint x: 613, startPoint y: 38, endPoint x: 394, endPoint y: 31, distance: 219.1
click at [393, 31] on div "Koneckie Zaklady Odlewnicze SA Materials & Coatings Certifications & Norms Loca…" at bounding box center [675, 56] width 993 height 75
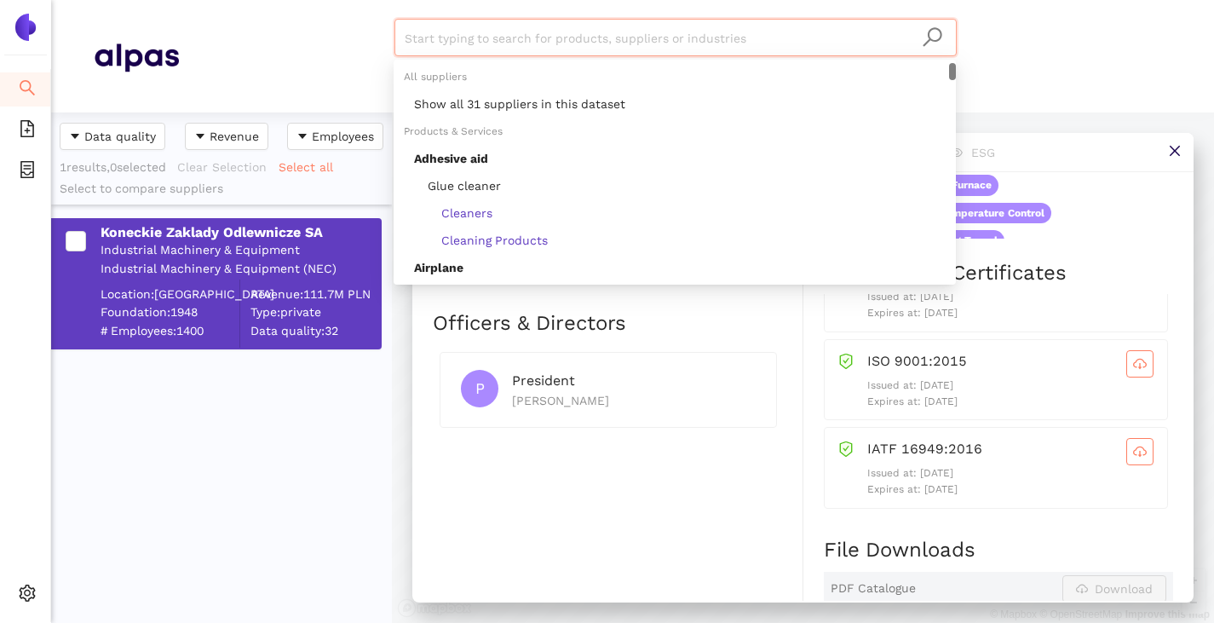
paste input "ITECCO Limited Company"
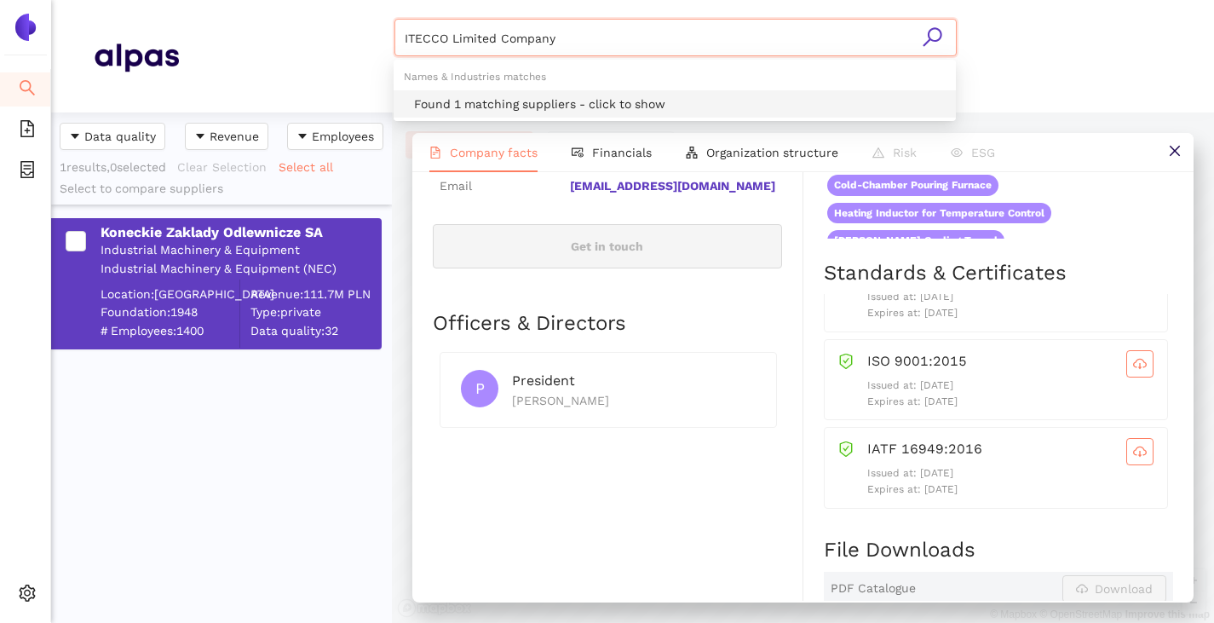
click at [441, 99] on div "Found 1 matching suppliers - click to show" at bounding box center [680, 104] width 532 height 19
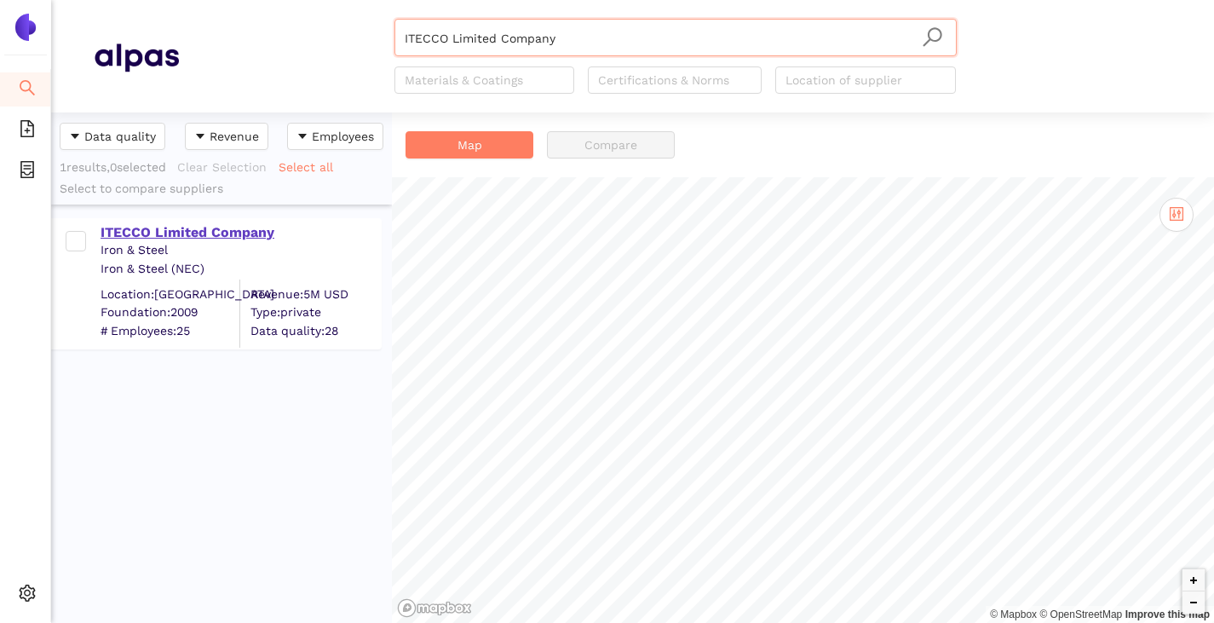
type input "ITECCO Limited Company"
click at [211, 224] on div "ITECCO Limited Company" at bounding box center [241, 232] width 280 height 19
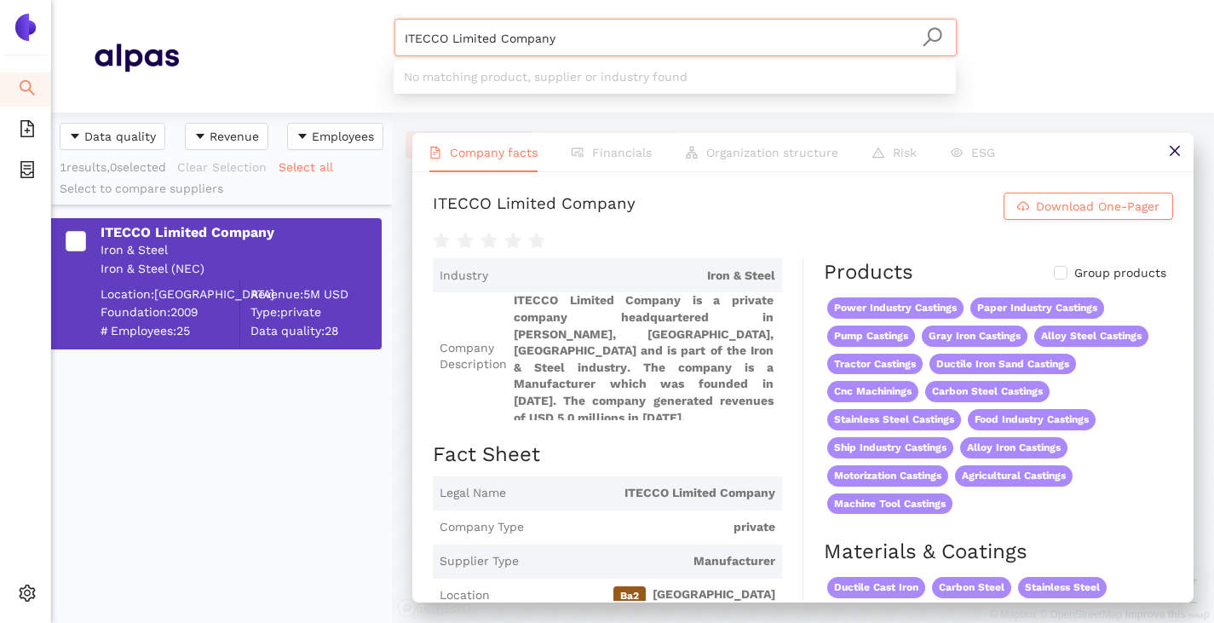
drag, startPoint x: 564, startPoint y: 44, endPoint x: 404, endPoint y: 75, distance: 163.1
click at [404, 75] on body "Search eSourcing Templates eSourcing Projects Settings ITECCO Limited Company M…" at bounding box center [607, 311] width 1214 height 623
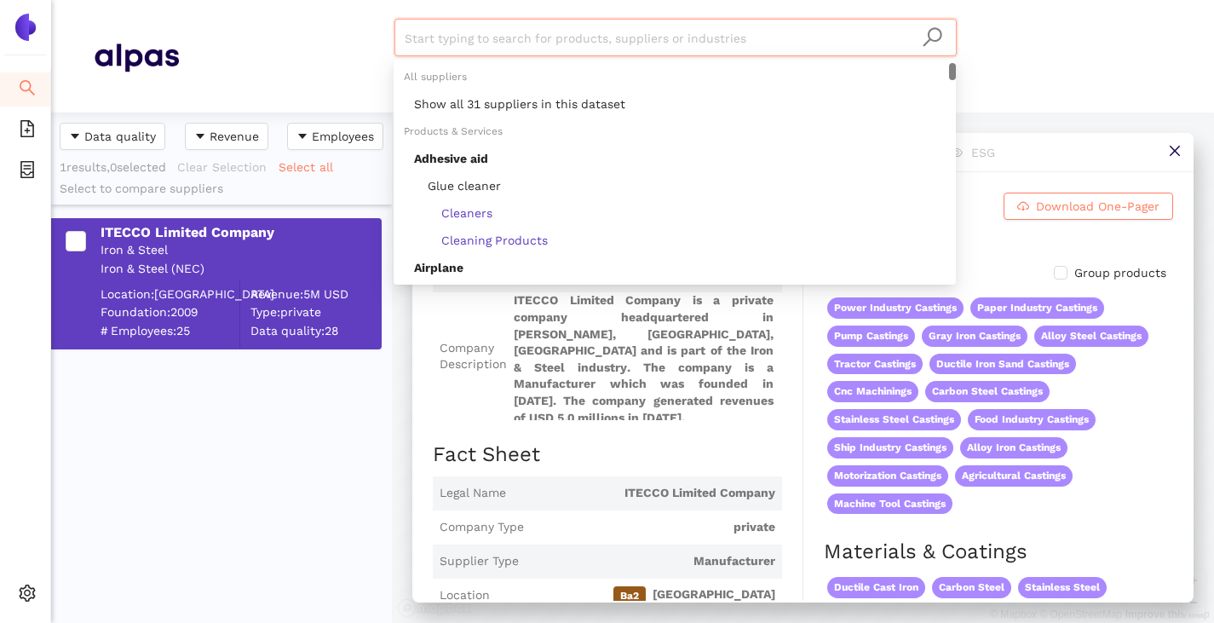
paste input "PGO S.A."
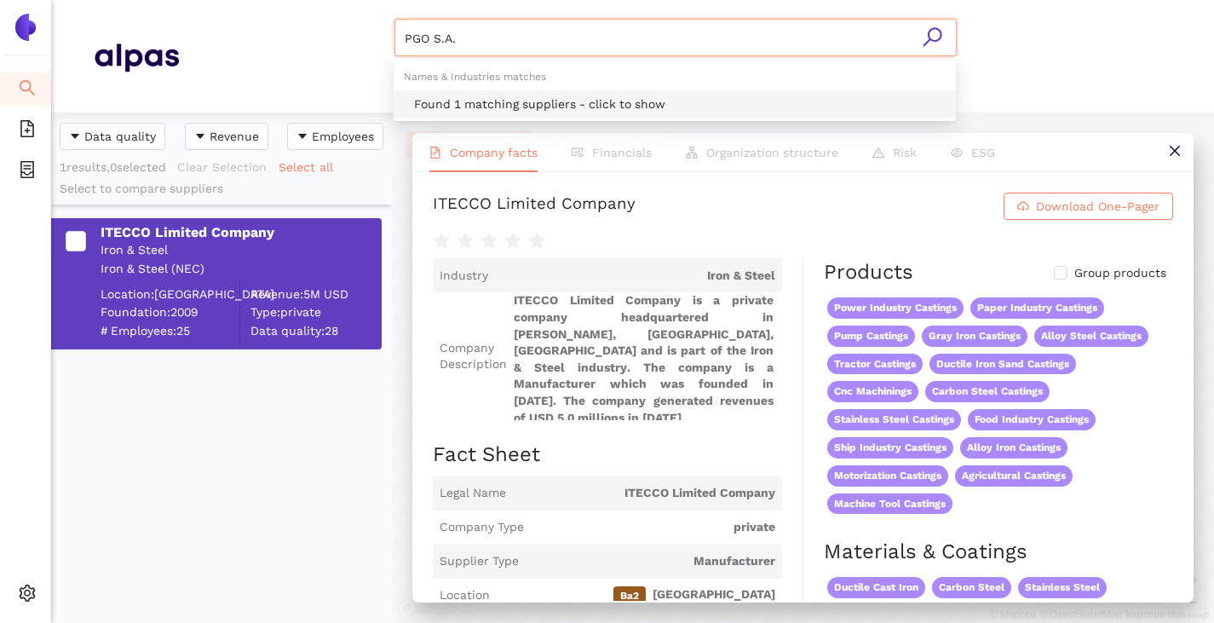
click at [441, 102] on div "Found 1 matching suppliers - click to show" at bounding box center [680, 104] width 532 height 19
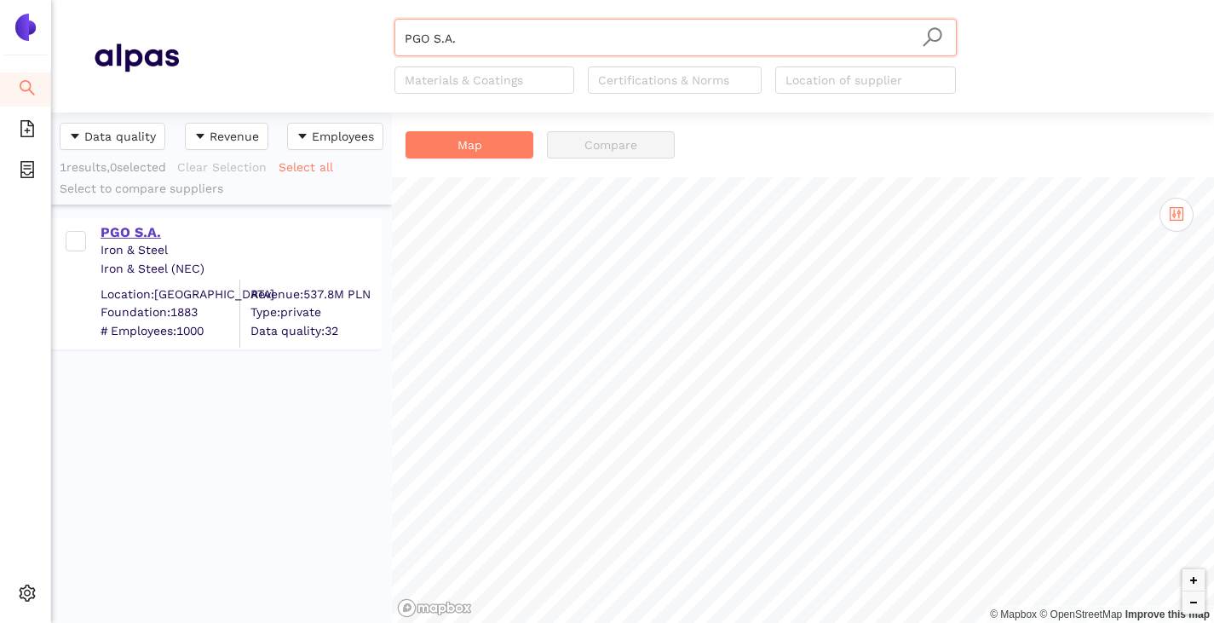
type input "PGO S.A."
click at [130, 231] on div "PGO S.A." at bounding box center [241, 232] width 280 height 19
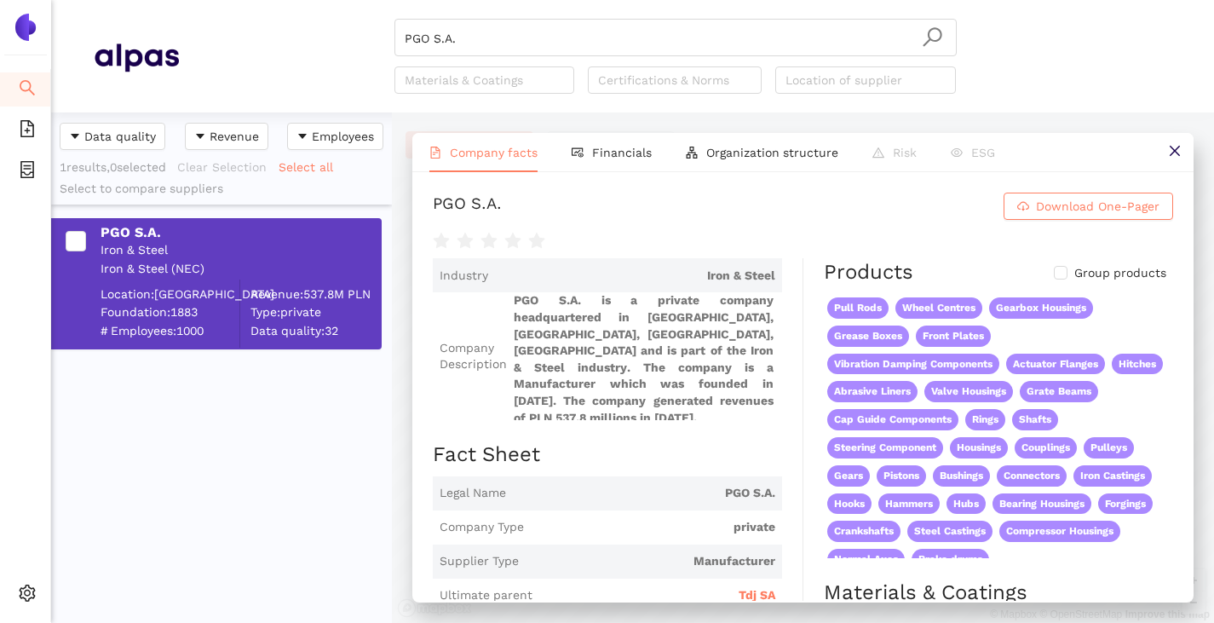
scroll to position [43, 0]
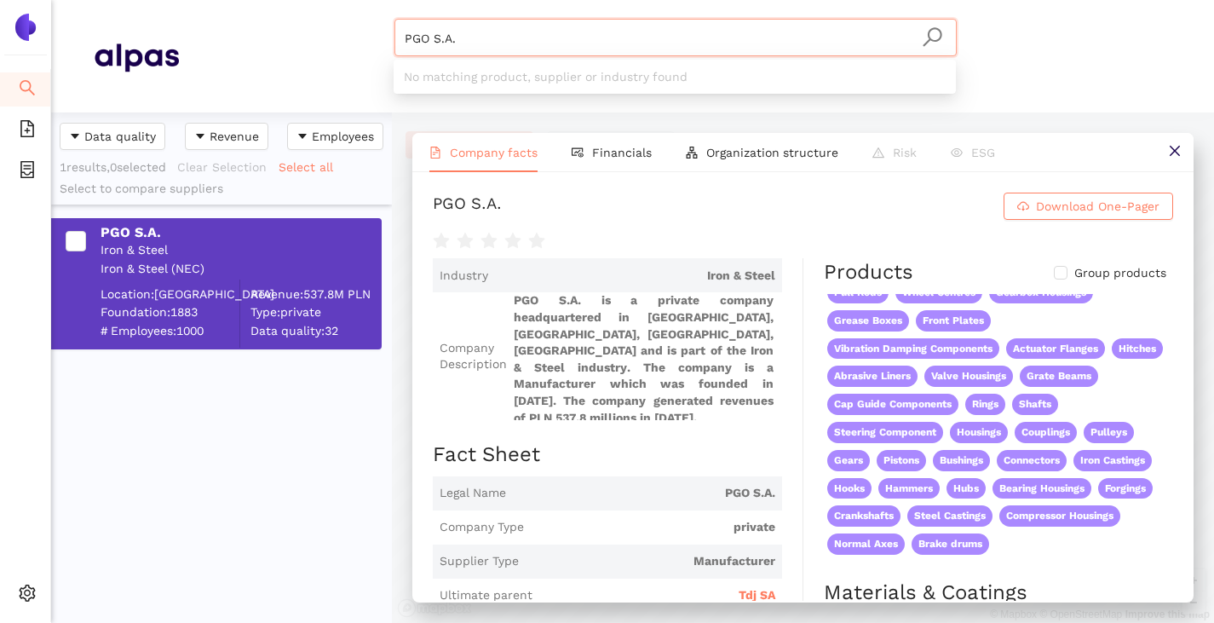
drag, startPoint x: 433, startPoint y: 41, endPoint x: 386, endPoint y: 37, distance: 47.1
click at [386, 37] on div "PGO S.A. Materials & Coatings Certifications & Norms Location of supplier" at bounding box center [675, 56] width 993 height 75
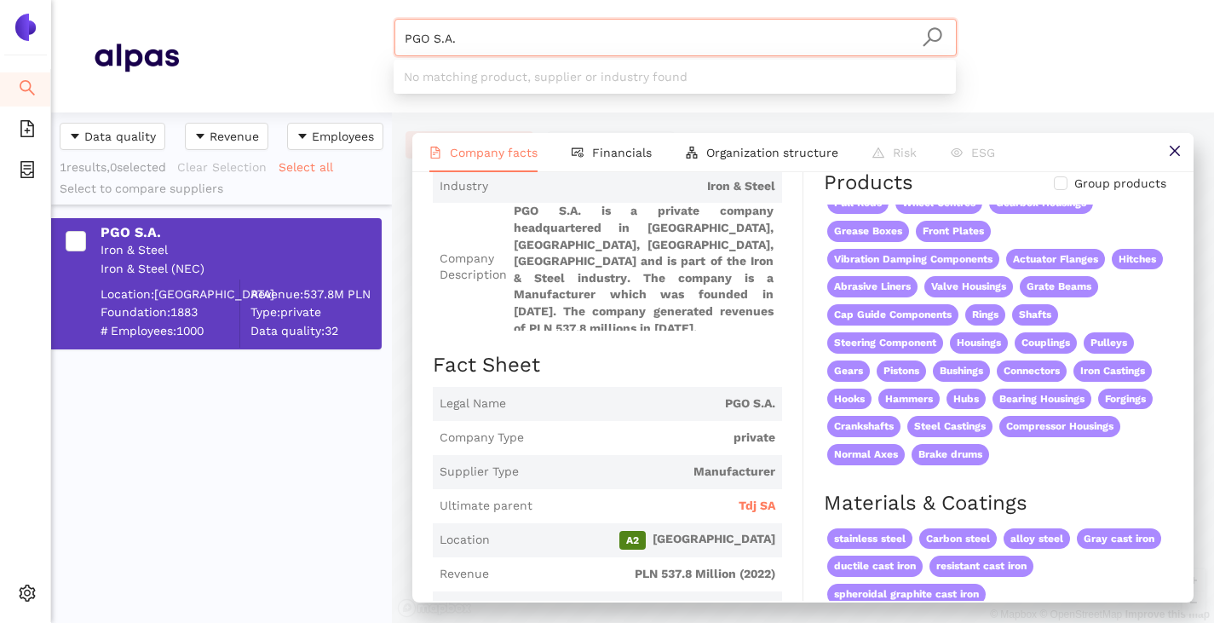
scroll to position [170, 0]
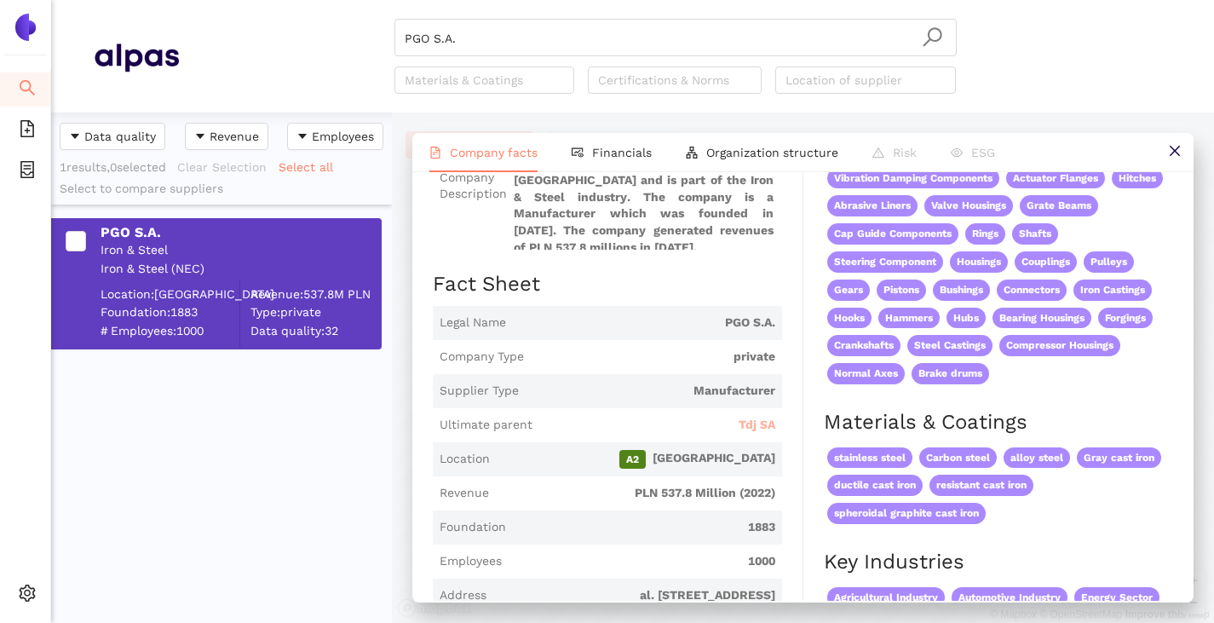
click at [741, 434] on span "Tdj SA" at bounding box center [757, 425] width 37 height 17
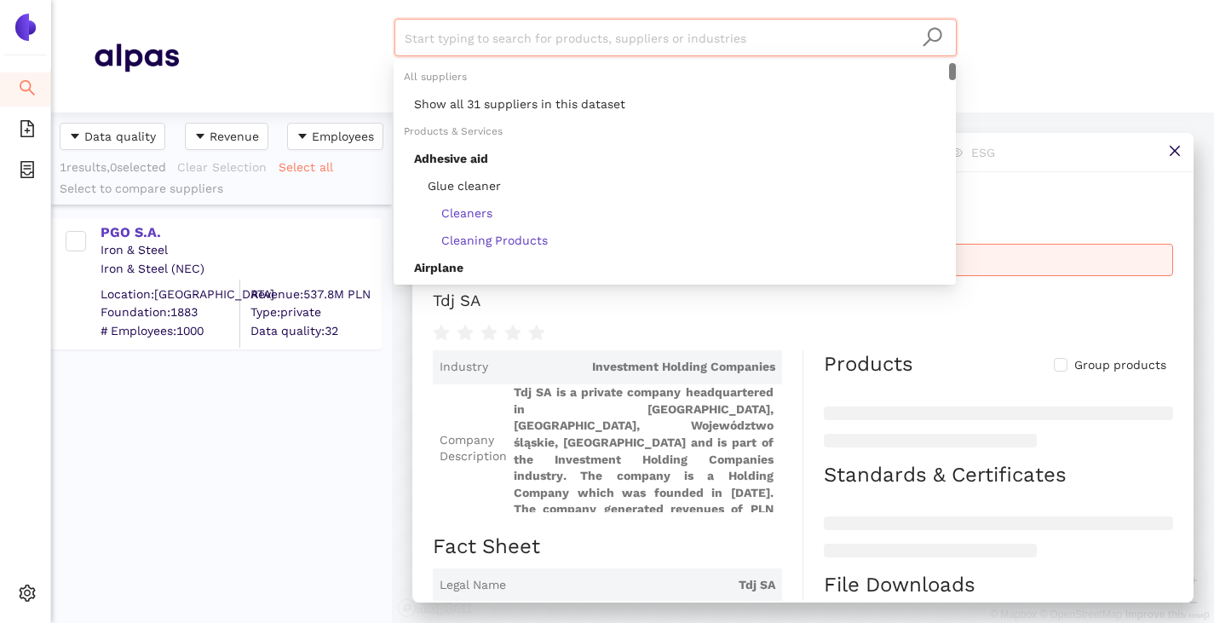
paste input "ZPS - Slevarna, a.s."
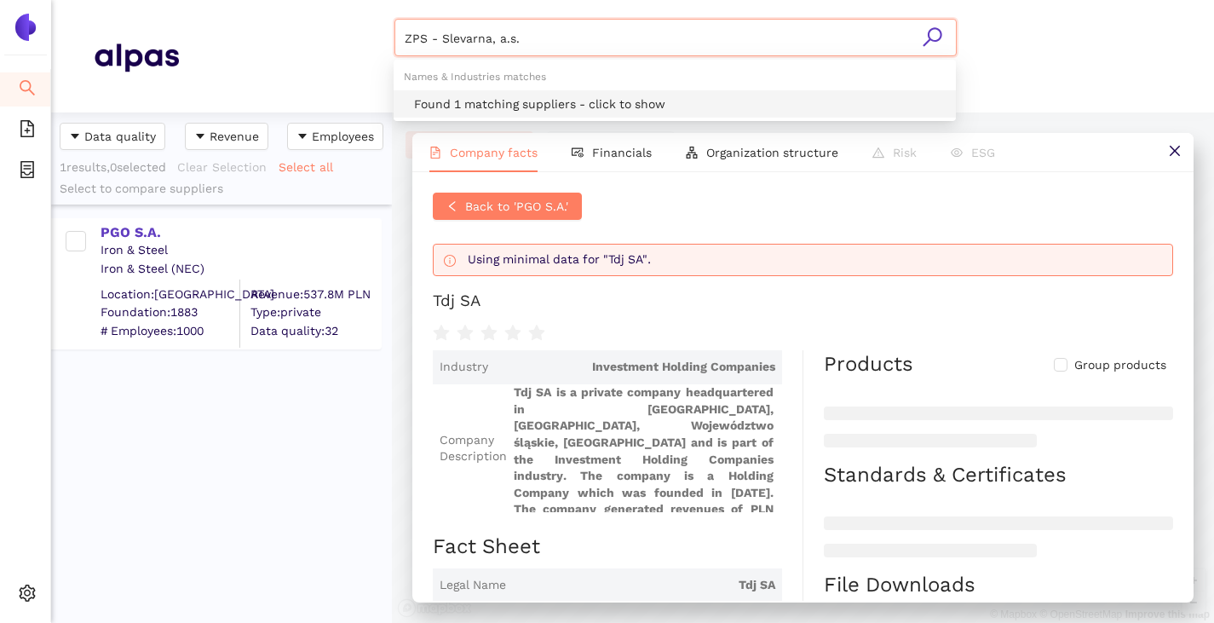
click at [439, 95] on div "Found 1 matching suppliers - click to show" at bounding box center [680, 104] width 532 height 19
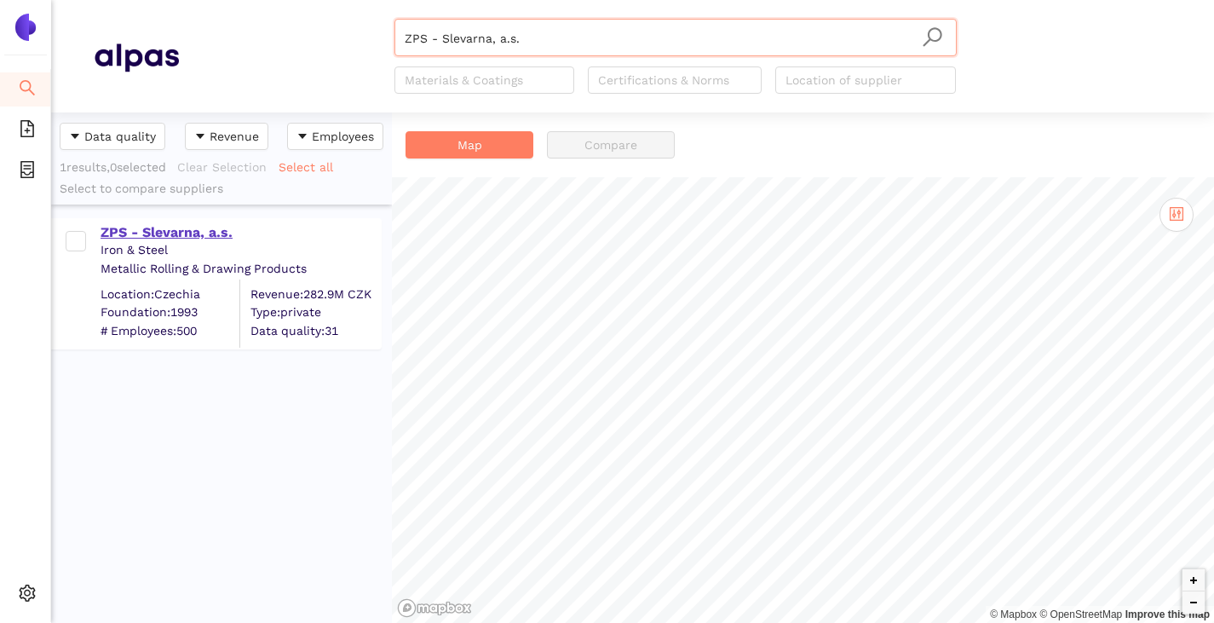
type input "ZPS - Slevarna, a.s."
click at [170, 235] on div "ZPS - Slevarna, a.s." at bounding box center [241, 232] width 280 height 19
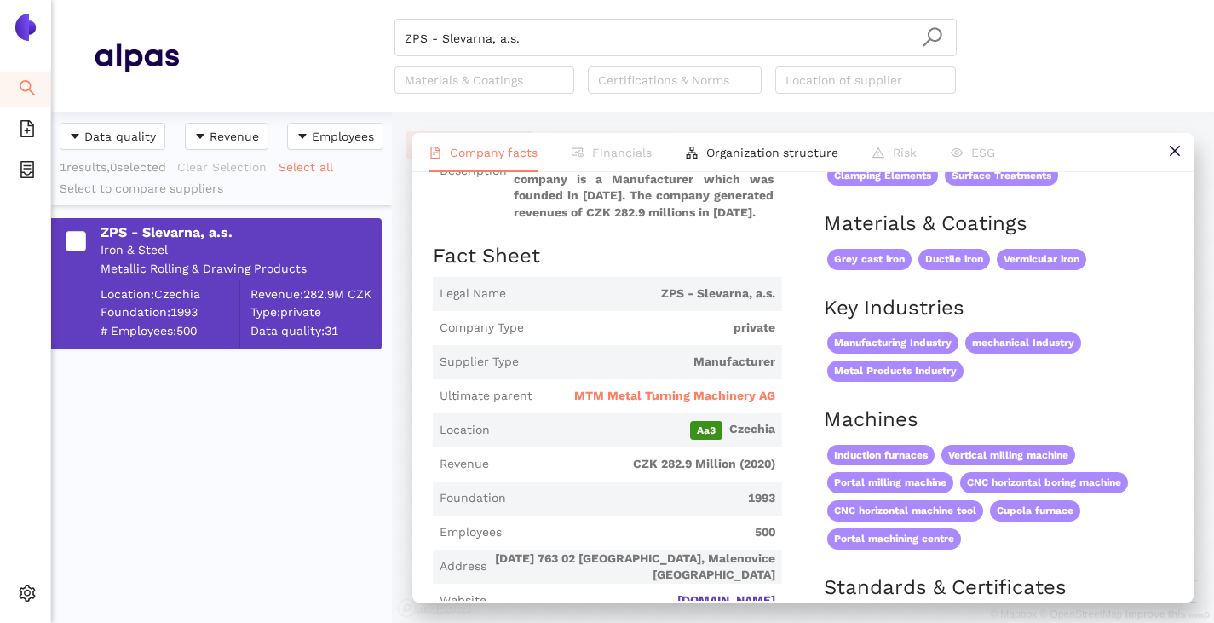
scroll to position [170, 0]
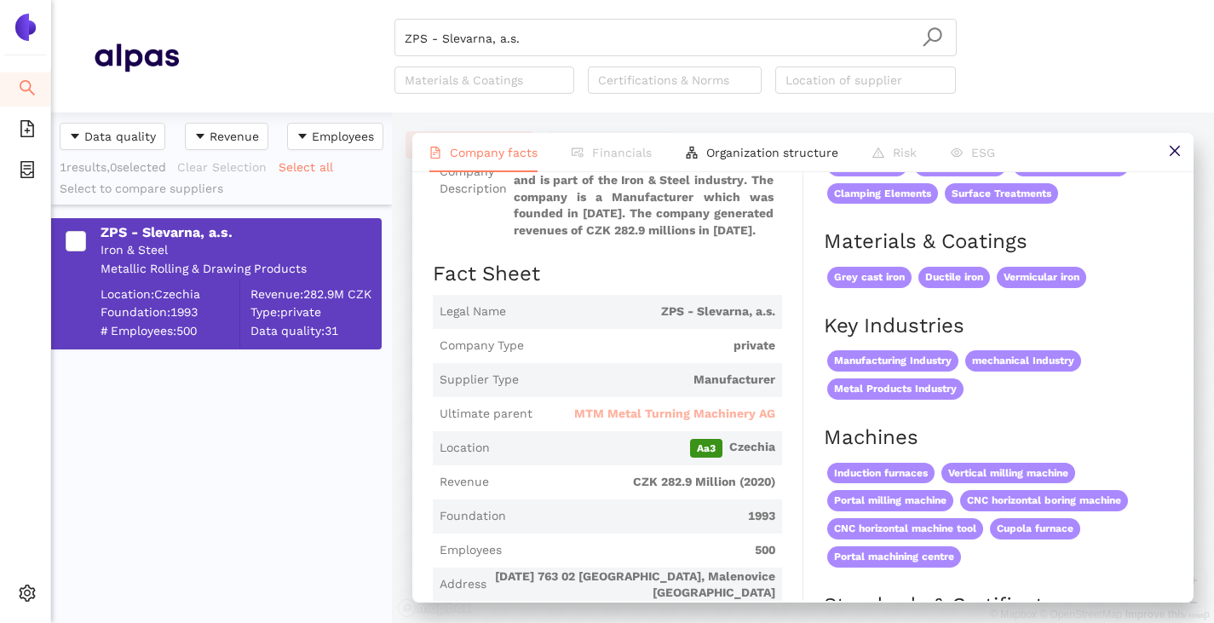
click at [659, 423] on span "MTM Metal Turning Machinery AG" at bounding box center [674, 414] width 201 height 17
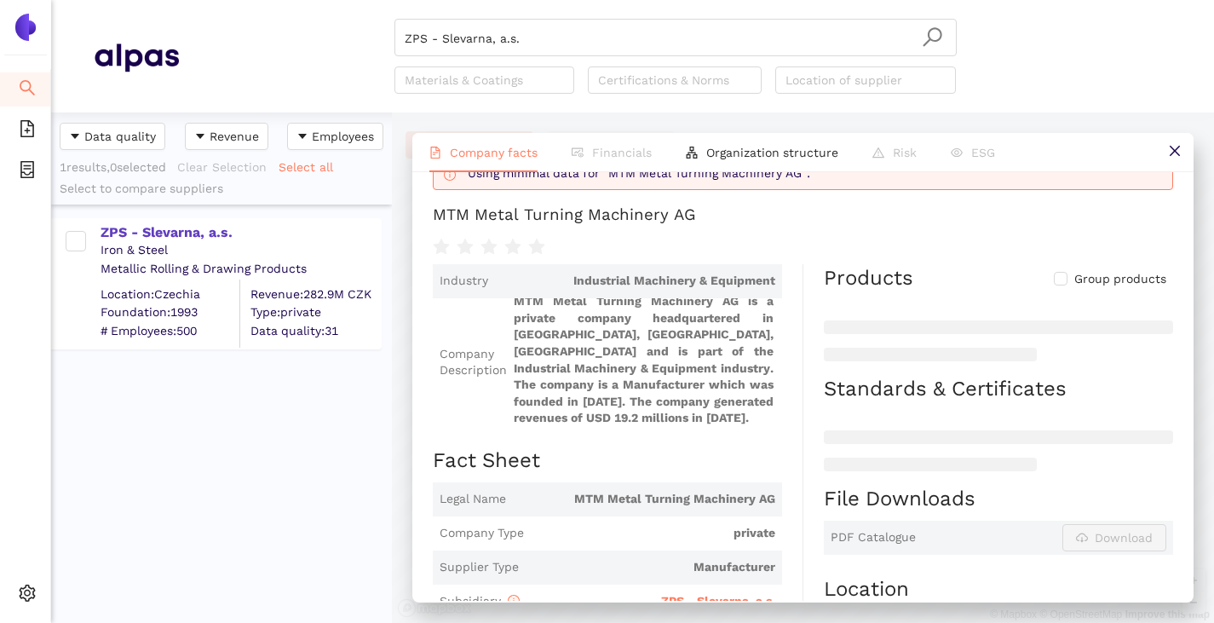
scroll to position [85, 0]
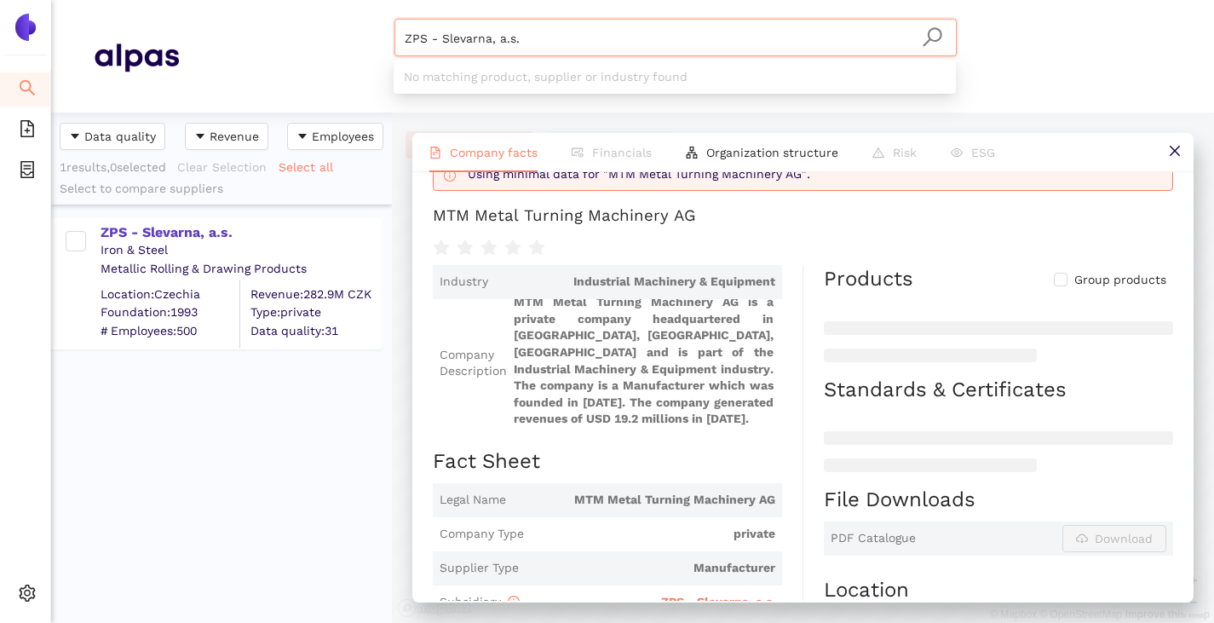
drag, startPoint x: 522, startPoint y: 34, endPoint x: 396, endPoint y: 42, distance: 126.3
click at [396, 42] on div "ZPS - Slevarna, a.s." at bounding box center [676, 37] width 562 height 37
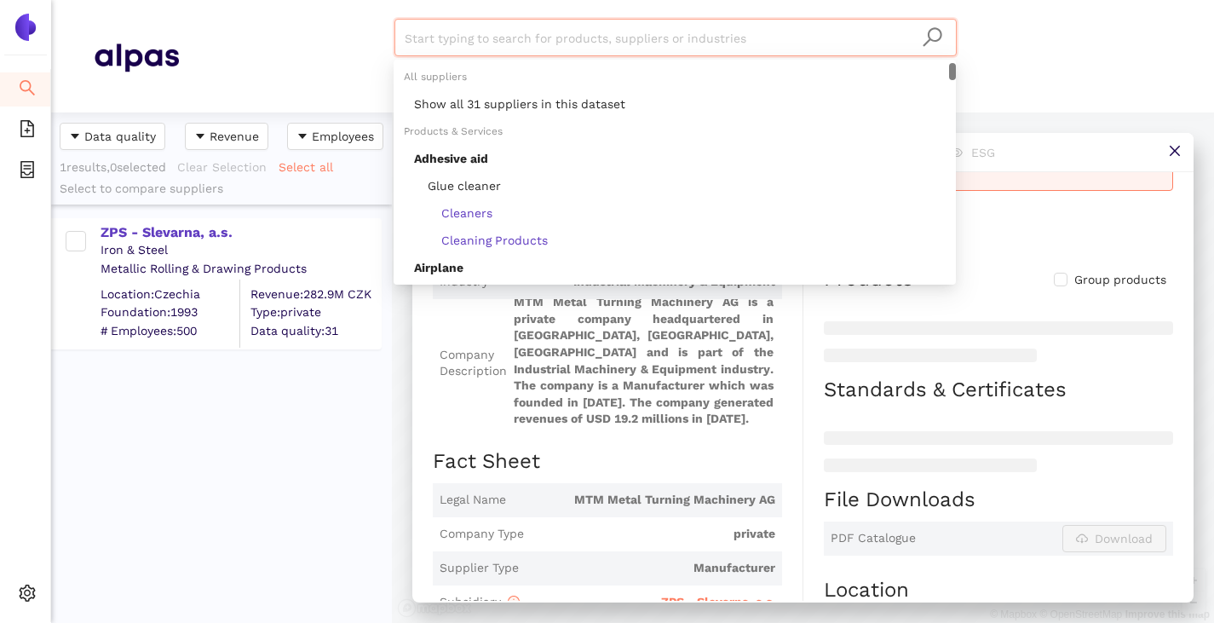
paste input "MET-CHEM Zaklady Metalowo Chemiczne [PERSON_NAME]"
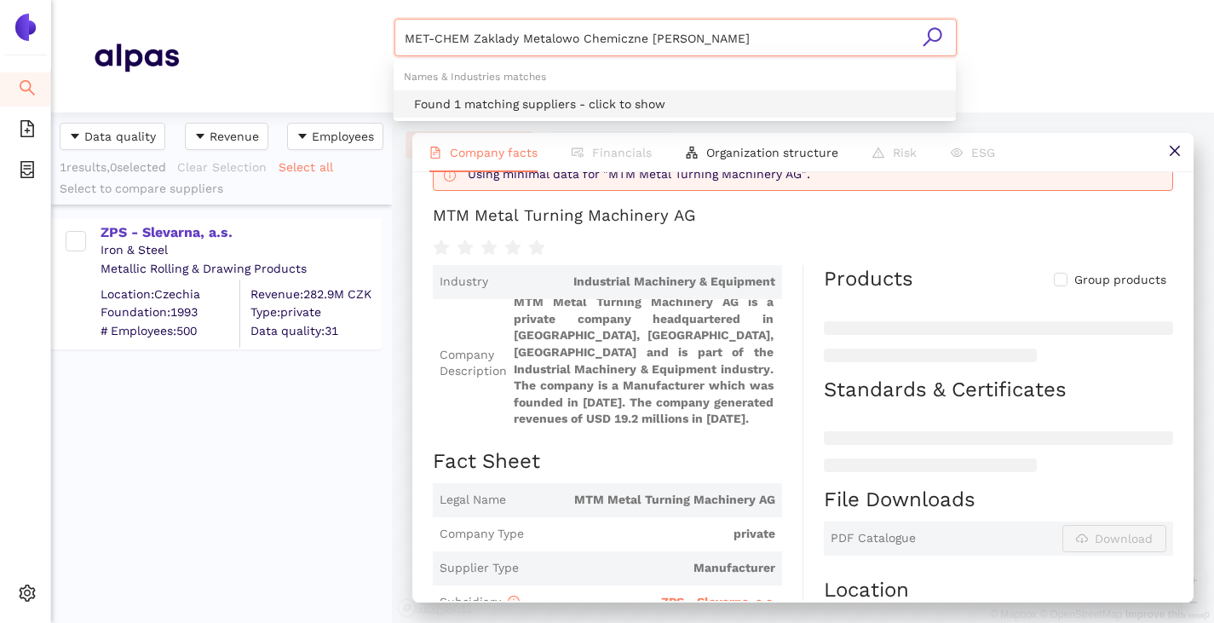
click at [452, 93] on div "Found 1 matching suppliers - click to show" at bounding box center [675, 103] width 562 height 27
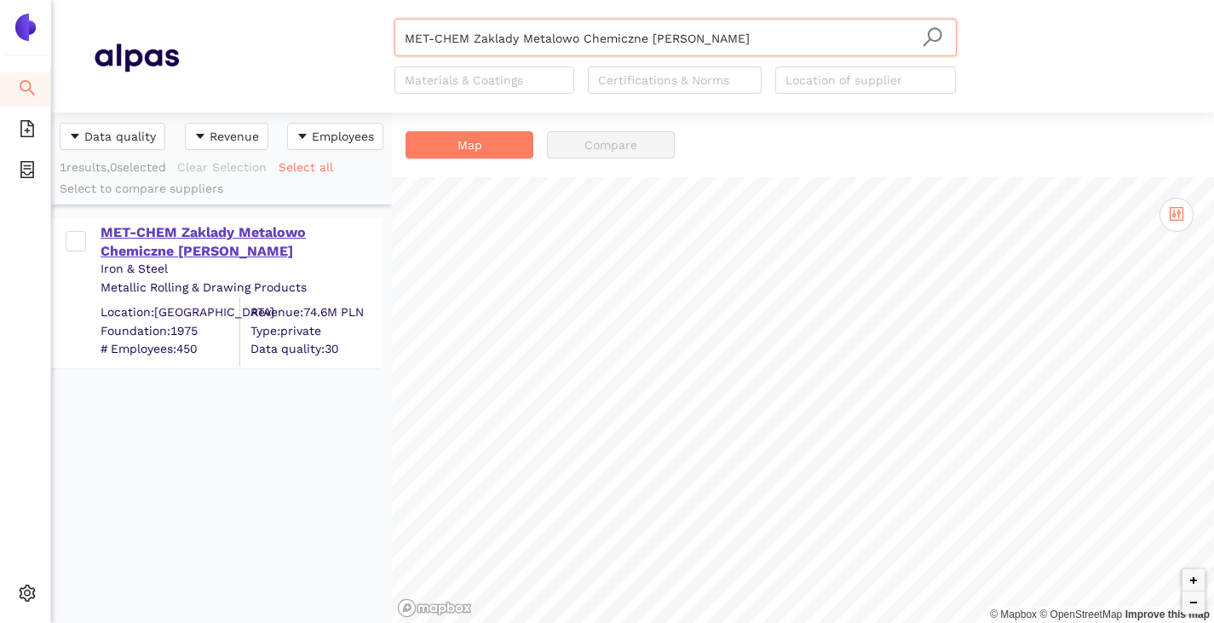
type input "MET-CHEM Zaklady Metalowo Chemiczne [PERSON_NAME]"
click at [186, 231] on div "MET-CHEM Zaklady Metalowo Chemiczne [PERSON_NAME]" at bounding box center [241, 242] width 280 height 38
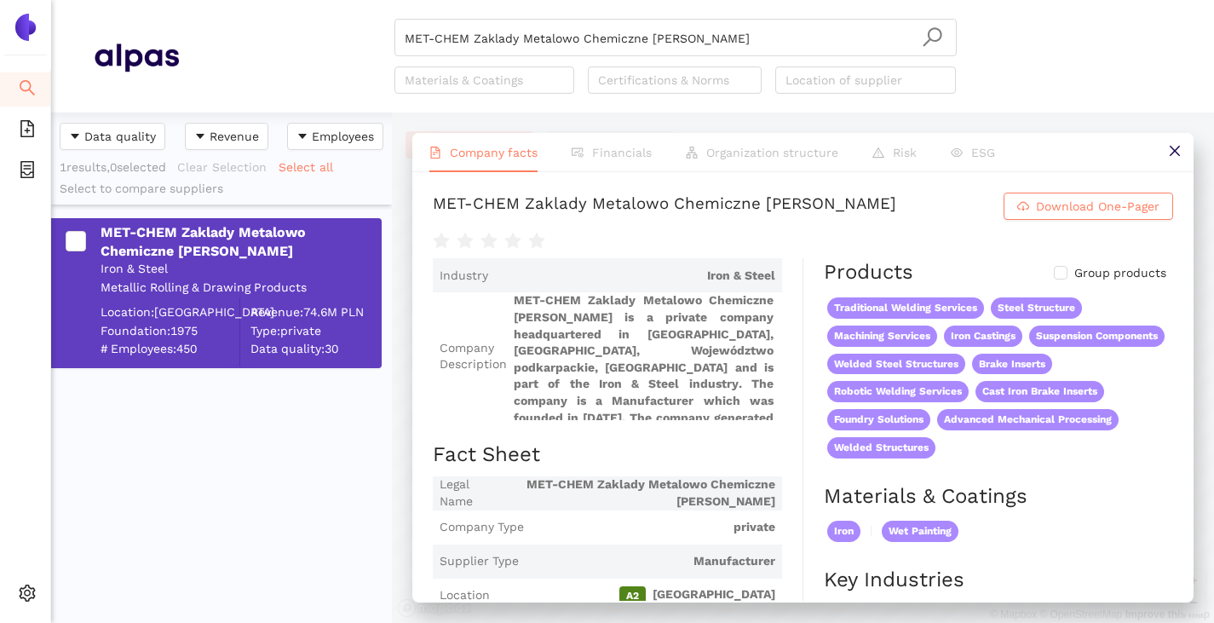
click at [1172, 148] on icon "close" at bounding box center [1174, 151] width 10 height 10
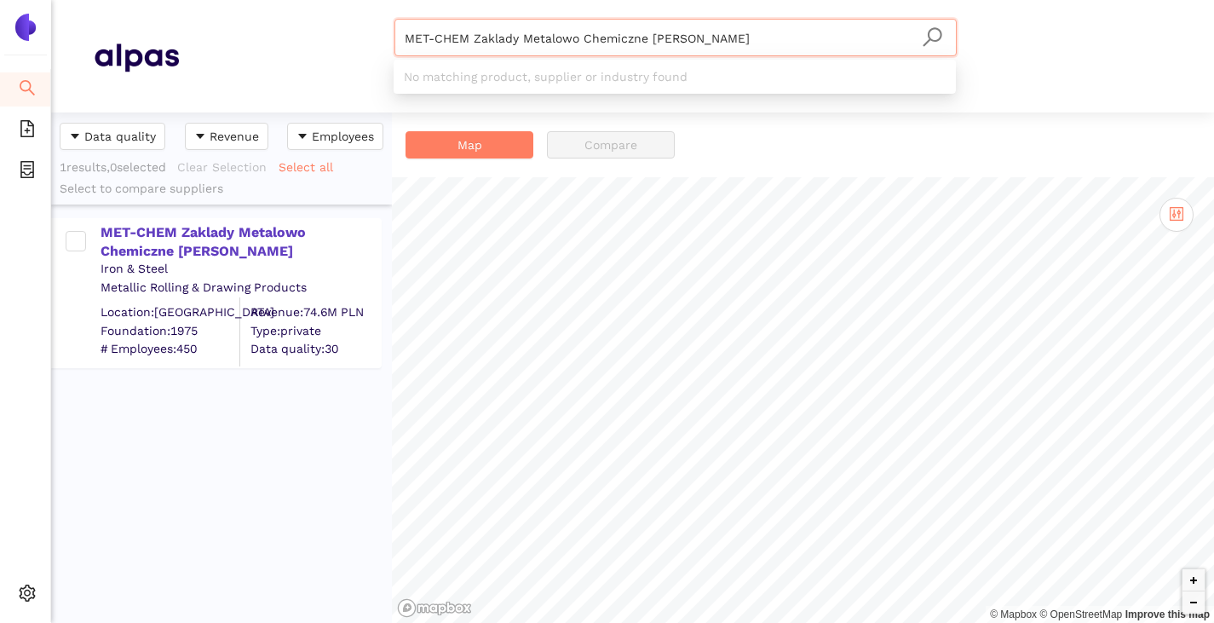
drag, startPoint x: 761, startPoint y: 37, endPoint x: 383, endPoint y: 60, distance: 378.1
click at [383, 60] on div "MET-CHEM Zaklady Metalowo Chemiczne [PERSON_NAME] Materials & Coatings Certific…" at bounding box center [675, 56] width 993 height 75
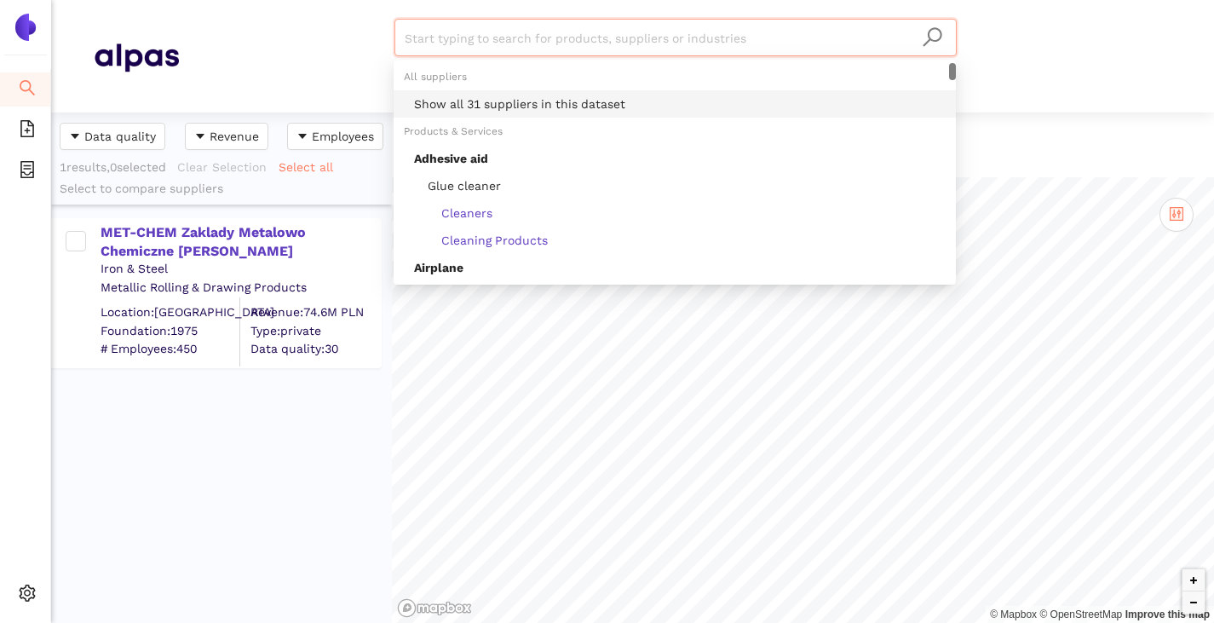
click at [463, 111] on div "Show all 31 suppliers in this dataset" at bounding box center [680, 104] width 532 height 19
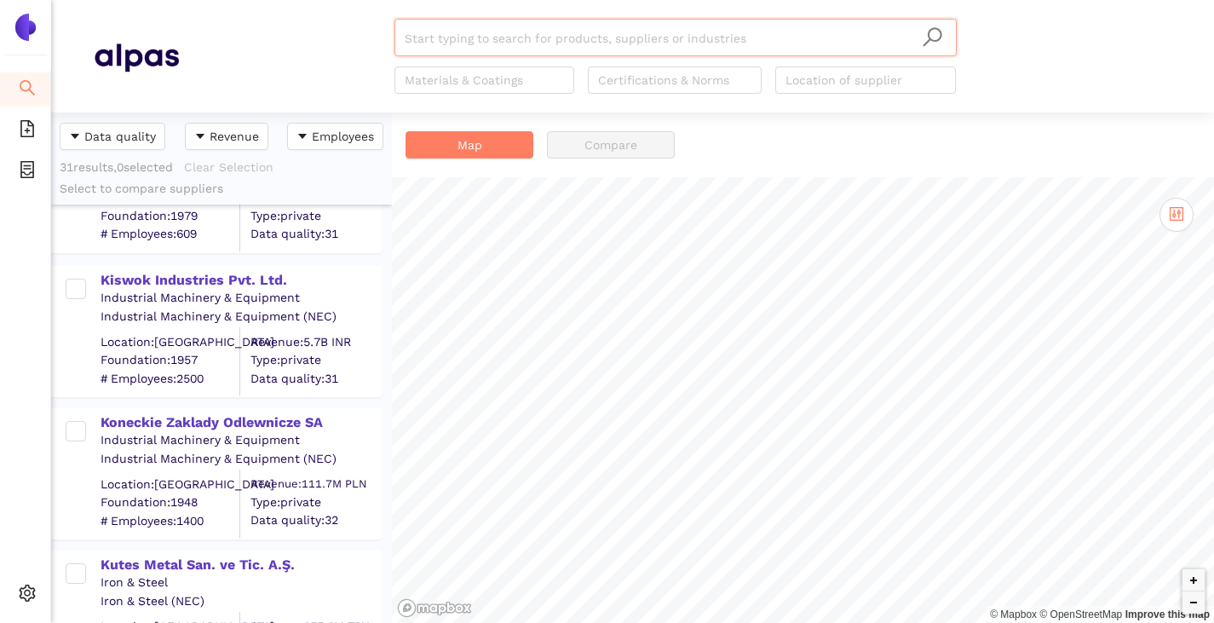
scroll to position [1789, 0]
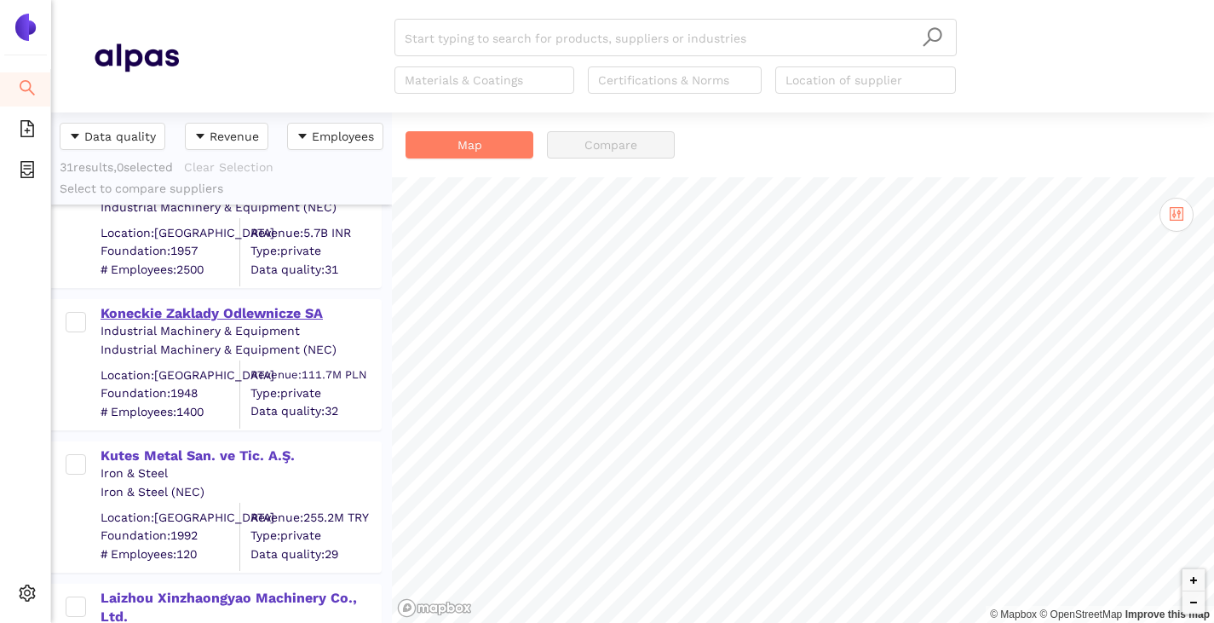
click at [206, 308] on div "Koneckie Zaklady Odlewnicze SA" at bounding box center [241, 313] width 280 height 19
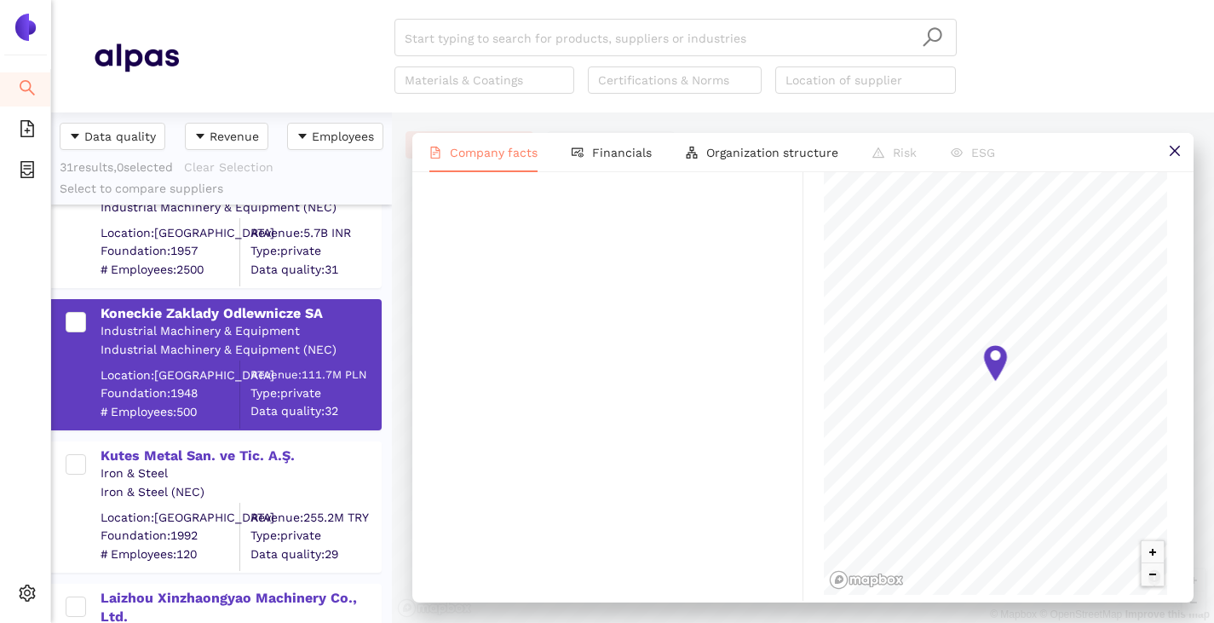
scroll to position [1193, 0]
